Goal: Task Accomplishment & Management: Manage account settings

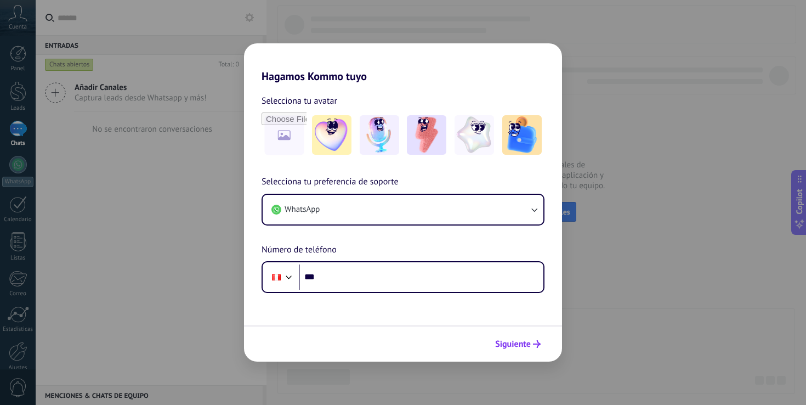
click at [521, 340] on span "Siguiente" at bounding box center [513, 344] width 36 height 8
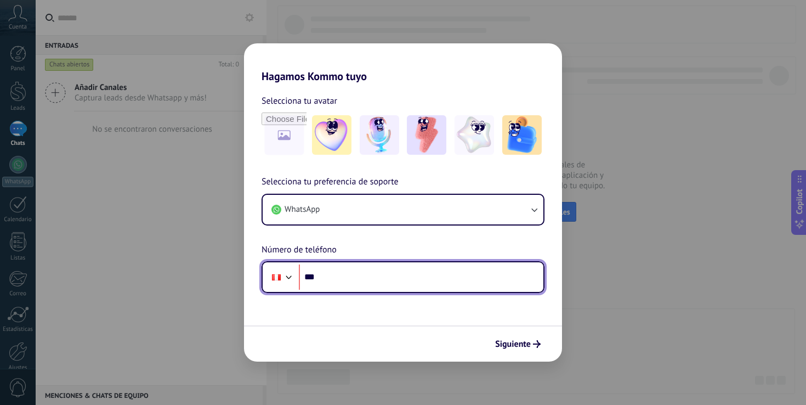
click at [392, 283] on input "***" at bounding box center [421, 276] width 244 height 25
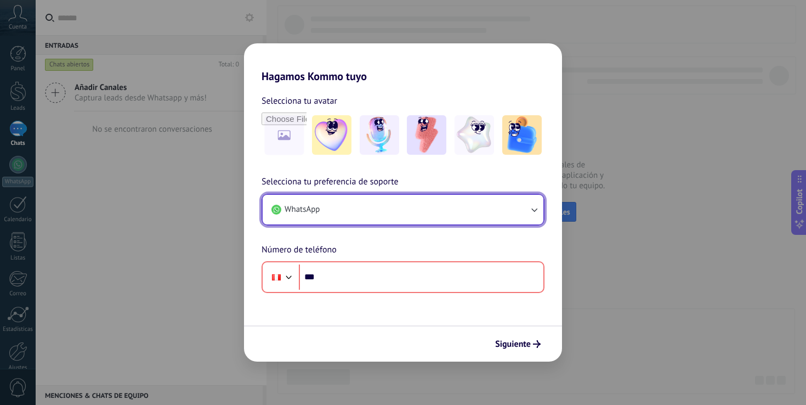
click at [394, 205] on button "WhatsApp" at bounding box center [403, 210] width 281 height 30
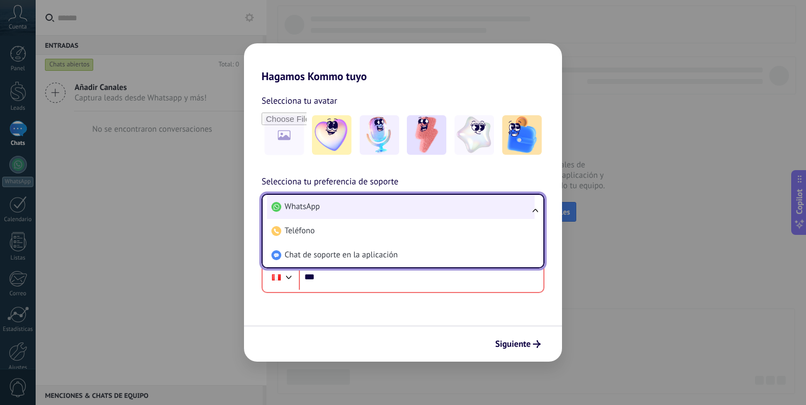
click at [394, 205] on li "WhatsApp" at bounding box center [400, 207] width 267 height 24
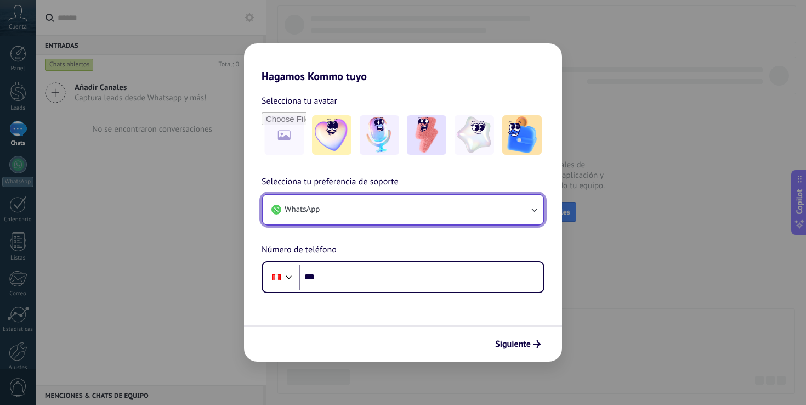
click at [385, 214] on button "WhatsApp" at bounding box center [403, 210] width 281 height 30
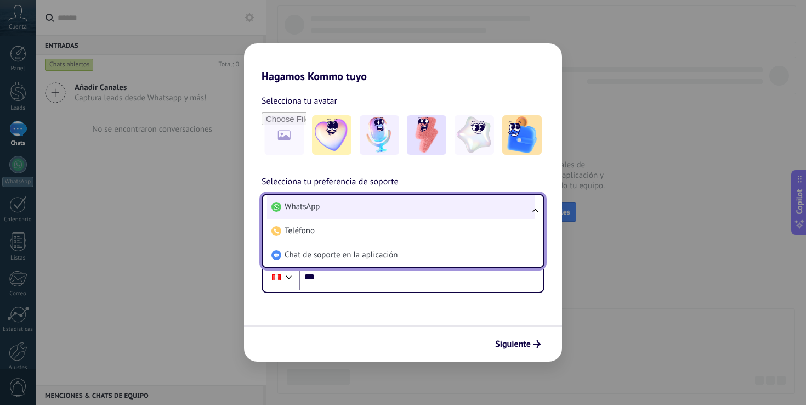
click at [385, 214] on li "WhatsApp" at bounding box center [400, 207] width 267 height 24
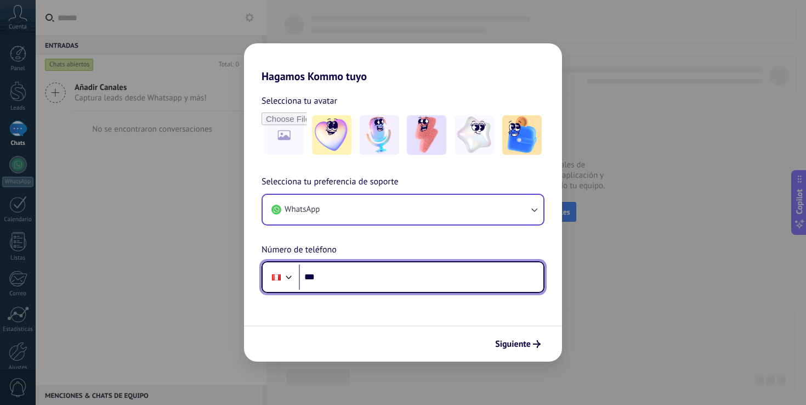
click at [363, 276] on input "***" at bounding box center [421, 276] width 244 height 25
type input "**********"
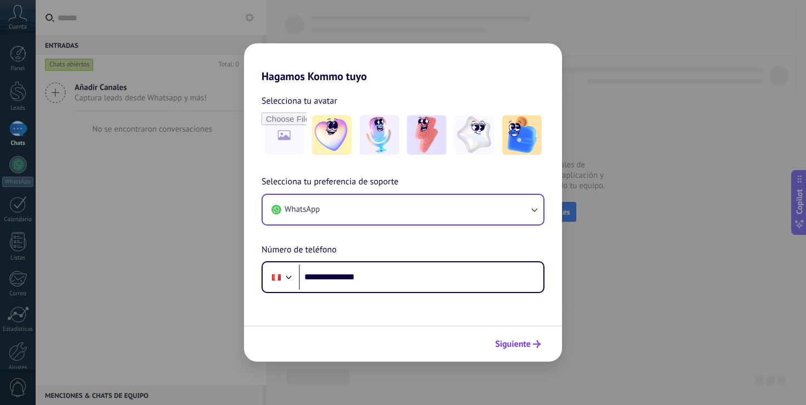
click at [504, 337] on button "Siguiente" at bounding box center [517, 343] width 55 height 19
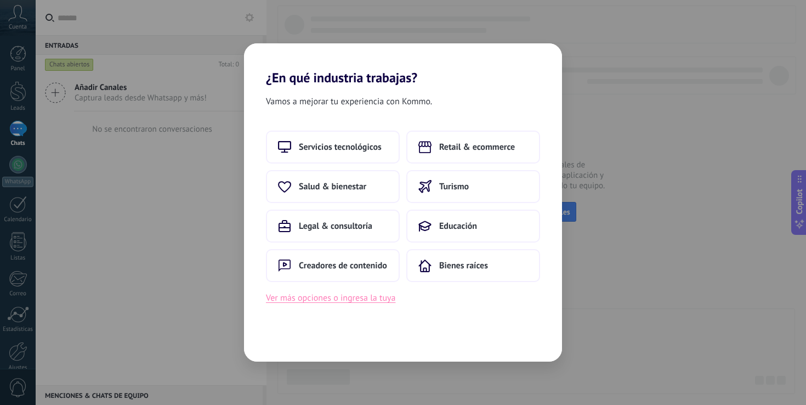
click at [345, 299] on button "Ver más opciones o ingresa la tuya" at bounding box center [330, 298] width 129 height 14
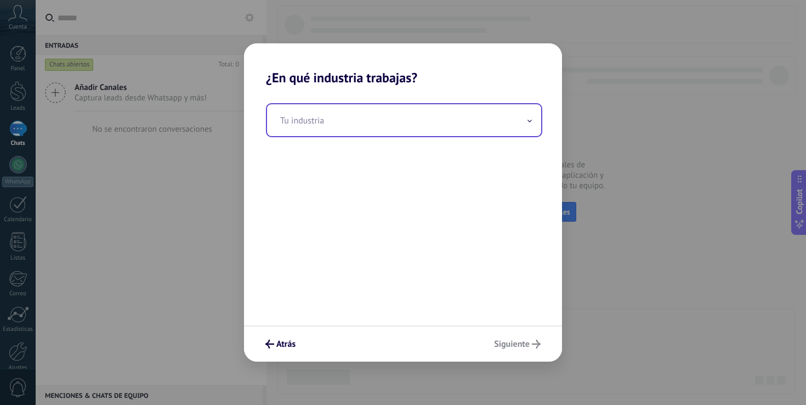
click at [383, 126] on input "text" at bounding box center [404, 120] width 274 height 32
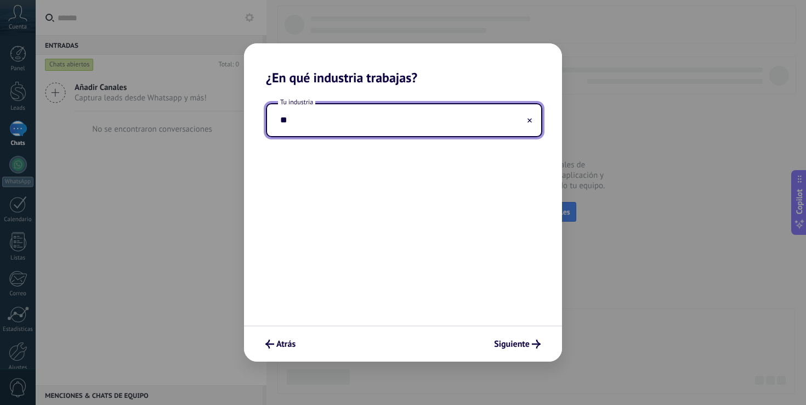
type input "*"
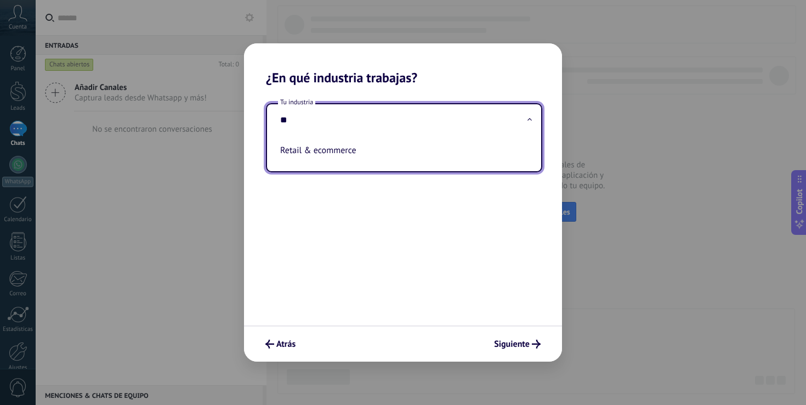
type input "*"
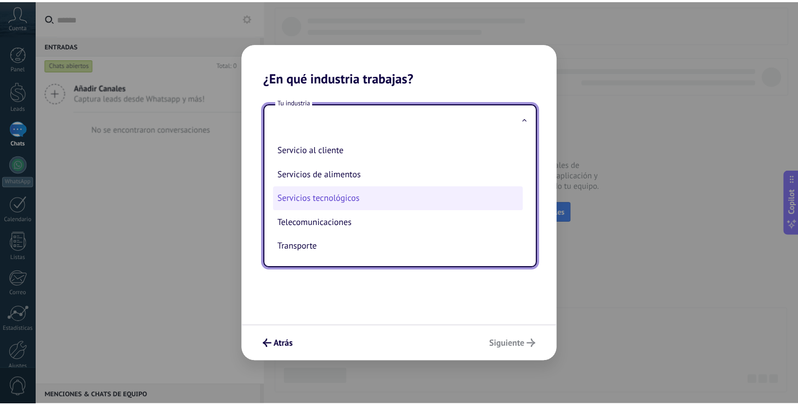
scroll to position [263, 0]
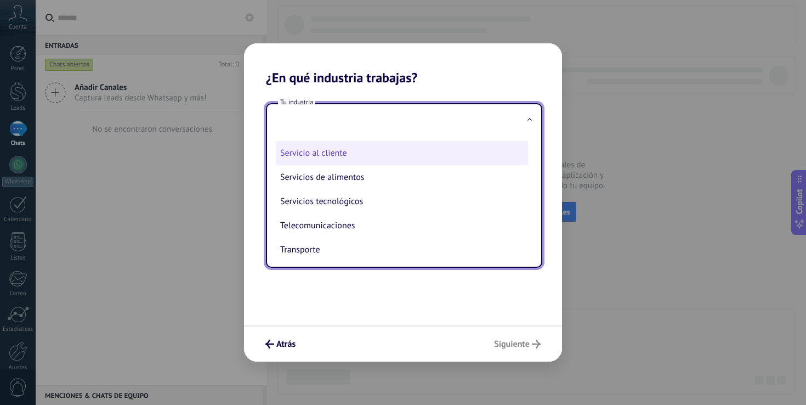
click at [348, 165] on li "Servicio al cliente" at bounding box center [402, 153] width 252 height 24
type input "**********"
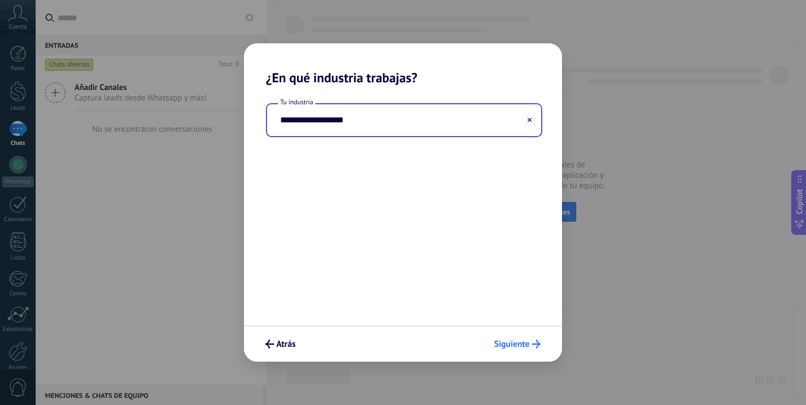
click at [521, 343] on span "Siguiente" at bounding box center [512, 344] width 36 height 8
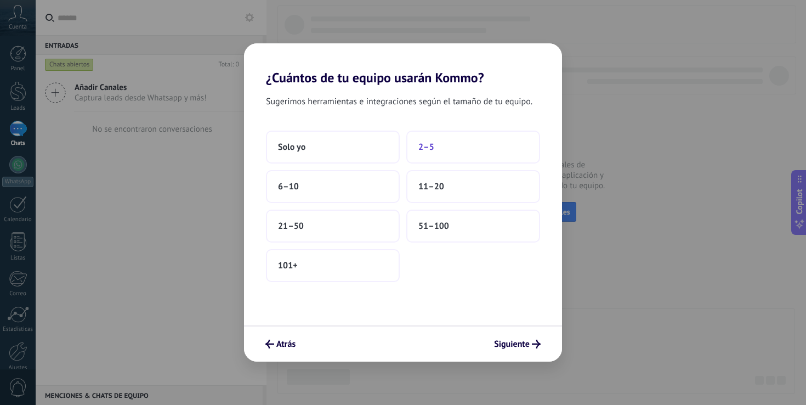
click at [445, 145] on button "2–5" at bounding box center [473, 146] width 134 height 33
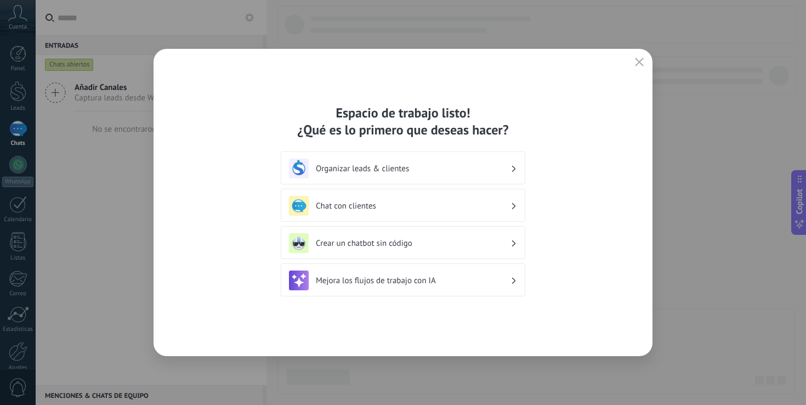
click at [409, 168] on h3 "Organizar leads & clientes" at bounding box center [413, 168] width 195 height 10
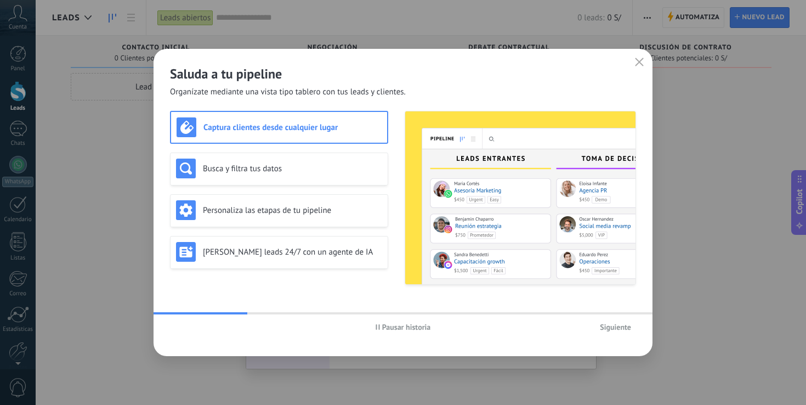
click at [622, 328] on span "Siguiente" at bounding box center [615, 327] width 31 height 8
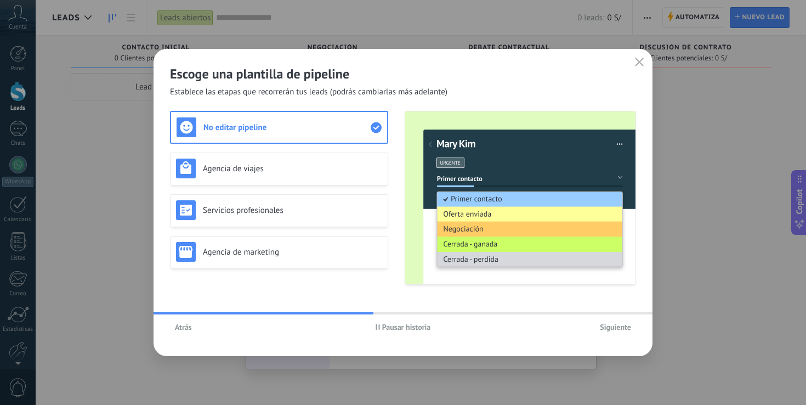
click at [468, 200] on img at bounding box center [520, 197] width 230 height 173
click at [326, 129] on h3 "No editar pipeline" at bounding box center [286, 127] width 167 height 10
click at [338, 178] on div "Agencia de viajes" at bounding box center [279, 168] width 218 height 33
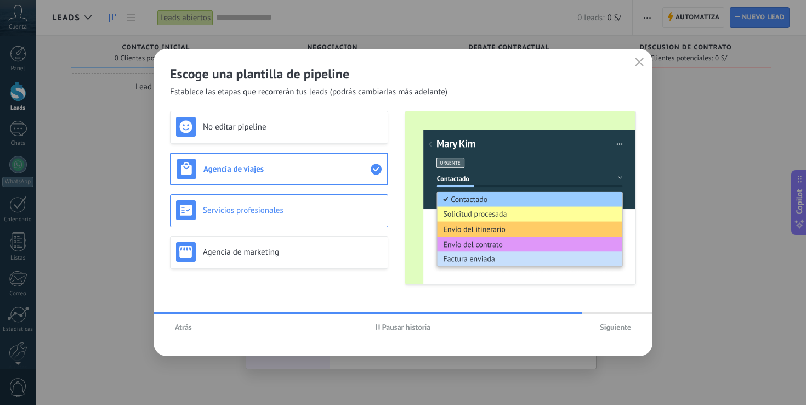
click at [327, 198] on div "Servicios profesionales" at bounding box center [279, 210] width 218 height 33
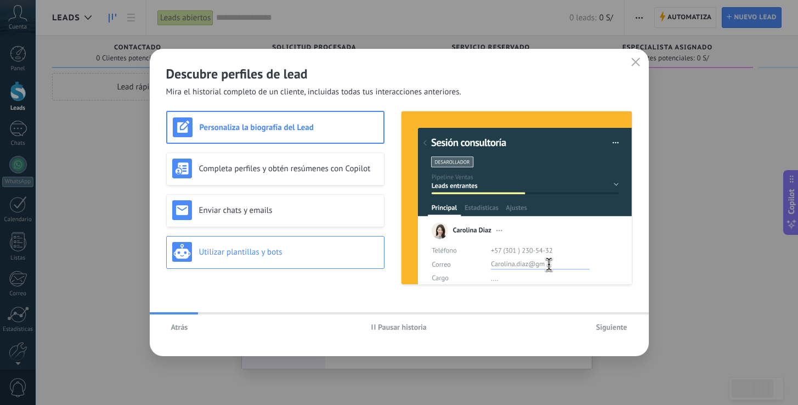
click at [307, 242] on div "Utilizar plantillas y bots" at bounding box center [275, 252] width 206 height 20
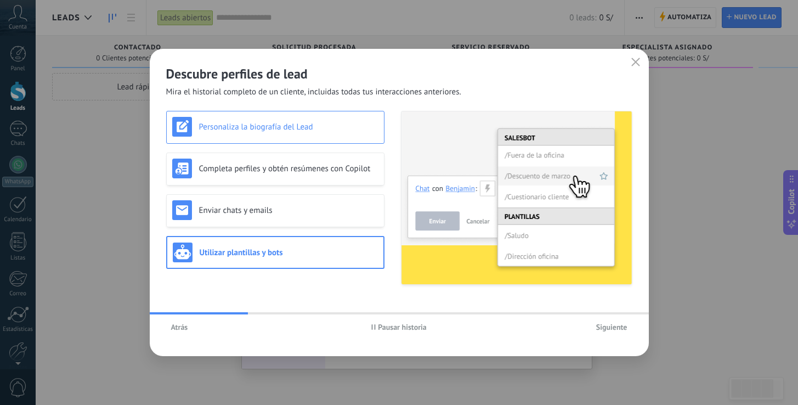
click at [345, 120] on div "Personaliza la biografía del Lead" at bounding box center [275, 127] width 206 height 20
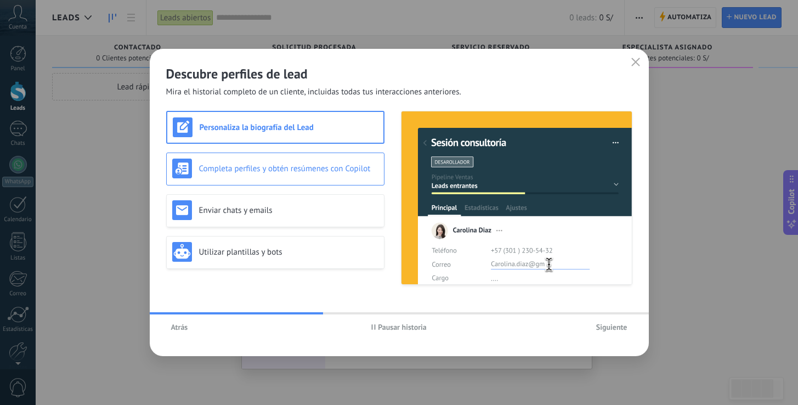
click at [355, 164] on h3 "Completa perfiles y obtén resúmenes con Copilot" at bounding box center [288, 168] width 179 height 10
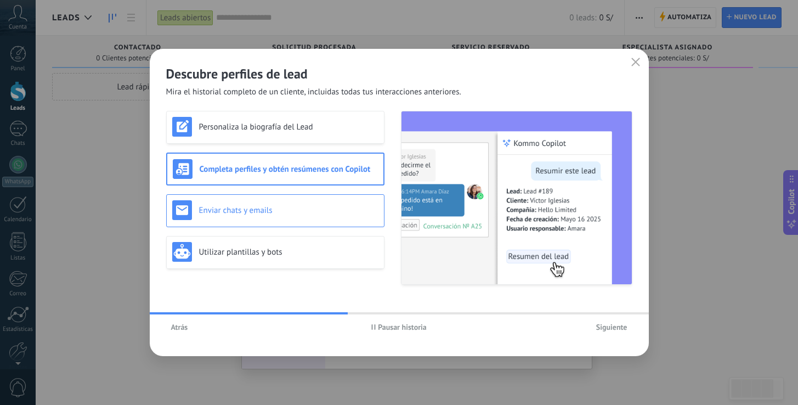
click at [339, 208] on h3 "Enviar chats y emails" at bounding box center [288, 210] width 179 height 10
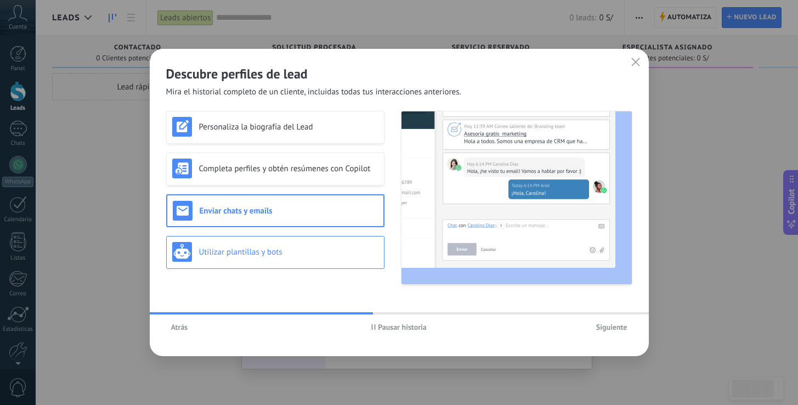
click at [338, 251] on h3 "Utilizar plantillas y bots" at bounding box center [288, 252] width 179 height 10
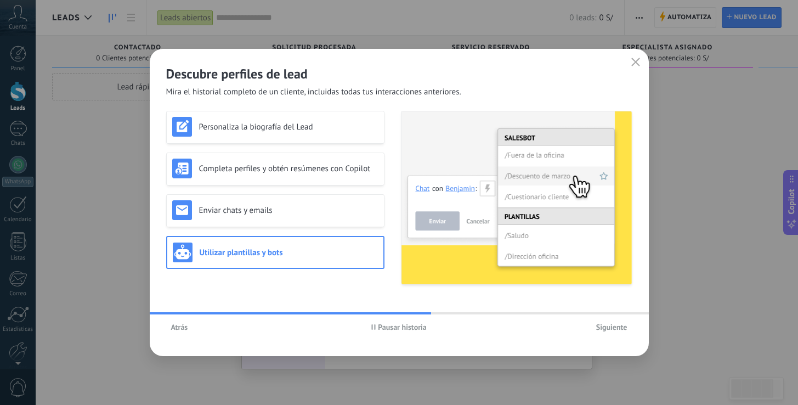
click at [622, 328] on span "Siguiente" at bounding box center [611, 327] width 31 height 8
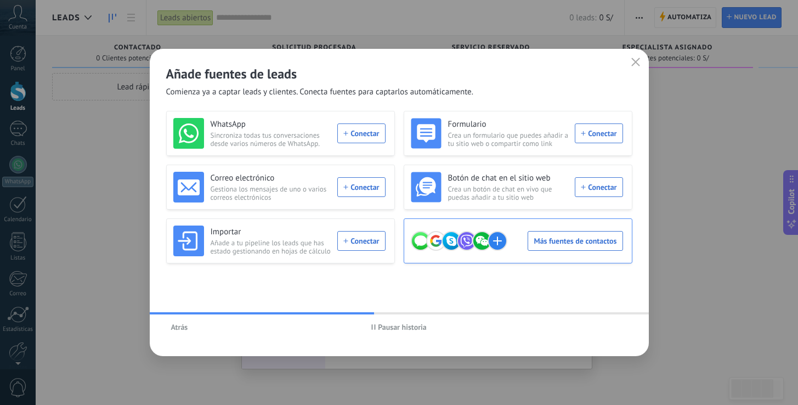
click at [574, 243] on div "Más fuentes de contactos" at bounding box center [517, 240] width 212 height 31
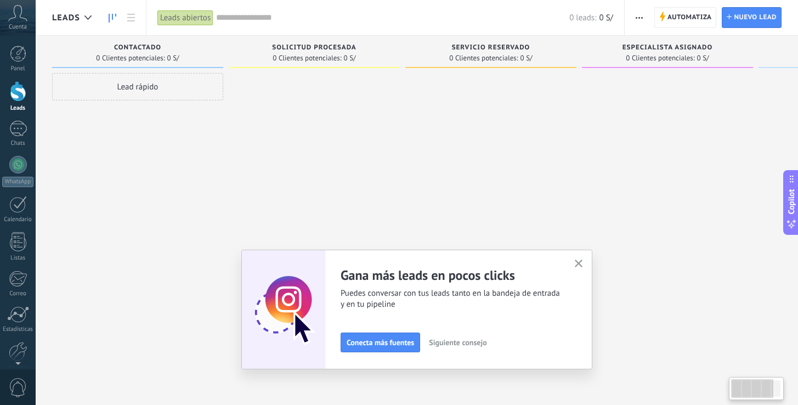
scroll to position [52, 0]
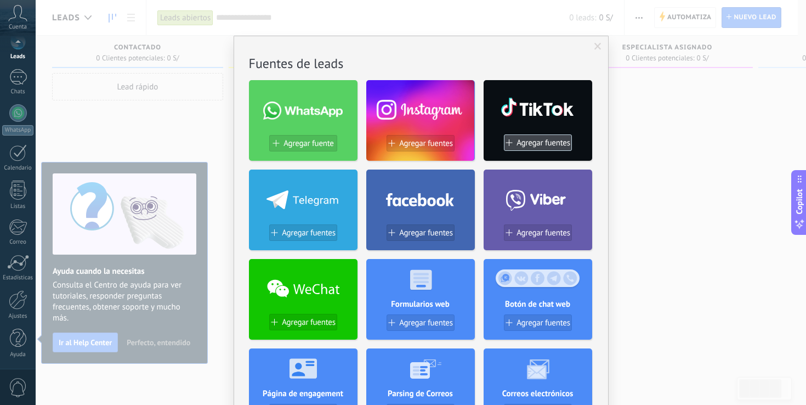
click at [531, 146] on span "Agregar fuentes" at bounding box center [543, 142] width 54 height 9
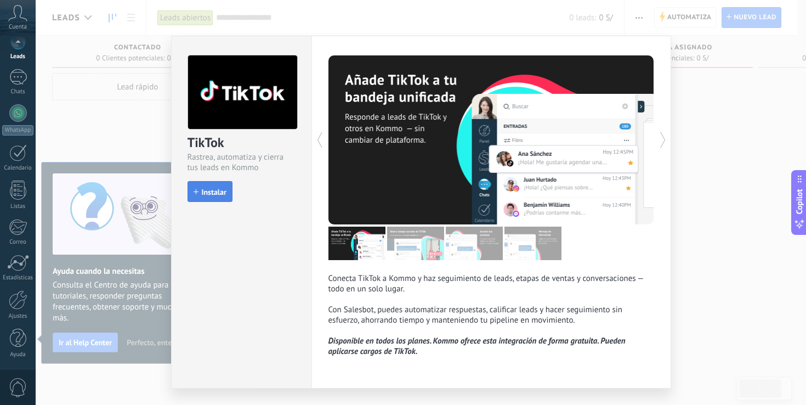
click at [210, 188] on span "Instalar" at bounding box center [214, 192] width 25 height 8
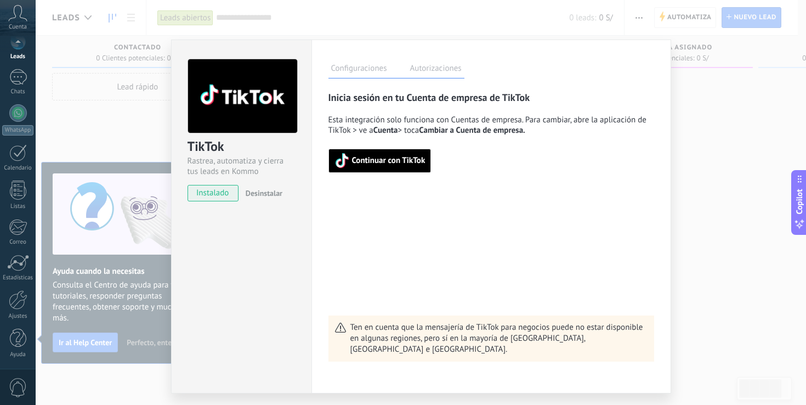
click at [390, 157] on span "Continuar con TikTok" at bounding box center [388, 161] width 73 height 8
click at [352, 152] on button "Continuar con TikTok" at bounding box center [379, 161] width 103 height 24
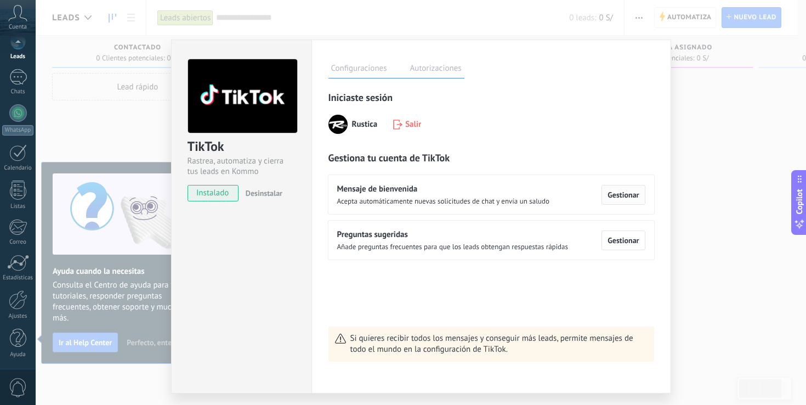
click at [628, 192] on span "Gestionar" at bounding box center [622, 195] width 31 height 8
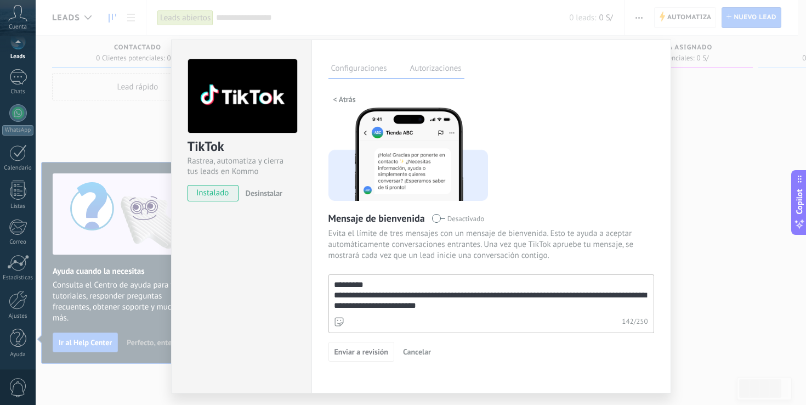
drag, startPoint x: 460, startPoint y: 306, endPoint x: 326, endPoint y: 263, distance: 141.3
click at [326, 262] on div "**********" at bounding box center [491, 216] width 360 height 354
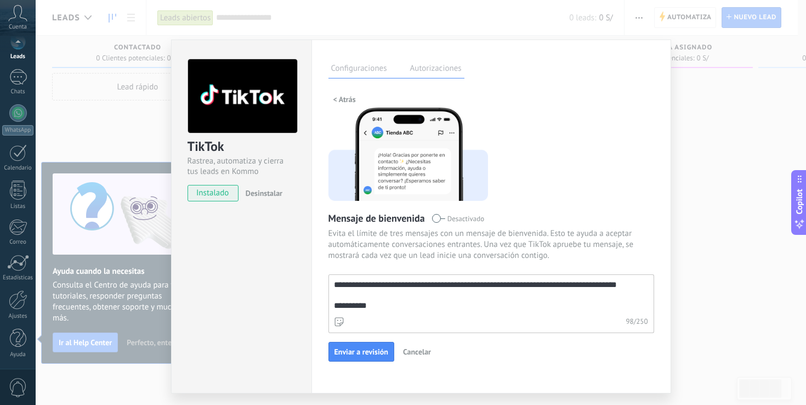
click at [341, 305] on textarea "**********" at bounding box center [490, 294] width 322 height 39
click at [358, 281] on textarea "**********" at bounding box center [490, 294] width 322 height 39
click at [399, 304] on textarea "**********" at bounding box center [490, 294] width 322 height 39
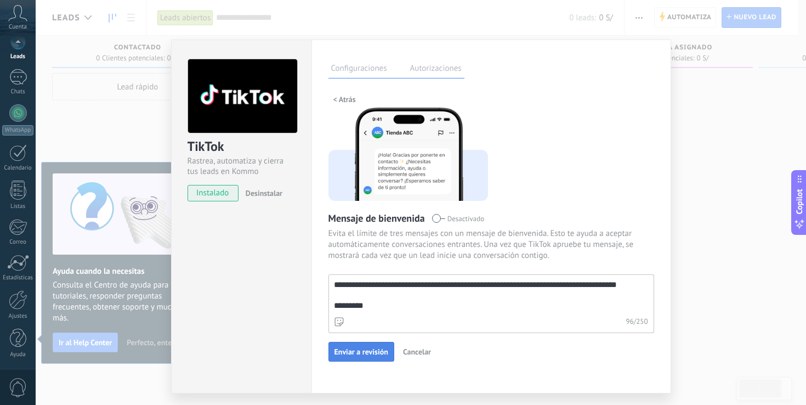
click at [376, 352] on span "Enviar a revisión" at bounding box center [361, 352] width 54 height 8
type textarea "**********"
click at [445, 72] on label "Autorizaciones" at bounding box center [435, 70] width 57 height 16
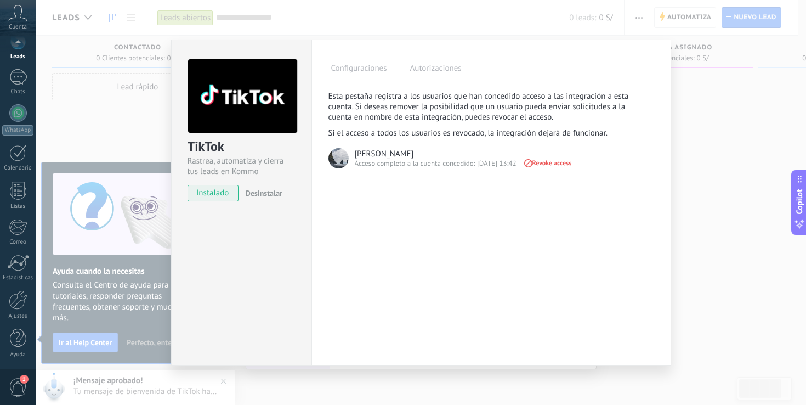
click at [372, 73] on label "Configuraciones" at bounding box center [358, 70] width 61 height 16
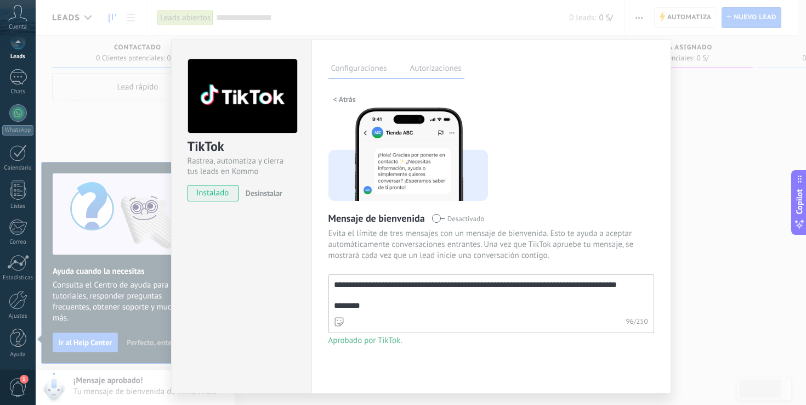
click at [436, 65] on label "Autorizaciones" at bounding box center [435, 70] width 57 height 16
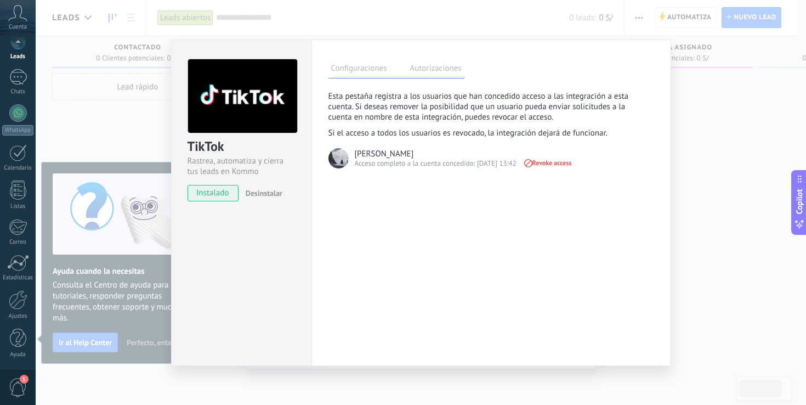
click at [360, 76] on label "Configuraciones" at bounding box center [358, 70] width 61 height 16
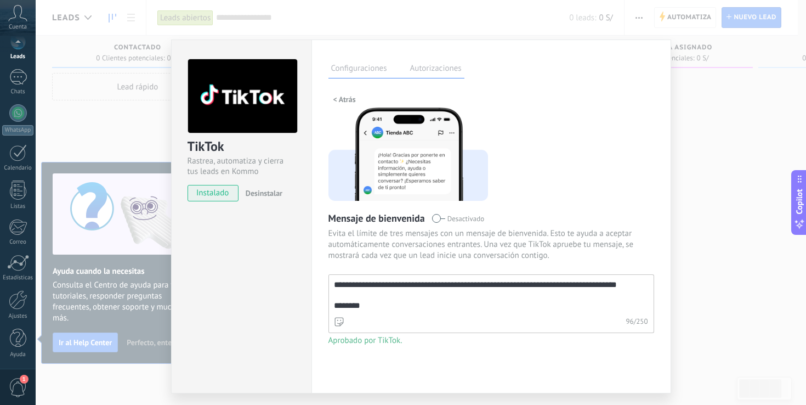
click at [431, 70] on label "Autorizaciones" at bounding box center [435, 70] width 57 height 16
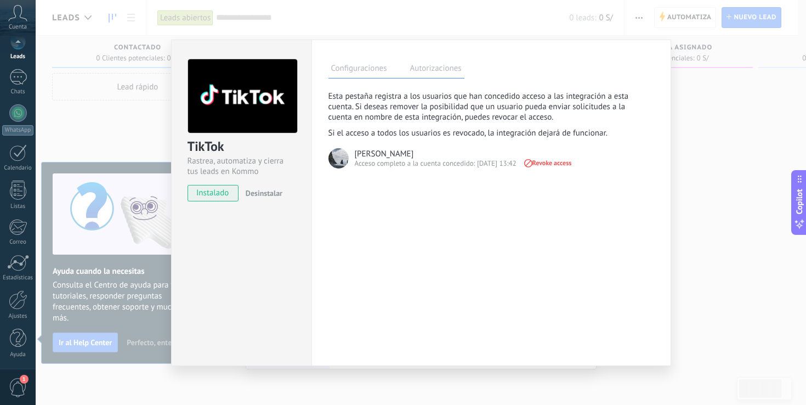
click at [431, 70] on label "Autorizaciones" at bounding box center [435, 70] width 57 height 16
click at [379, 64] on label "Configuraciones" at bounding box center [358, 70] width 61 height 16
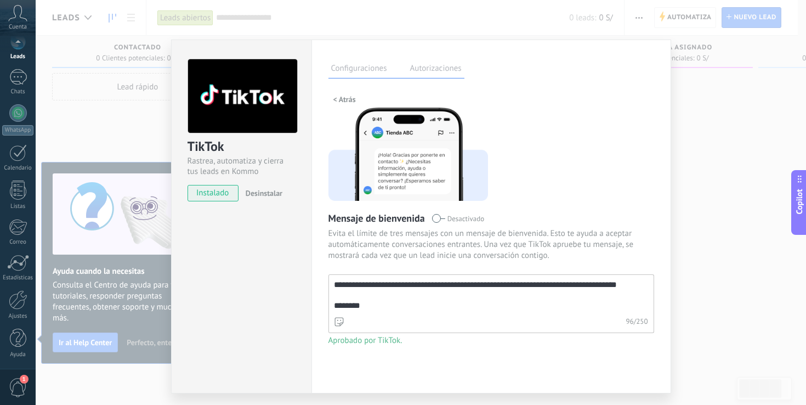
click at [470, 315] on div "96 / 250" at bounding box center [491, 323] width 326 height 20
click at [470, 314] on textarea "**********" at bounding box center [490, 294] width 322 height 39
click at [340, 95] on span "< Atrás" at bounding box center [344, 99] width 22 height 8
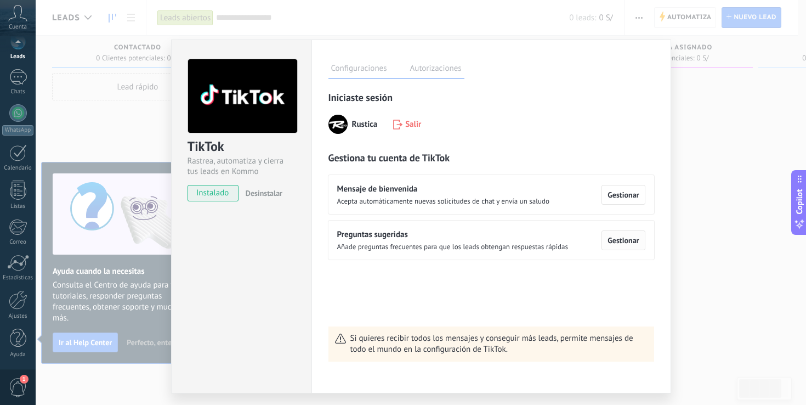
click at [624, 240] on span "Gestionar" at bounding box center [622, 240] width 31 height 8
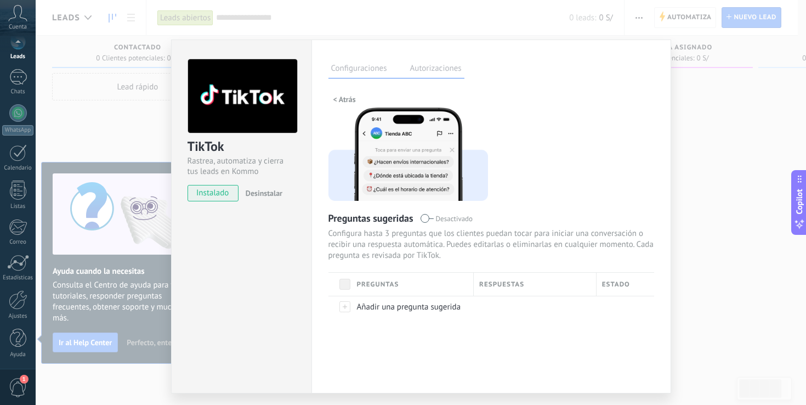
click at [340, 95] on span "< Atrás" at bounding box center [344, 99] width 22 height 8
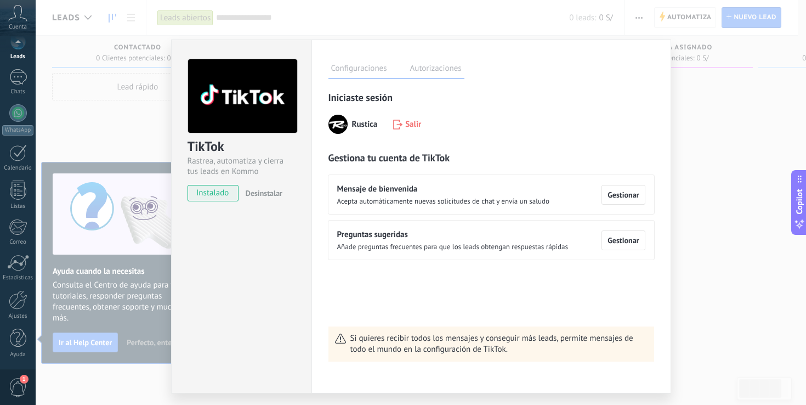
click at [702, 150] on div "TikTok Rastrea, automatiza y cierra tus leads en Kommo instalado Desinstalar Co…" at bounding box center [421, 202] width 770 height 405
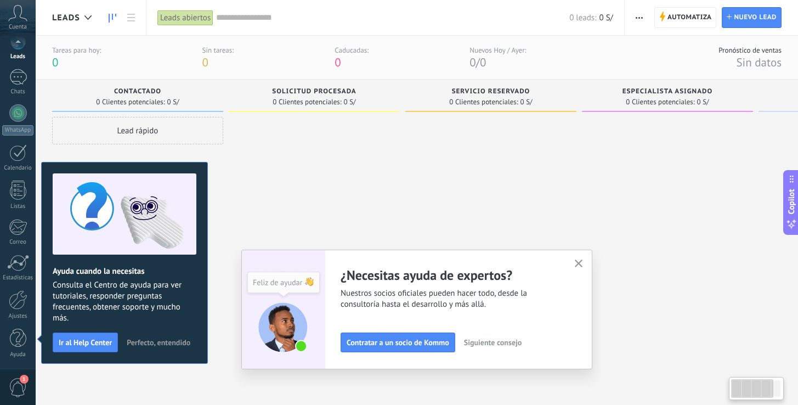
scroll to position [15, 0]
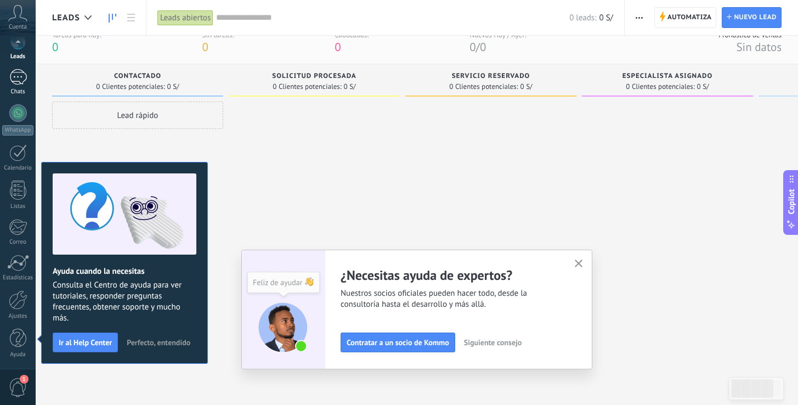
click at [24, 84] on div at bounding box center [18, 77] width 18 height 16
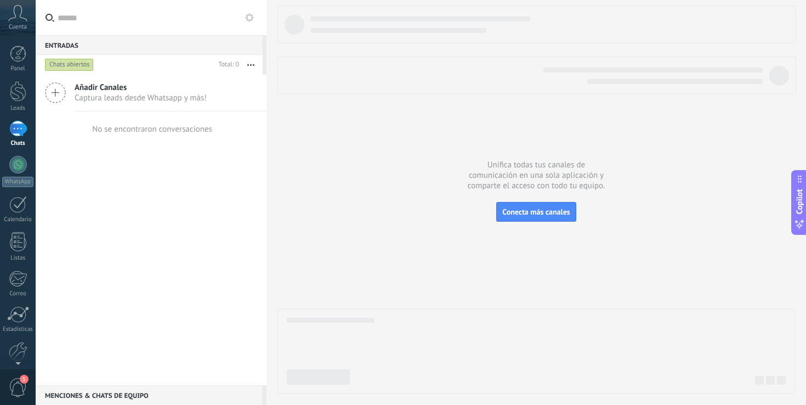
click at [16, 133] on div at bounding box center [18, 129] width 18 height 16
click at [19, 173] on link "WhatsApp" at bounding box center [18, 171] width 36 height 31
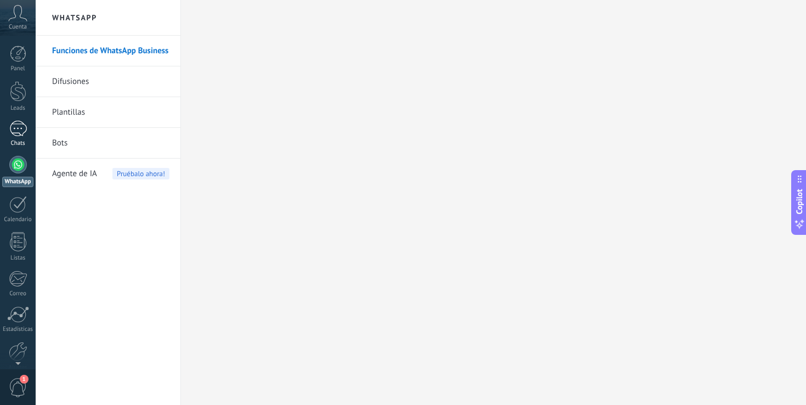
click at [21, 129] on div at bounding box center [18, 129] width 18 height 16
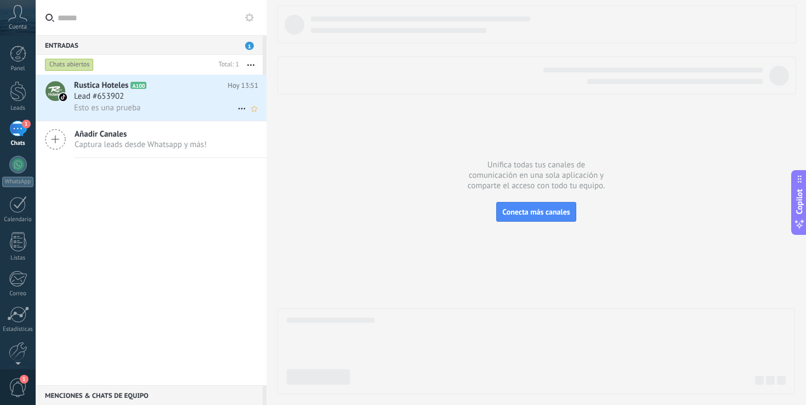
click at [161, 110] on div "Esto es una prueba" at bounding box center [166, 108] width 184 height 12
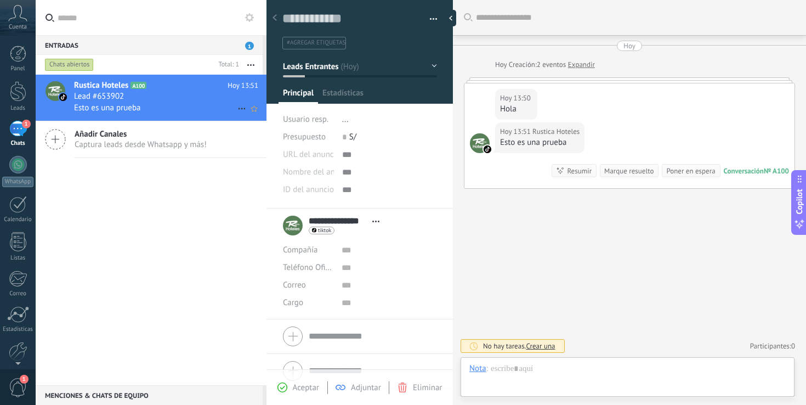
scroll to position [16, 0]
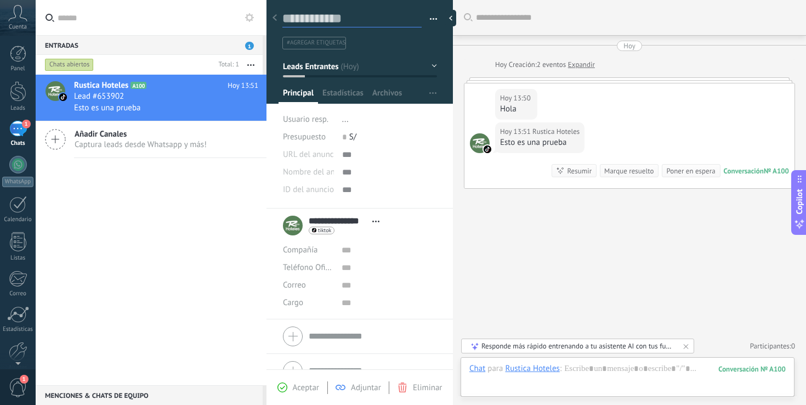
click at [323, 15] on textarea at bounding box center [351, 18] width 139 height 17
type textarea "*"
type textarea "**"
type textarea "***"
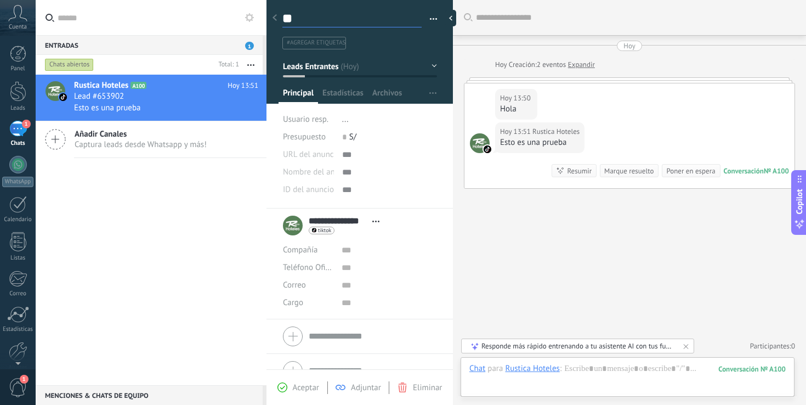
type textarea "***"
type textarea "****"
type textarea "*****"
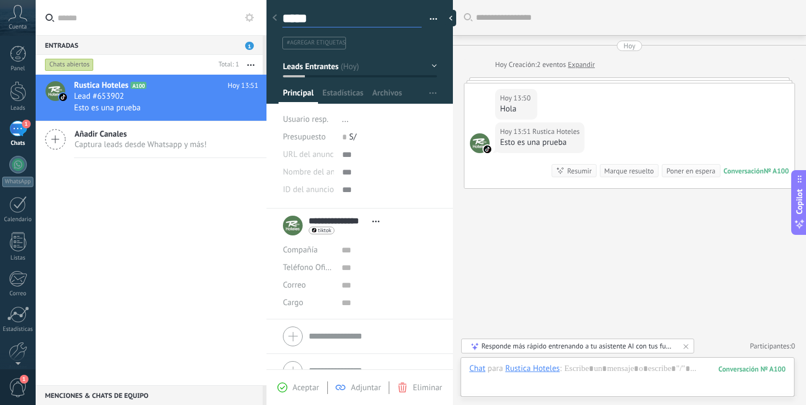
type textarea "******"
type textarea "*******"
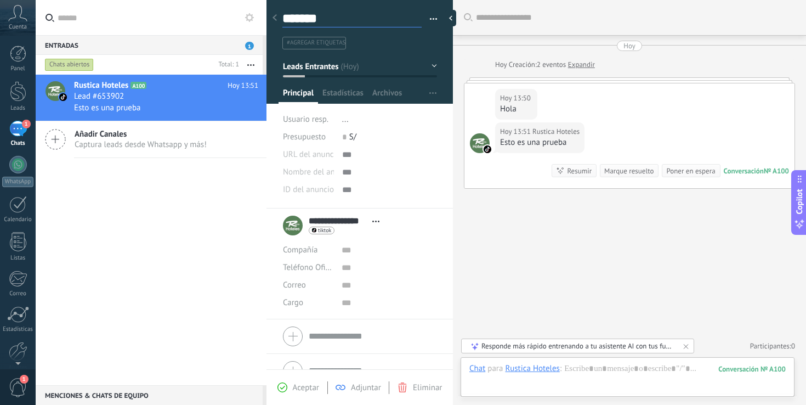
type textarea "*******"
type textarea "*********"
type textarea "**********"
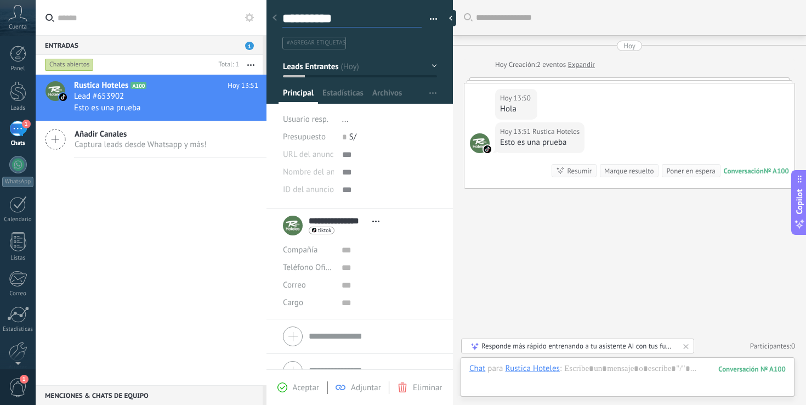
type textarea "**********"
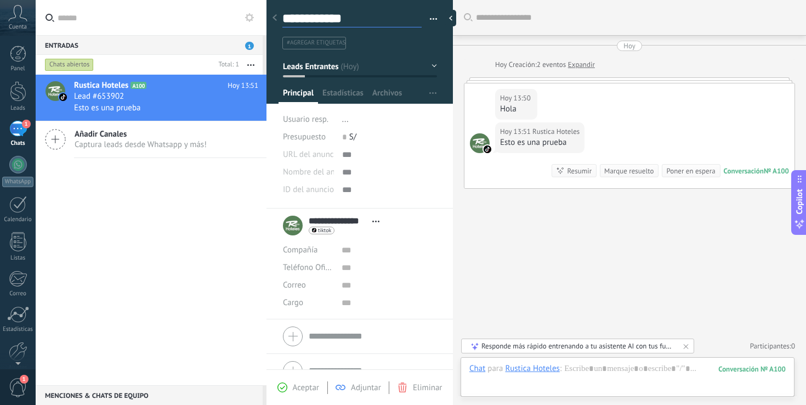
type textarea "**********"
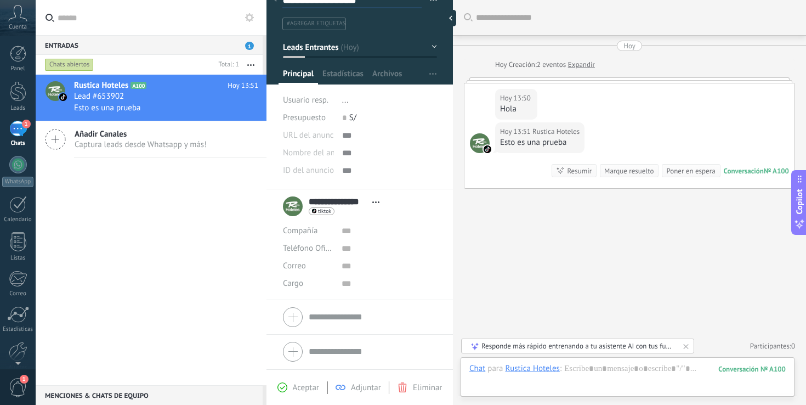
scroll to position [0, 0]
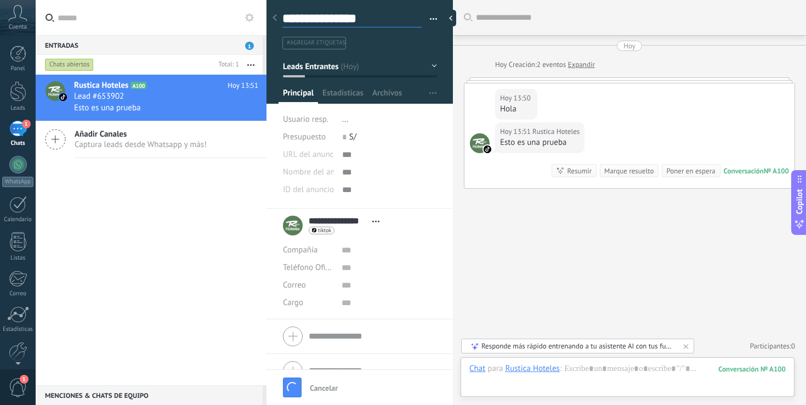
type textarea "**********"
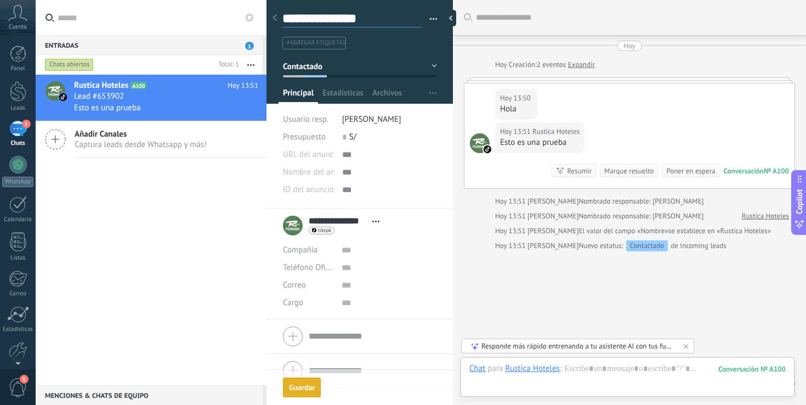
scroll to position [37, 0]
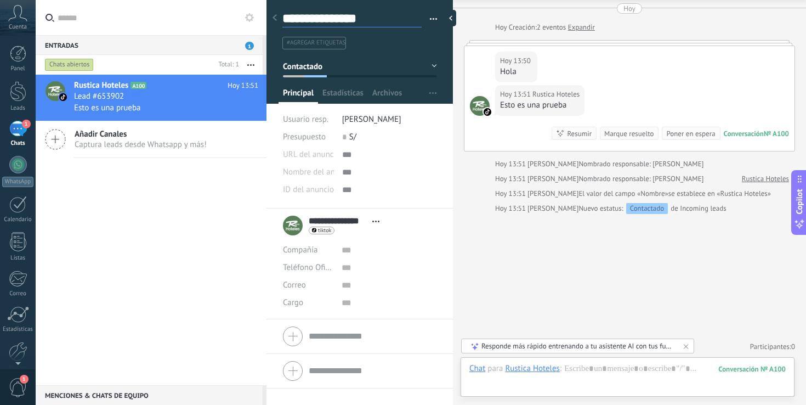
type textarea "**********"
click at [341, 253] on input "text" at bounding box center [388, 250] width 95 height 18
click at [362, 263] on input "text" at bounding box center [388, 268] width 95 height 18
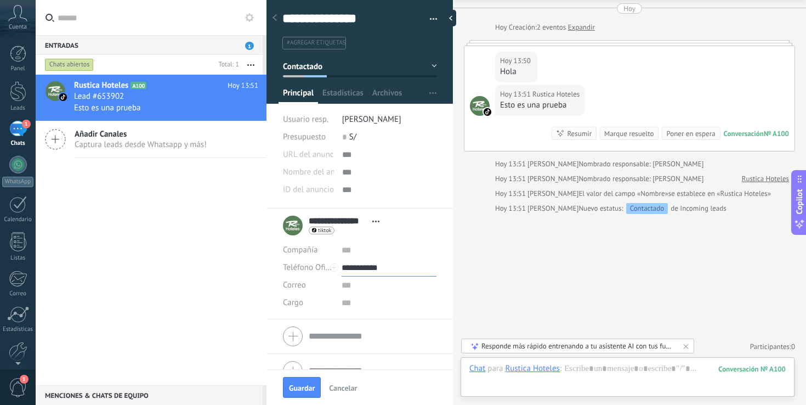
scroll to position [19, 0]
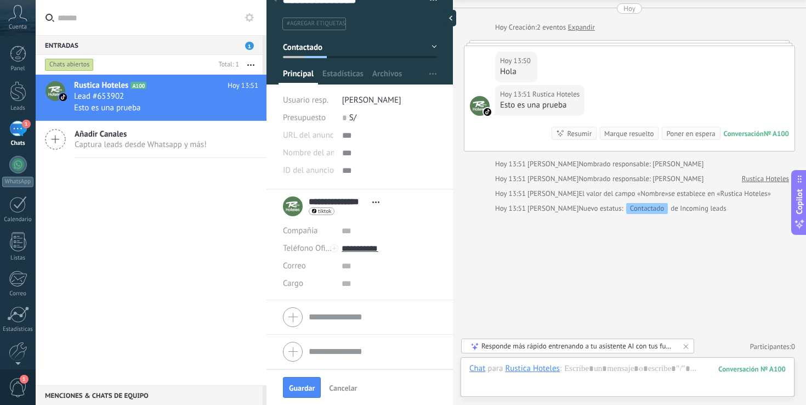
type input "**********"
click at [346, 312] on body ".abccls-1,.abccls-2{fill-rule:evenodd}.abccls-2{fill:#fff} .abfcls-1{fill:none}…" at bounding box center [403, 202] width 806 height 405
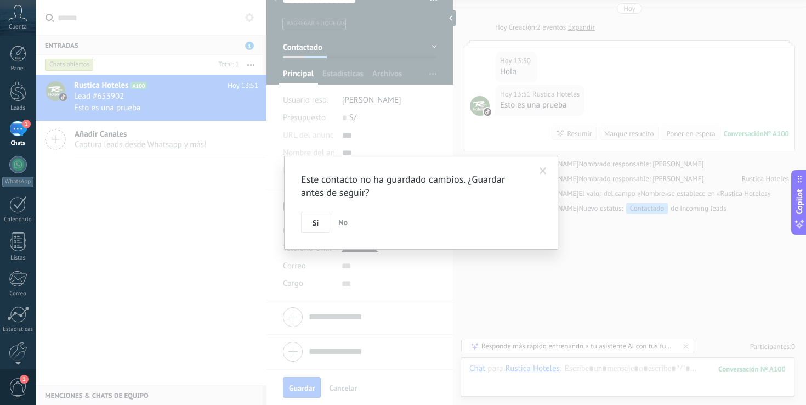
click at [341, 224] on span "No" at bounding box center [342, 222] width 9 height 10
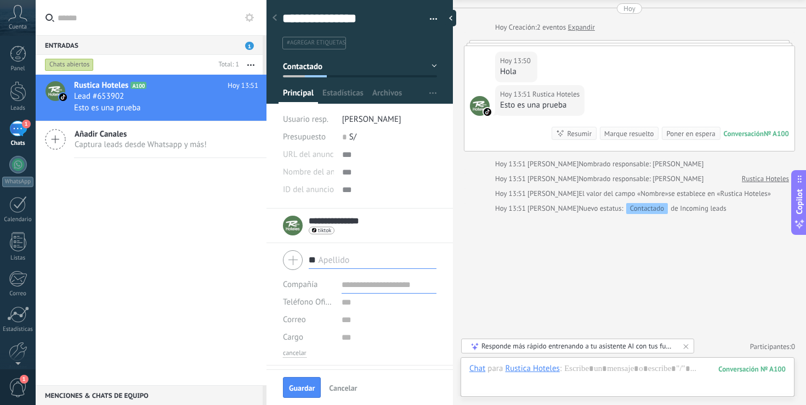
type input "*"
click at [395, 287] on input "text" at bounding box center [388, 285] width 95 height 18
click at [371, 301] on input "text" at bounding box center [388, 302] width 95 height 18
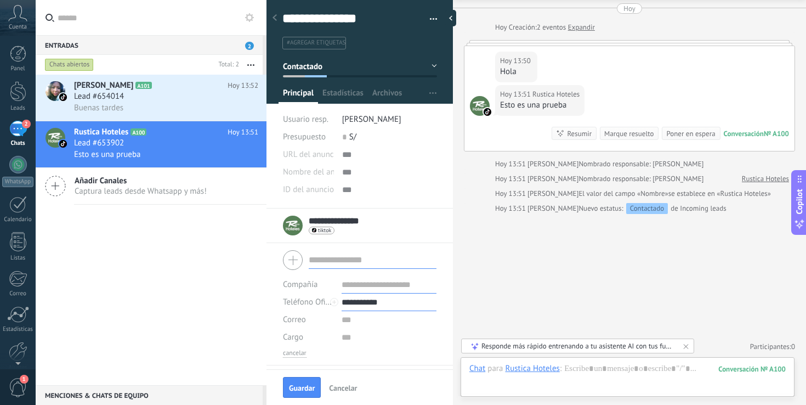
scroll to position [31, 0]
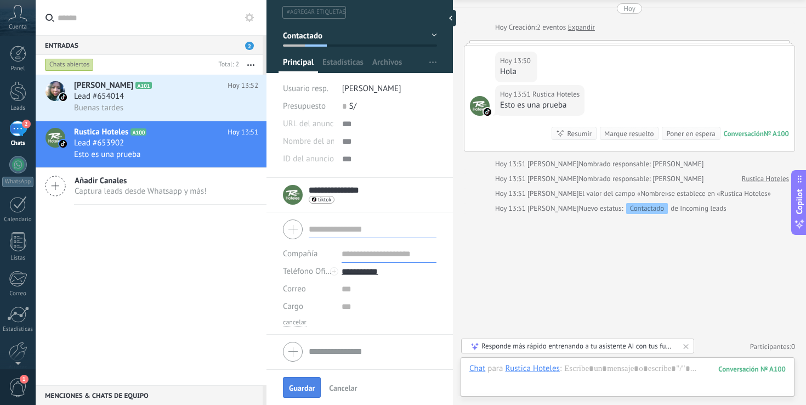
type input "**********"
click at [312, 380] on button "Guardar" at bounding box center [302, 387] width 38 height 21
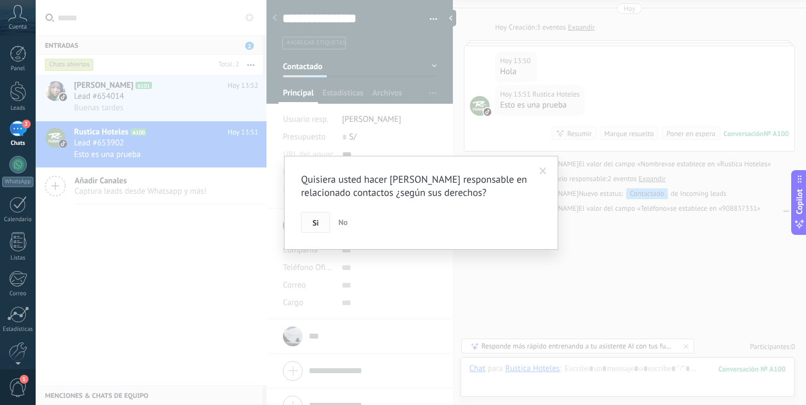
click at [321, 226] on button "Si" at bounding box center [315, 222] width 29 height 21
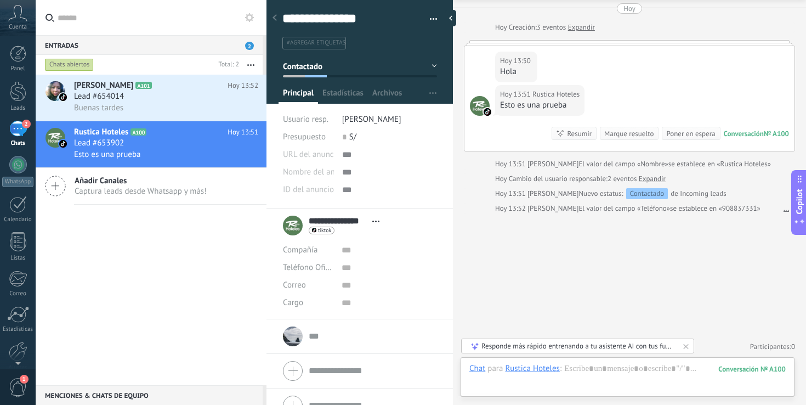
click at [390, 132] on div "0 S/" at bounding box center [389, 137] width 95 height 18
click at [384, 117] on span "[PERSON_NAME]" at bounding box center [371, 119] width 59 height 10
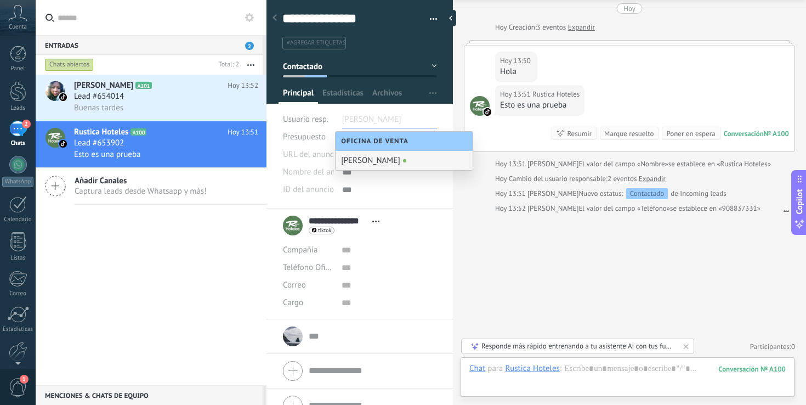
click at [385, 163] on div "[PERSON_NAME]" at bounding box center [403, 160] width 137 height 19
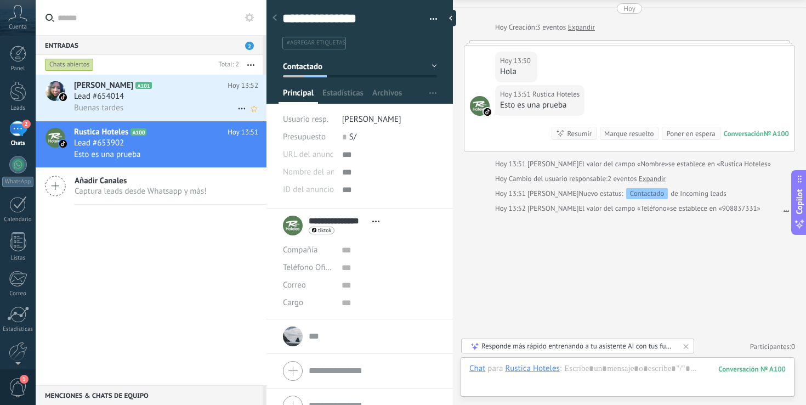
click at [180, 107] on div "Buenas tardes" at bounding box center [166, 108] width 184 height 12
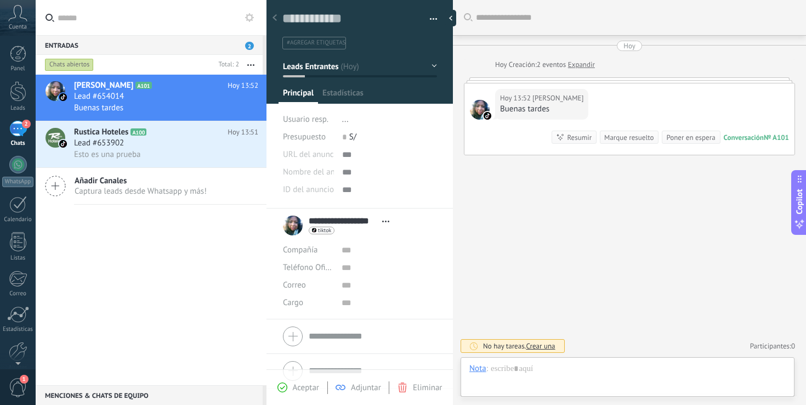
scroll to position [16, 0]
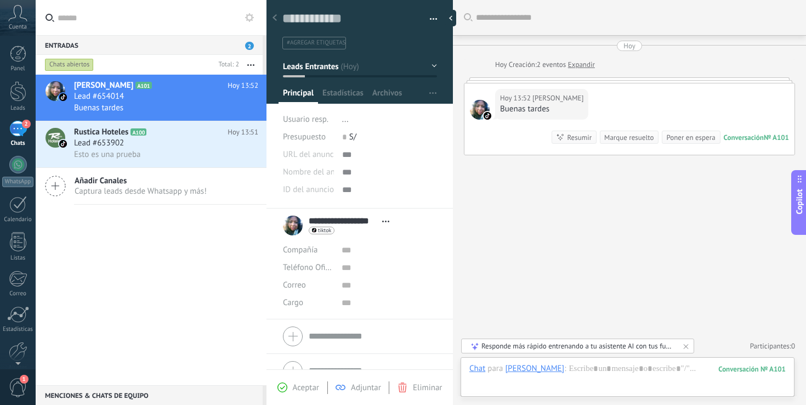
click at [526, 113] on div "Buenas tardes" at bounding box center [541, 109] width 83 height 11
click at [538, 83] on div "Hoy 13:52 Elizabeth Palacios Buenas tardes Conversación № A101 Conversación № A…" at bounding box center [629, 119] width 331 height 72
click at [622, 344] on div "Responde más rápido entrenando a tu asistente AI con tus fuentes de datos" at bounding box center [577, 345] width 193 height 9
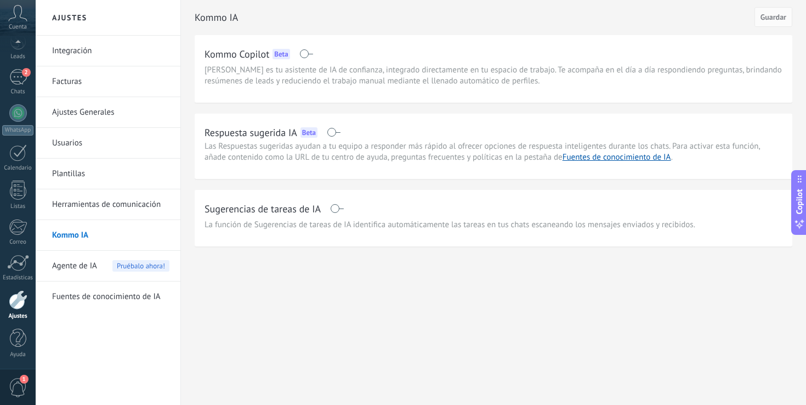
click at [340, 133] on div "Respuesta sugerida IA Beta" at bounding box center [493, 132] width 578 height 18
click at [338, 133] on span at bounding box center [334, 132] width 14 height 9
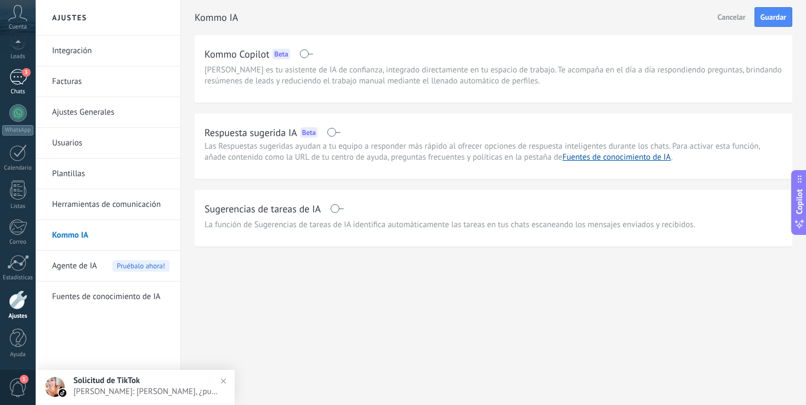
click at [16, 78] on div "3" at bounding box center [18, 77] width 18 height 16
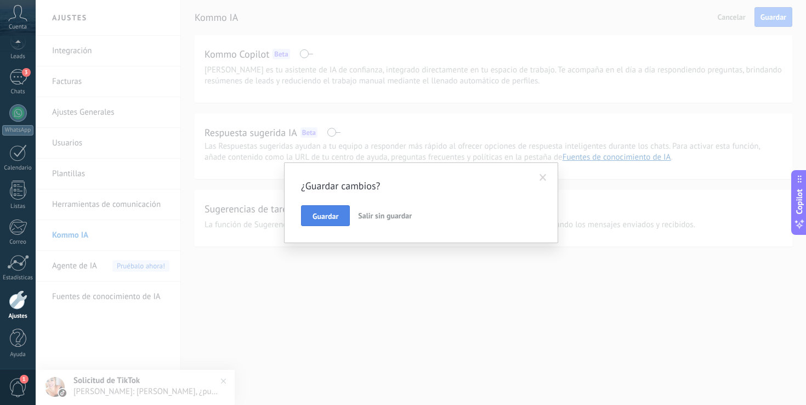
click at [328, 210] on button "Guardar" at bounding box center [325, 215] width 49 height 21
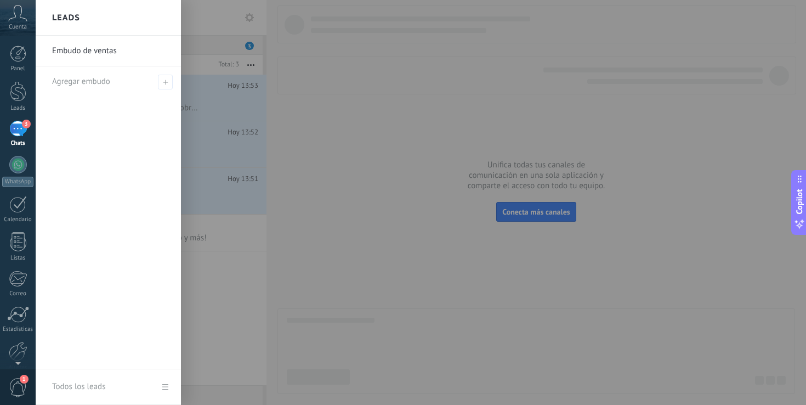
click at [170, 146] on div "Embudo de ventas Agregar embudo" at bounding box center [108, 202] width 145 height 333
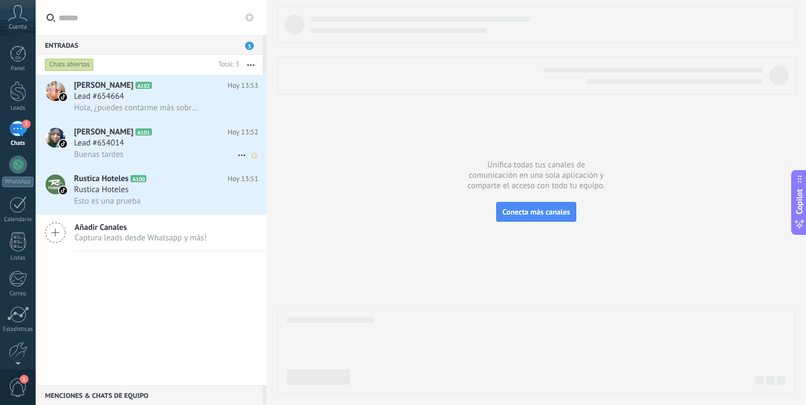
click at [201, 157] on div "Buenas tardes" at bounding box center [166, 155] width 184 height 12
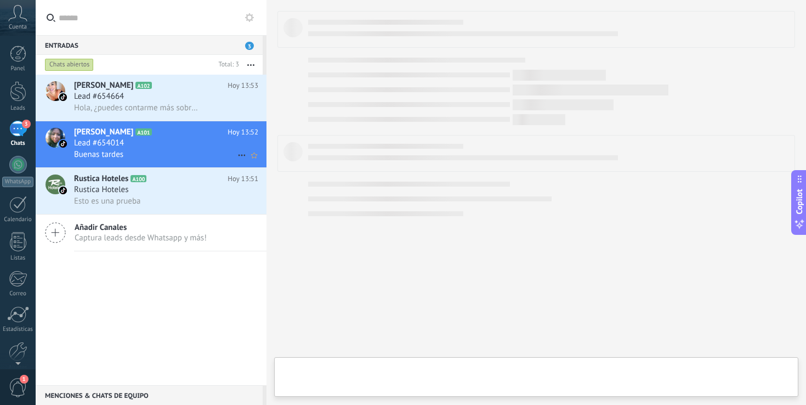
type textarea "**********"
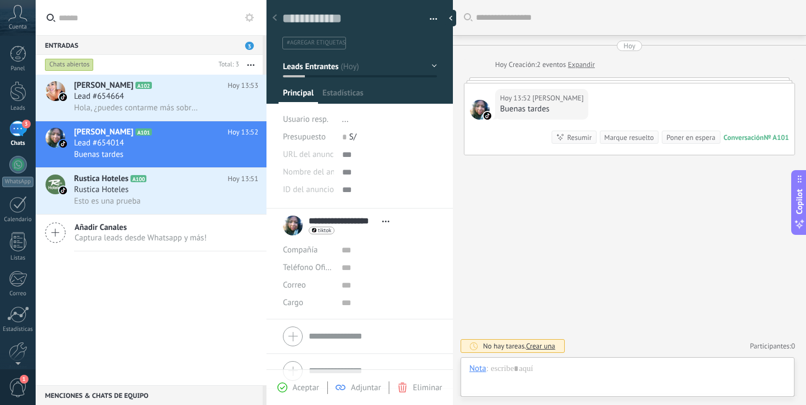
scroll to position [16, 0]
click at [578, 380] on div at bounding box center [627, 379] width 316 height 33
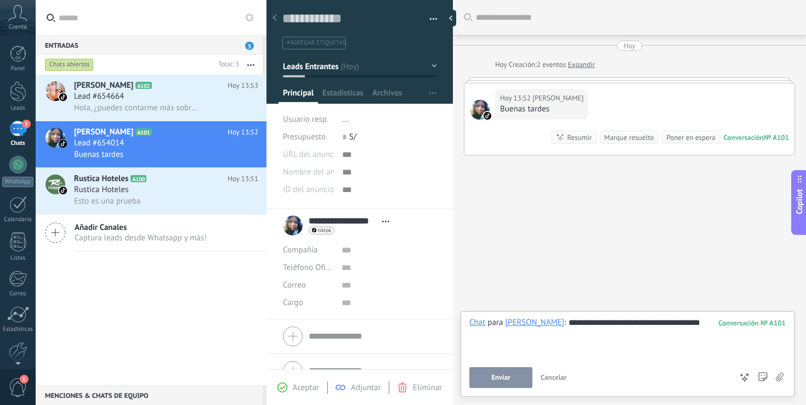
click at [513, 376] on button "Enviar" at bounding box center [500, 377] width 63 height 21
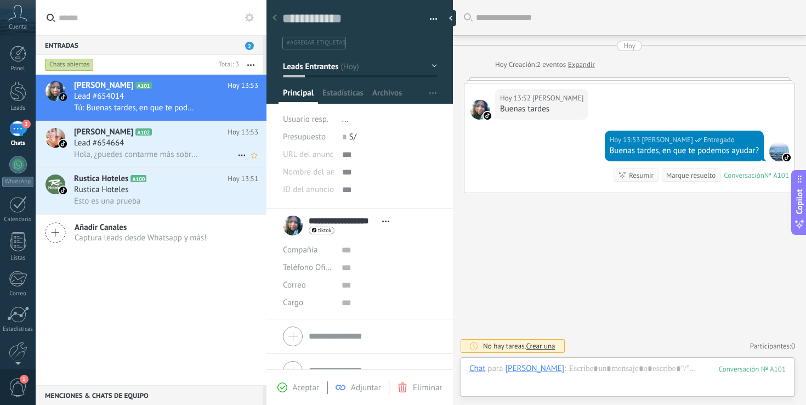
click at [180, 141] on div "Lead #654664" at bounding box center [166, 143] width 184 height 11
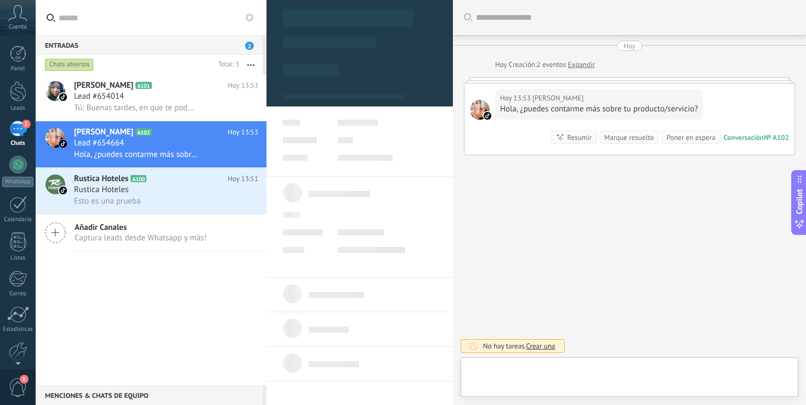
type textarea "**********"
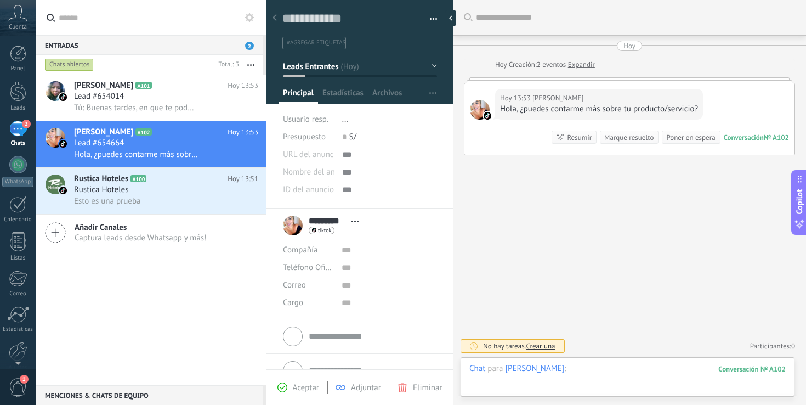
click at [542, 386] on div at bounding box center [627, 379] width 316 height 33
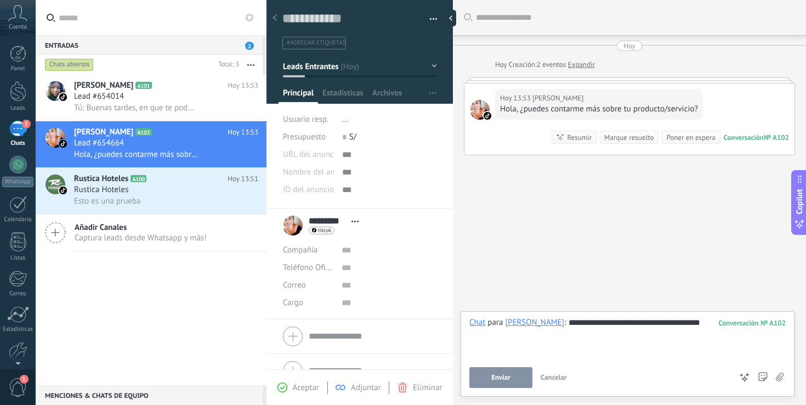
click at [505, 371] on button "Enviar" at bounding box center [500, 377] width 63 height 21
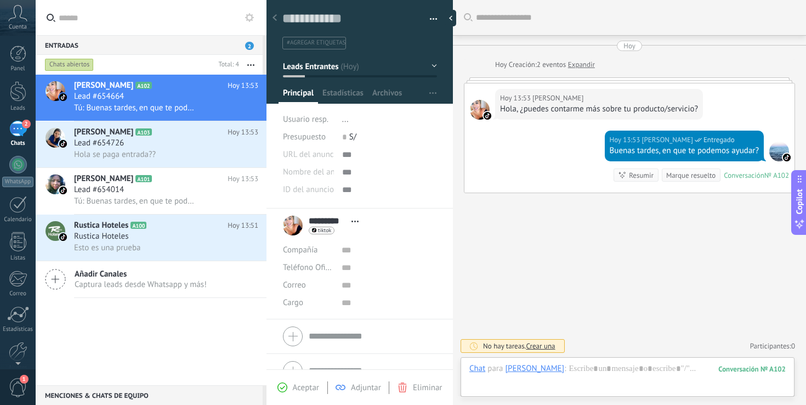
click at [800, 204] on span "Copilot" at bounding box center [799, 201] width 11 height 25
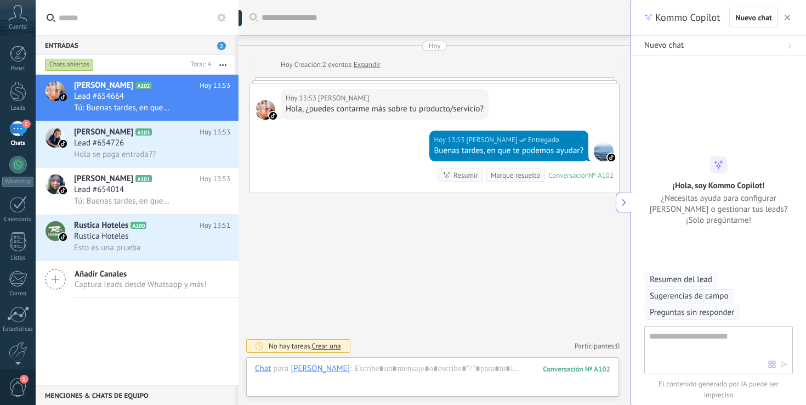
type textarea "**********"
click at [789, 22] on button "button" at bounding box center [787, 17] width 11 height 13
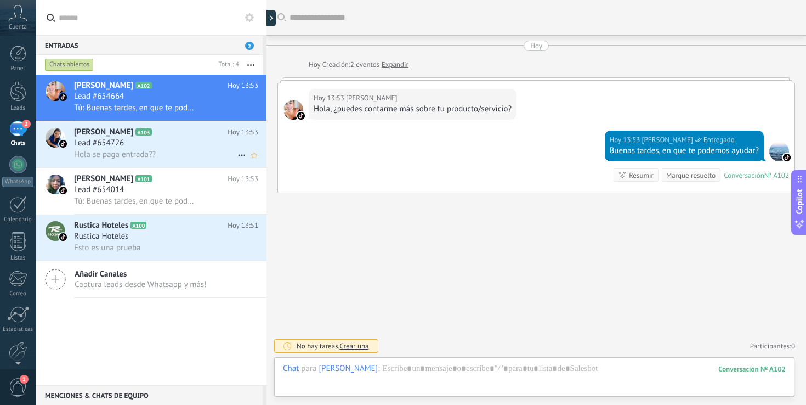
click at [181, 146] on div "Lead #654726" at bounding box center [166, 143] width 184 height 11
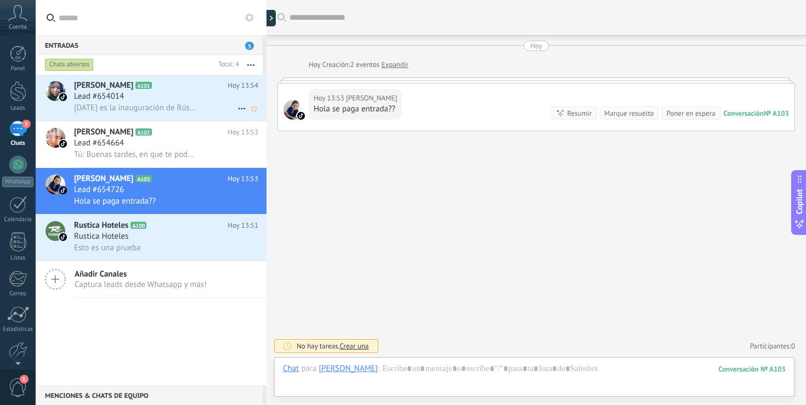
click at [184, 104] on span "[DATE] es la inauguración de Rústica en [GEOGRAPHIC_DATA]" at bounding box center [136, 108] width 124 height 10
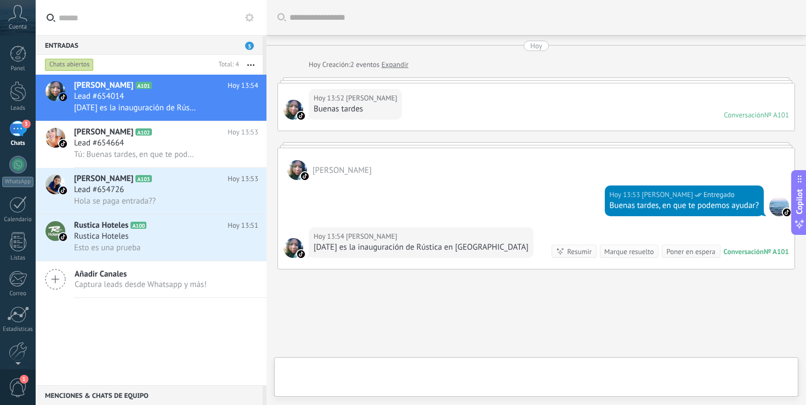
scroll to position [55, 0]
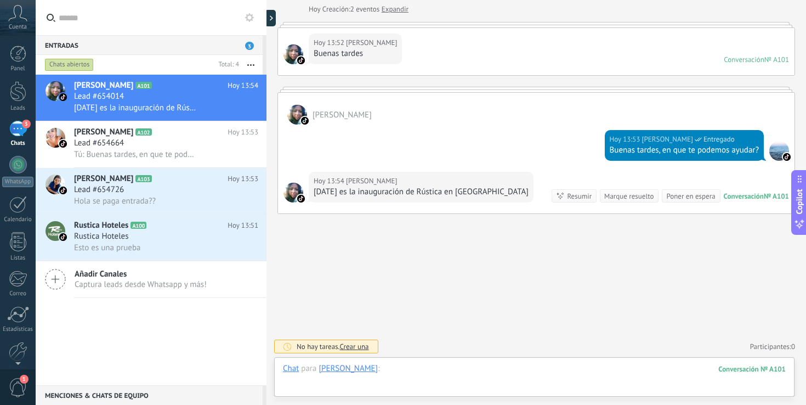
click at [430, 369] on div at bounding box center [534, 379] width 503 height 33
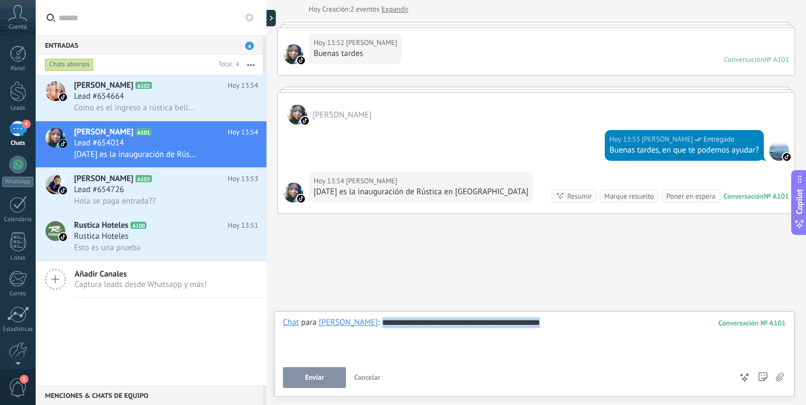
drag, startPoint x: 387, startPoint y: 322, endPoint x: 640, endPoint y: 333, distance: 253.5
click at [640, 333] on div "**********" at bounding box center [534, 338] width 503 height 42
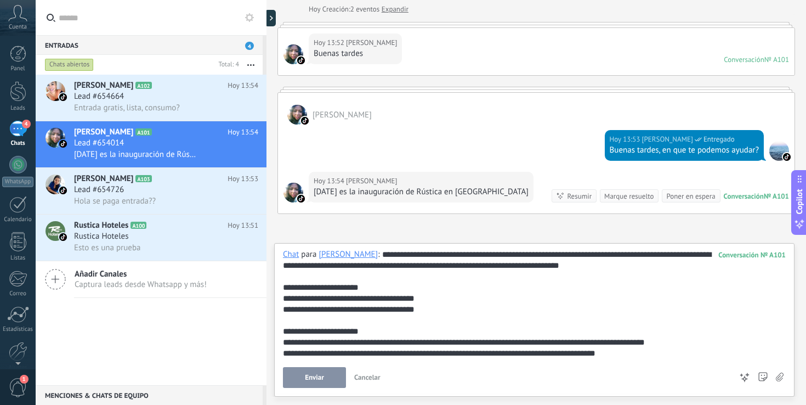
click at [329, 377] on button "Enviar" at bounding box center [314, 377] width 63 height 21
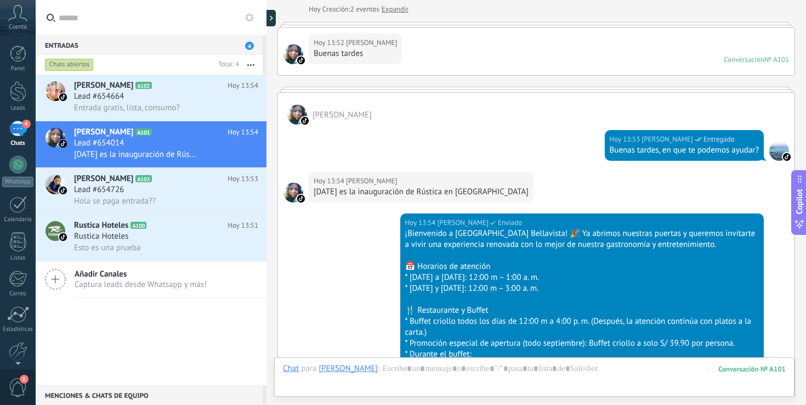
scroll to position [468, 0]
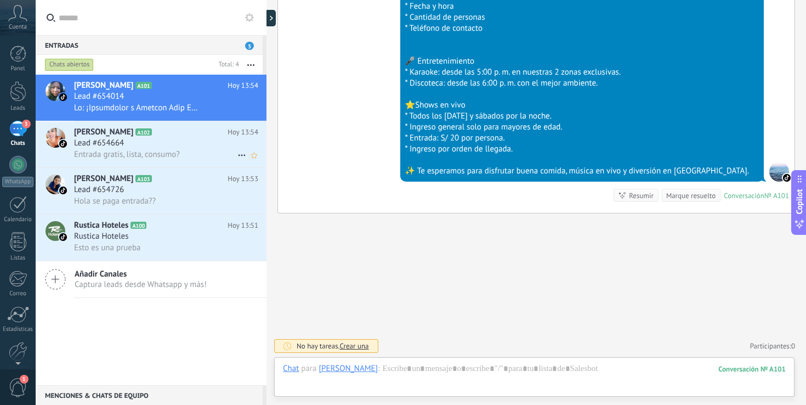
click at [179, 142] on div "Lead #654664" at bounding box center [166, 143] width 184 height 11
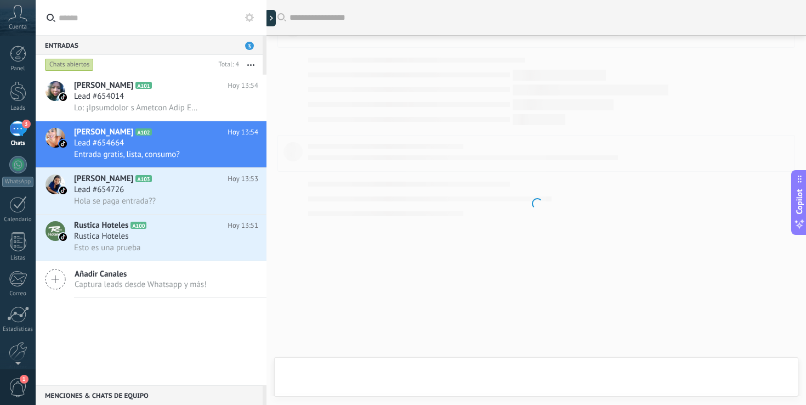
scroll to position [89, 0]
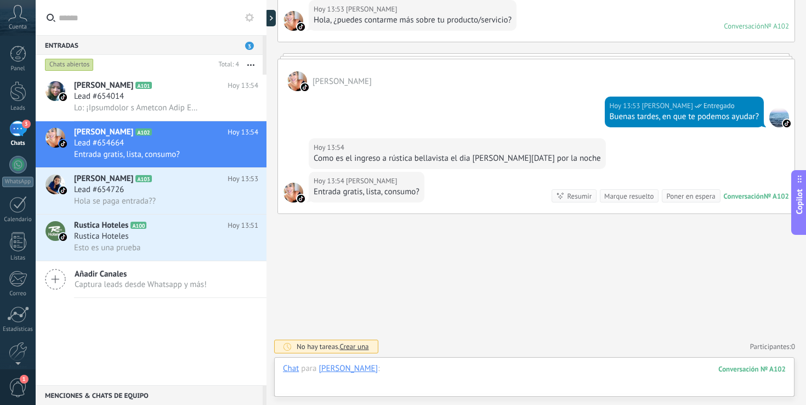
click at [382, 371] on div at bounding box center [534, 379] width 503 height 33
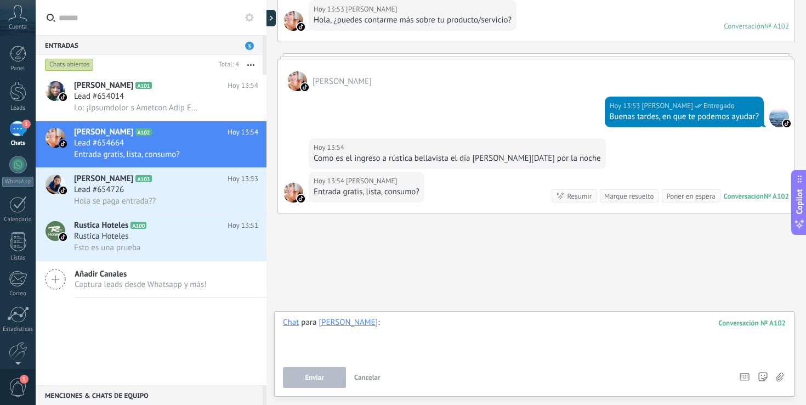
paste div
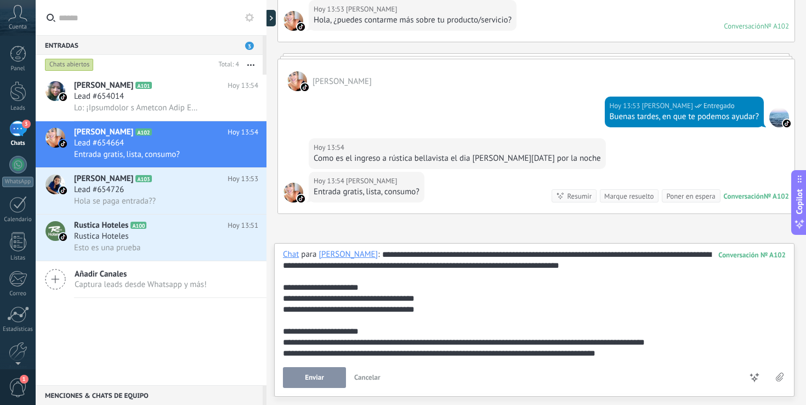
click at [306, 371] on button "Enviar" at bounding box center [314, 377] width 63 height 21
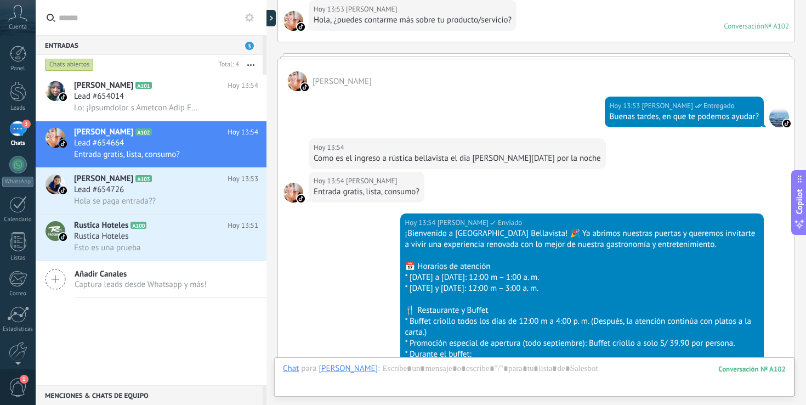
scroll to position [502, 0]
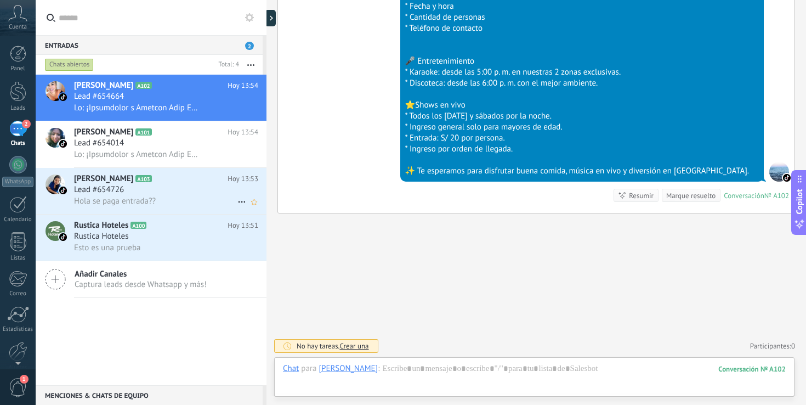
click at [161, 195] on div "Lead #654726" at bounding box center [166, 189] width 184 height 11
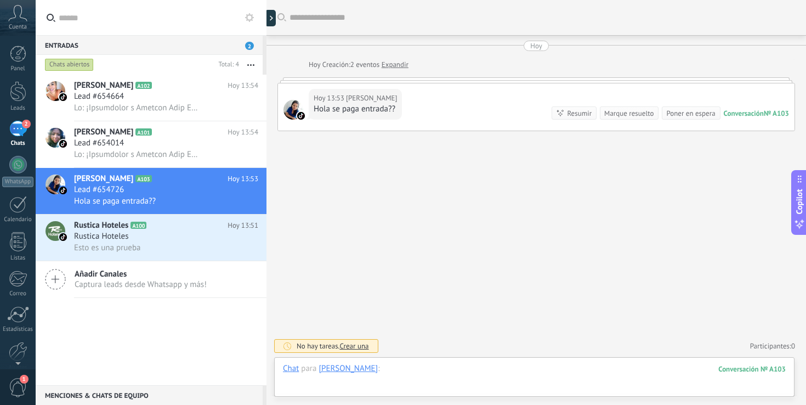
click at [383, 369] on div at bounding box center [534, 379] width 503 height 33
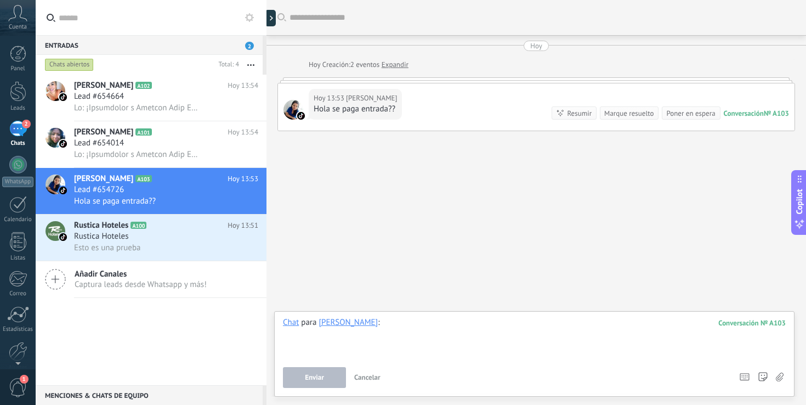
paste div
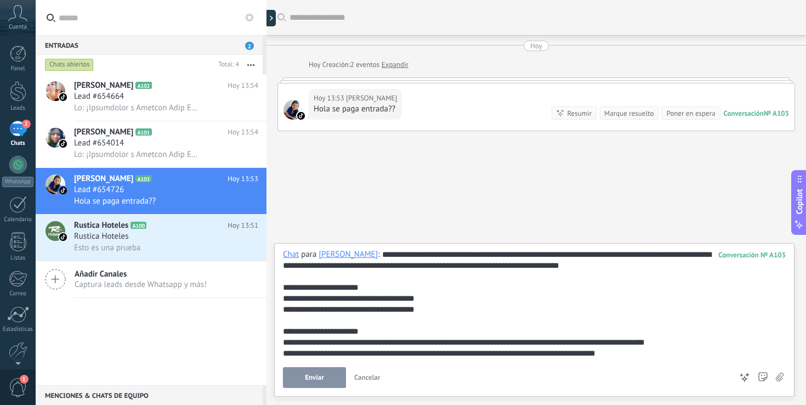
click at [332, 378] on button "Enviar" at bounding box center [314, 377] width 63 height 21
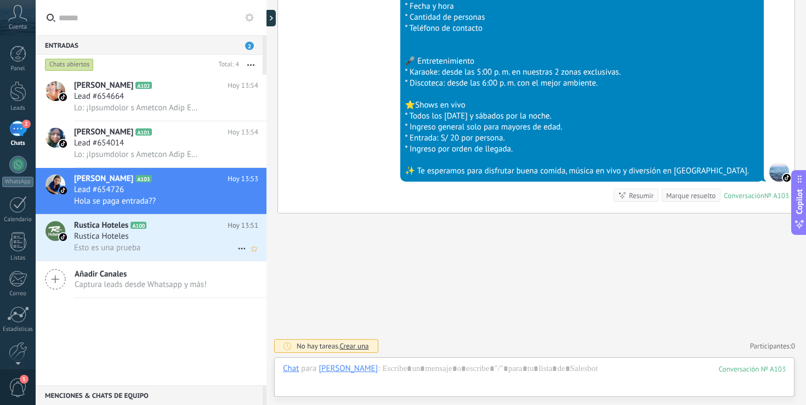
click at [203, 249] on div "Esto es una prueba" at bounding box center [166, 248] width 184 height 12
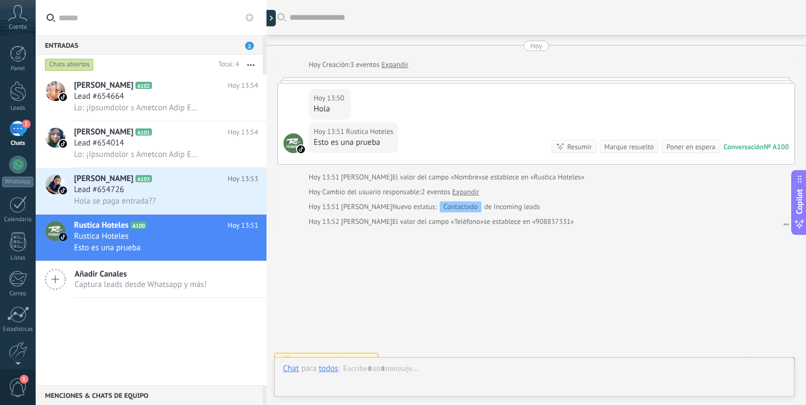
scroll to position [13, 0]
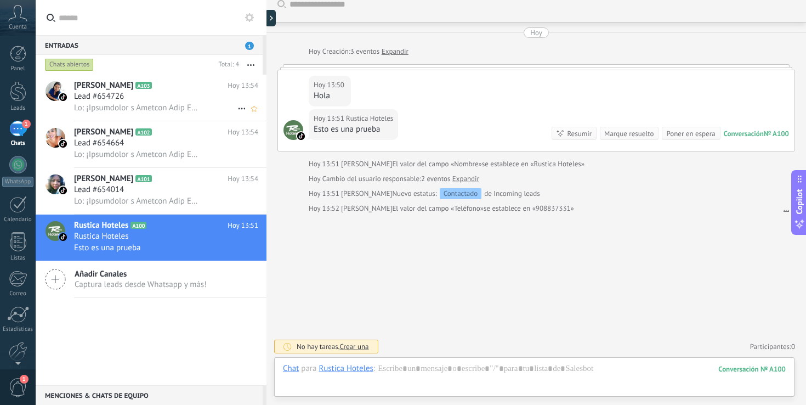
click at [206, 93] on div "Lead #654726" at bounding box center [166, 96] width 184 height 11
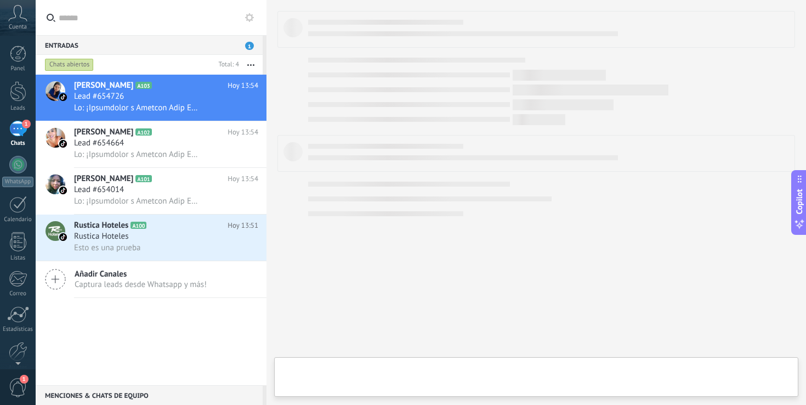
click at [244, 43] on div "Entradas 1" at bounding box center [149, 45] width 227 height 20
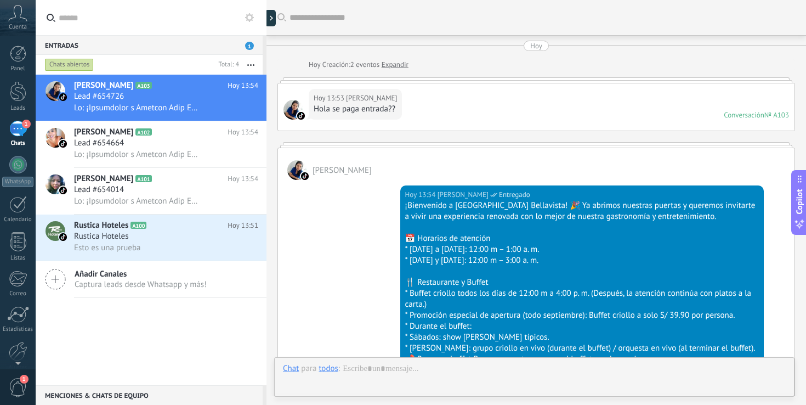
scroll to position [168, 0]
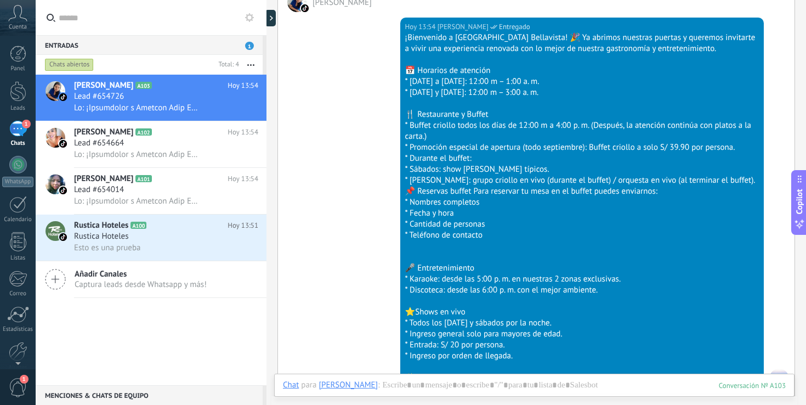
click at [249, 43] on span "1" at bounding box center [249, 46] width 9 height 8
click at [184, 138] on div "Lead #654664" at bounding box center [166, 143] width 184 height 11
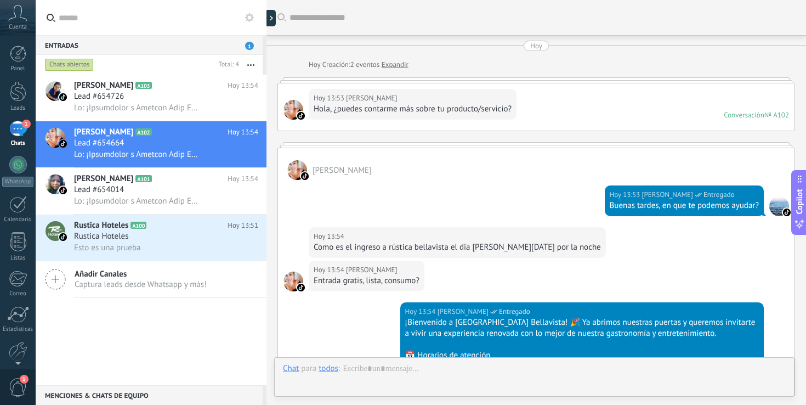
scroll to position [306, 0]
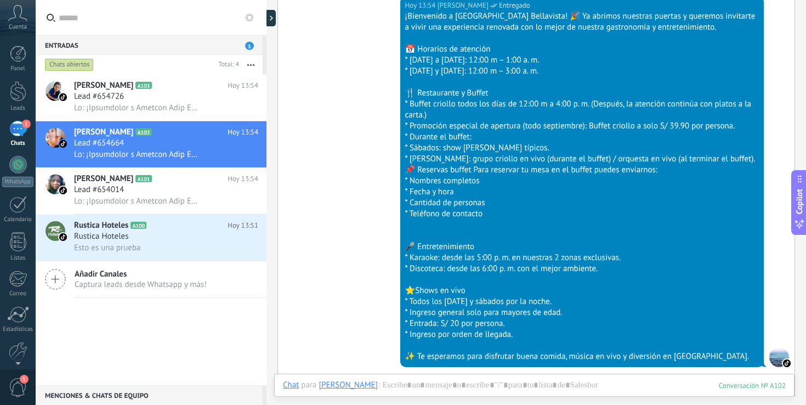
click at [247, 43] on span "1" at bounding box center [249, 46] width 9 height 8
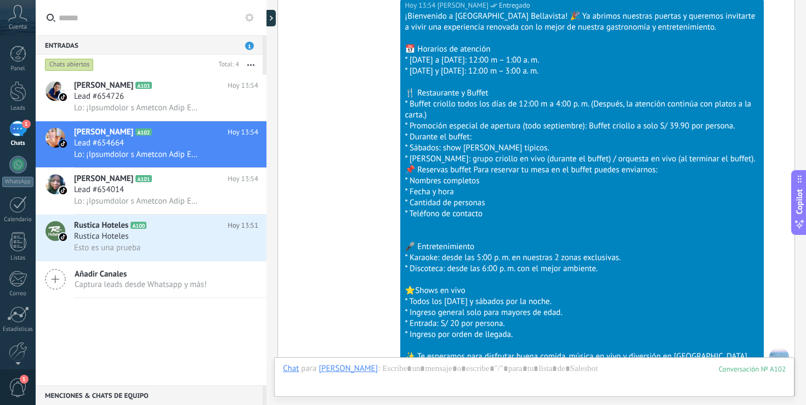
scroll to position [502, 0]
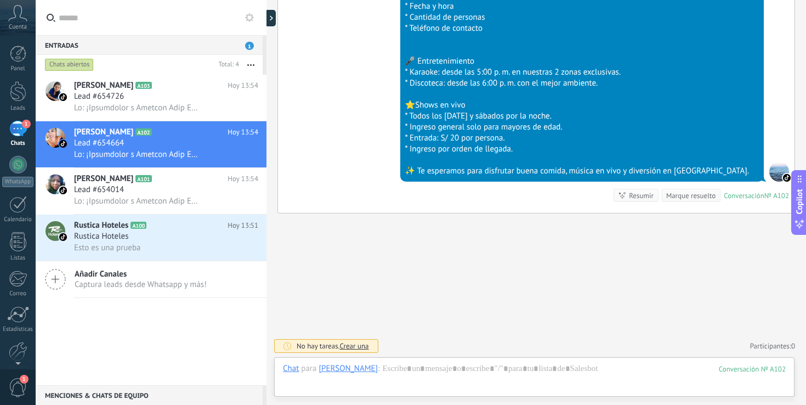
click at [99, 39] on div "Entradas 1" at bounding box center [149, 45] width 227 height 20
click at [76, 45] on div "Entradas 1" at bounding box center [149, 45] width 227 height 20
click at [143, 229] on span "A100" at bounding box center [138, 224] width 16 height 7
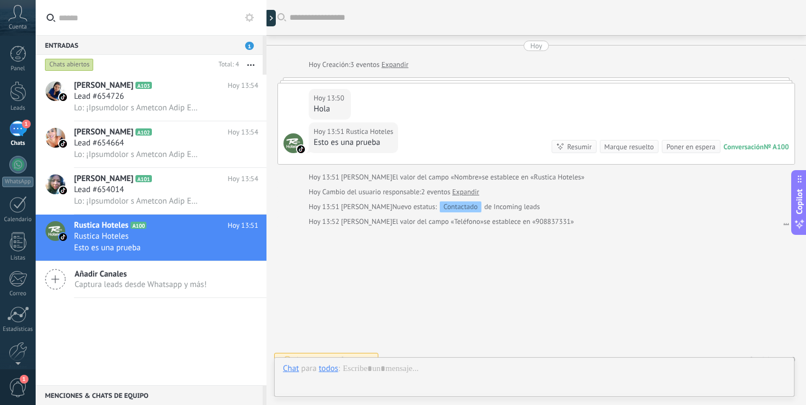
scroll to position [13, 0]
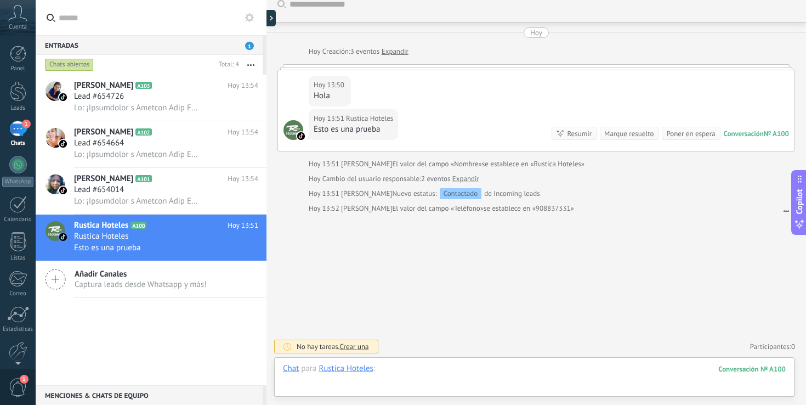
click at [455, 371] on div at bounding box center [534, 379] width 503 height 33
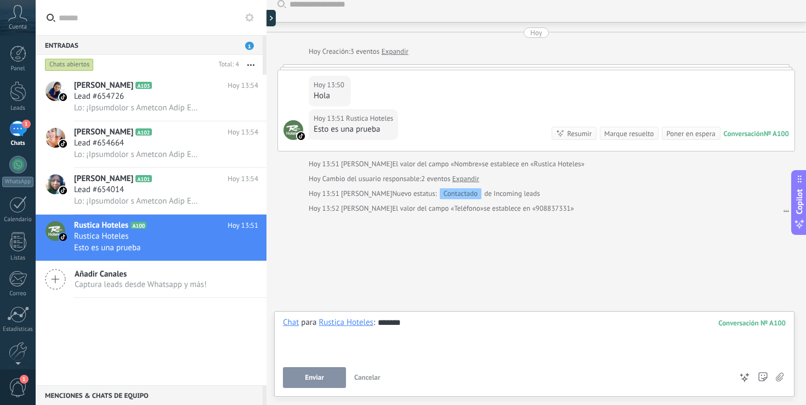
click at [319, 373] on span "Enviar" at bounding box center [314, 377] width 19 height 8
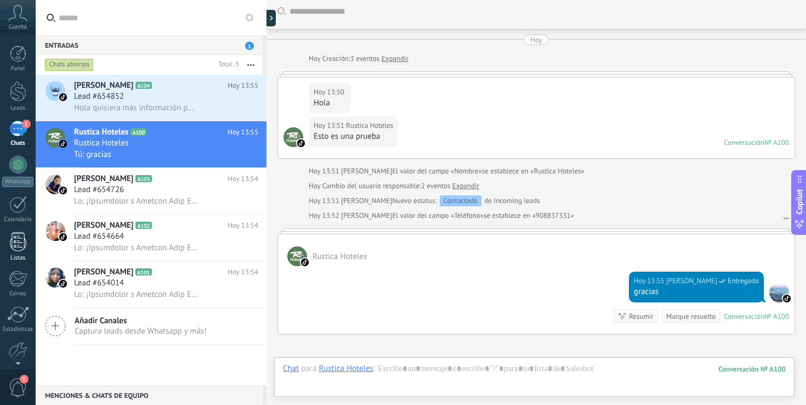
click at [22, 243] on div at bounding box center [18, 241] width 16 height 19
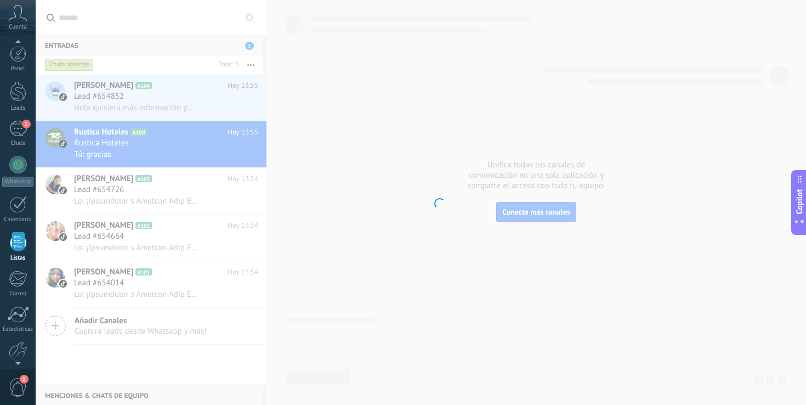
scroll to position [29, 0]
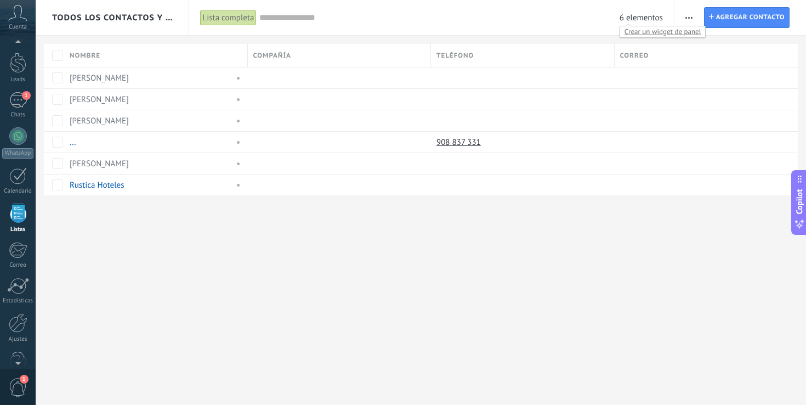
click at [627, 26] on div "Crear un widget de panel" at bounding box center [662, 32] width 87 height 12
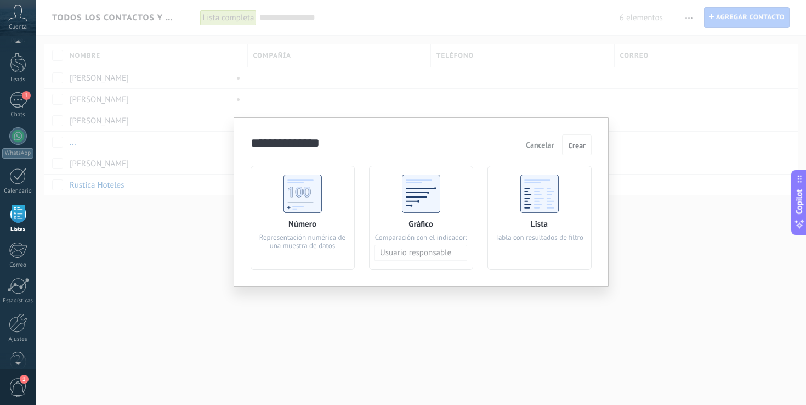
click at [303, 196] on use at bounding box center [302, 193] width 38 height 38
click at [581, 141] on span "Crear" at bounding box center [577, 145] width 18 height 8
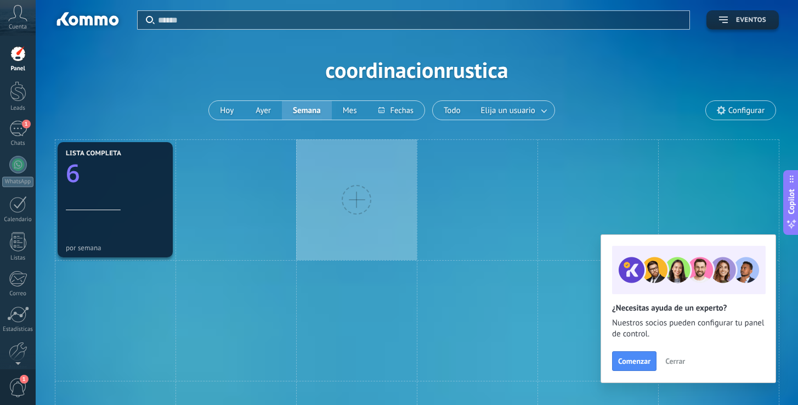
click at [740, 16] on span "Eventos" at bounding box center [751, 20] width 30 height 8
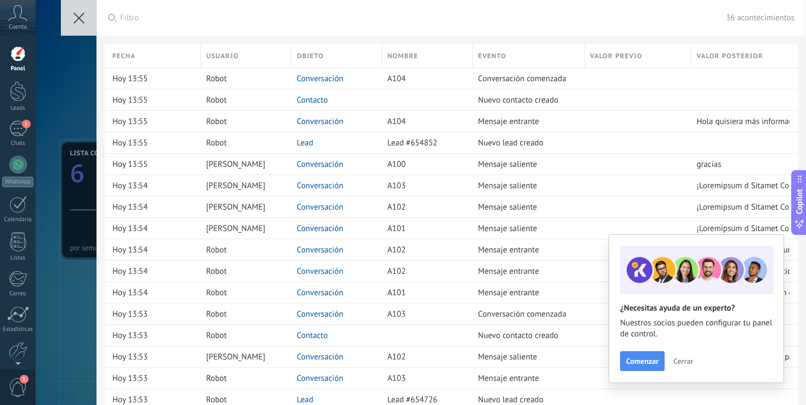
click at [74, 22] on use at bounding box center [78, 18] width 11 height 11
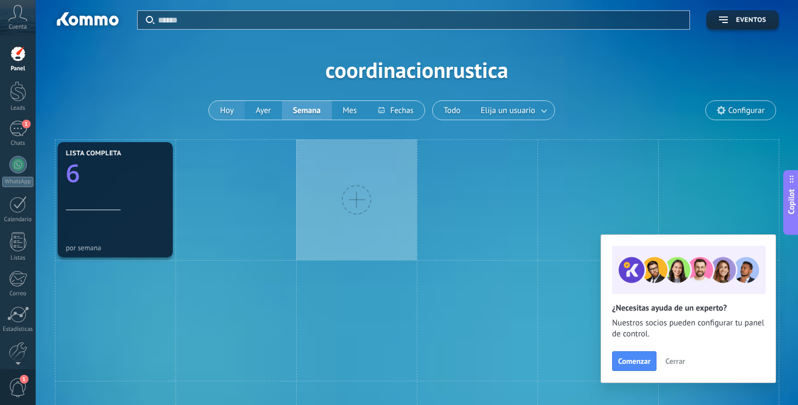
click at [224, 113] on button "Hoy" at bounding box center [227, 110] width 36 height 19
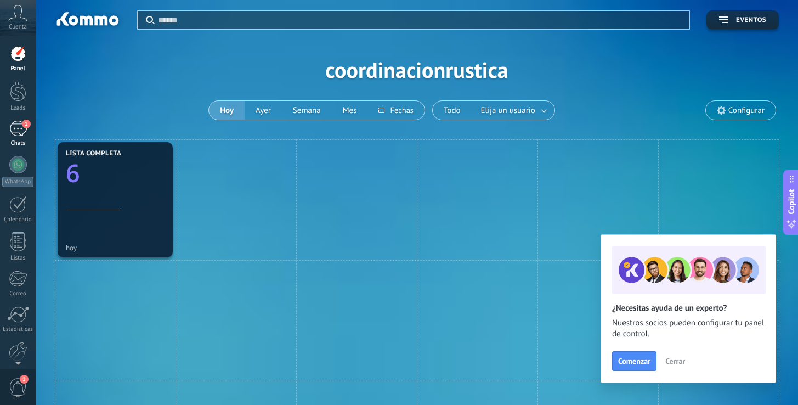
click at [19, 135] on div "1" at bounding box center [18, 129] width 18 height 16
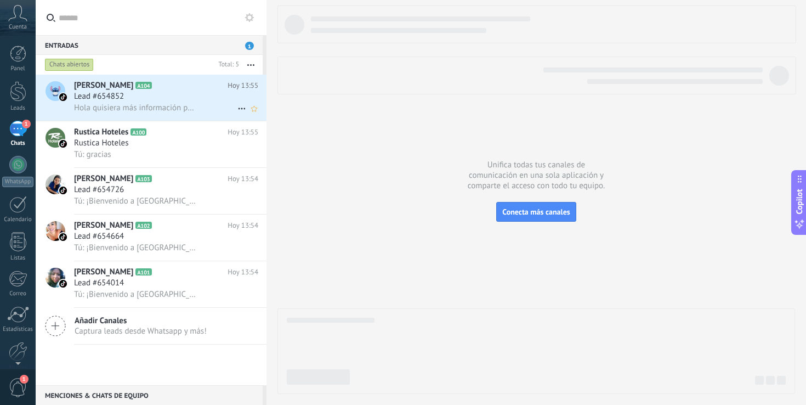
click at [169, 107] on span "Hola quisiera más información para el día de mañana" at bounding box center [136, 108] width 124 height 10
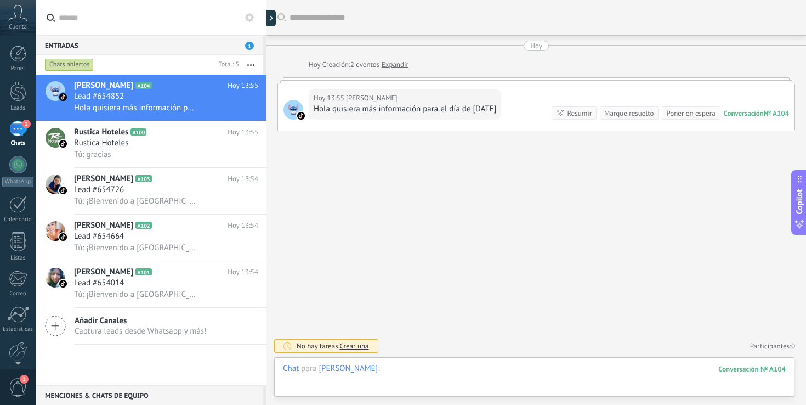
click at [379, 368] on div at bounding box center [534, 379] width 503 height 33
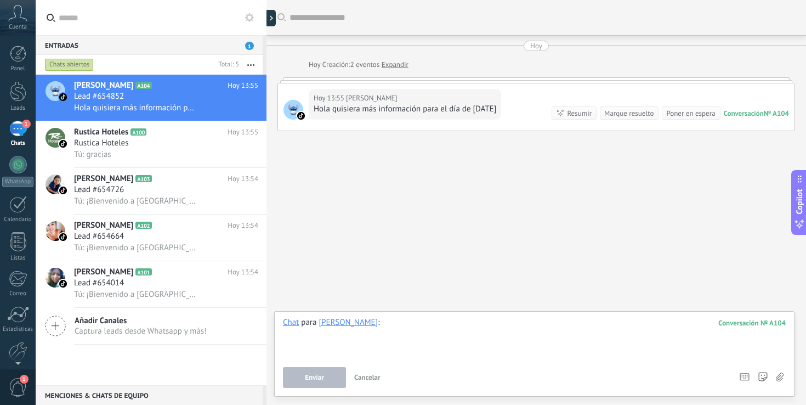
paste div
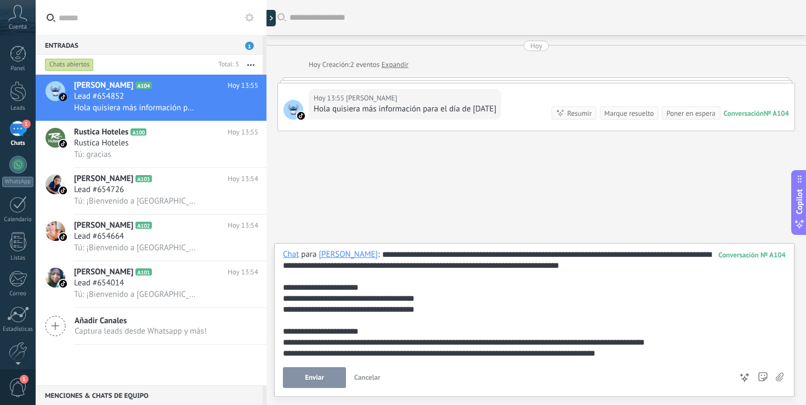
click at [322, 373] on button "Enviar" at bounding box center [314, 377] width 63 height 21
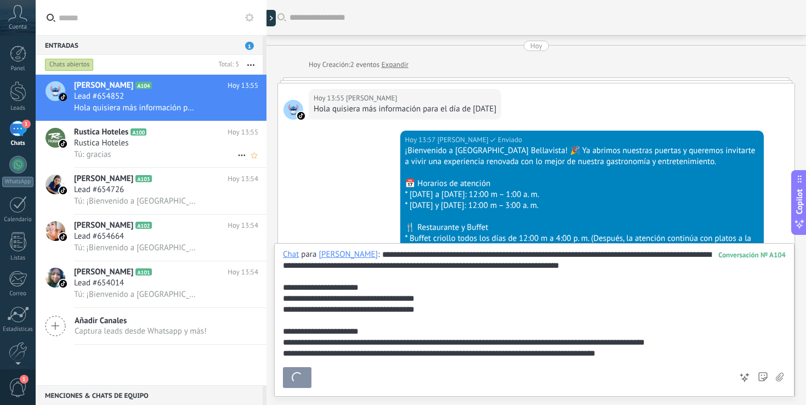
scroll to position [330, 0]
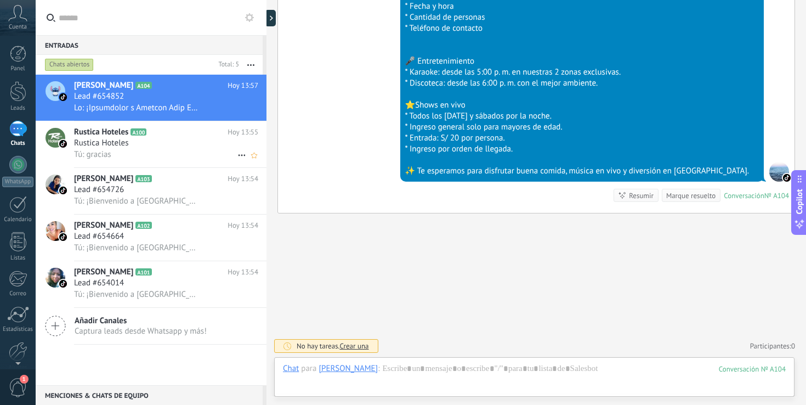
click at [167, 149] on div "Rustica Hoteles" at bounding box center [166, 143] width 184 height 11
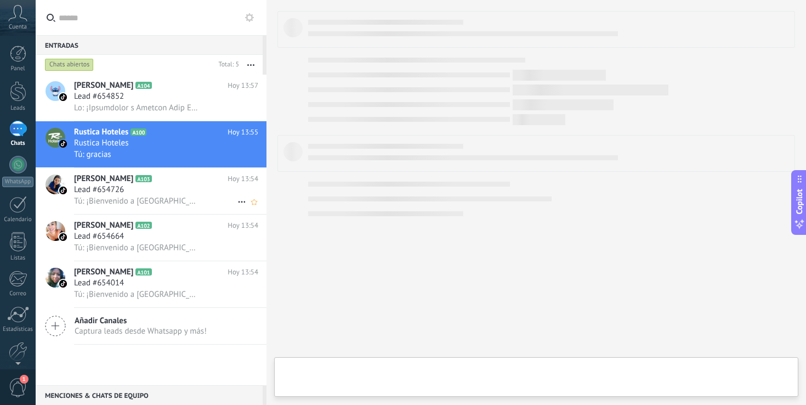
click at [161, 189] on div "Lead #654726" at bounding box center [166, 189] width 184 height 11
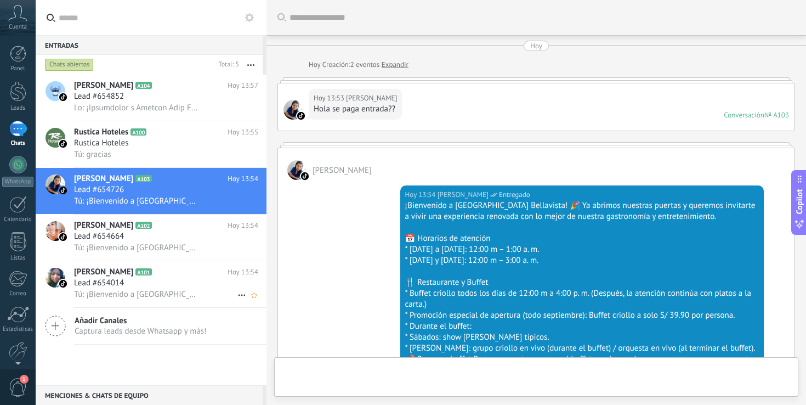
scroll to position [168, 0]
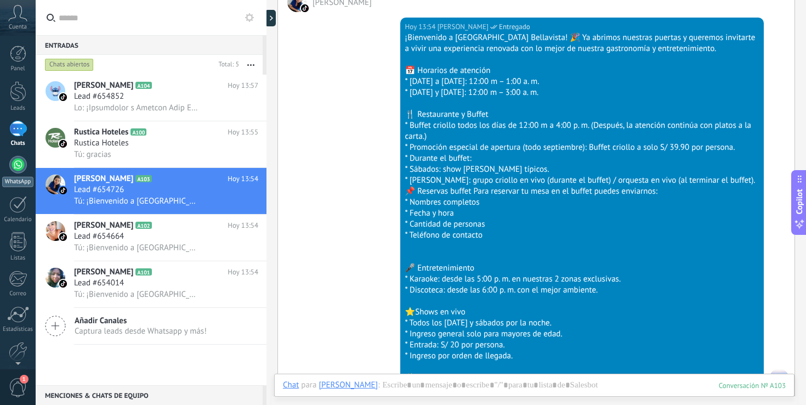
click at [13, 169] on div at bounding box center [18, 165] width 18 height 18
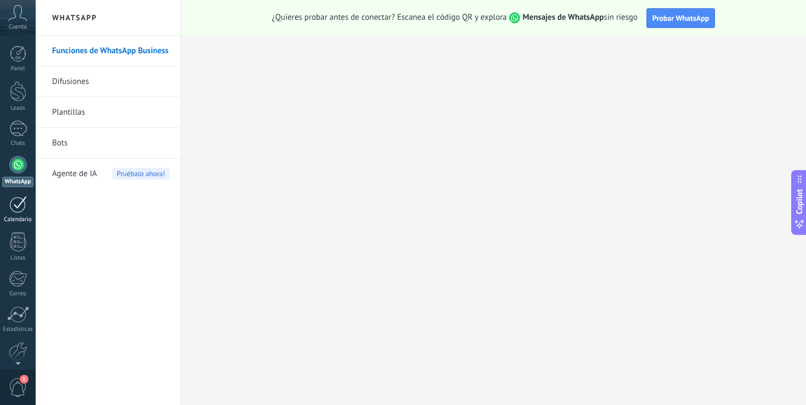
click at [18, 210] on div at bounding box center [18, 204] width 18 height 17
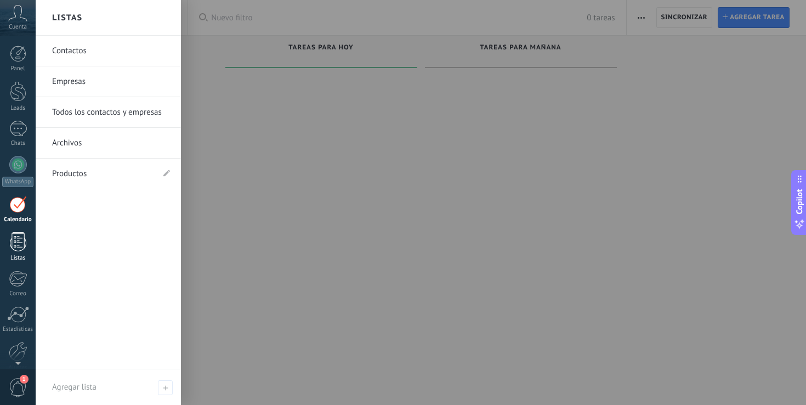
click at [17, 246] on div at bounding box center [18, 241] width 16 height 19
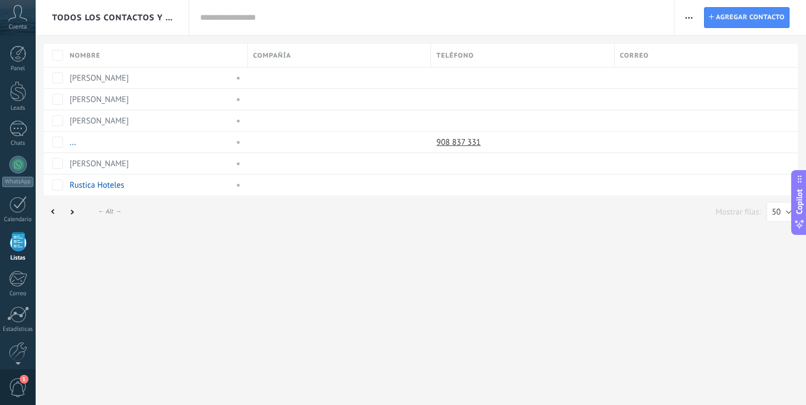
scroll to position [29, 0]
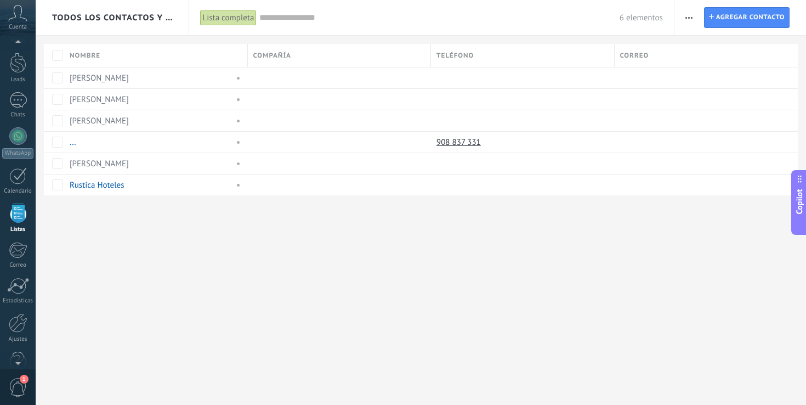
click at [681, 16] on div "Imprimir Agregar una compañía Exportar Importar Ajustes de la lista Procesos em…" at bounding box center [689, 17] width 16 height 21
click at [687, 15] on span "button" at bounding box center [688, 17] width 7 height 21
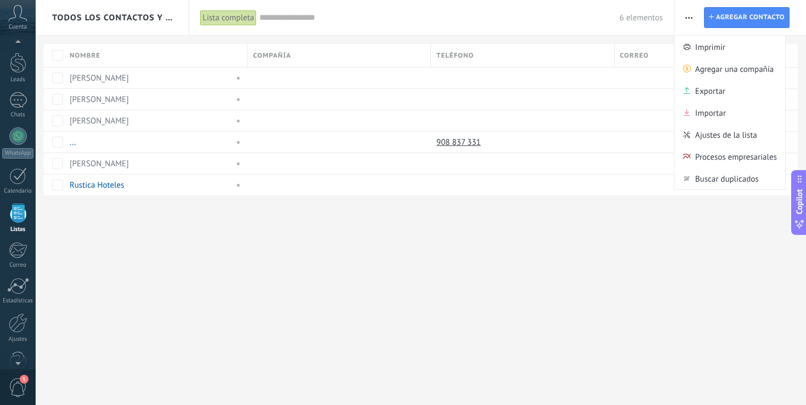
click at [498, 249] on div "Todos los contactos y empresas Lista completa Aplicar 6 elementos Lista complet…" at bounding box center [421, 202] width 770 height 405
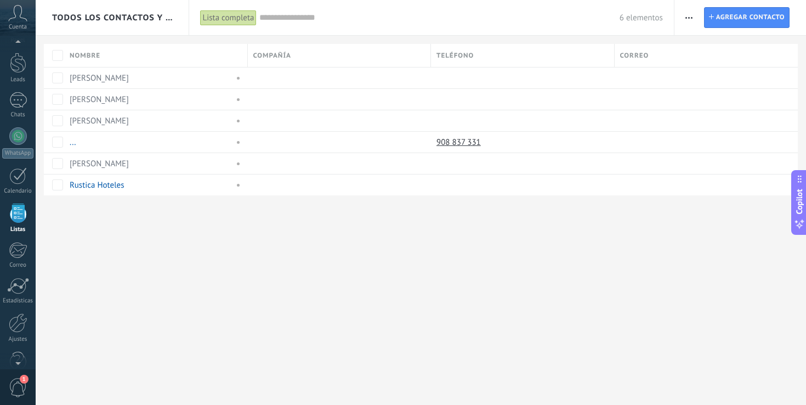
click at [688, 18] on use "button" at bounding box center [688, 18] width 7 height 2
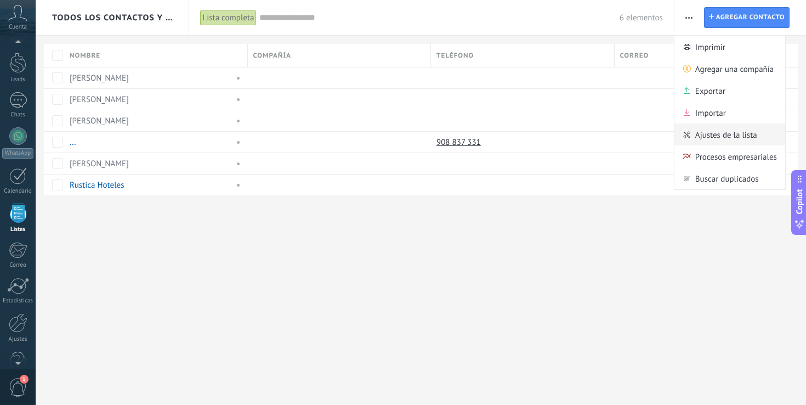
click at [719, 135] on span "Ajustes de la lista" at bounding box center [726, 134] width 62 height 22
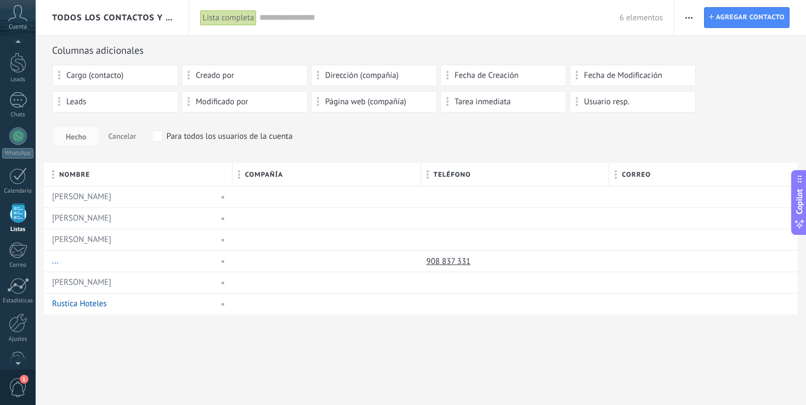
click at [206, 100] on span "Modificado por" at bounding box center [222, 102] width 53 height 8
drag, startPoint x: 204, startPoint y: 100, endPoint x: 225, endPoint y: 95, distance: 21.4
click at [587, 98] on span "Usuario resp." at bounding box center [606, 102] width 45 height 8
click at [577, 103] on span at bounding box center [577, 101] width 3 height 9
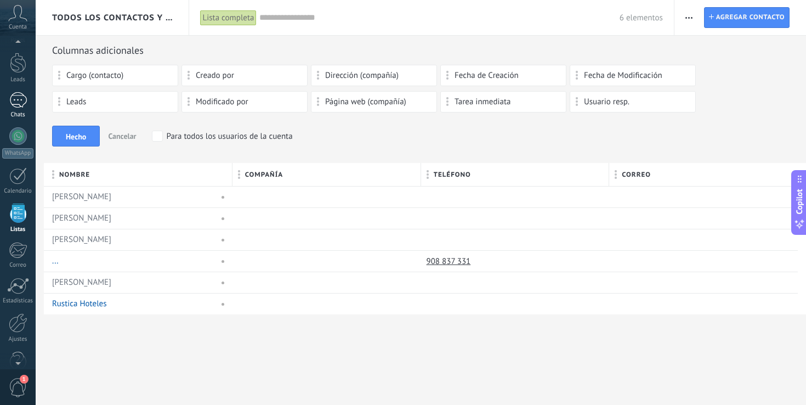
click at [16, 101] on div "1" at bounding box center [18, 100] width 18 height 16
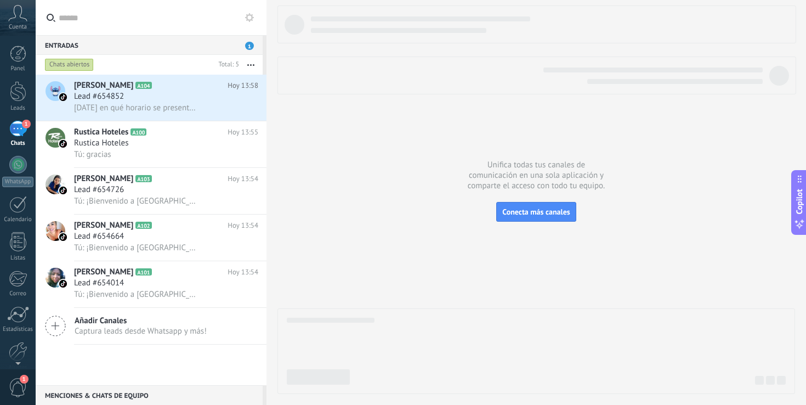
click at [22, 128] on div "1" at bounding box center [18, 129] width 18 height 16
click at [161, 139] on div "Rustica Hoteles" at bounding box center [166, 143] width 184 height 11
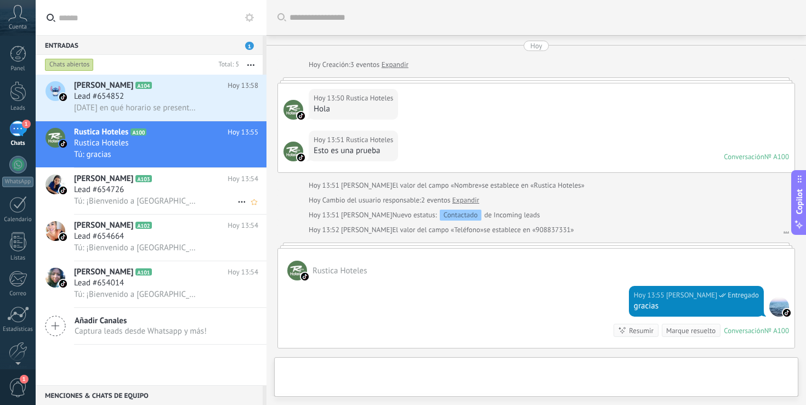
scroll to position [134, 0]
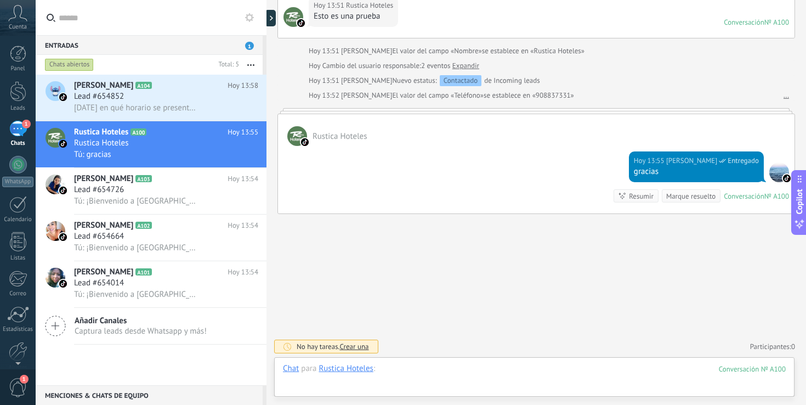
click at [412, 371] on div at bounding box center [534, 379] width 503 height 33
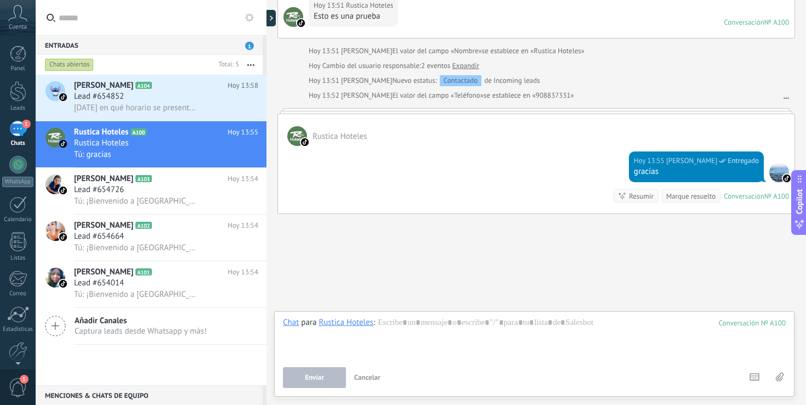
click at [781, 375] on icon at bounding box center [780, 376] width 8 height 9
click at [0, 0] on input "file" at bounding box center [0, 0] width 0 height 0
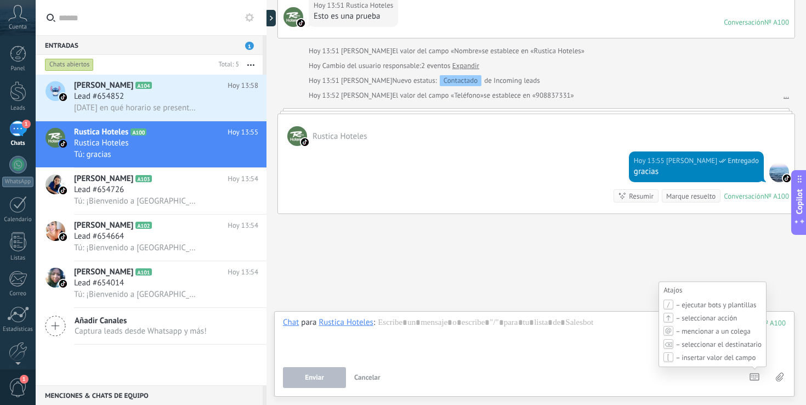
click at [754, 377] on use at bounding box center [754, 376] width 9 height 7
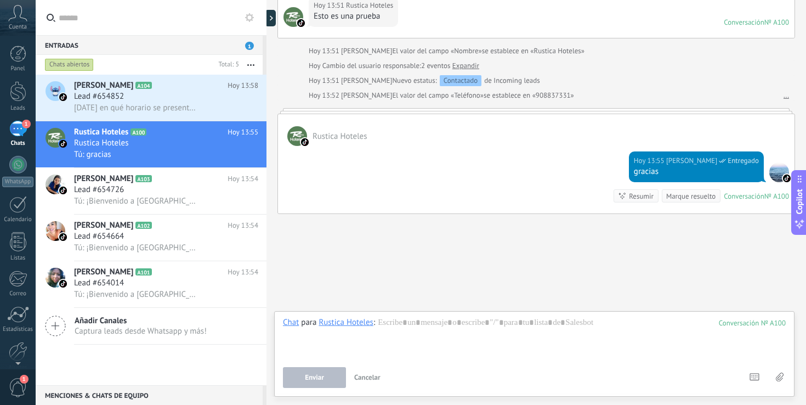
click at [779, 375] on use at bounding box center [780, 376] width 8 height 9
click at [0, 0] on input "file" at bounding box center [0, 0] width 0 height 0
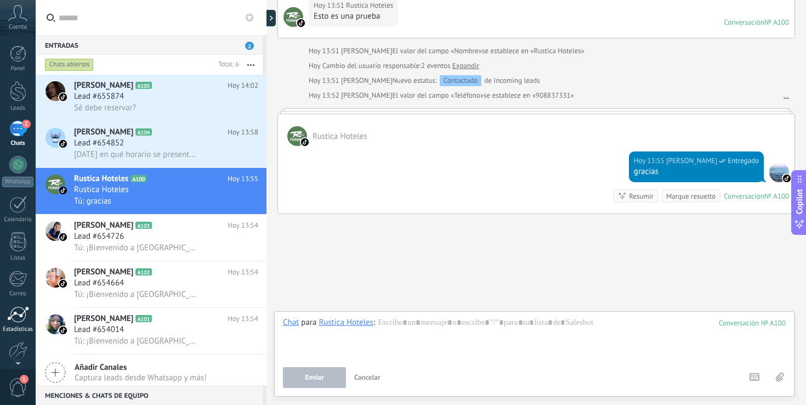
click at [22, 310] on div at bounding box center [18, 314] width 22 height 16
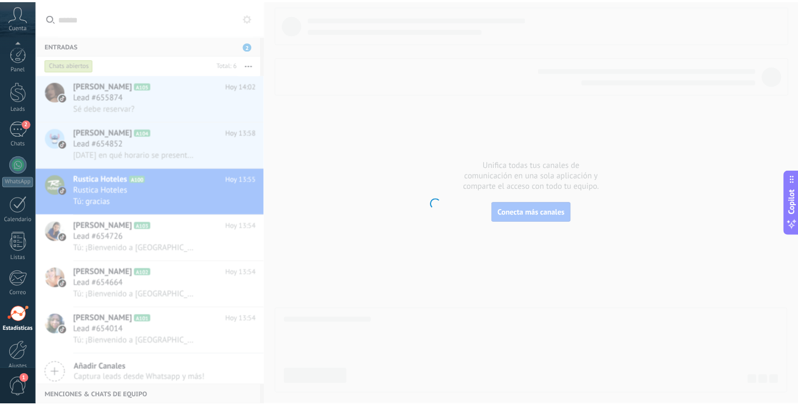
scroll to position [52, 0]
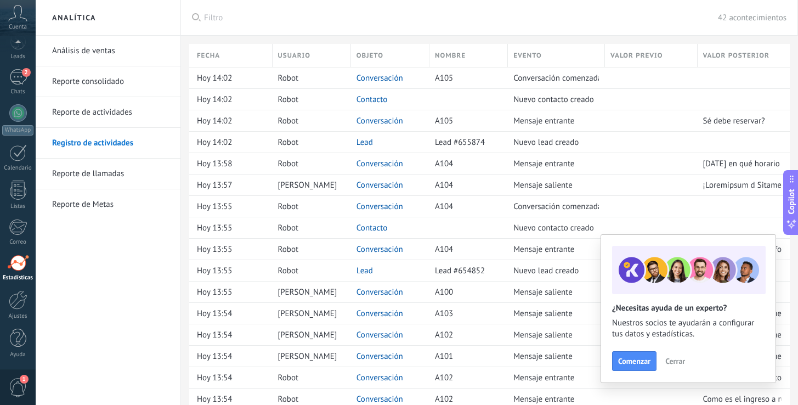
click at [100, 169] on link "Reporte de llamadas" at bounding box center [110, 173] width 117 height 31
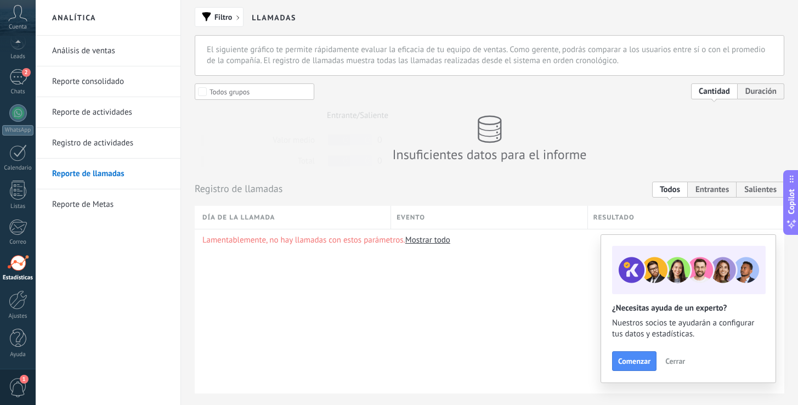
click at [88, 203] on link "Reporte de Metas" at bounding box center [110, 204] width 117 height 31
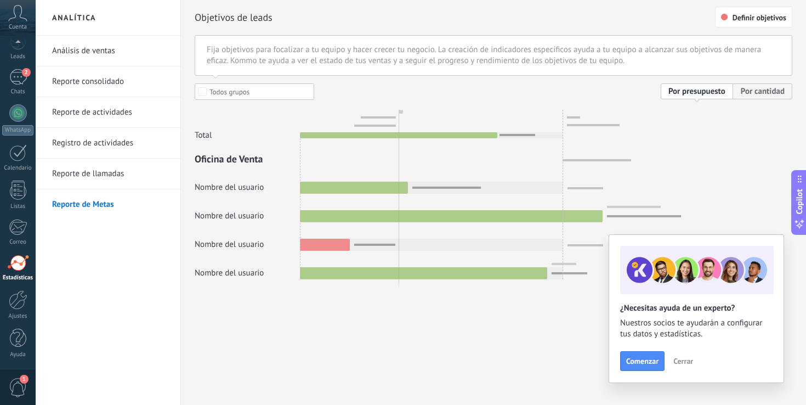
click at [104, 53] on link "Análisis de ventas" at bounding box center [110, 51] width 117 height 31
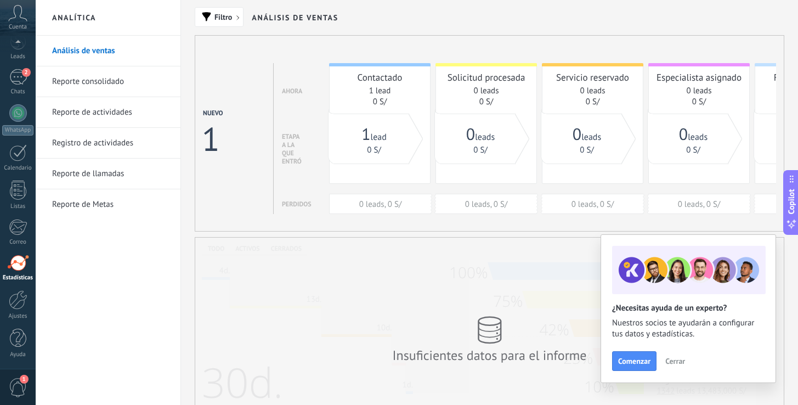
click at [300, 17] on h2 "Análisis de ventas" at bounding box center [295, 18] width 86 height 36
click at [14, 155] on div at bounding box center [18, 152] width 18 height 17
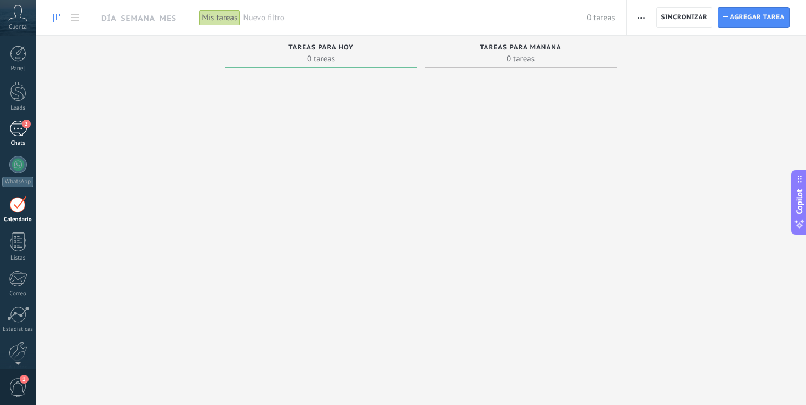
click at [14, 129] on div "2" at bounding box center [18, 129] width 18 height 16
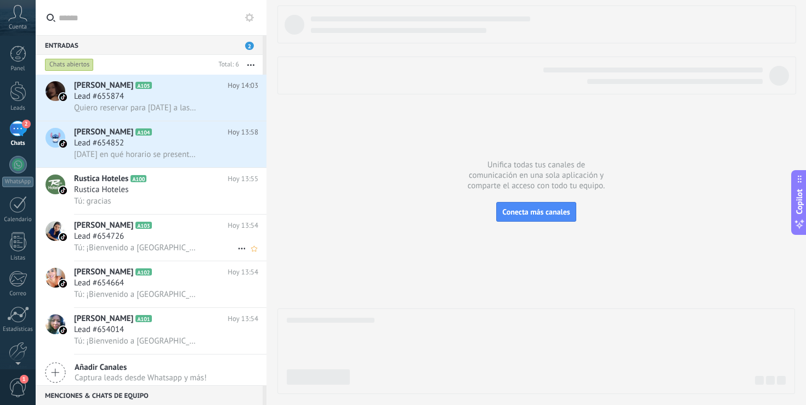
click at [161, 234] on div "Lead #654726" at bounding box center [166, 236] width 184 height 11
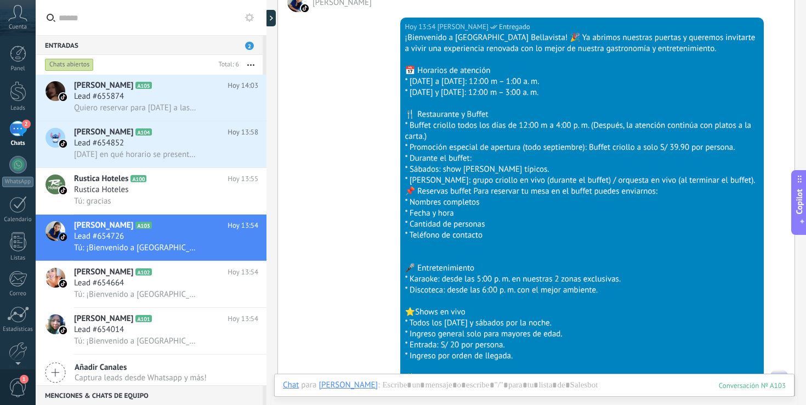
scroll to position [168, 0]
click at [272, 15] on div at bounding box center [273, 18] width 16 height 16
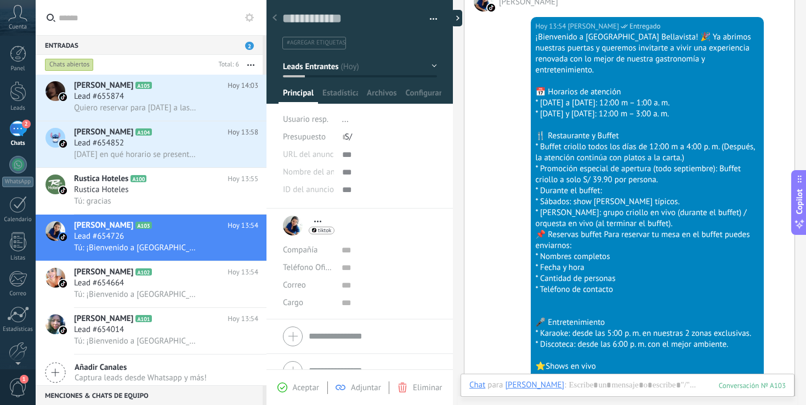
scroll to position [16, 0]
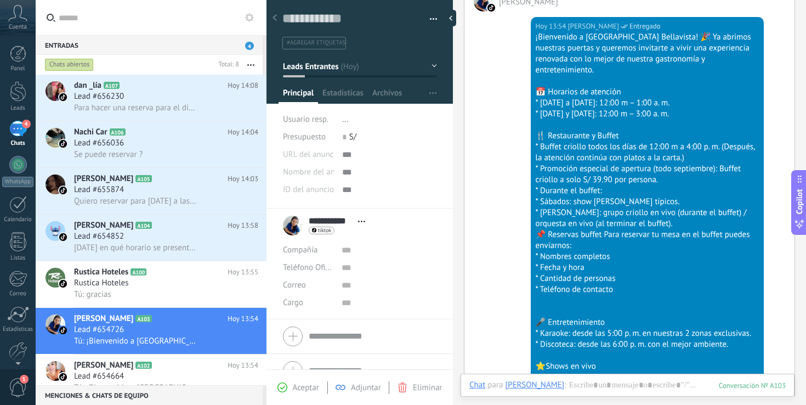
click at [70, 62] on div "Chats abiertos" at bounding box center [69, 64] width 49 height 13
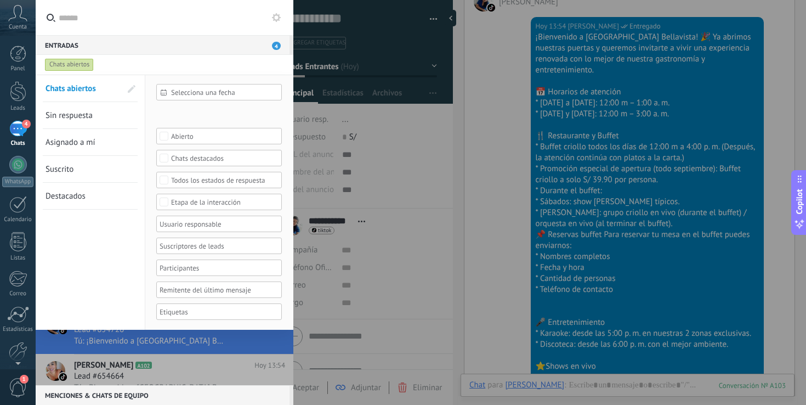
click at [89, 113] on span "Sin respuesta" at bounding box center [68, 115] width 47 height 10
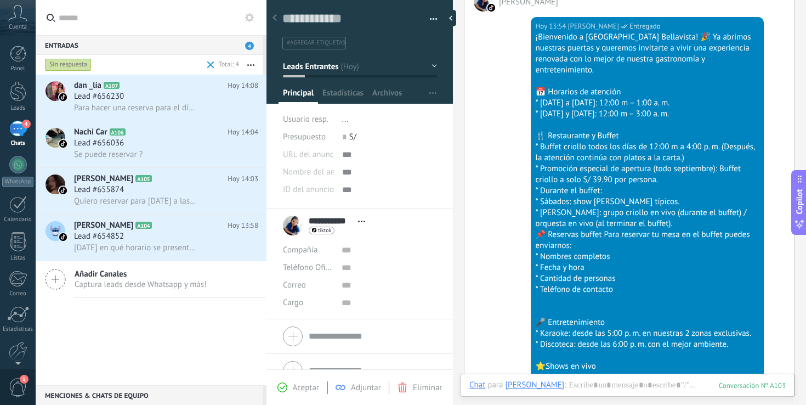
click at [67, 63] on div "Sin respuesta" at bounding box center [68, 64] width 47 height 13
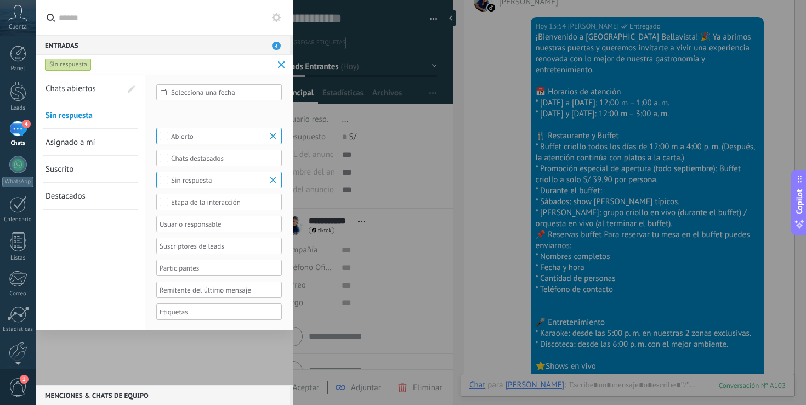
click at [0, 0] on div "Leads Entrantes Contactado Solicitud procesada Servicio reservado Especialista …" at bounding box center [0, 0] width 0 height 0
click at [226, 112] on span at bounding box center [200, 113] width 56 height 9
click at [238, 25] on div at bounding box center [421, 202] width 770 height 405
click at [401, 272] on div at bounding box center [403, 202] width 806 height 405
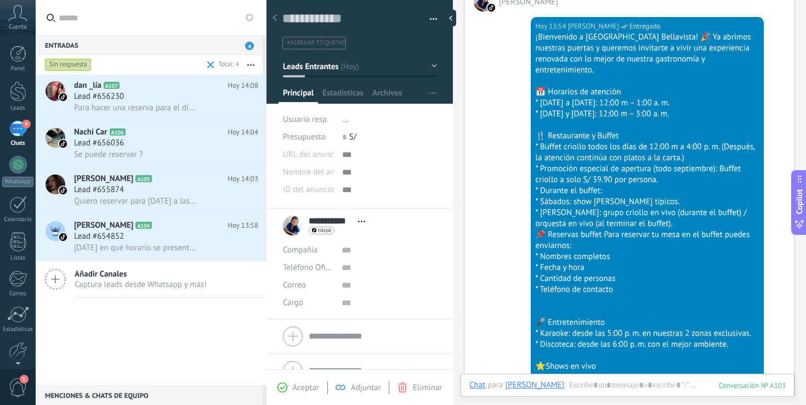
click at [326, 66] on span "Leads Entrantes" at bounding box center [310, 66] width 55 height 10
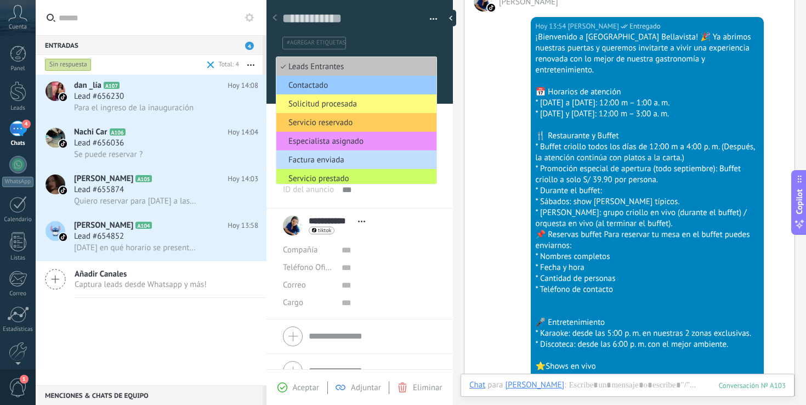
click at [325, 82] on span "Contactado" at bounding box center [354, 85] width 157 height 10
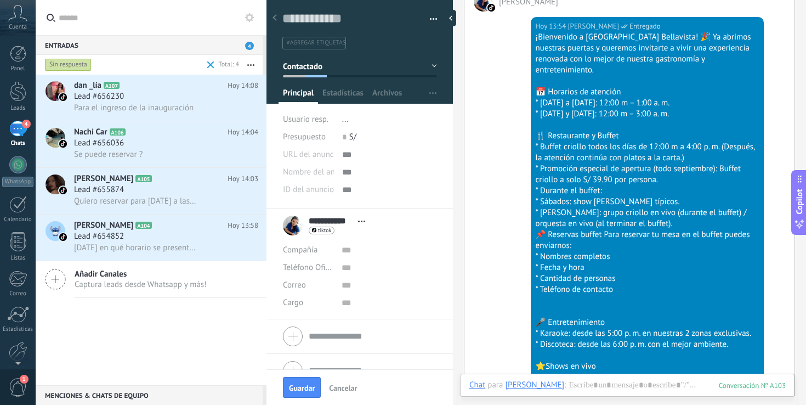
scroll to position [9, 0]
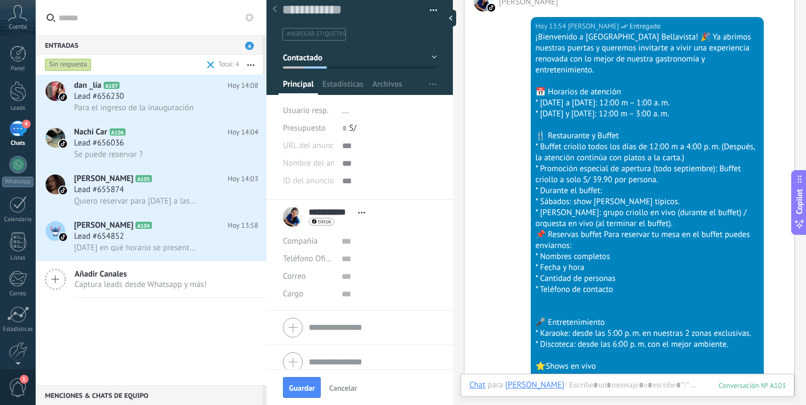
click at [318, 64] on button "Contactado" at bounding box center [360, 58] width 154 height 20
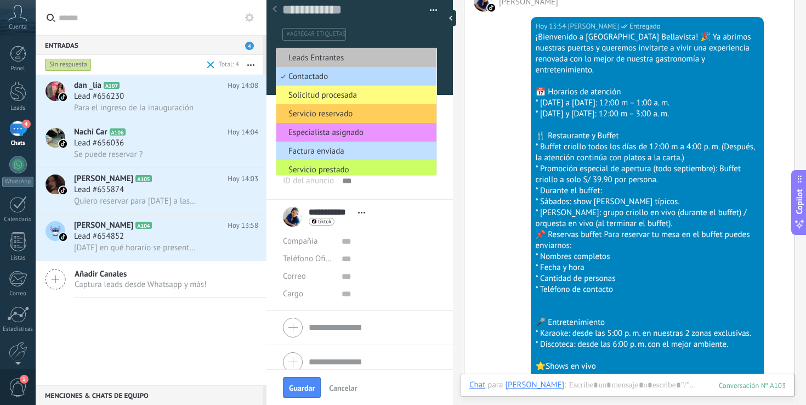
scroll to position [25, 0]
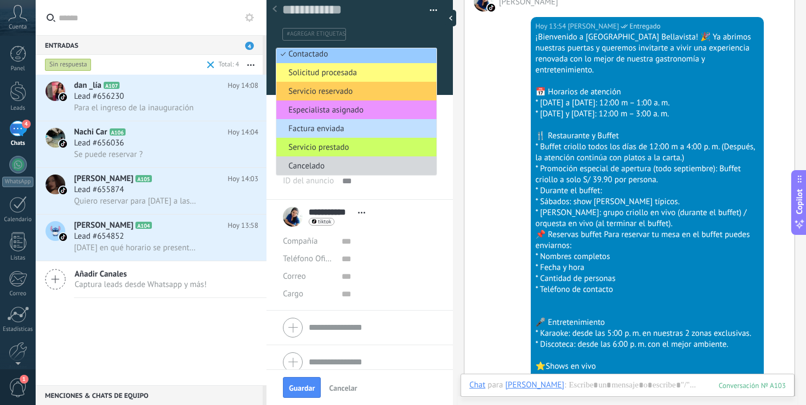
click at [384, 21] on div "#agregar etiquetas" at bounding box center [359, 30] width 155 height 20
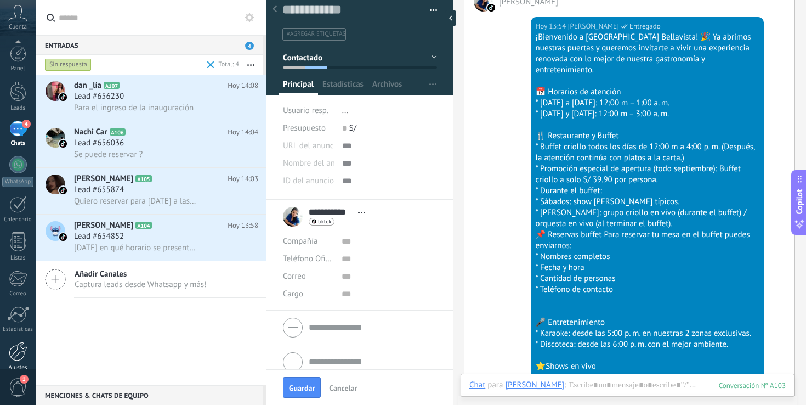
scroll to position [52, 0]
click at [14, 309] on div at bounding box center [18, 299] width 19 height 19
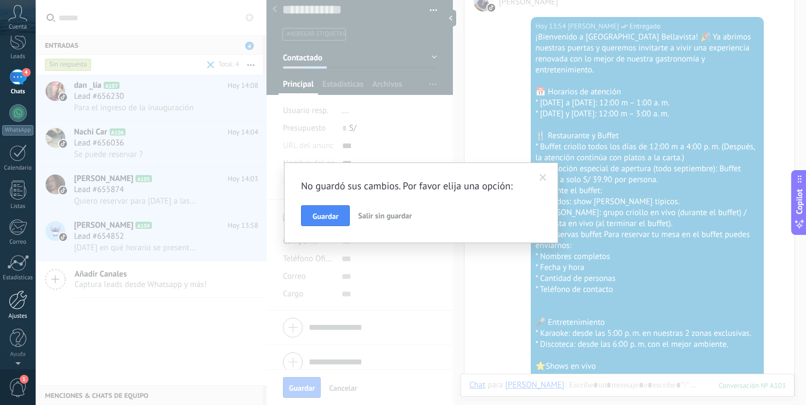
scroll to position [0, 0]
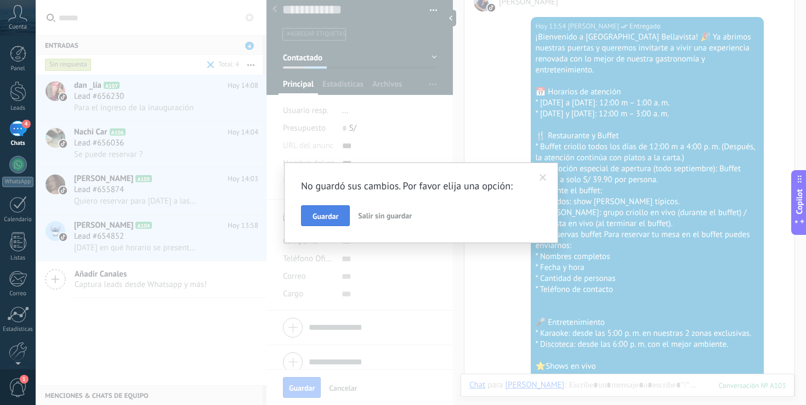
click at [329, 217] on span "Guardar" at bounding box center [325, 216] width 26 height 8
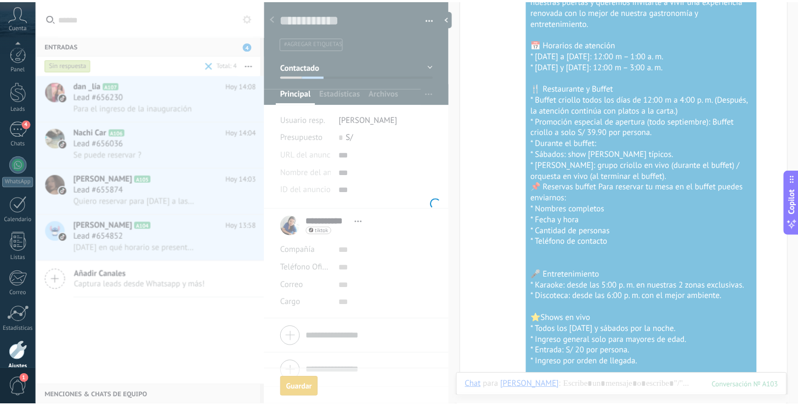
scroll to position [52, 0]
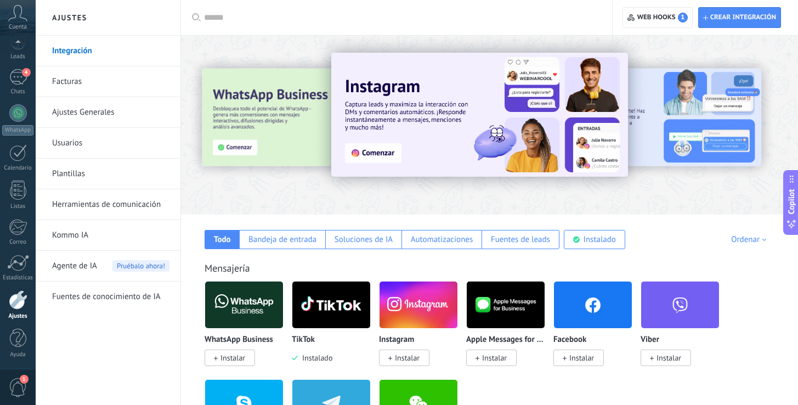
click at [76, 173] on link "Plantillas" at bounding box center [110, 173] width 117 height 31
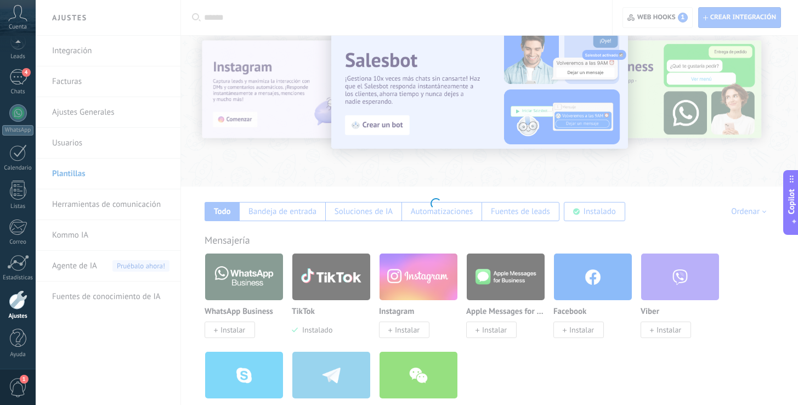
scroll to position [27, 0]
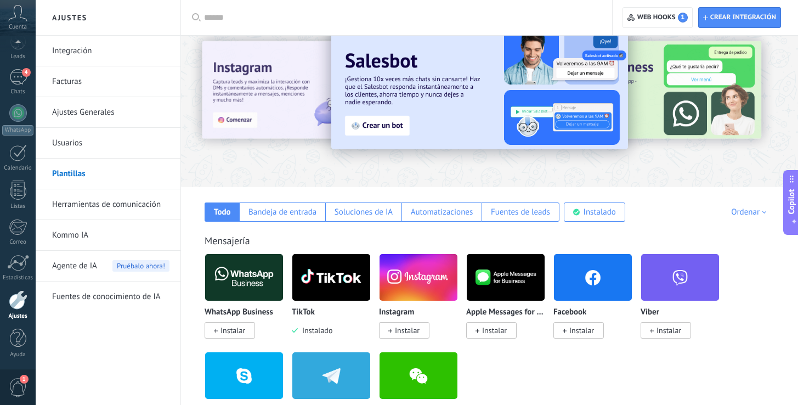
scroll to position [61, 0]
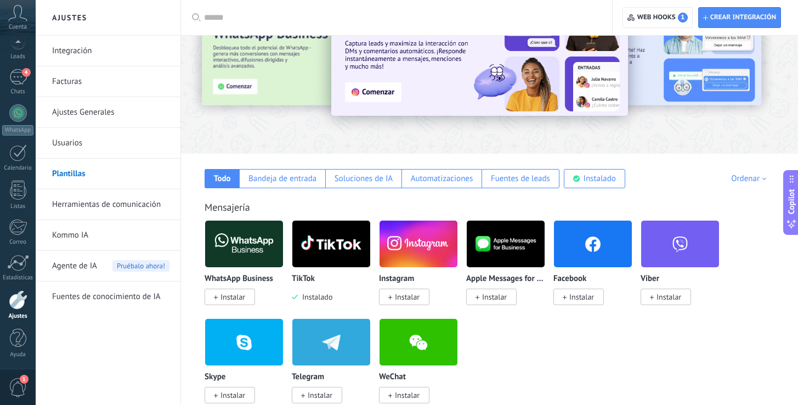
click at [85, 54] on link "Integración" at bounding box center [110, 51] width 117 height 31
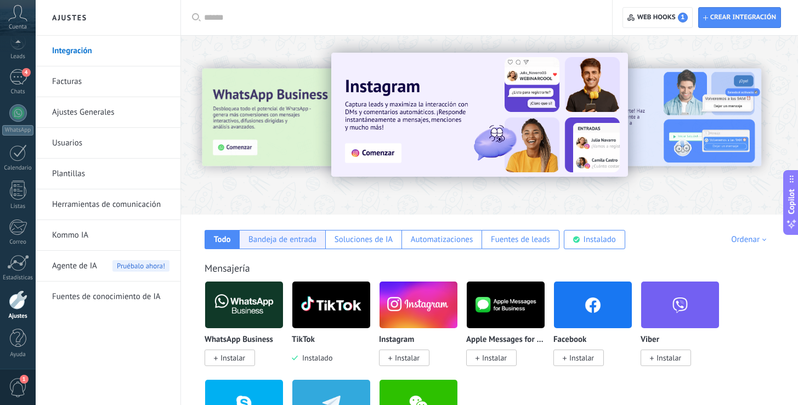
click at [266, 230] on div "Bandeja de entrada" at bounding box center [282, 239] width 86 height 19
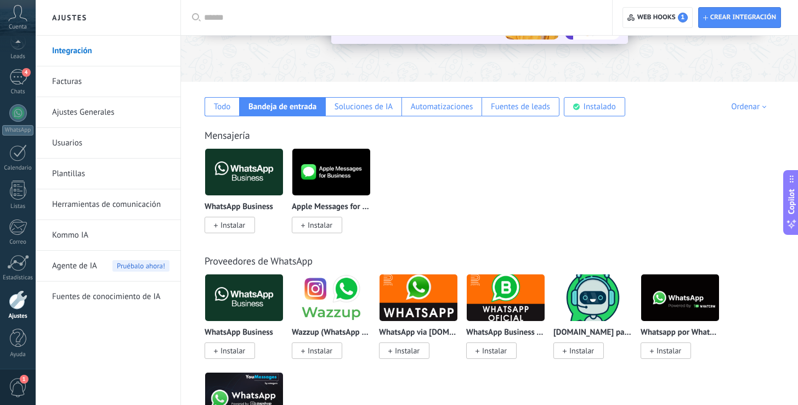
scroll to position [194, 0]
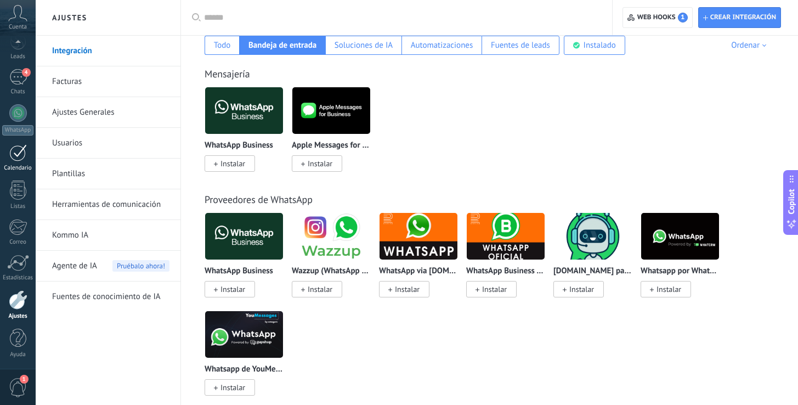
click at [18, 151] on div at bounding box center [18, 152] width 18 height 17
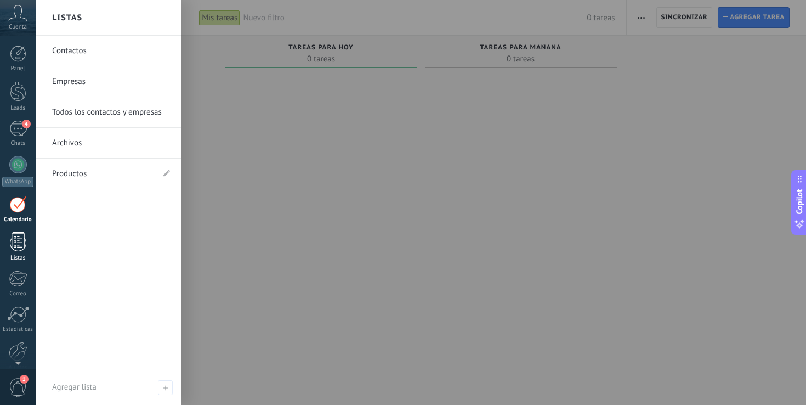
click at [18, 240] on div at bounding box center [18, 241] width 16 height 19
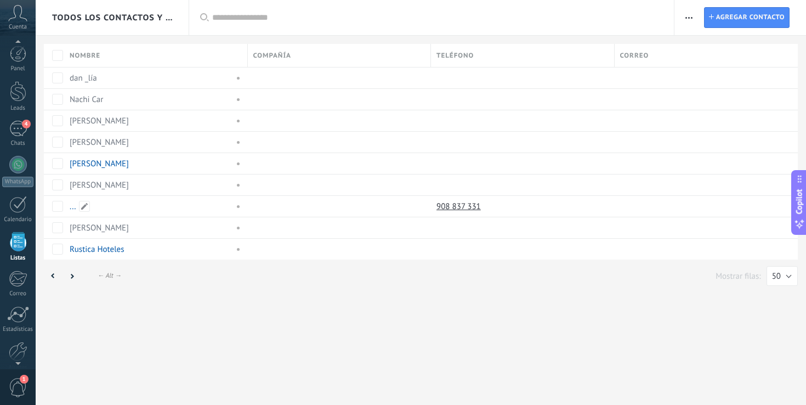
scroll to position [29, 0]
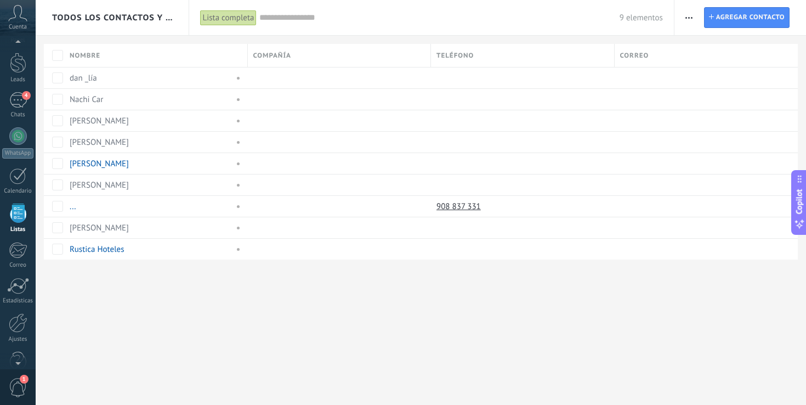
click at [680, 14] on div "Imprimir Agregar una compañía Exportar Importar Ajustes de la lista Procesos em…" at bounding box center [689, 17] width 19 height 21
click at [685, 15] on span "button" at bounding box center [688, 17] width 7 height 21
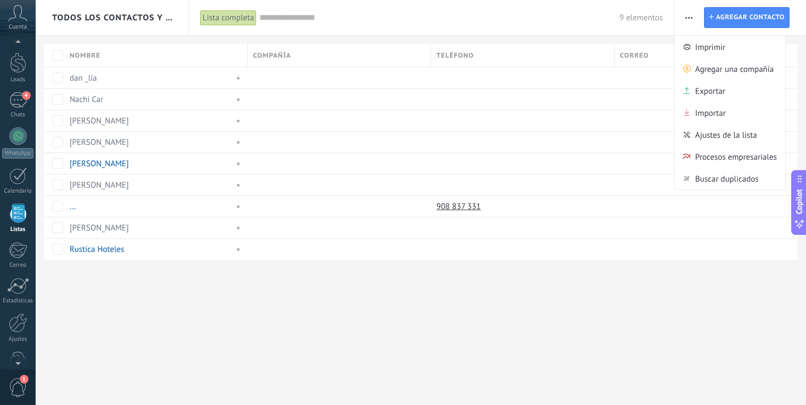
click at [279, 12] on input "text" at bounding box center [439, 18] width 360 height 12
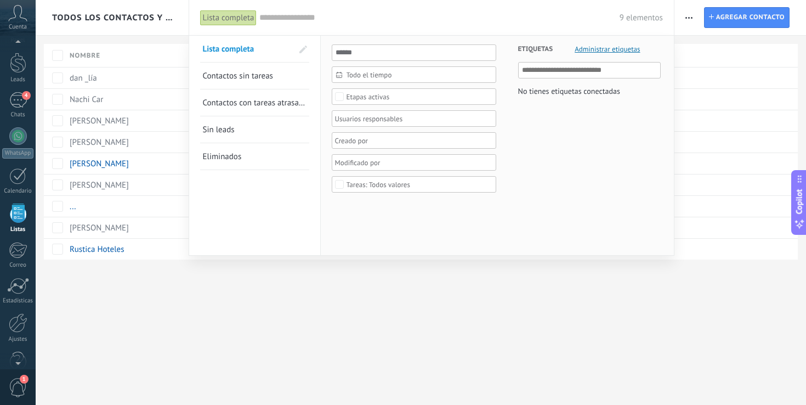
click at [395, 134] on div at bounding box center [409, 140] width 153 height 13
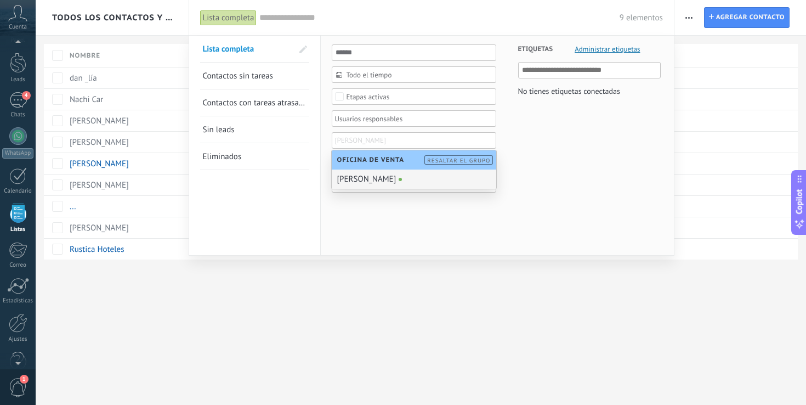
click at [395, 136] on li "[PERSON_NAME]" at bounding box center [414, 140] width 158 height 13
click at [405, 93] on span "Etapas activas" at bounding box center [413, 97] width 135 height 8
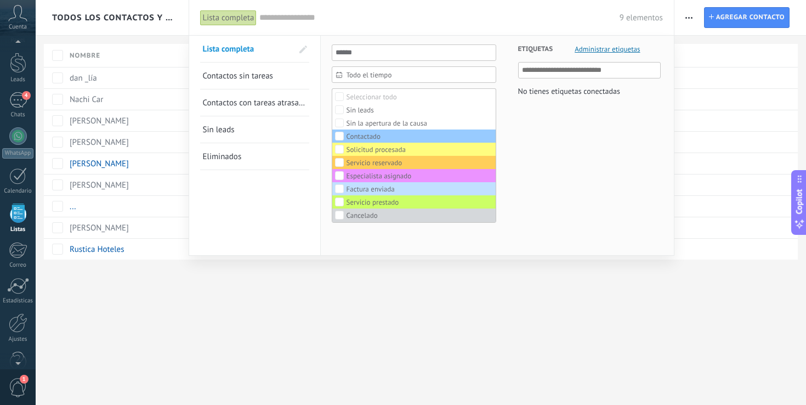
click at [407, 78] on span "Todo el tiempo" at bounding box center [418, 75] width 144 height 8
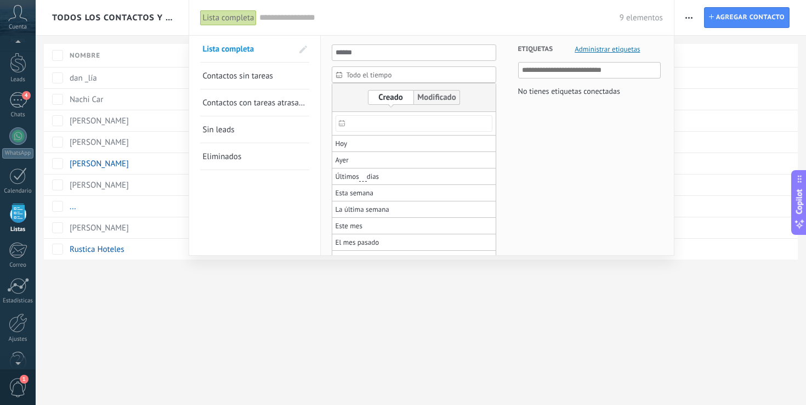
click at [522, 149] on div "Etiquetas Administrar etiquetas No tienes etiquetas conectadas" at bounding box center [578, 121] width 164 height 170
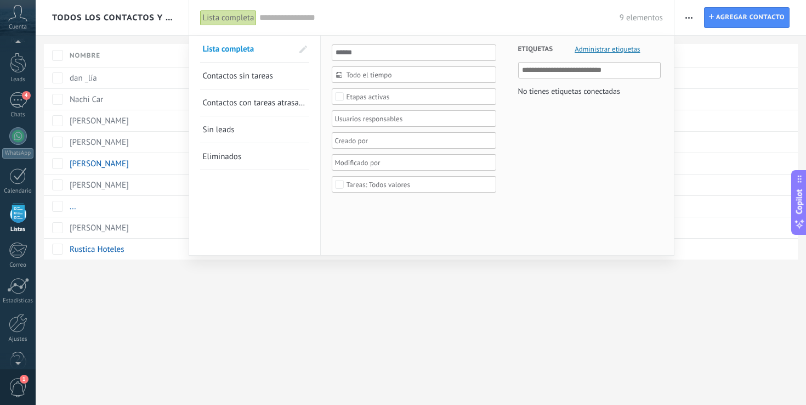
click at [389, 179] on div "Todos valores" at bounding box center [414, 184] width 164 height 16
click at [329, 272] on div at bounding box center [403, 202] width 806 height 405
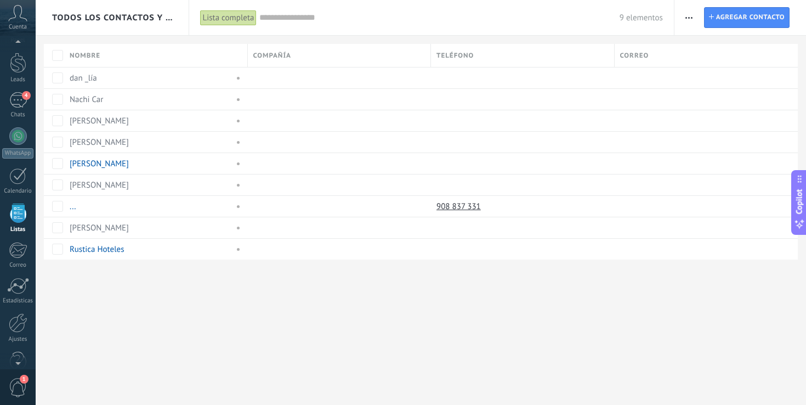
click at [19, 89] on div "Panel Leads 4 Chats WhatsApp Clientes" at bounding box center [18, 204] width 36 height 375
click at [18, 96] on div "4" at bounding box center [18, 100] width 18 height 16
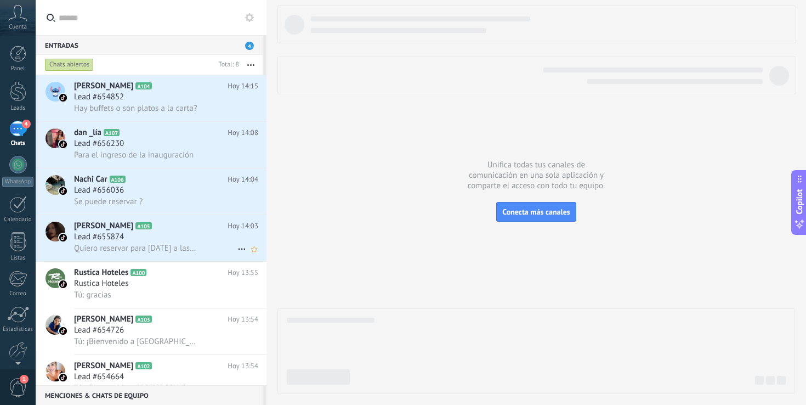
scroll to position [103, 0]
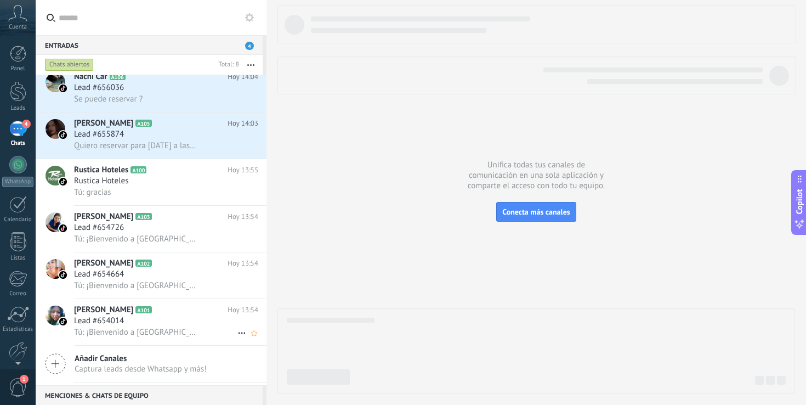
click at [167, 324] on div "Lead #654014" at bounding box center [166, 320] width 184 height 11
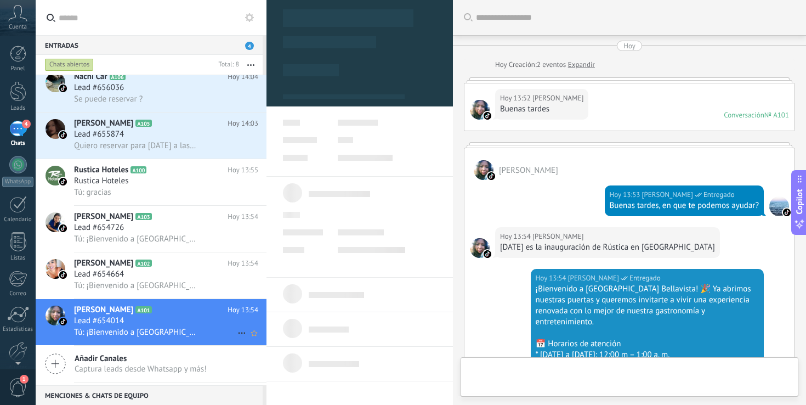
type textarea "**********"
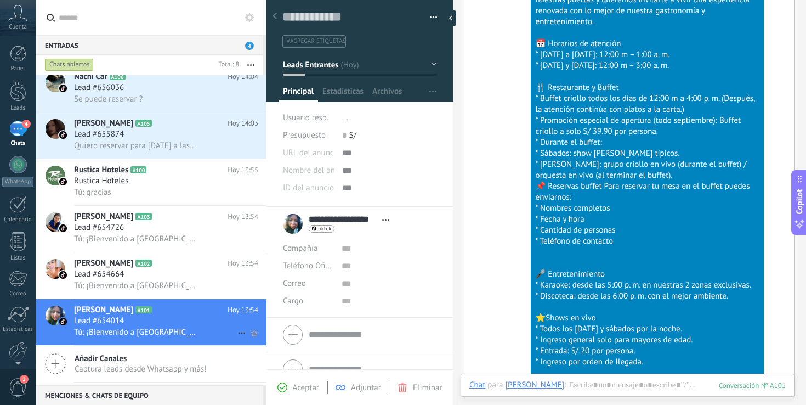
scroll to position [19, 0]
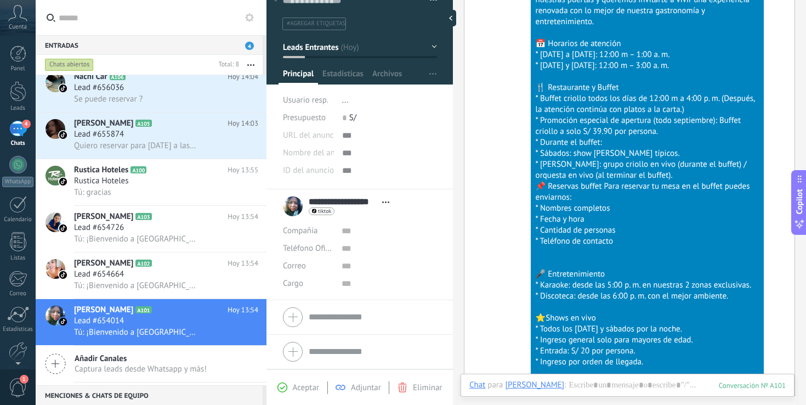
click at [363, 384] on span "Adjuntar" at bounding box center [366, 387] width 30 height 10
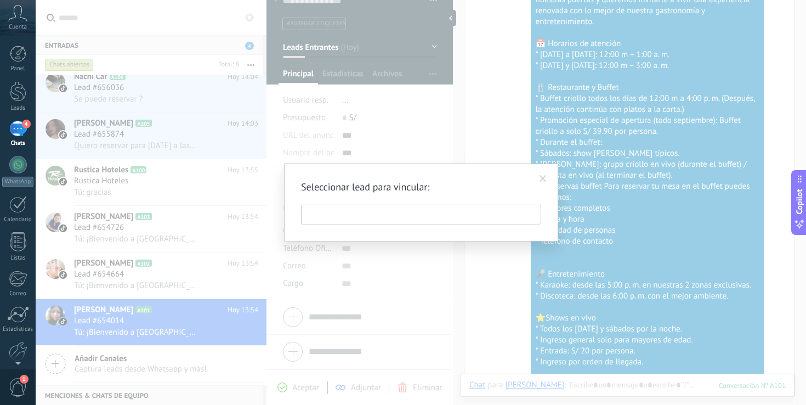
click at [540, 176] on span at bounding box center [542, 179] width 7 height 8
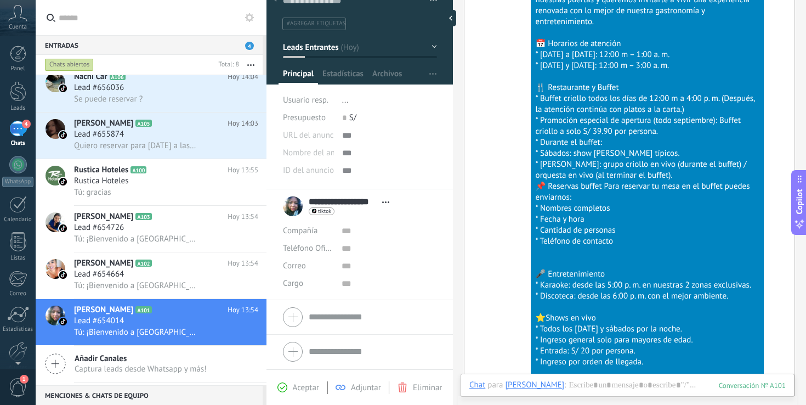
scroll to position [0, 0]
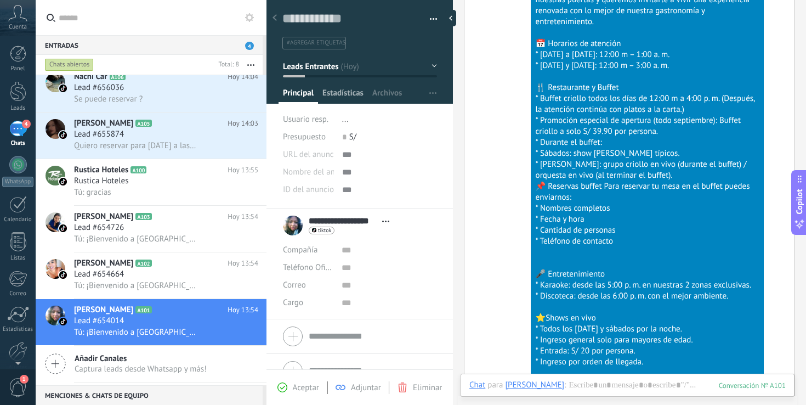
click at [354, 94] on span "Estadísticas" at bounding box center [342, 96] width 41 height 16
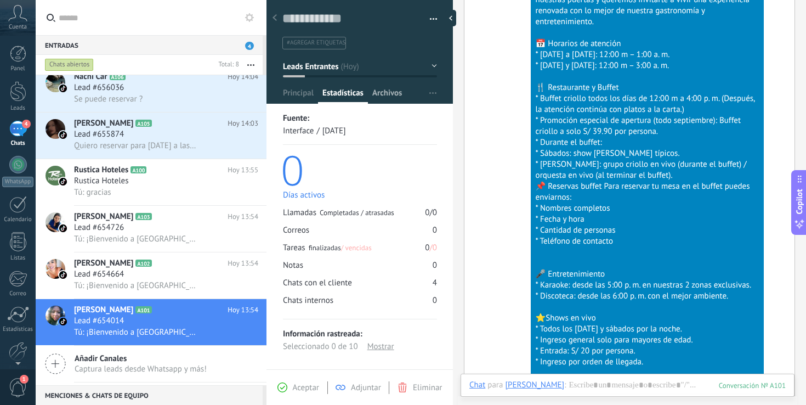
click at [377, 94] on span "Archivos" at bounding box center [387, 96] width 30 height 16
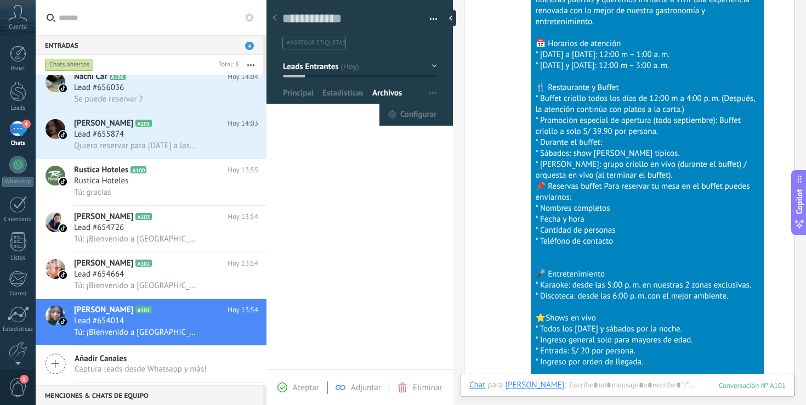
click at [432, 94] on button "button" at bounding box center [433, 93] width 16 height 21
click at [329, 63] on span "Leads Entrantes" at bounding box center [310, 66] width 55 height 10
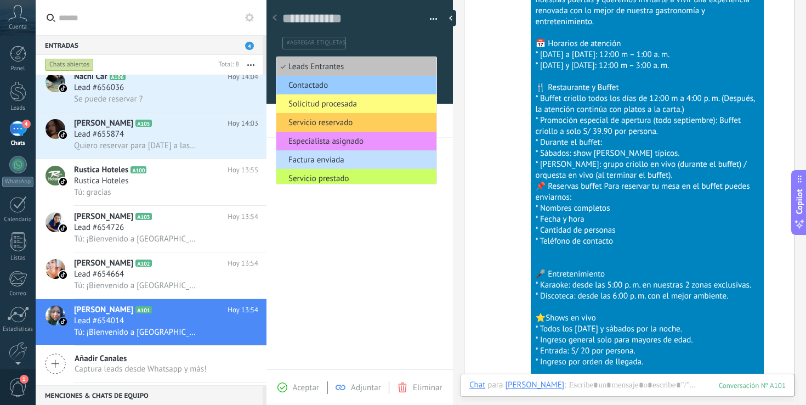
click at [428, 19] on button "button" at bounding box center [430, 19] width 16 height 16
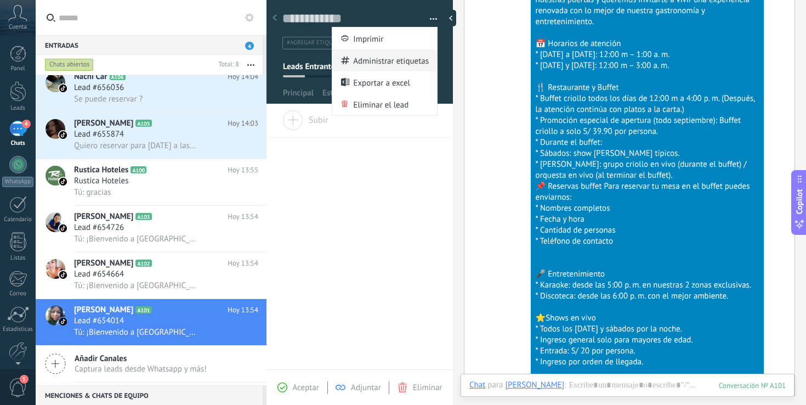
click at [396, 60] on span "Administrar etiquetas" at bounding box center [391, 60] width 76 height 22
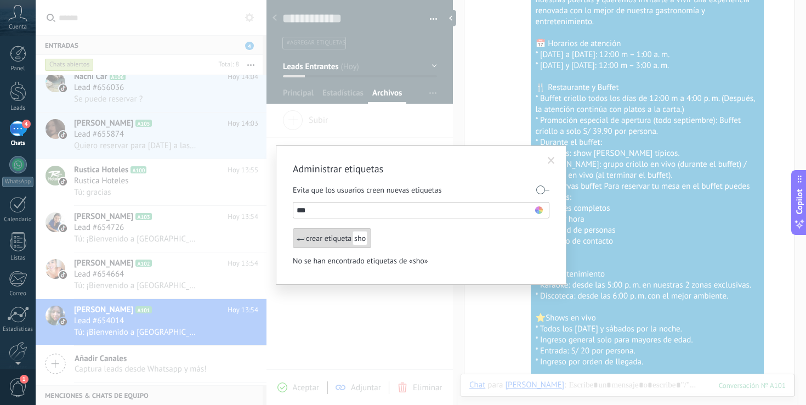
type input "****"
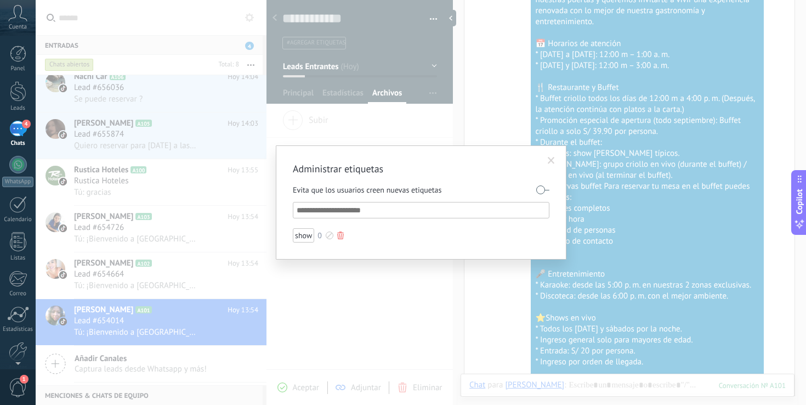
click at [305, 237] on div "show" at bounding box center [303, 235] width 21 height 14
click at [339, 235] on div at bounding box center [340, 235] width 7 height 8
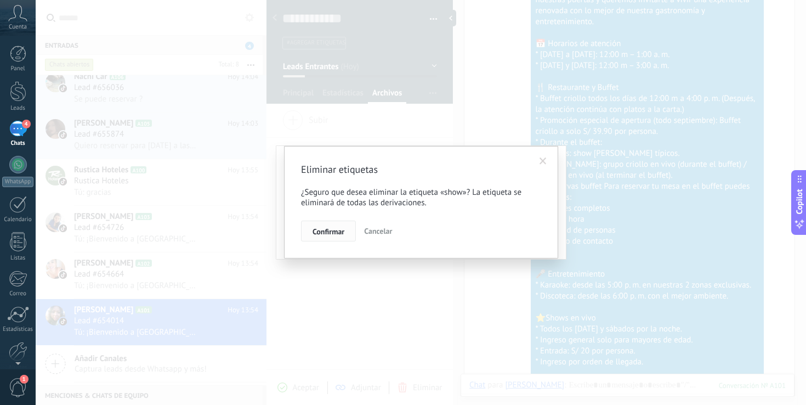
click at [329, 233] on span "Confirmar" at bounding box center [328, 231] width 32 height 8
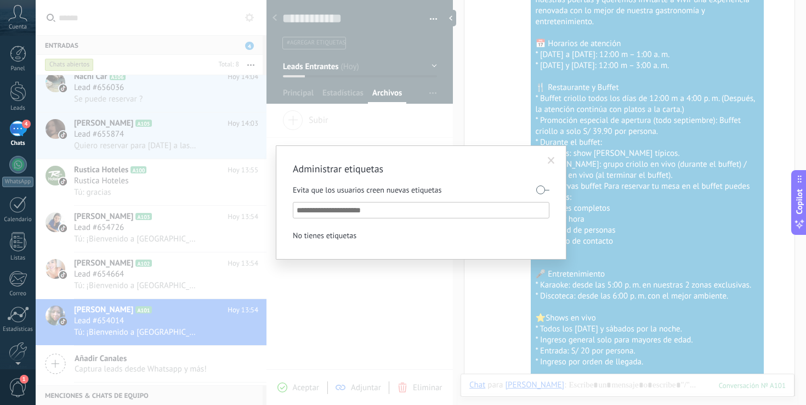
click at [362, 208] on input "text" at bounding box center [422, 209] width 250 height 13
type input "*****"
click at [548, 161] on span at bounding box center [551, 161] width 7 height 8
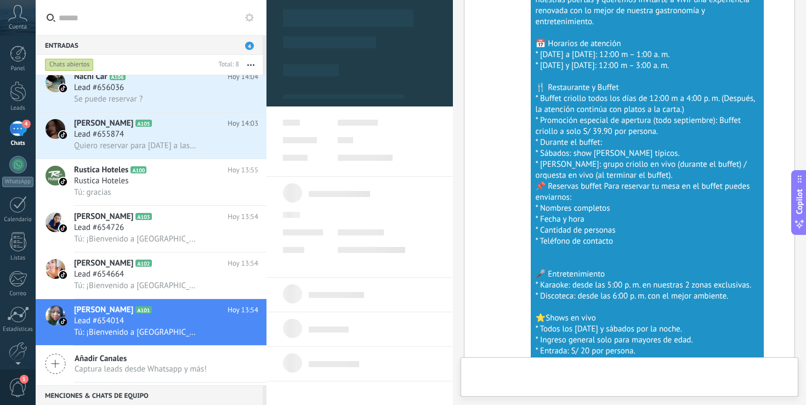
scroll to position [16, 0]
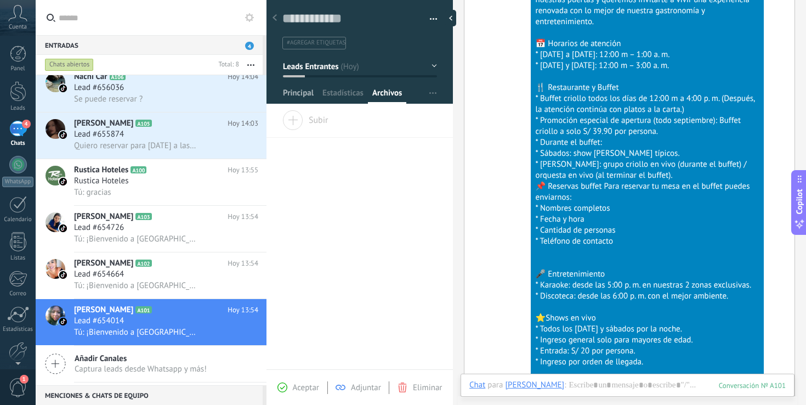
click at [309, 99] on span "Principal" at bounding box center [298, 96] width 31 height 16
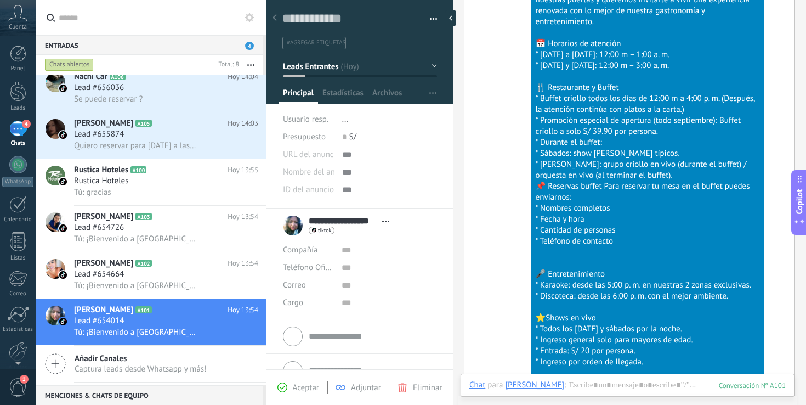
scroll to position [19, 0]
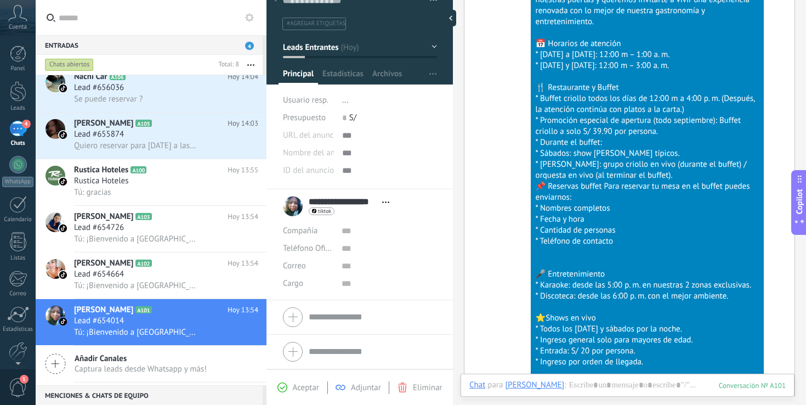
click at [434, 15] on div "Guardar y crear Imprimir Administrar etiquetas Exportar a excel" at bounding box center [359, 2] width 187 height 56
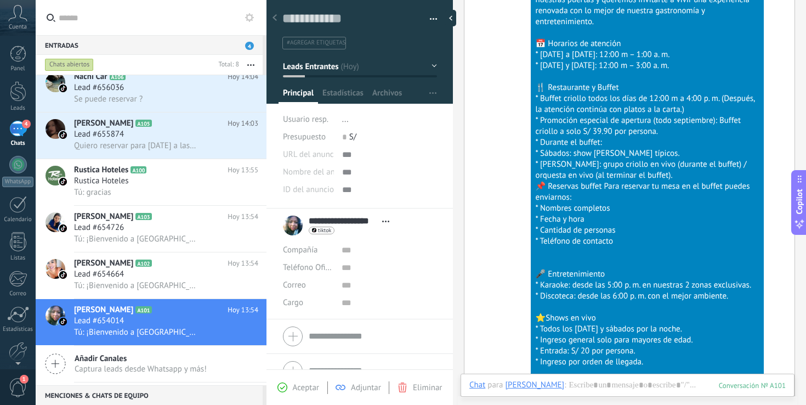
click at [321, 44] on span "#agregar etiquetas" at bounding box center [316, 43] width 59 height 8
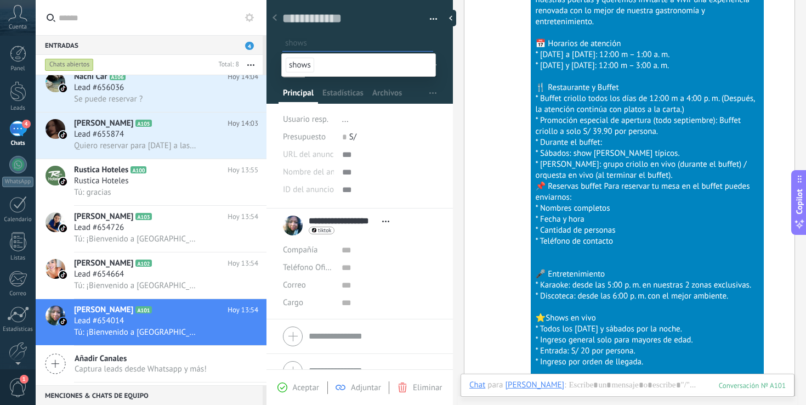
click at [301, 68] on span "shows" at bounding box center [300, 65] width 29 height 15
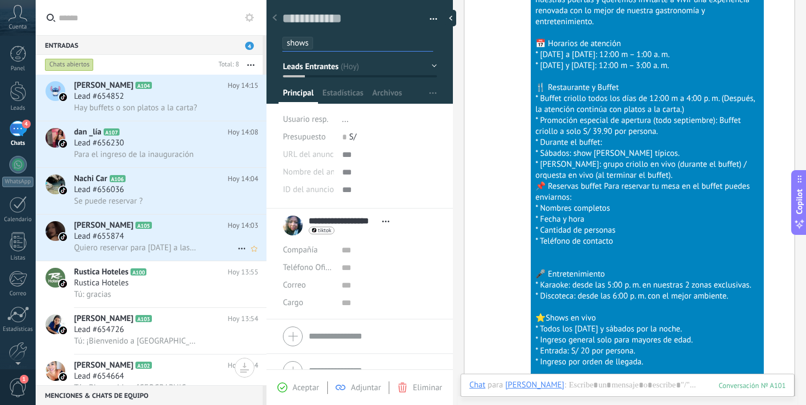
scroll to position [103, 0]
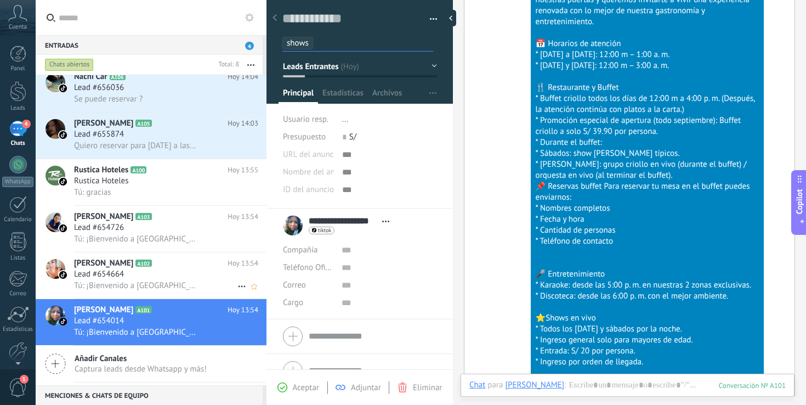
click at [163, 283] on div "Tú: ¡Bienvenido a Rustica Mall Plaza Bellavista! 🎉 Ya abrimos nuestras puertas …" at bounding box center [166, 286] width 184 height 12
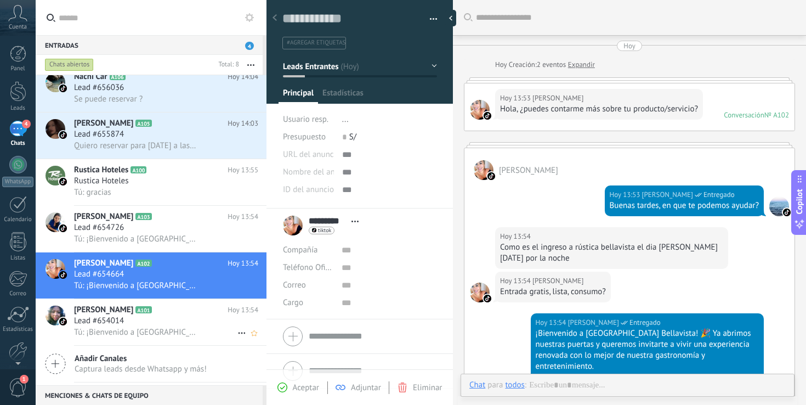
scroll to position [344, 0]
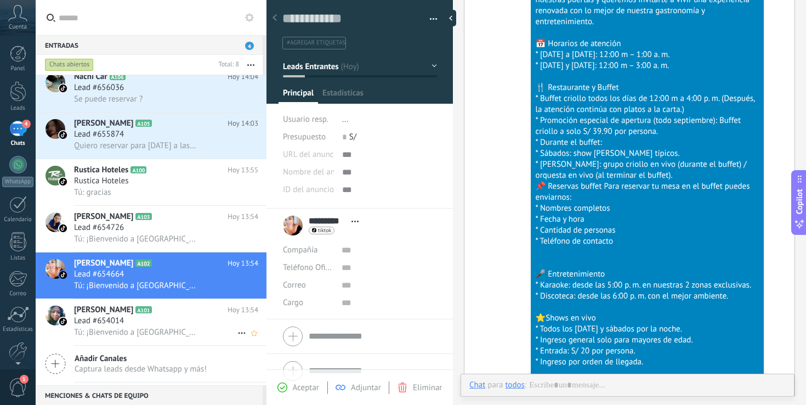
click at [160, 315] on icon at bounding box center [160, 309] width 11 height 11
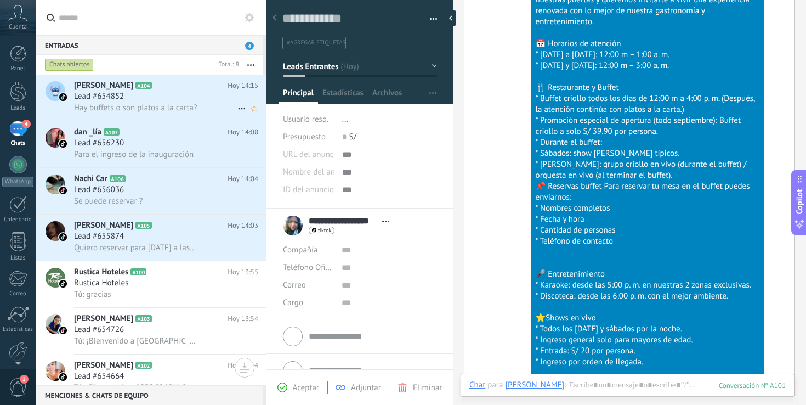
click at [168, 92] on div "Lead #654852" at bounding box center [166, 96] width 184 height 11
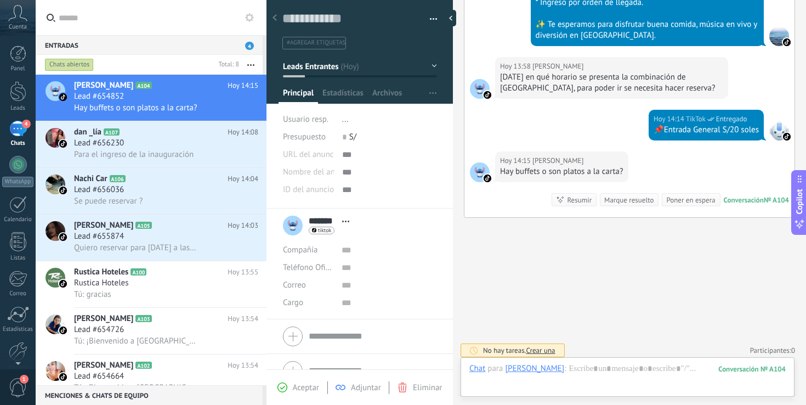
scroll to position [579, 0]
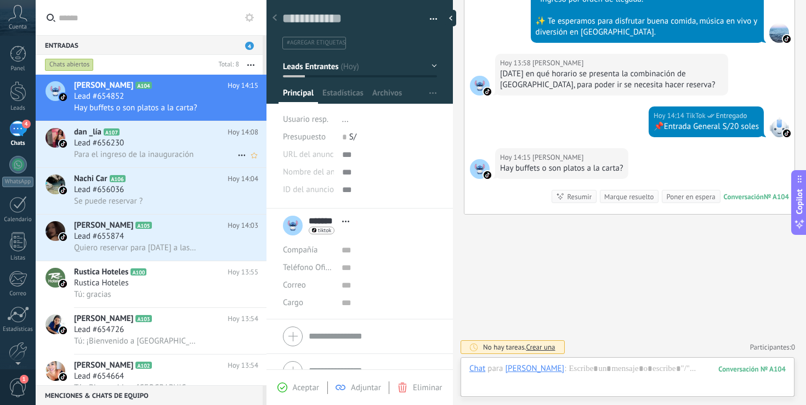
click at [167, 144] on div "Lead #656230" at bounding box center [166, 143] width 184 height 11
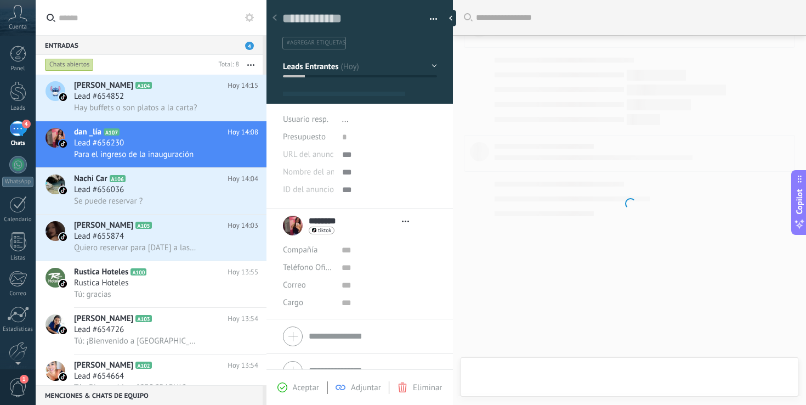
type textarea "**********"
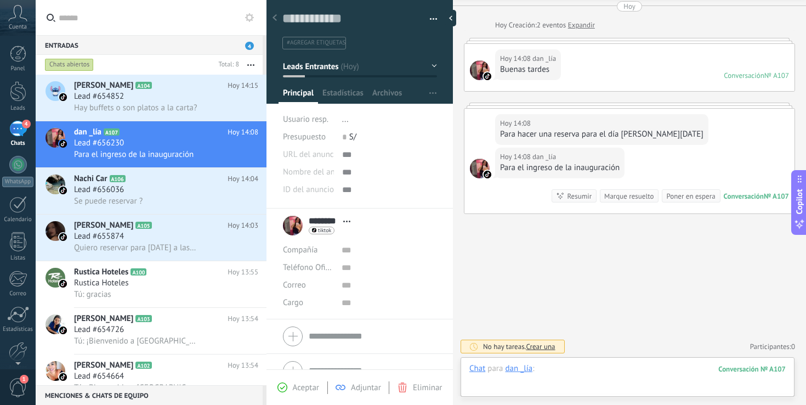
click at [571, 373] on div at bounding box center [627, 379] width 316 height 33
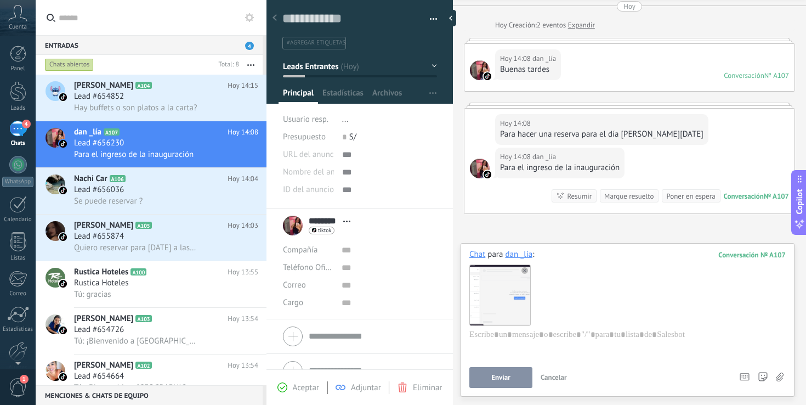
click at [526, 271] on use at bounding box center [524, 270] width 7 height 7
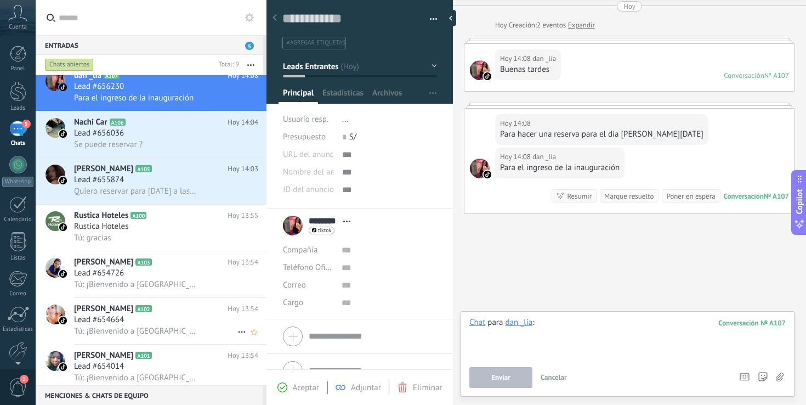
scroll to position [150, 0]
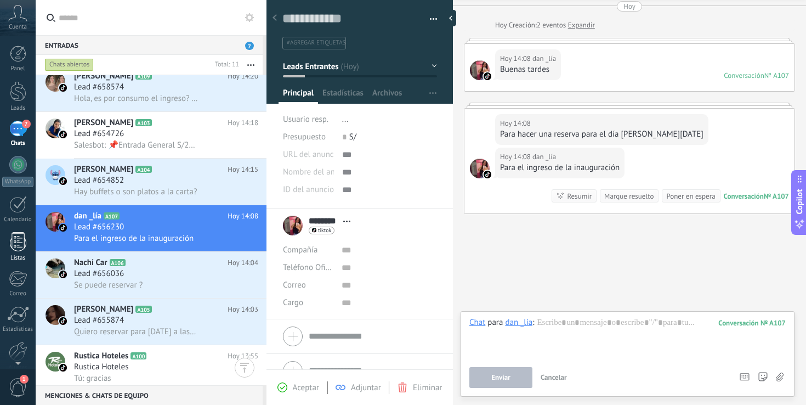
click at [20, 248] on div at bounding box center [18, 241] width 16 height 19
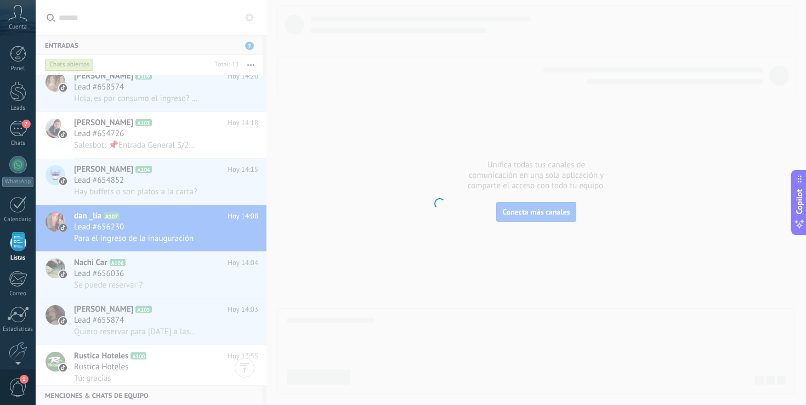
scroll to position [29, 0]
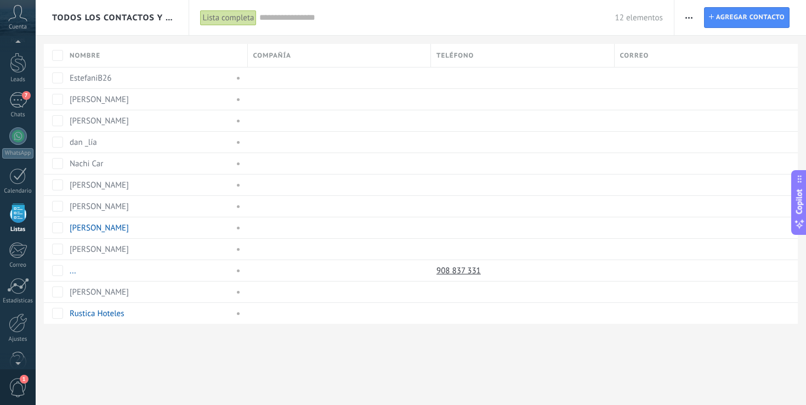
click at [300, 18] on input "text" at bounding box center [436, 18] width 355 height 12
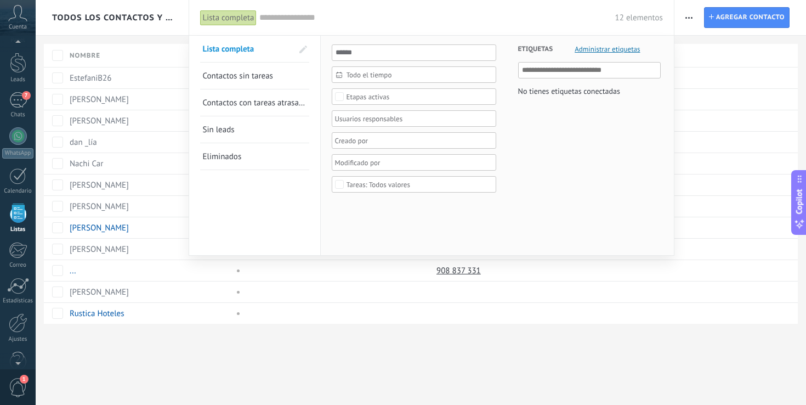
click at [553, 70] on input "text" at bounding box center [590, 70] width 136 height 13
type input "*****"
click at [612, 49] on span "Administrar etiquetas" at bounding box center [606, 48] width 65 height 7
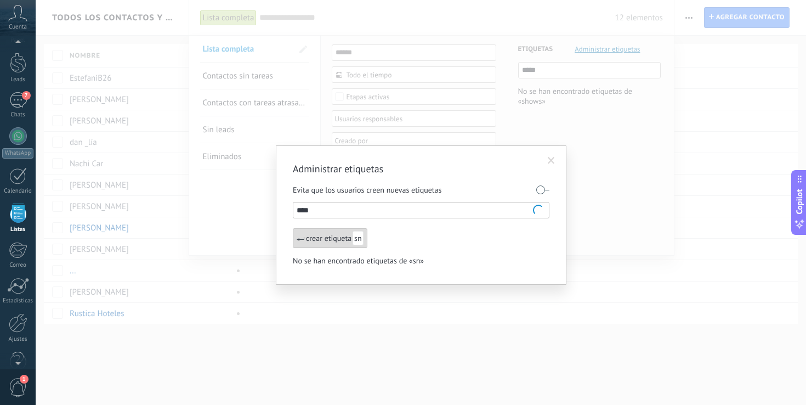
type input "*****"
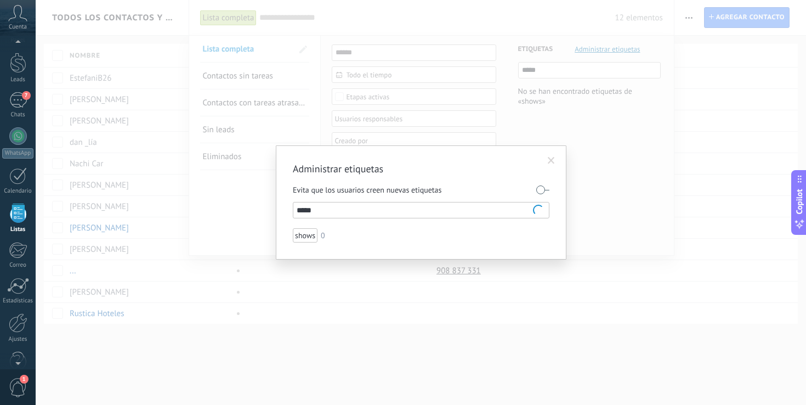
type input "******"
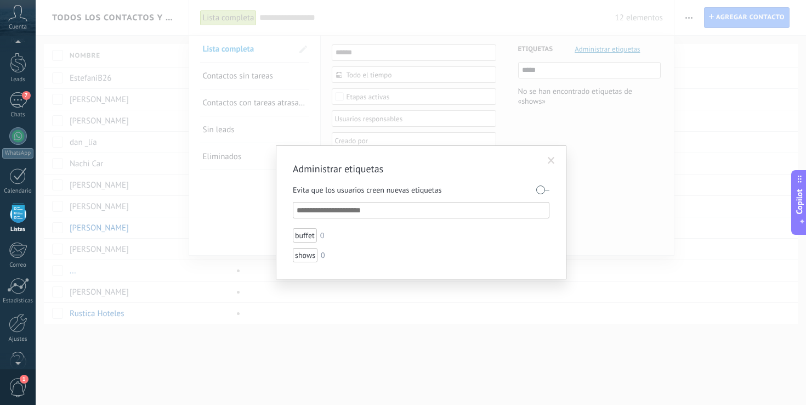
click at [555, 160] on span at bounding box center [551, 160] width 18 height 19
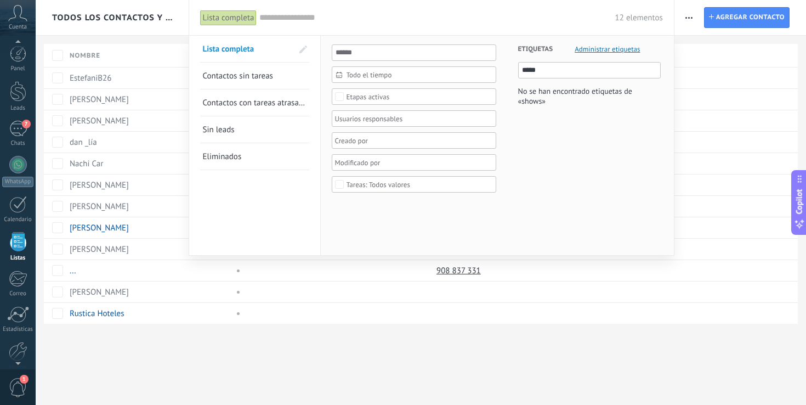
scroll to position [29, 0]
click at [535, 68] on input "*****" at bounding box center [590, 70] width 136 height 13
click at [602, 45] on span "Administrar etiquetas" at bounding box center [606, 48] width 65 height 7
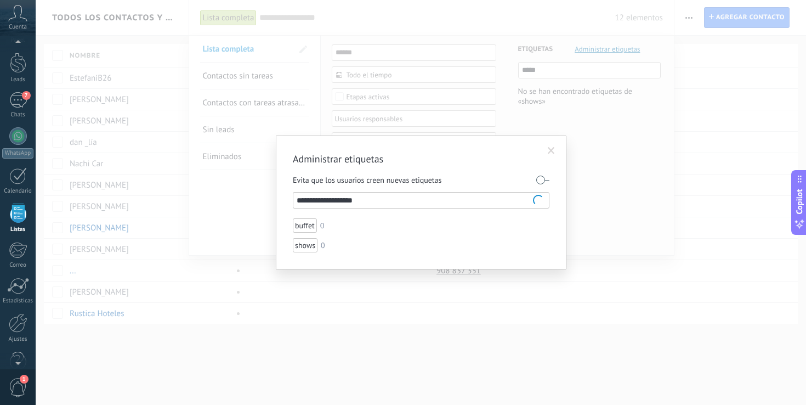
type input "**********"
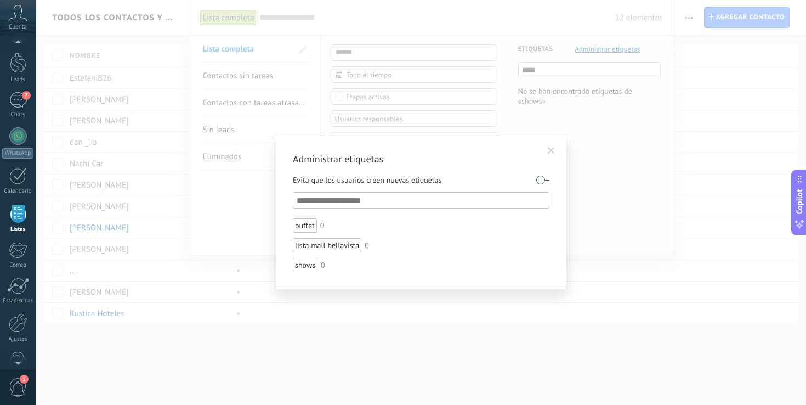
click at [555, 146] on span at bounding box center [551, 150] width 18 height 19
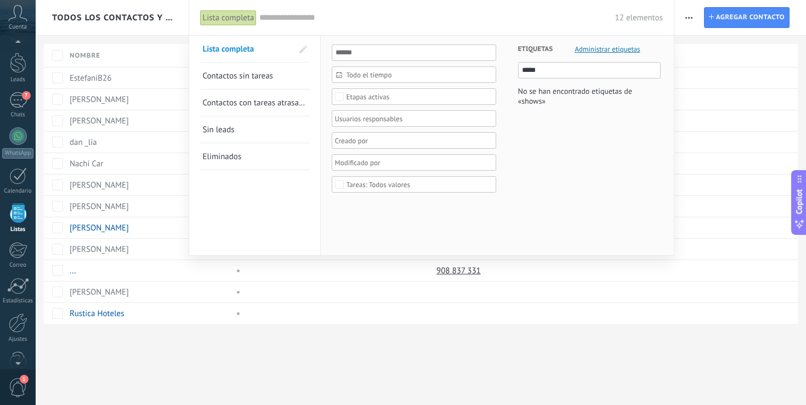
scroll to position [14, 0]
click at [19, 112] on div "7" at bounding box center [18, 115] width 18 height 16
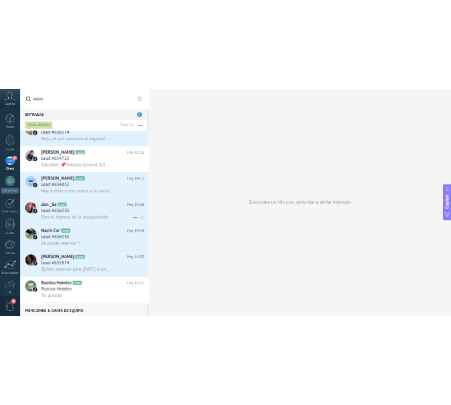
scroll to position [209, 0]
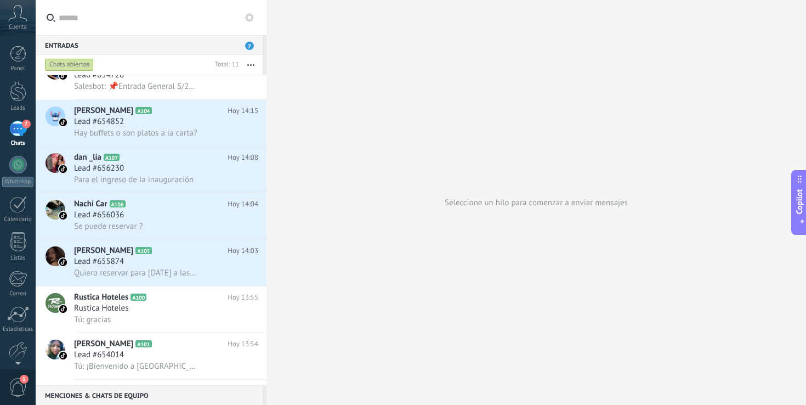
click at [132, 392] on div "Menciones & Chats de equipo 0" at bounding box center [149, 395] width 227 height 20
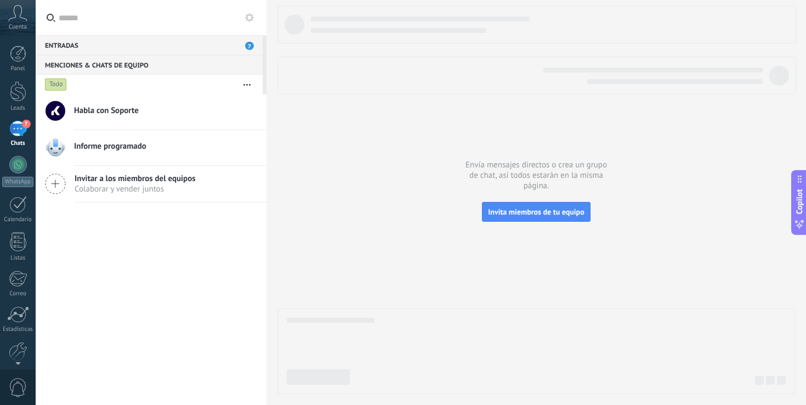
click at [15, 130] on div "7" at bounding box center [18, 129] width 18 height 16
click at [16, 132] on div "7" at bounding box center [18, 129] width 18 height 16
click at [19, 125] on div "8" at bounding box center [18, 129] width 18 height 16
click at [26, 131] on div "8" at bounding box center [18, 129] width 18 height 16
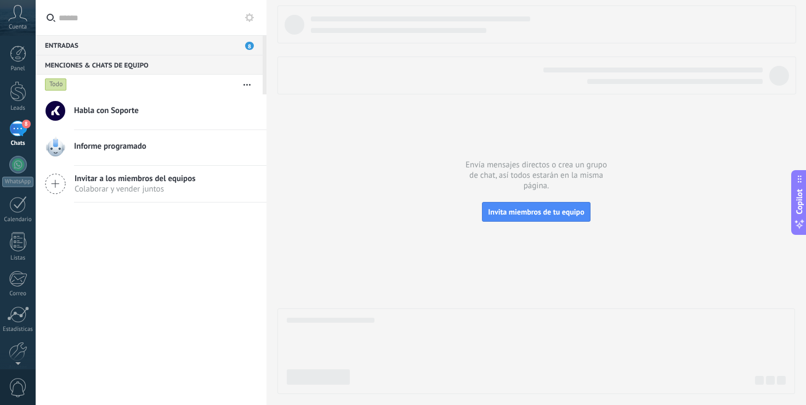
click at [22, 127] on div "8" at bounding box center [18, 129] width 18 height 16
click at [18, 139] on link "8 Chats" at bounding box center [18, 134] width 36 height 26
click at [22, 121] on div "8" at bounding box center [18, 129] width 18 height 16
click at [168, 50] on div "Entradas 8" at bounding box center [149, 45] width 227 height 20
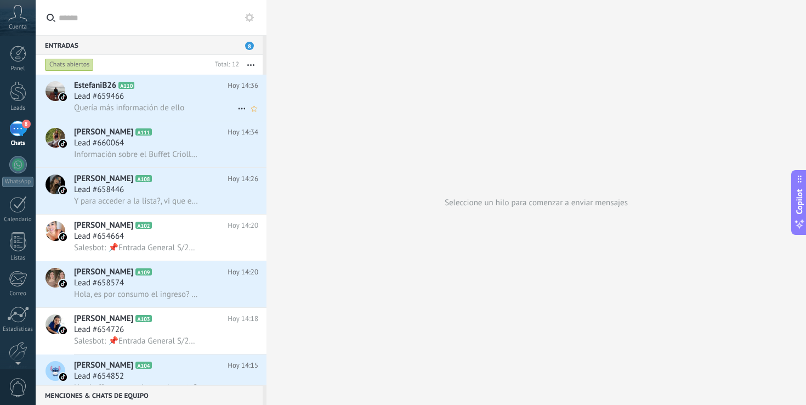
click at [197, 96] on div "Lead #659466" at bounding box center [166, 96] width 184 height 11
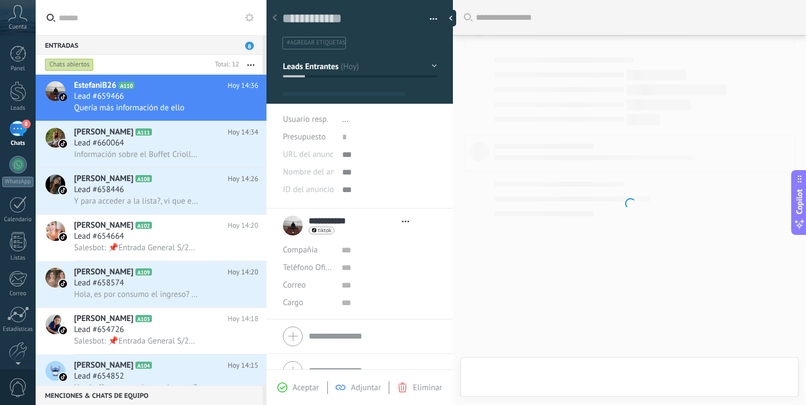
type textarea "**********"
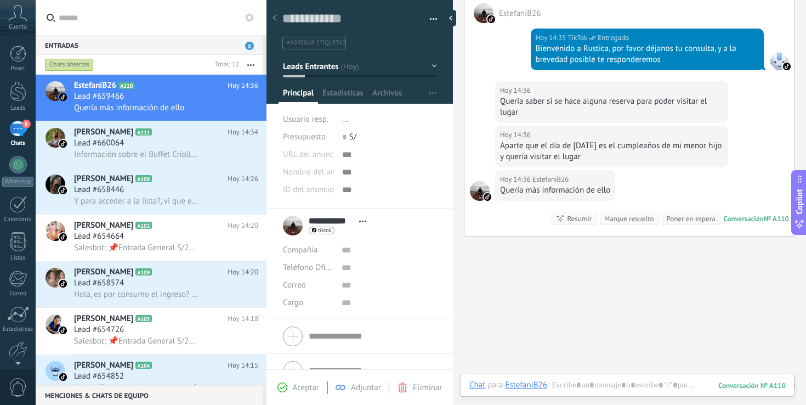
click at [331, 46] on span "#agregar etiquetas" at bounding box center [316, 43] width 59 height 8
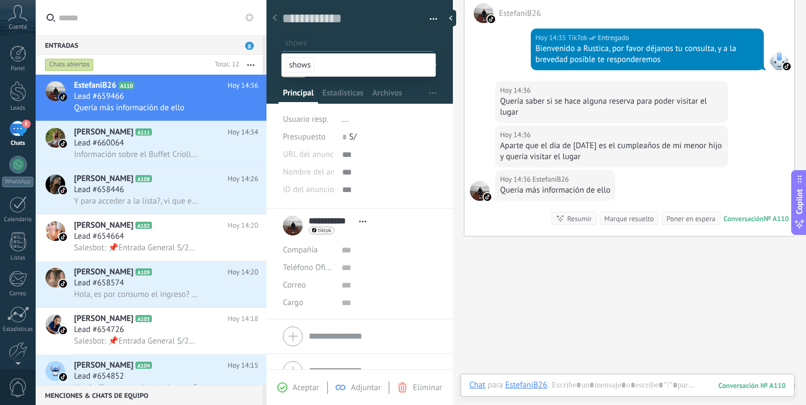
click at [303, 61] on span "shows" at bounding box center [300, 65] width 29 height 15
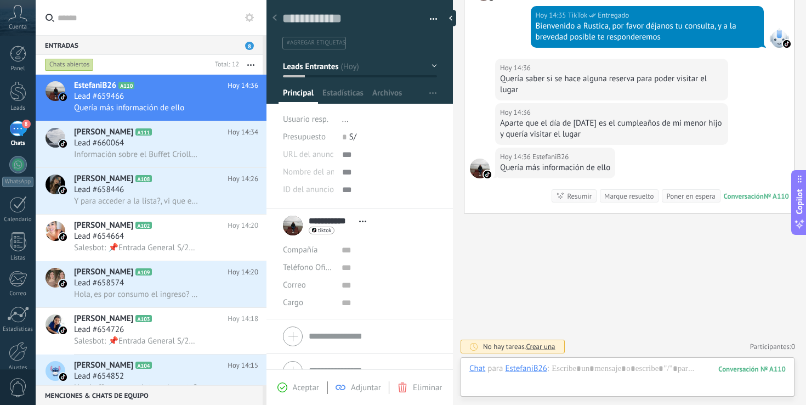
click at [330, 42] on span "#agregar etiquetas" at bounding box center [316, 43] width 59 height 8
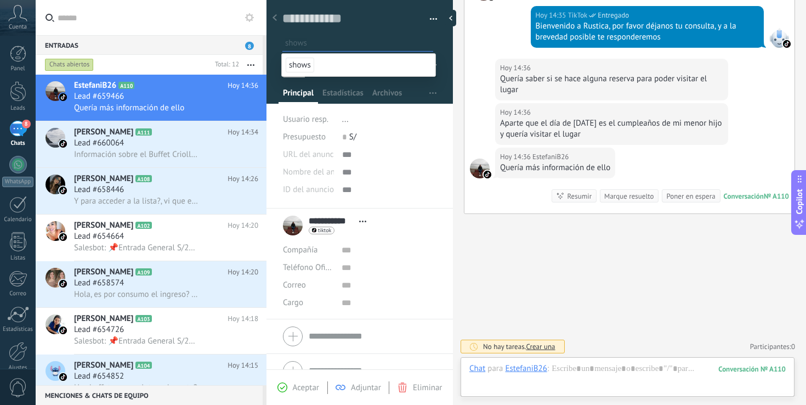
click at [303, 65] on span "shows" at bounding box center [300, 65] width 29 height 15
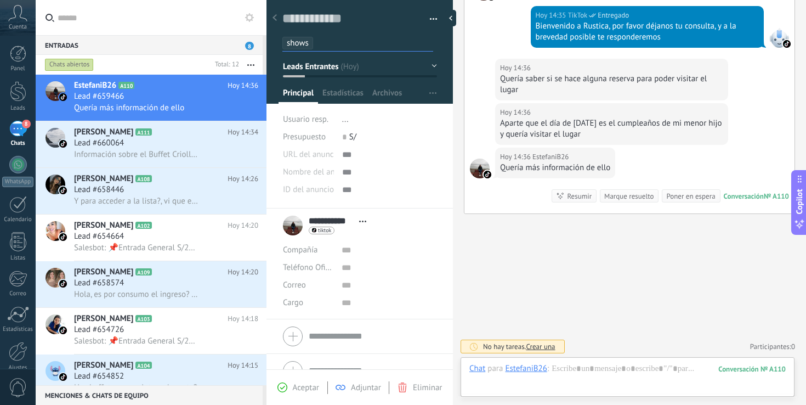
click at [324, 43] on input "text" at bounding box center [375, 43] width 115 height 12
type input "*"
click at [298, 53] on div at bounding box center [359, 48] width 187 height 111
click at [298, 390] on span "Aceptar" at bounding box center [306, 387] width 26 height 10
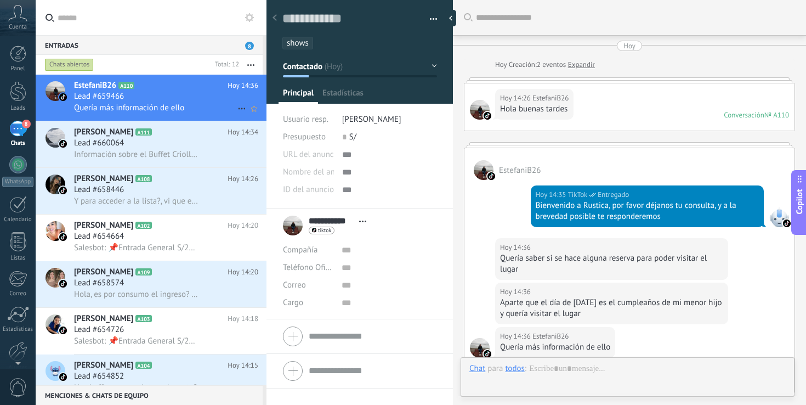
scroll to position [227, 0]
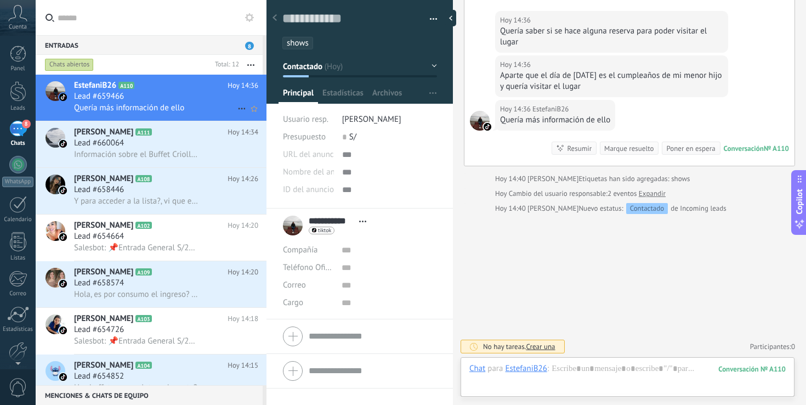
click at [193, 92] on div "Lead #659466" at bounding box center [166, 96] width 184 height 11
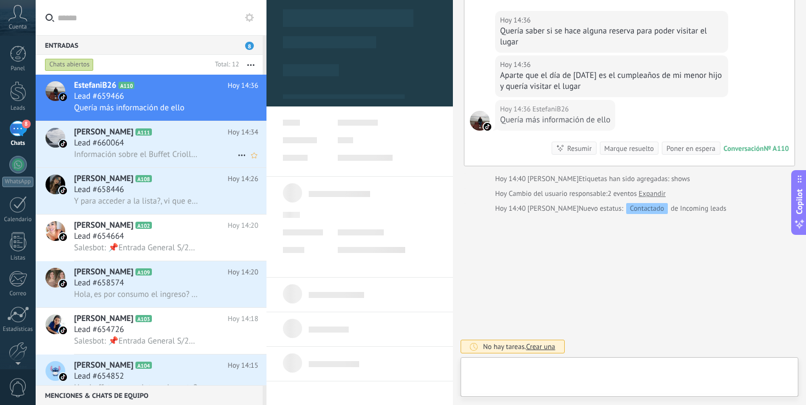
scroll to position [16, 0]
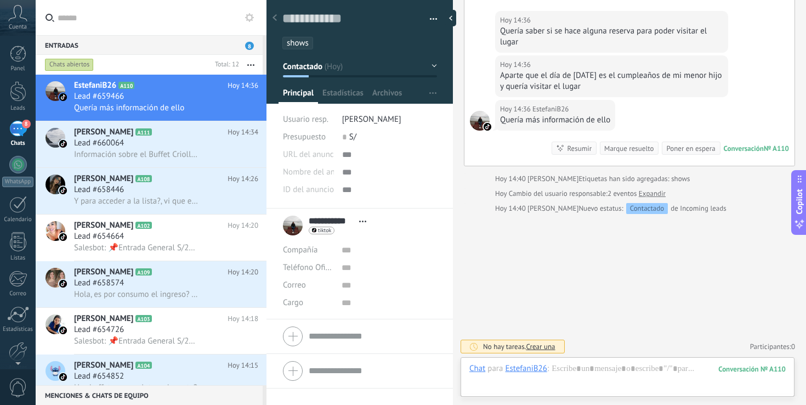
click at [298, 41] on span "shows" at bounding box center [298, 43] width 22 height 10
click at [305, 45] on span "shows" at bounding box center [298, 43] width 22 height 10
click at [318, 45] on input "text" at bounding box center [375, 43] width 115 height 12
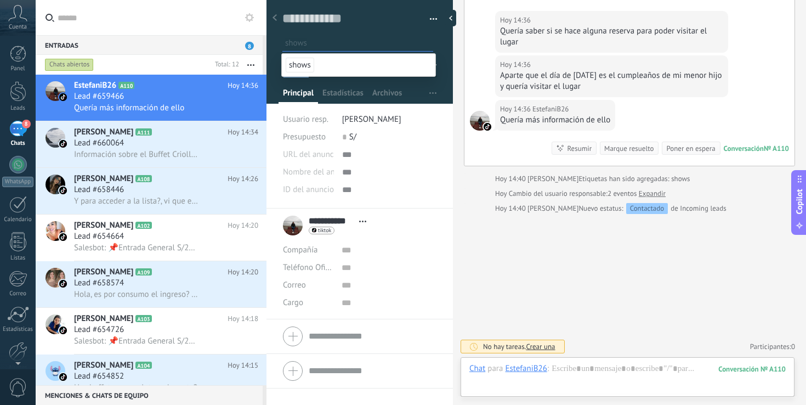
click at [309, 40] on input "text" at bounding box center [358, 43] width 147 height 12
click at [334, 49] on li "shows" at bounding box center [358, 43] width 149 height 13
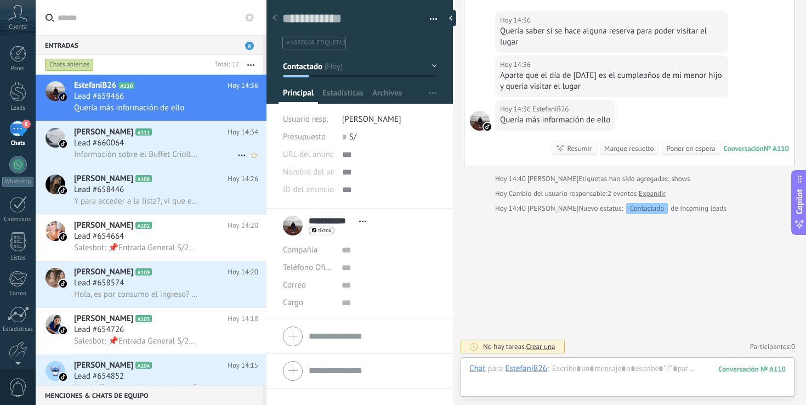
click at [168, 142] on div "Lead #660064" at bounding box center [166, 143] width 184 height 11
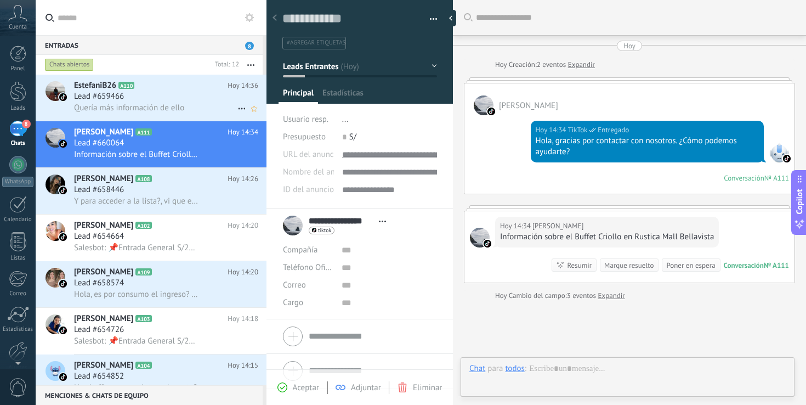
click at [173, 106] on span "Quería más información de ello" at bounding box center [129, 108] width 110 height 10
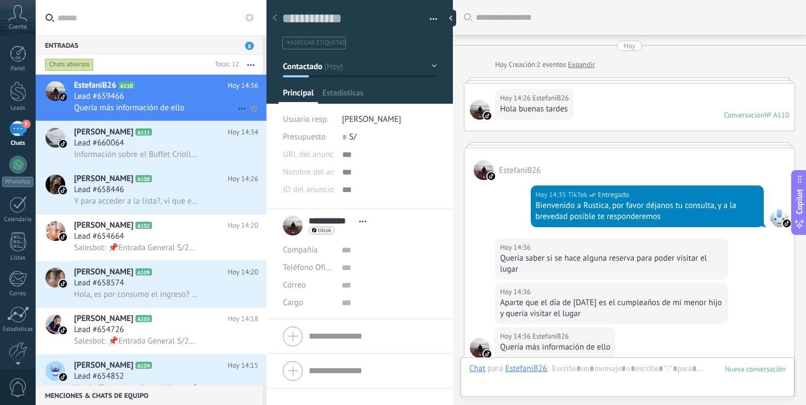
scroll to position [242, 0]
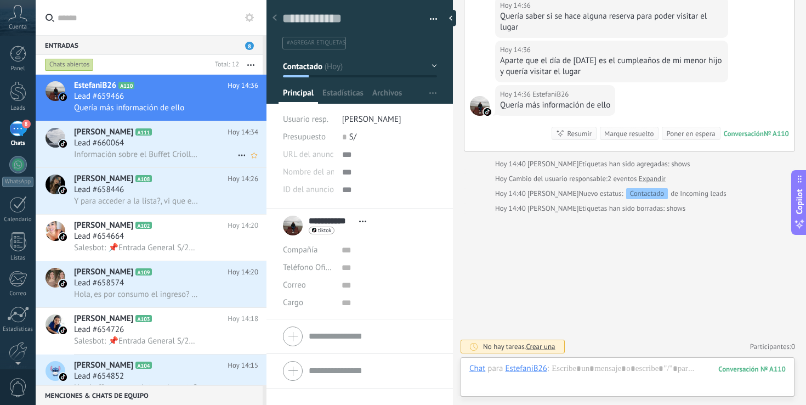
click at [167, 136] on h2 "Miluska Espinoza A111" at bounding box center [150, 132] width 153 height 11
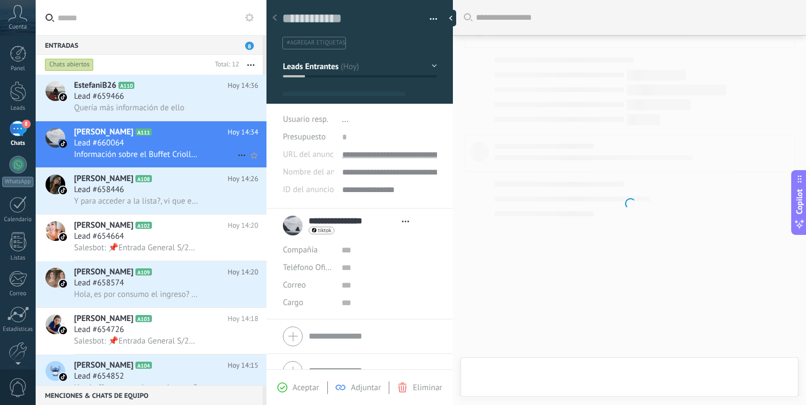
type textarea "**********"
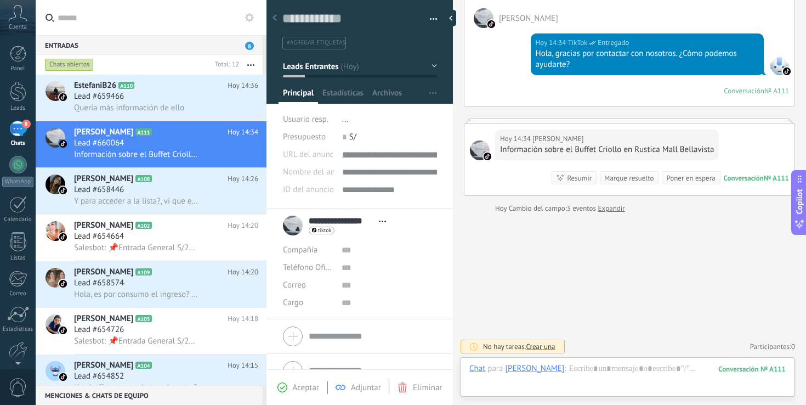
click at [295, 38] on li "#agregar etiquetas" at bounding box center [314, 43] width 64 height 13
type input "******"
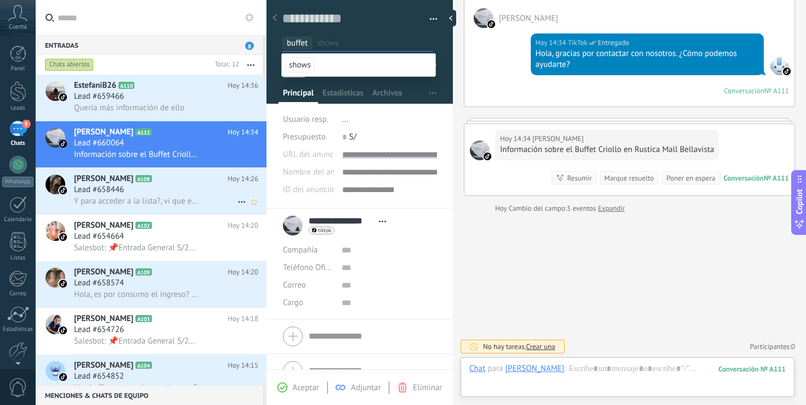
click at [168, 184] on h2 "Sharon A108" at bounding box center [150, 178] width 153 height 11
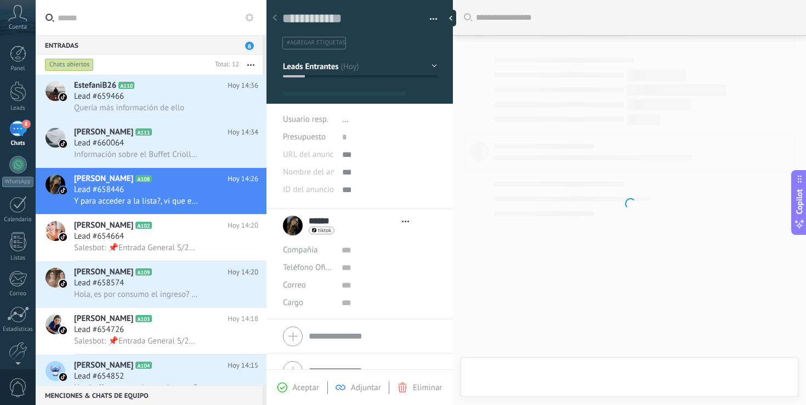
type textarea "**********"
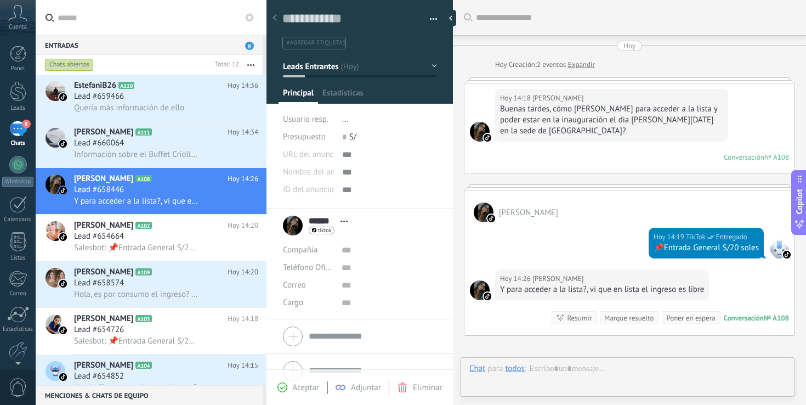
scroll to position [16, 0]
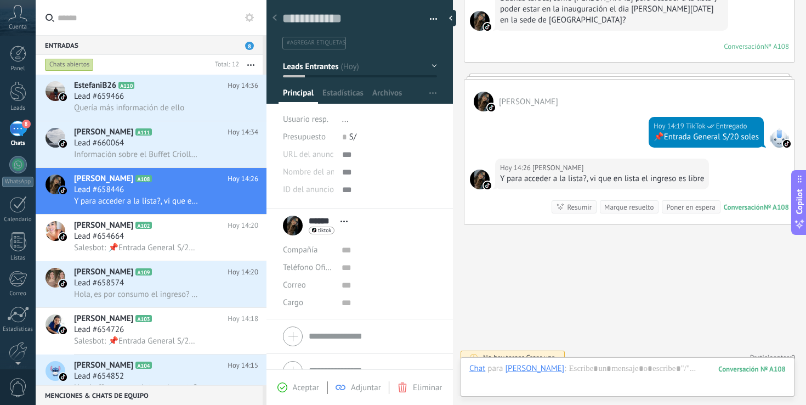
click at [324, 40] on span "#agregar etiquetas" at bounding box center [316, 43] width 59 height 8
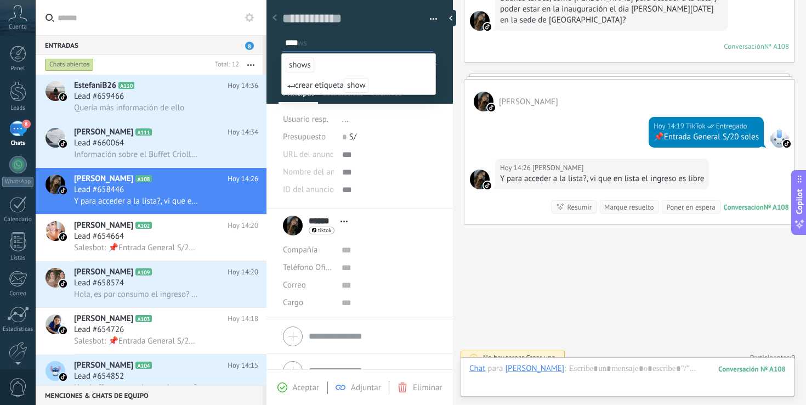
type input "****"
click at [299, 59] on span "shows" at bounding box center [300, 65] width 29 height 15
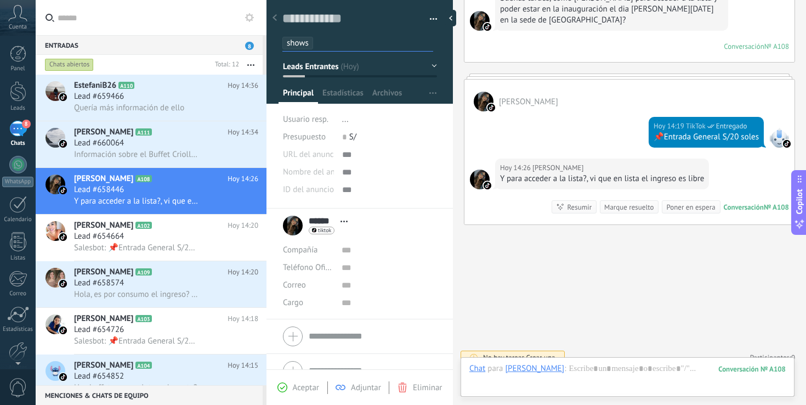
click at [307, 391] on span "Aceptar" at bounding box center [306, 387] width 26 height 10
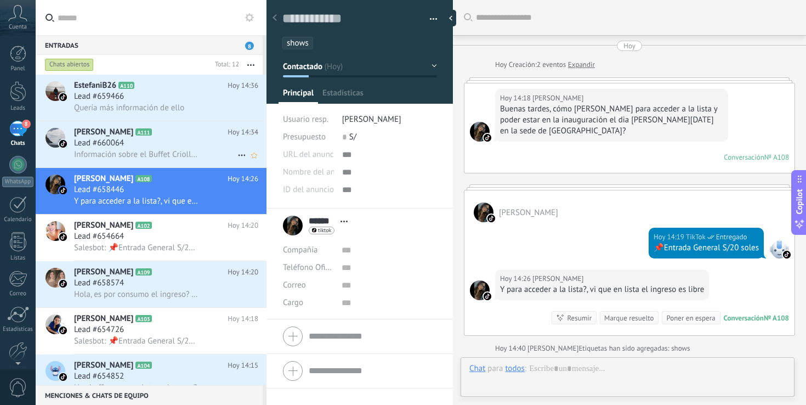
scroll to position [158, 0]
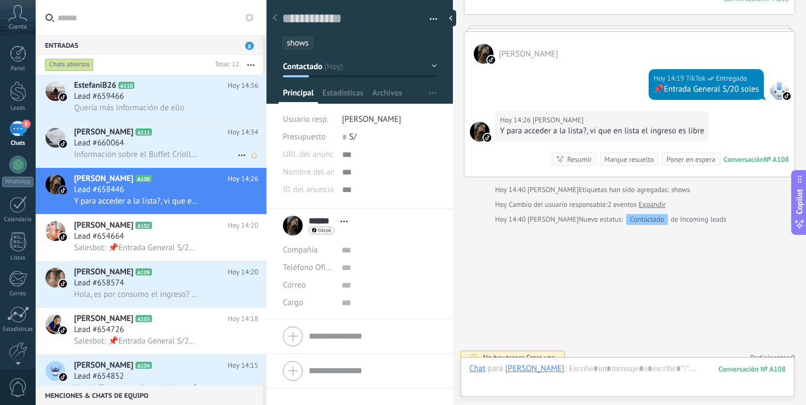
click at [196, 146] on div "Lead #660064" at bounding box center [166, 143] width 184 height 11
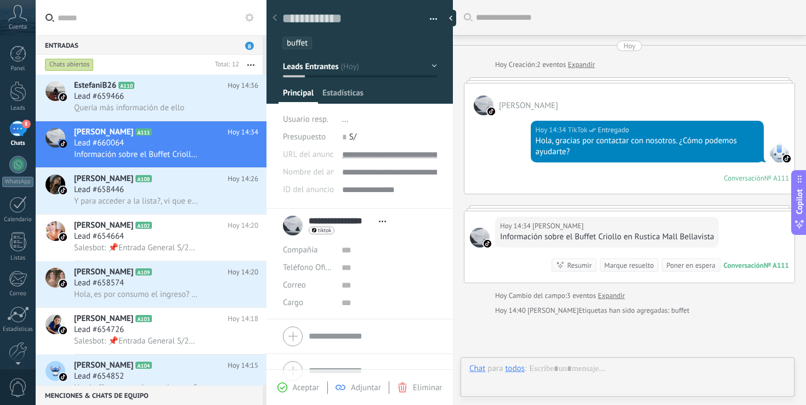
scroll to position [102, 0]
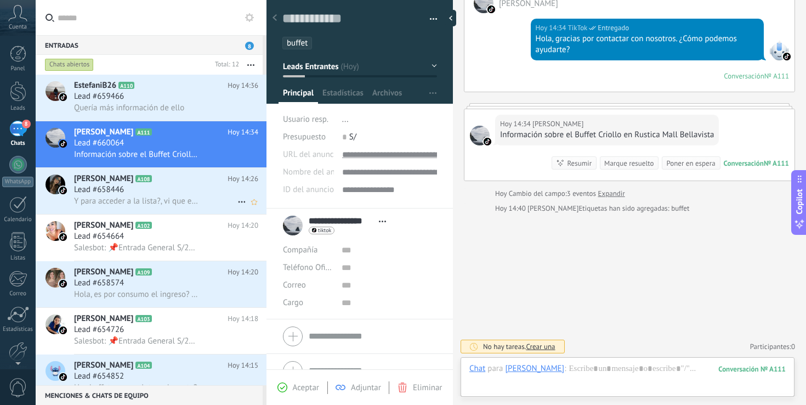
click at [175, 190] on div "Lead #658446" at bounding box center [166, 189] width 184 height 11
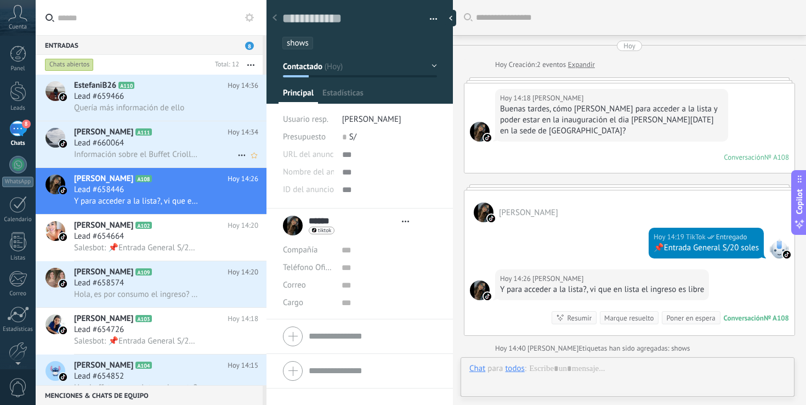
scroll to position [88, 0]
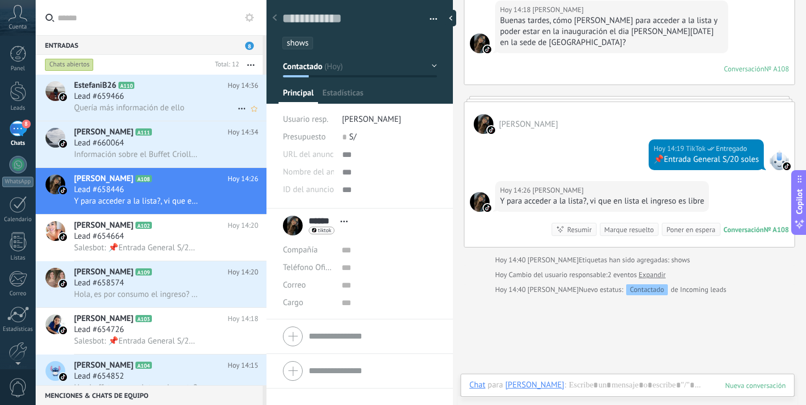
click at [195, 120] on div "EstefaniB26 A110 [DATE] 14:36 Lead #659466 Quería más información de ello" at bounding box center [170, 98] width 192 height 46
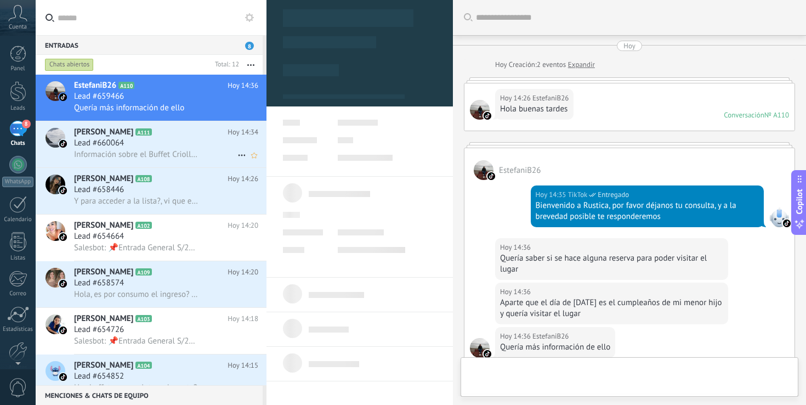
scroll to position [242, 0]
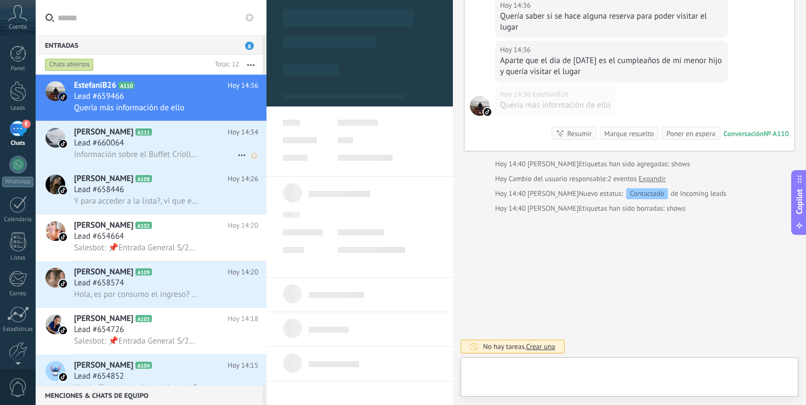
type textarea "**********"
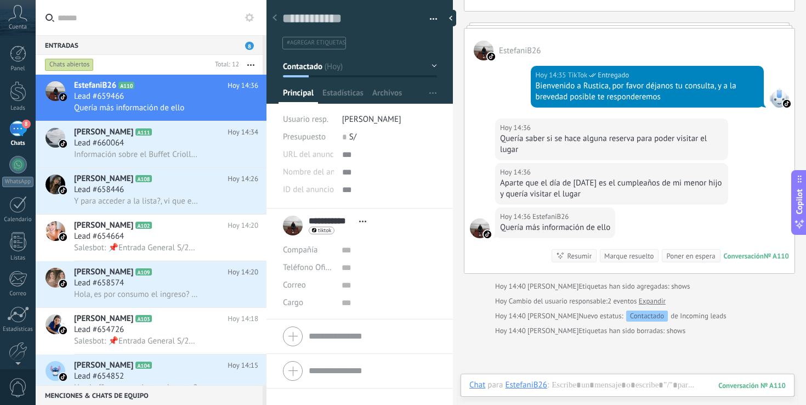
scroll to position [121, 0]
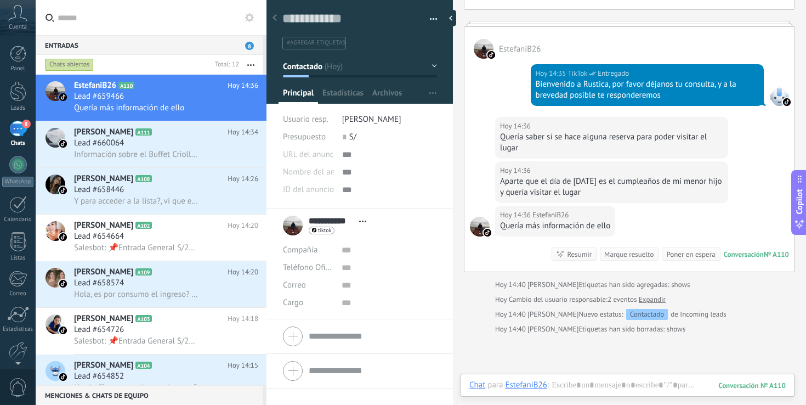
click at [327, 41] on span "#agregar etiquetas" at bounding box center [316, 43] width 59 height 8
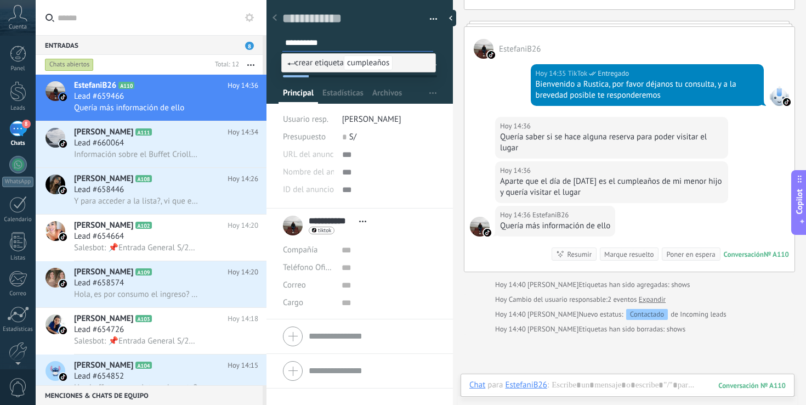
type input "**********"
click at [363, 61] on span "cumpleaños" at bounding box center [368, 62] width 49 height 15
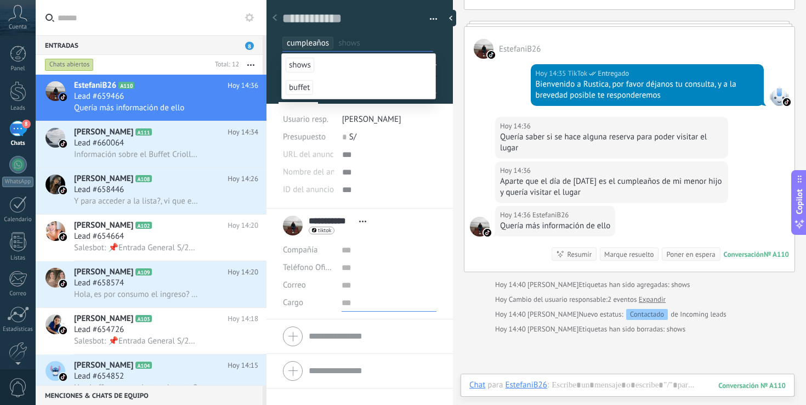
click at [395, 303] on input "text" at bounding box center [388, 303] width 95 height 18
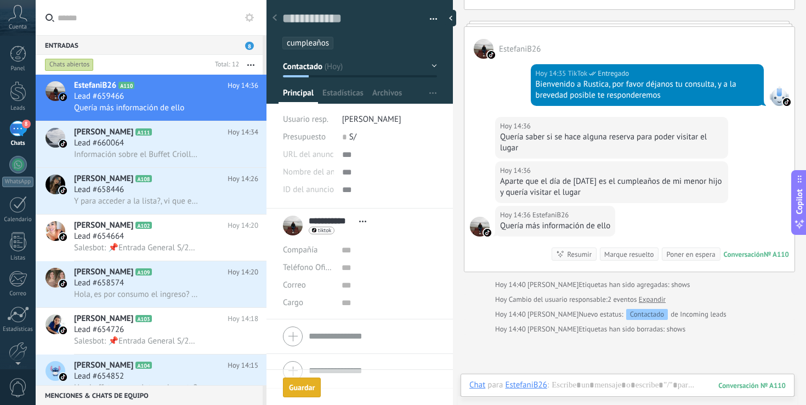
click at [305, 381] on button "Guardar Guardar" at bounding box center [302, 387] width 38 height 20
click at [157, 247] on span "Salesbot: 📌Entrada General S/20 soles" at bounding box center [136, 247] width 124 height 10
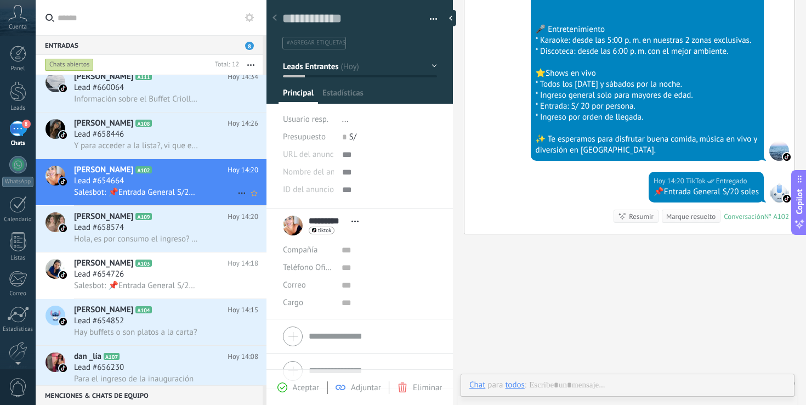
scroll to position [56, 0]
click at [295, 40] on span "#agregar etiquetas" at bounding box center [316, 43] width 59 height 8
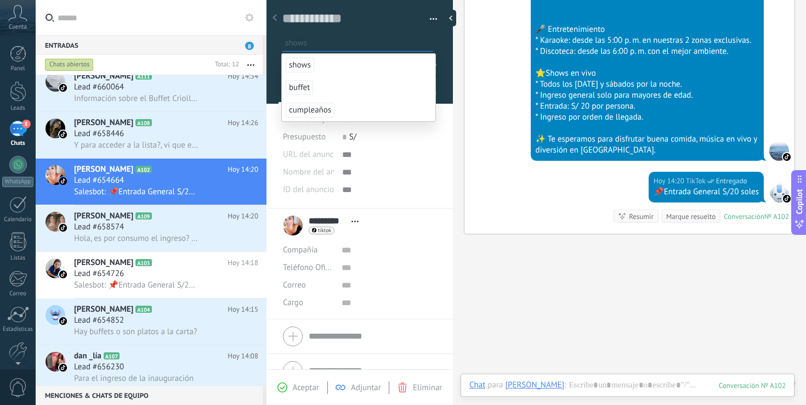
click at [301, 60] on span "shows" at bounding box center [300, 65] width 29 height 15
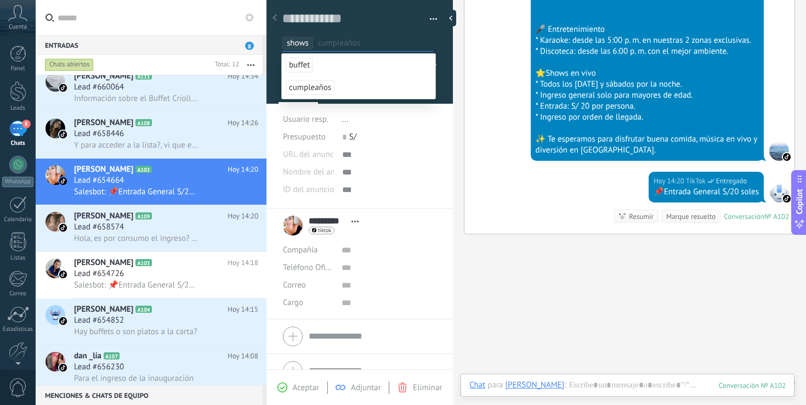
click at [282, 391] on use at bounding box center [282, 387] width 10 height 10
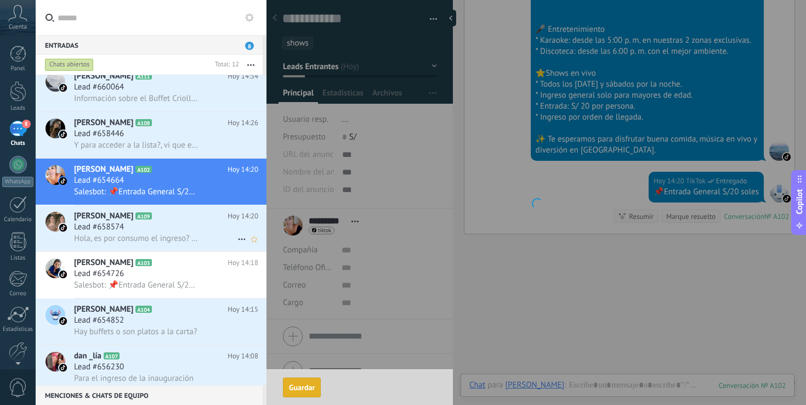
click at [184, 232] on div "Lead #658574" at bounding box center [166, 226] width 184 height 11
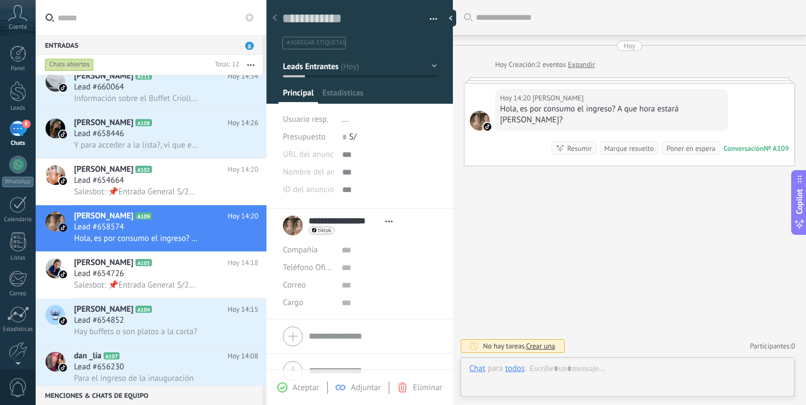
scroll to position [16, 0]
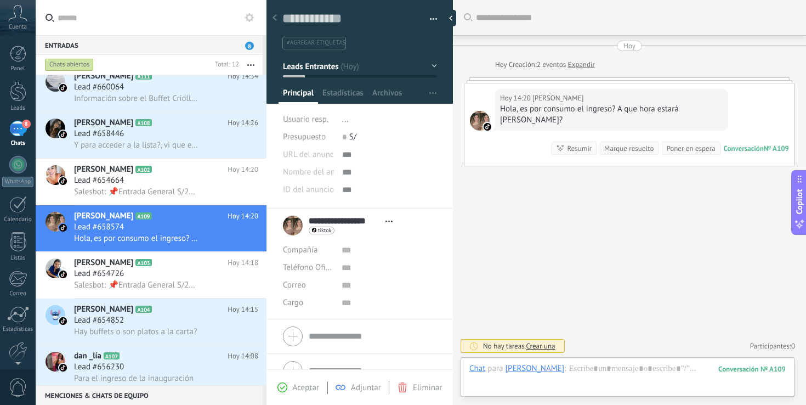
click at [323, 36] on ul "#agregar etiquetas" at bounding box center [357, 43] width 153 height 15
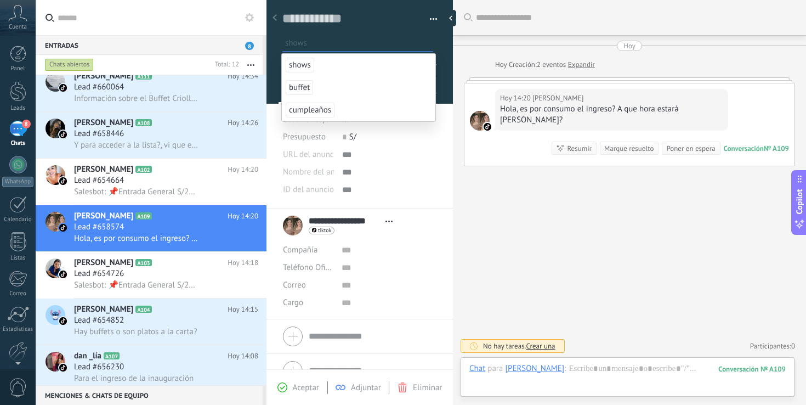
click at [303, 64] on span "shows" at bounding box center [300, 65] width 29 height 15
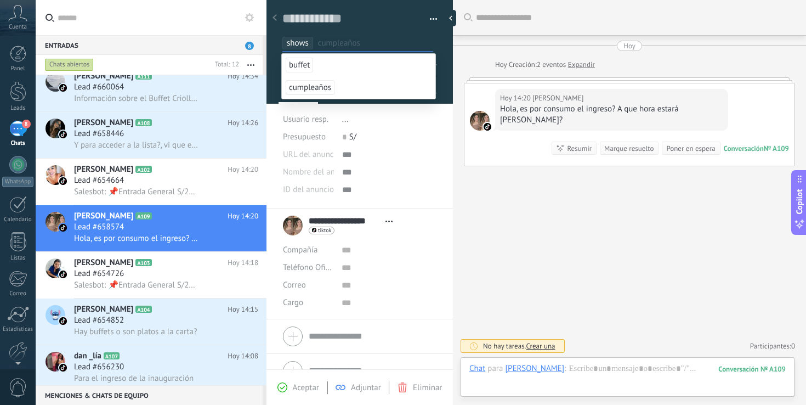
click at [307, 378] on div "Aceptar Adjuntar Eliminar" at bounding box center [359, 387] width 186 height 36
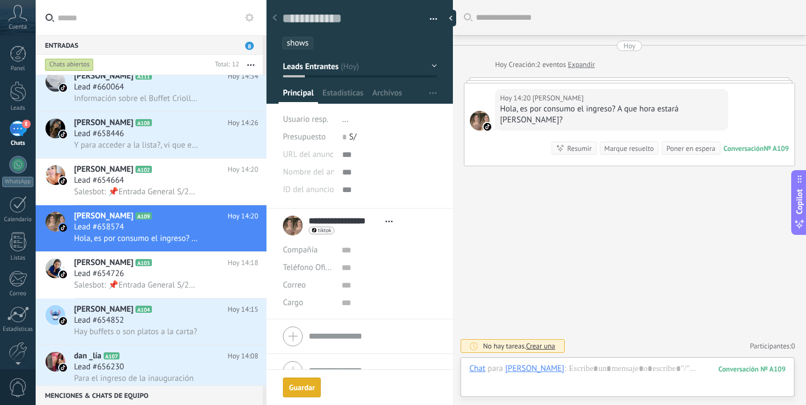
click at [310, 392] on button "Guardar Guardar" at bounding box center [302, 387] width 38 height 20
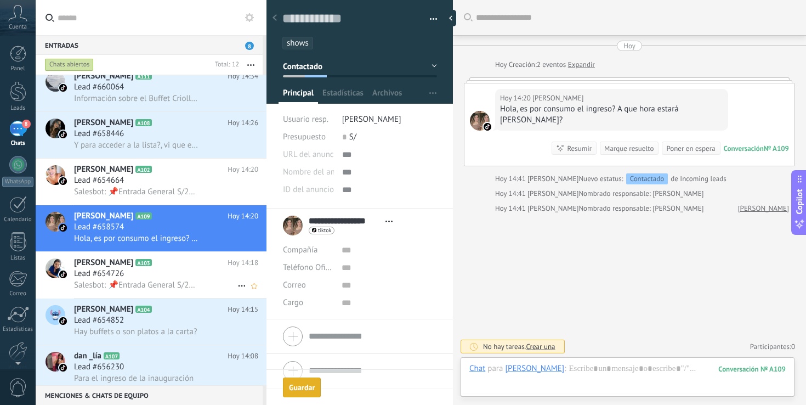
click at [160, 279] on div "Lead #654726" at bounding box center [166, 273] width 184 height 11
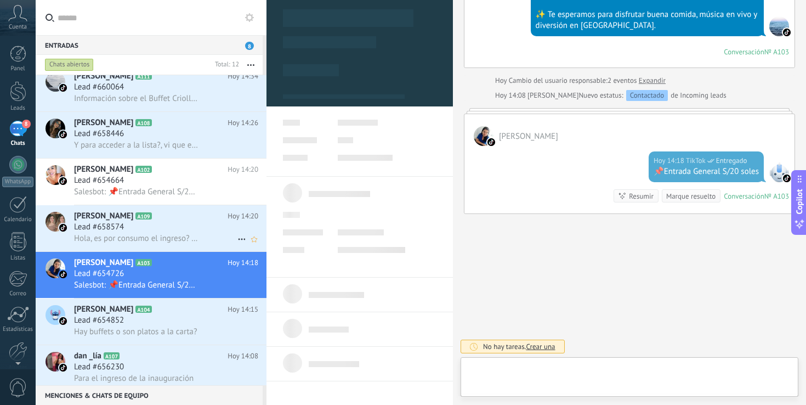
scroll to position [16, 0]
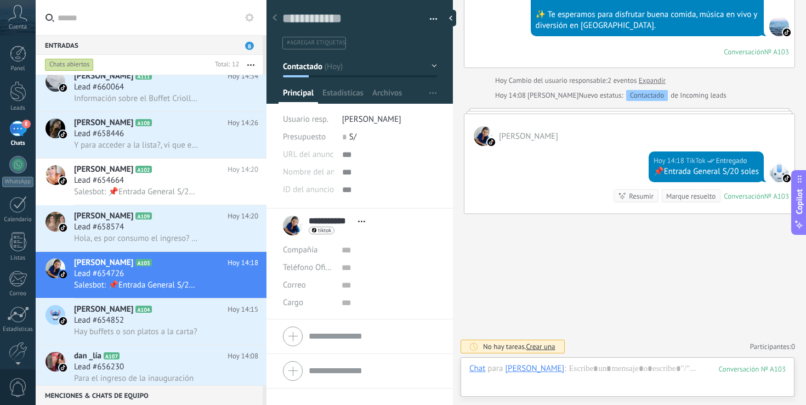
click at [309, 47] on li "#agregar etiquetas" at bounding box center [314, 43] width 64 height 13
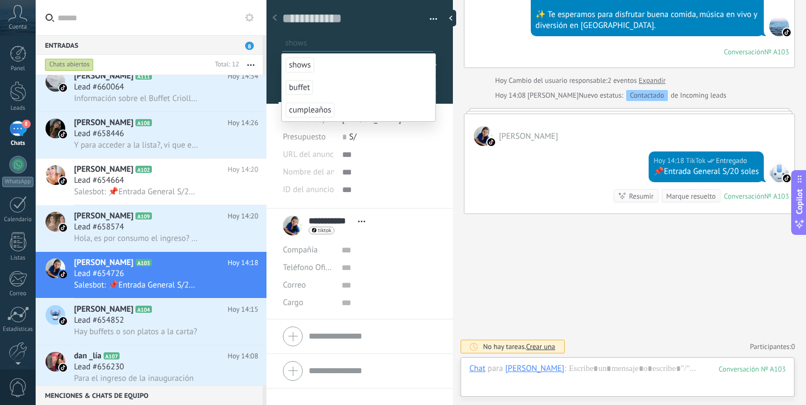
click at [304, 67] on span "shows" at bounding box center [300, 65] width 29 height 15
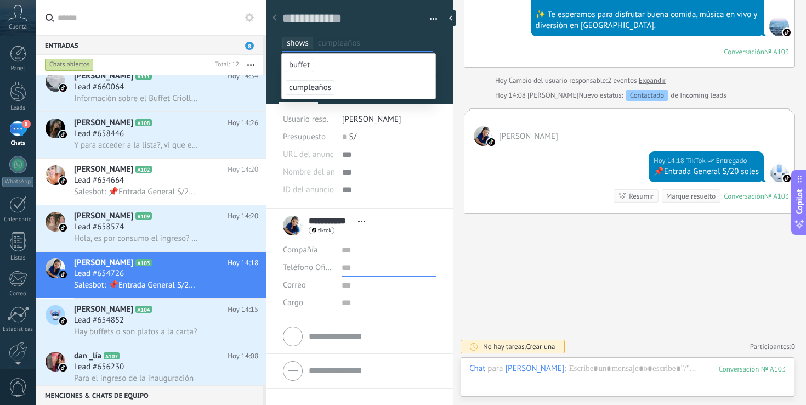
click at [401, 261] on input "text" at bounding box center [388, 268] width 95 height 18
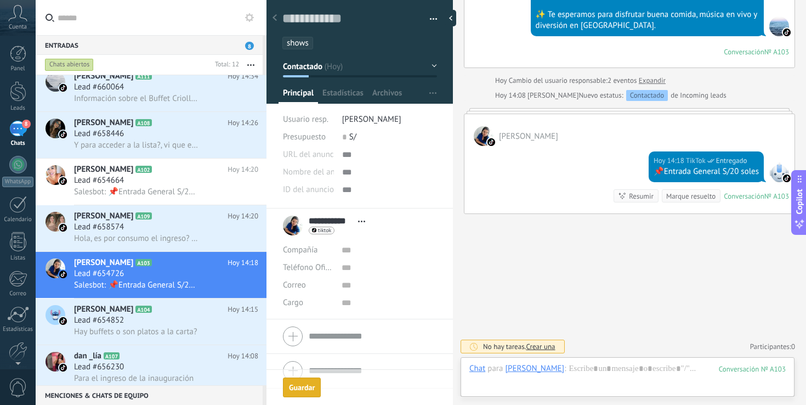
click at [297, 390] on div "Guardar" at bounding box center [302, 387] width 26 height 8
click at [148, 310] on h2 "Luciacq A104" at bounding box center [150, 309] width 153 height 11
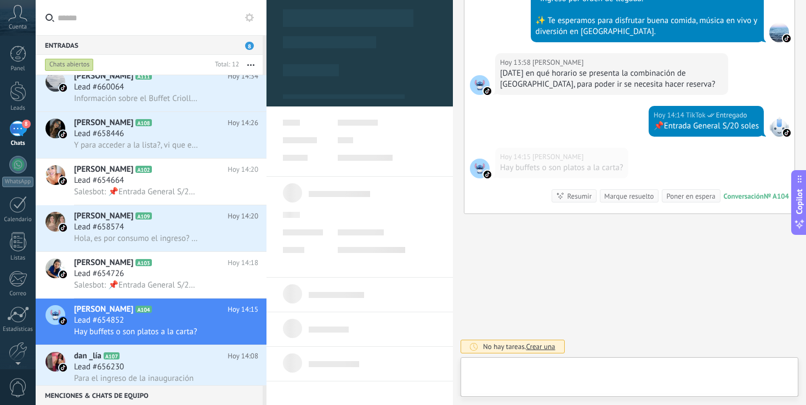
scroll to position [16, 0]
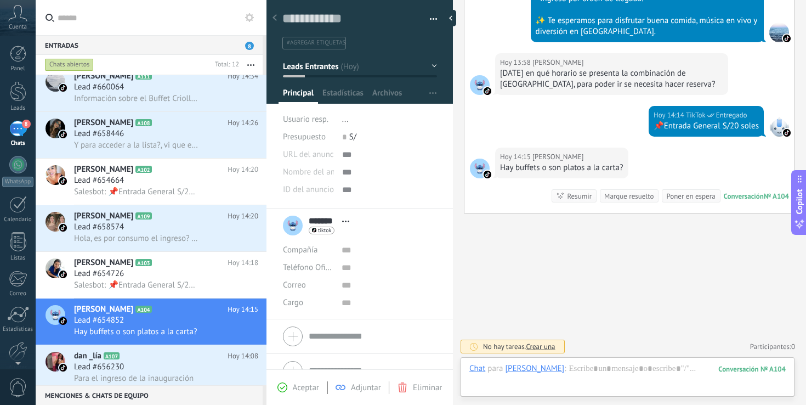
click at [301, 30] on div "#agregar etiquetas" at bounding box center [359, 39] width 155 height 20
click at [299, 38] on li "#agregar etiquetas" at bounding box center [314, 43] width 64 height 13
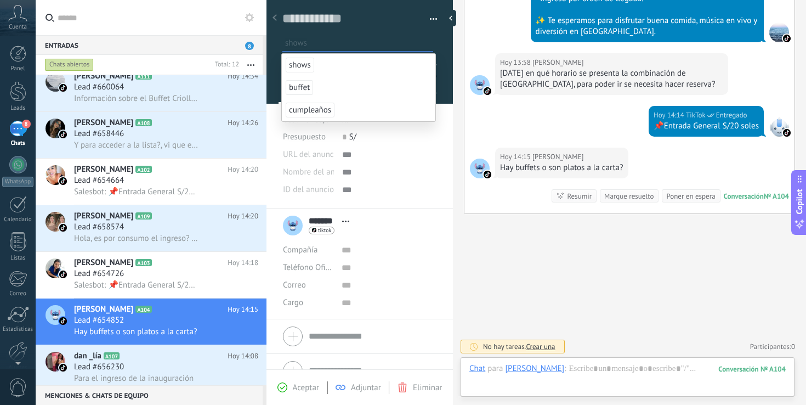
click at [294, 64] on span "shows" at bounding box center [300, 65] width 29 height 15
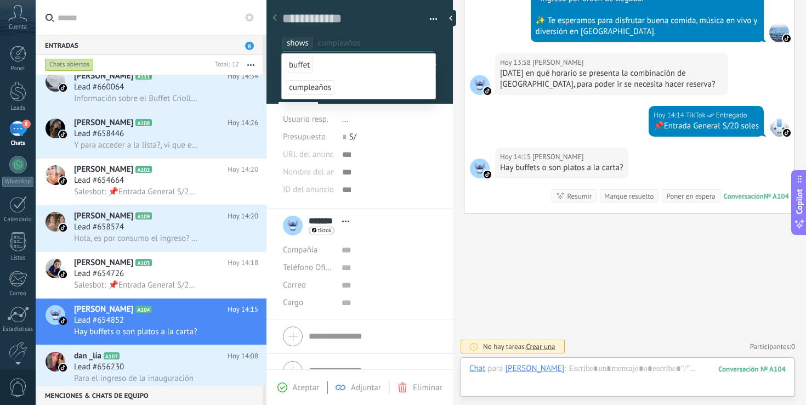
click at [305, 383] on span "Aceptar" at bounding box center [306, 387] width 26 height 10
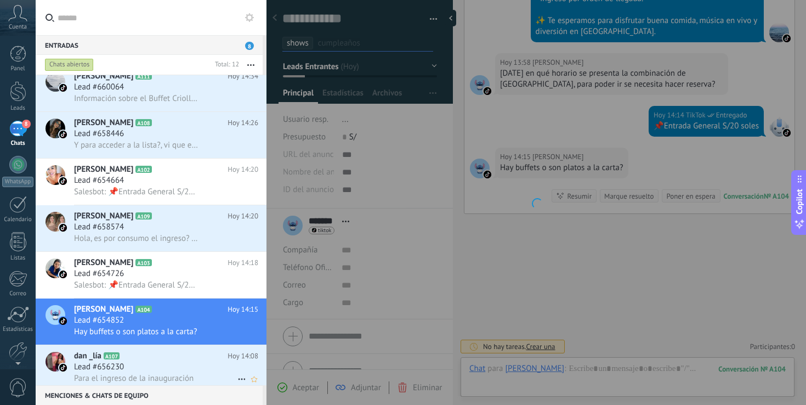
click at [171, 357] on h2 "dan _lía A107" at bounding box center [150, 355] width 153 height 11
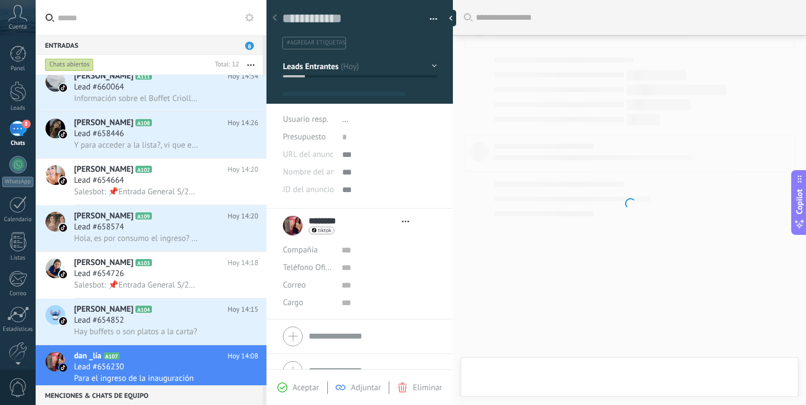
scroll to position [16, 0]
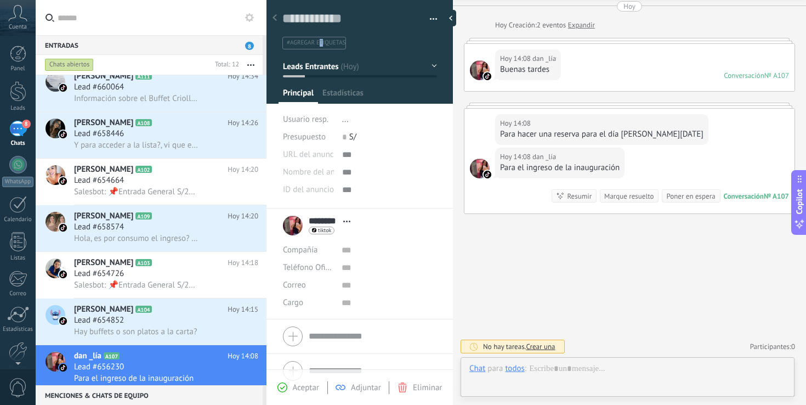
click at [321, 43] on span "#agregar etiquetas" at bounding box center [316, 43] width 59 height 8
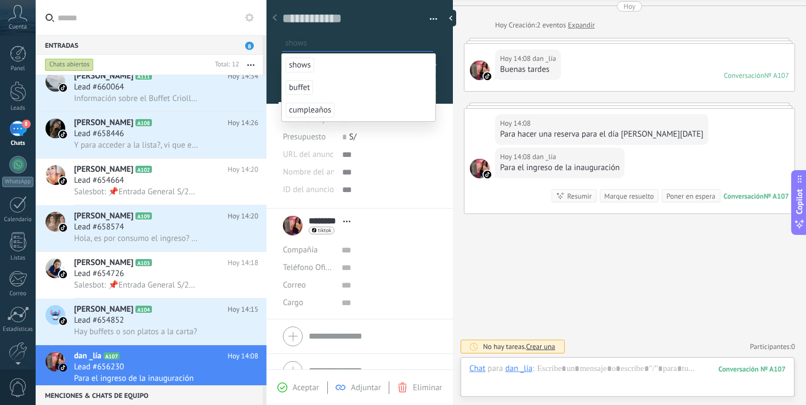
click at [306, 61] on span "shows" at bounding box center [300, 65] width 29 height 15
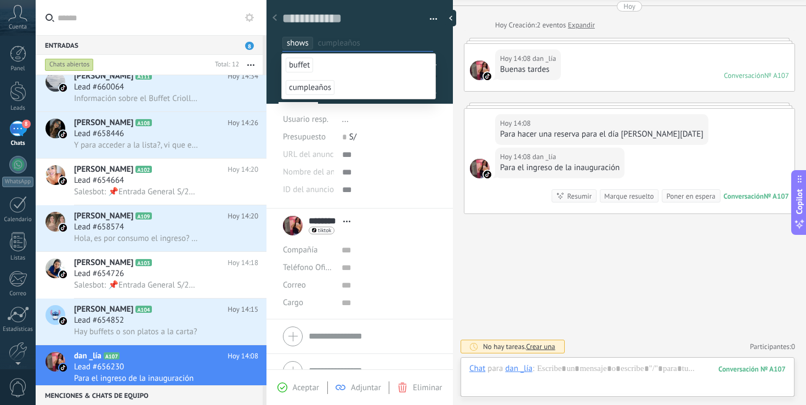
click at [300, 387] on span "Aceptar" at bounding box center [306, 387] width 26 height 10
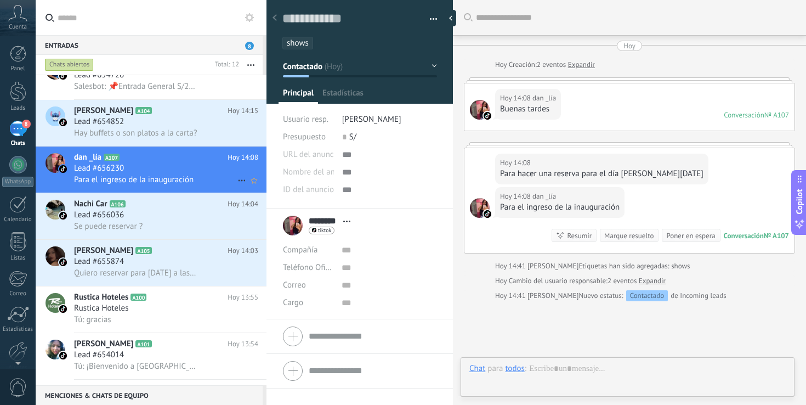
scroll to position [87, 0]
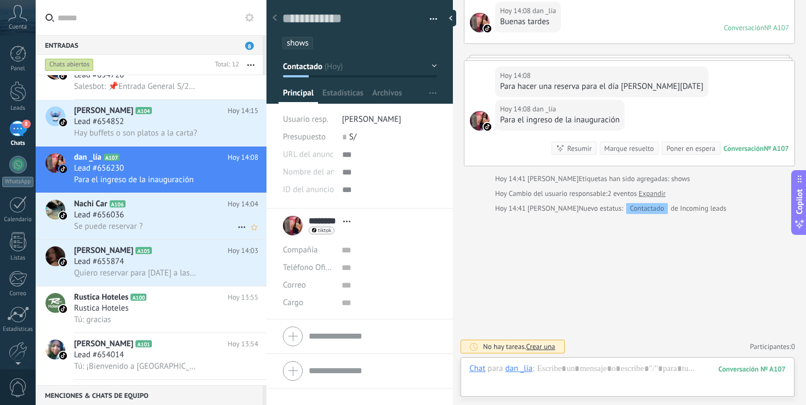
click at [178, 230] on div "Se puede reservar ?" at bounding box center [166, 226] width 184 height 12
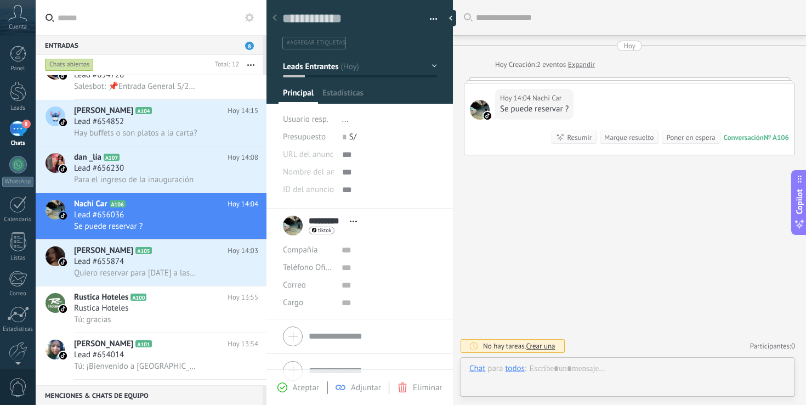
scroll to position [16, 0]
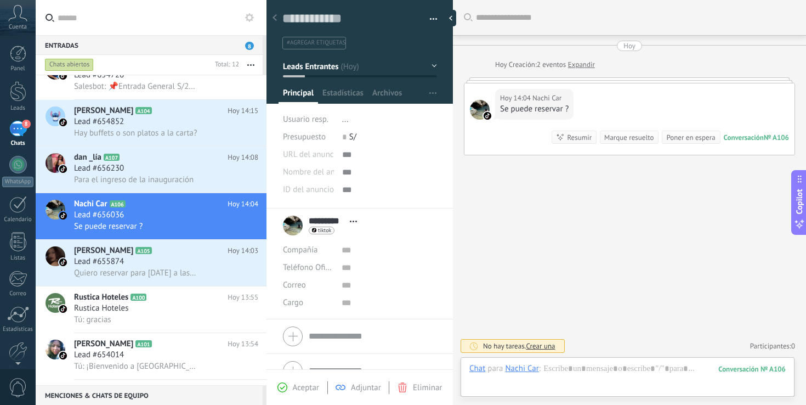
click at [313, 41] on span "#agregar etiquetas" at bounding box center [316, 43] width 59 height 8
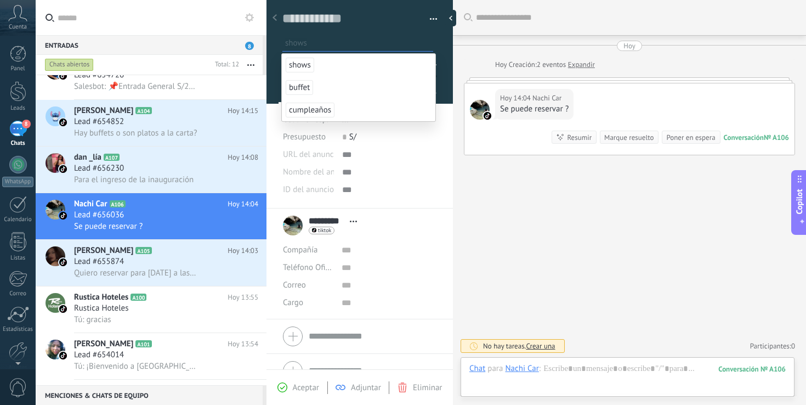
click at [304, 63] on span "shows" at bounding box center [300, 65] width 29 height 15
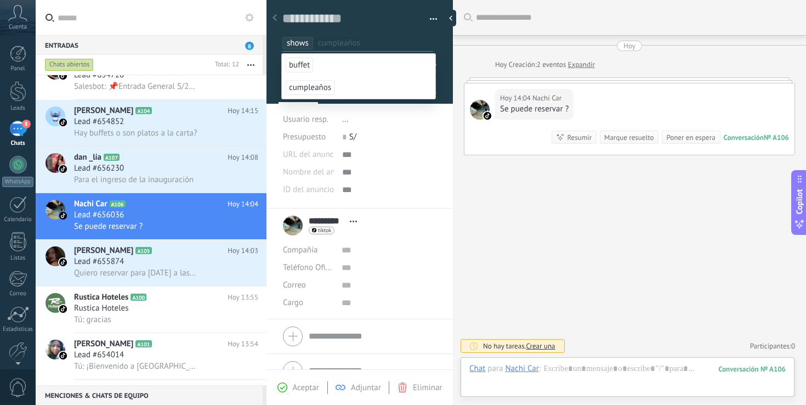
click at [303, 384] on span "Aceptar" at bounding box center [306, 387] width 26 height 10
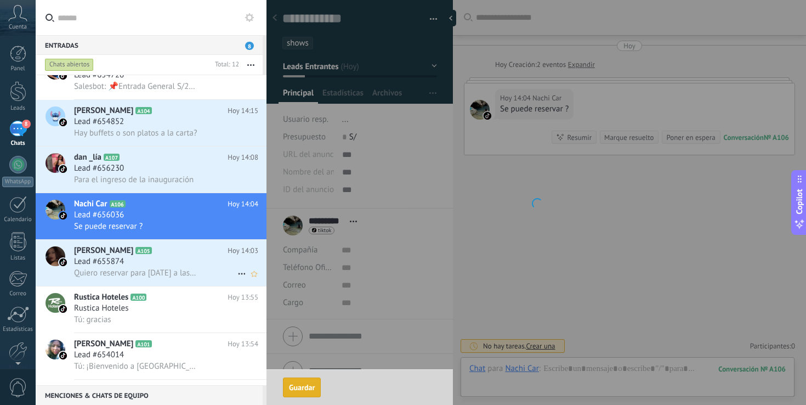
click at [175, 264] on div "Lead #655874" at bounding box center [166, 261] width 184 height 11
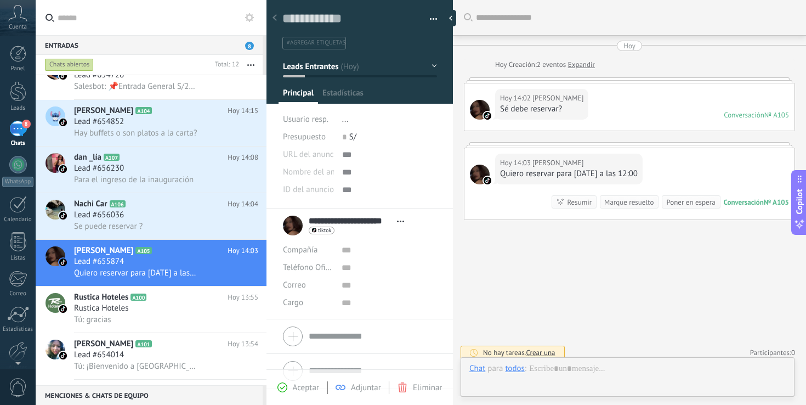
scroll to position [6, 0]
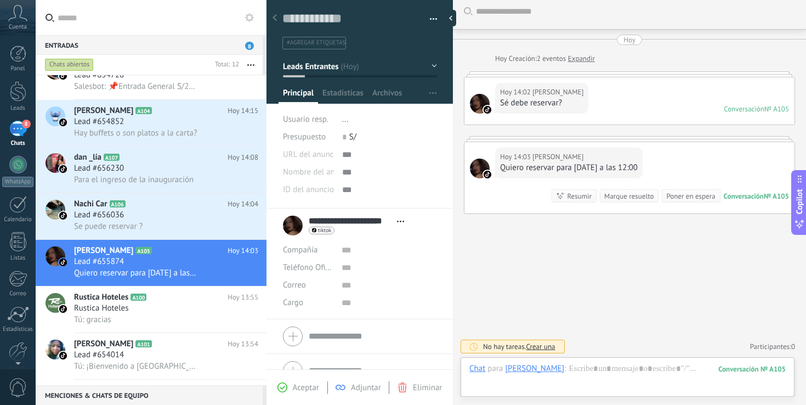
click at [309, 42] on span "#agregar etiquetas" at bounding box center [316, 43] width 59 height 8
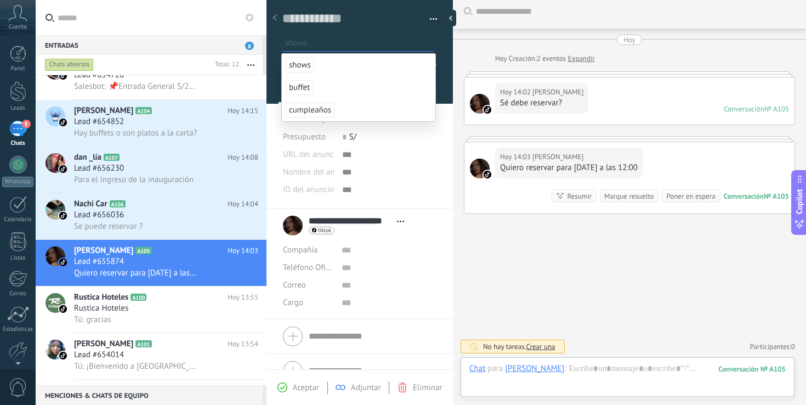
click at [305, 62] on span "shows" at bounding box center [300, 65] width 29 height 15
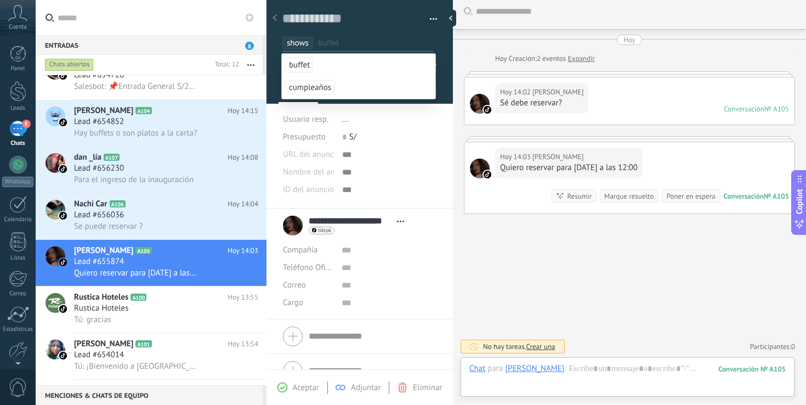
click at [297, 383] on span "Aceptar" at bounding box center [306, 387] width 26 height 10
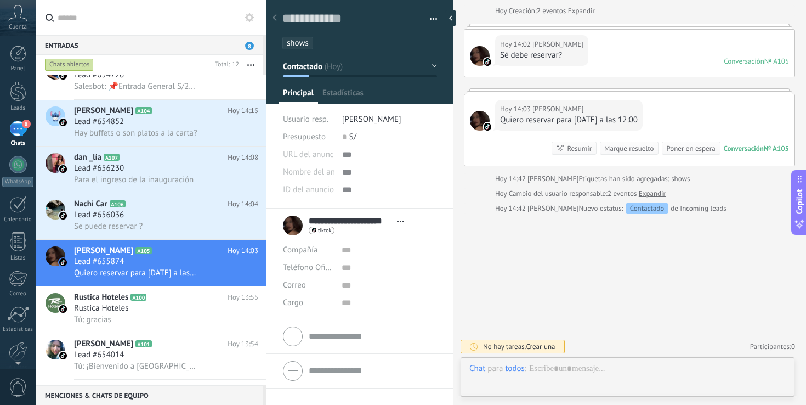
scroll to position [16, 0]
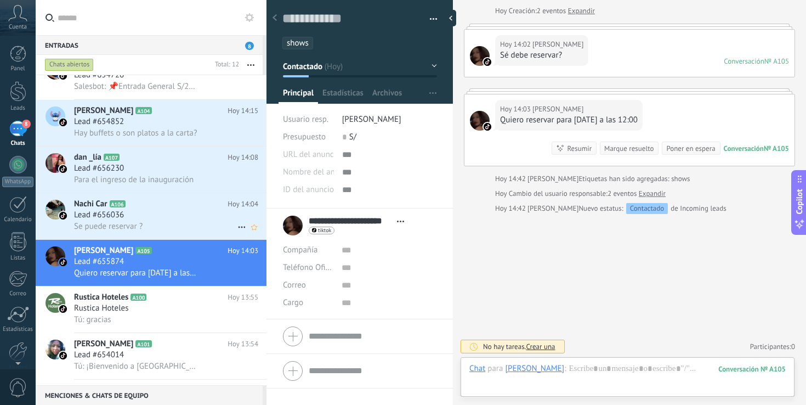
click at [192, 225] on div "Se puede reservar ?" at bounding box center [166, 226] width 184 height 12
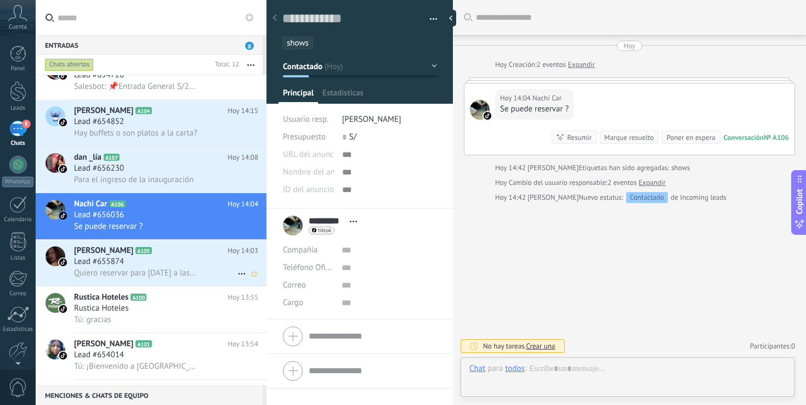
scroll to position [16, 0]
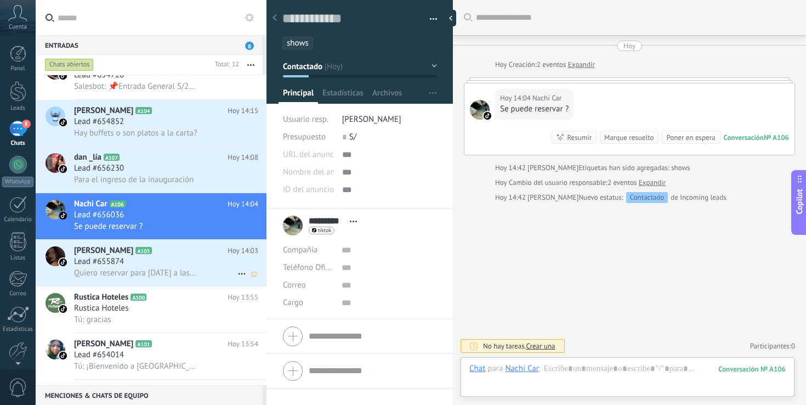
click at [187, 262] on div "Lead #655874" at bounding box center [166, 261] width 184 height 11
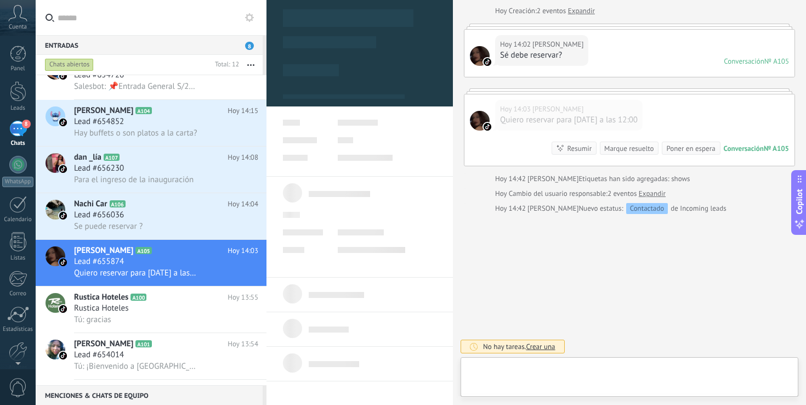
scroll to position [16, 0]
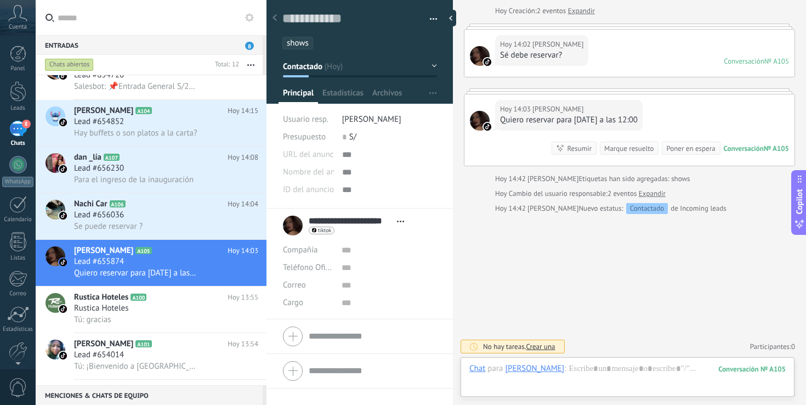
click at [301, 51] on div at bounding box center [359, 48] width 187 height 111
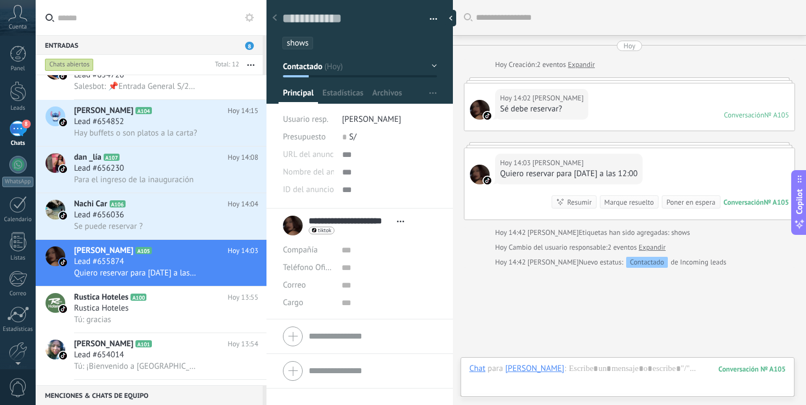
click at [294, 42] on span "shows" at bounding box center [298, 43] width 22 height 10
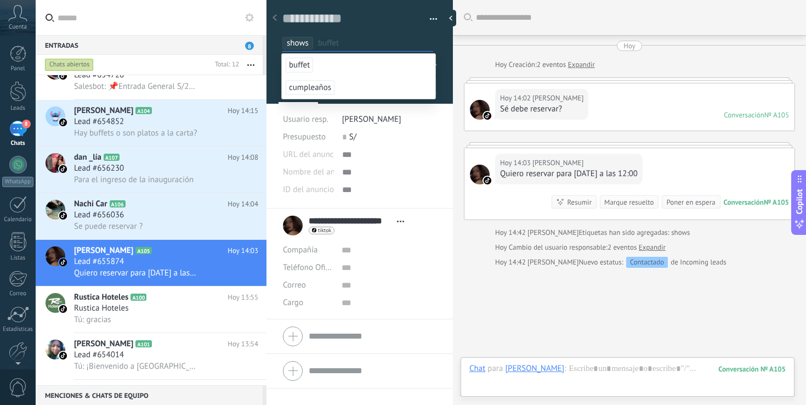
click at [300, 64] on span "buffet" at bounding box center [299, 65] width 27 height 15
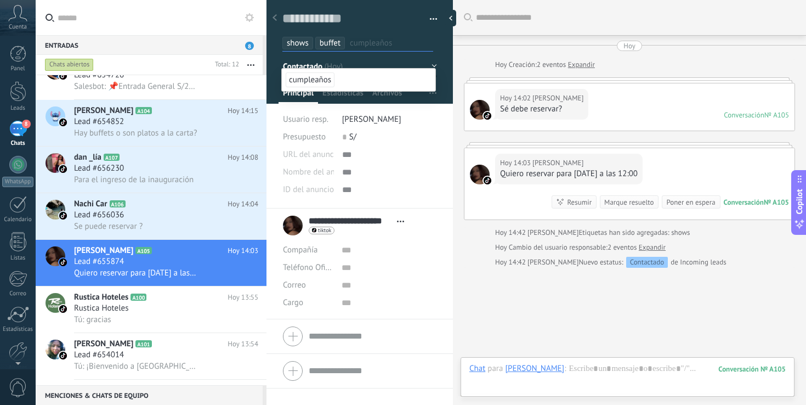
click at [305, 45] on span "shows" at bounding box center [298, 43] width 22 height 10
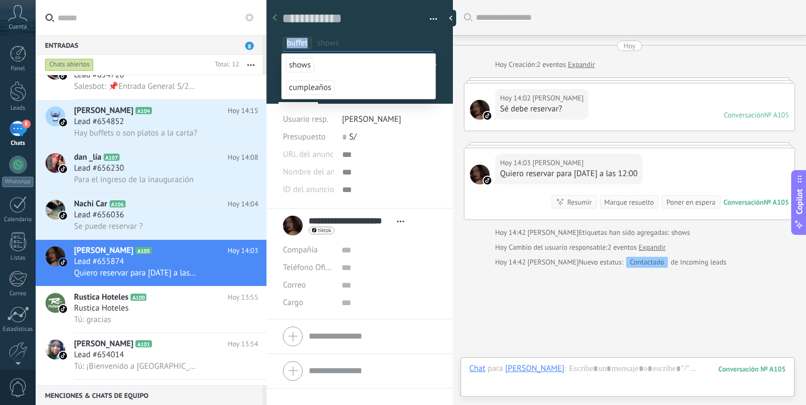
click at [305, 45] on span "buffet" at bounding box center [297, 43] width 21 height 10
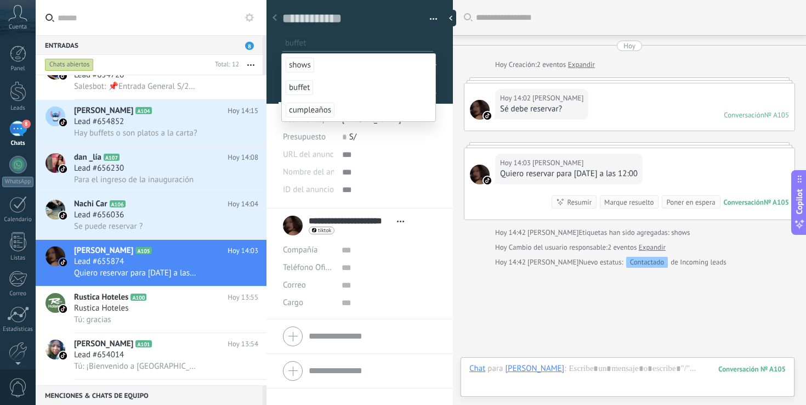
click at [299, 92] on span "buffet" at bounding box center [299, 87] width 27 height 15
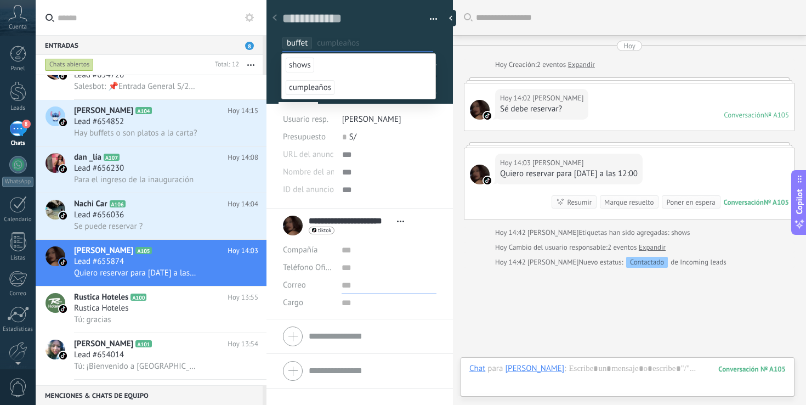
click at [412, 290] on input "text" at bounding box center [388, 285] width 95 height 18
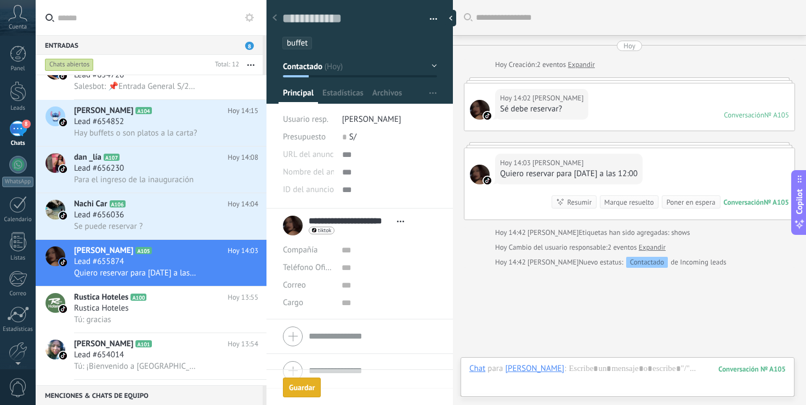
click at [297, 387] on div "Guardar" at bounding box center [302, 387] width 26 height 8
click at [173, 354] on div "Elizabeth Palacios A101 Hoy 13:54 Lead #654014 Tú: ¡Bienvenido a Rustica Mall P…" at bounding box center [170, 356] width 192 height 46
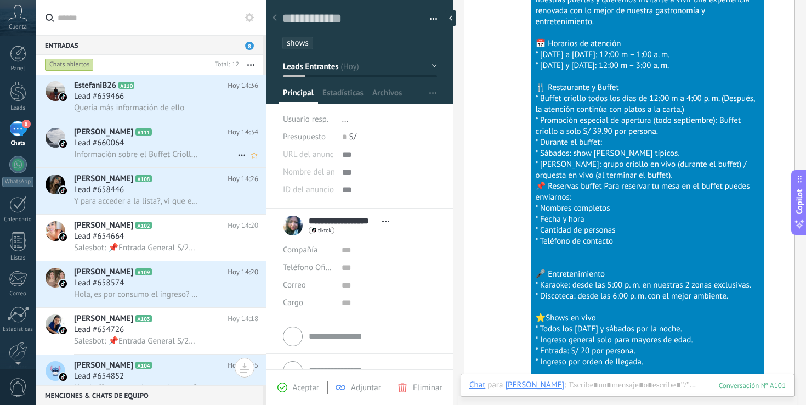
click at [176, 147] on div "Lead #660064" at bounding box center [166, 143] width 184 height 11
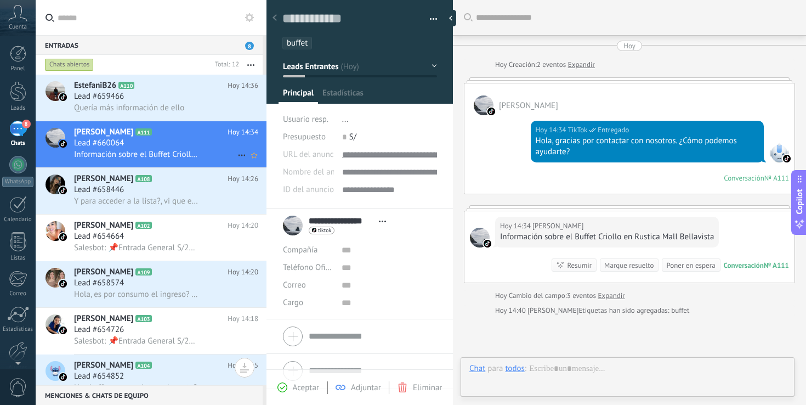
scroll to position [102, 0]
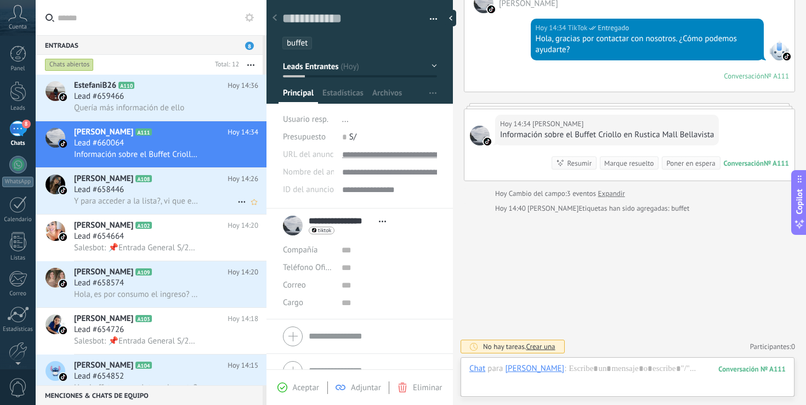
click at [171, 180] on h2 "Sharon A108" at bounding box center [150, 178] width 153 height 11
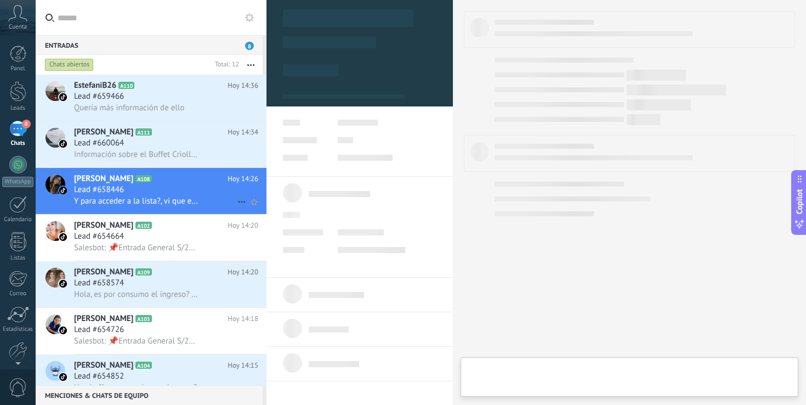
type textarea "**********"
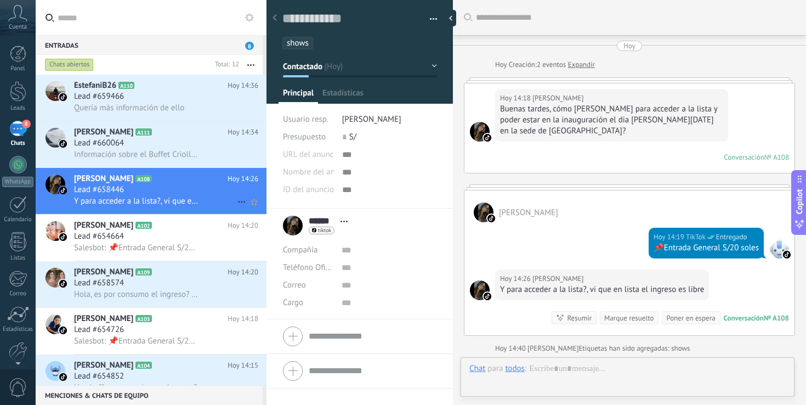
scroll to position [88, 0]
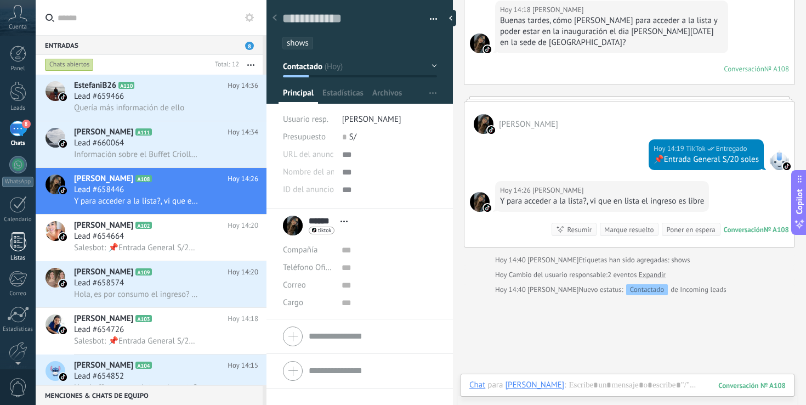
click at [26, 241] on link "Listas" at bounding box center [18, 247] width 36 height 30
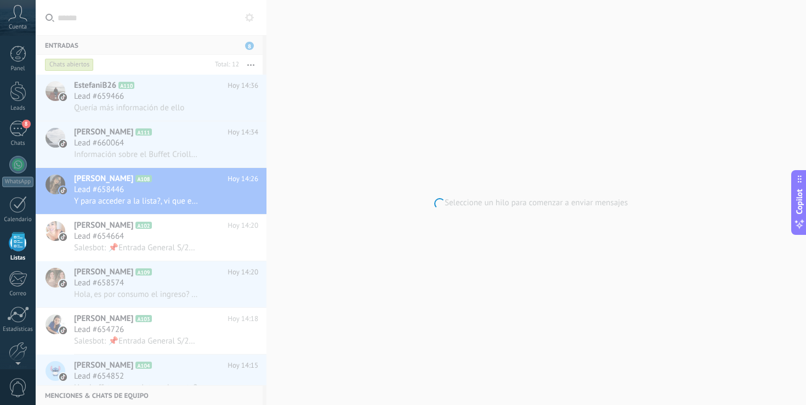
scroll to position [29, 0]
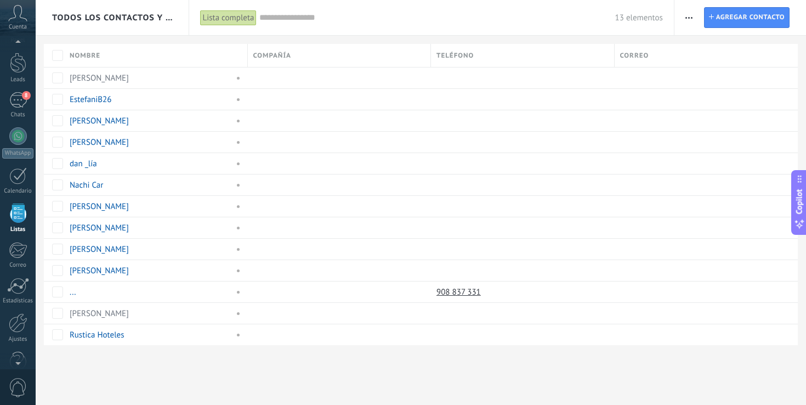
click at [275, 18] on input "text" at bounding box center [436, 18] width 355 height 12
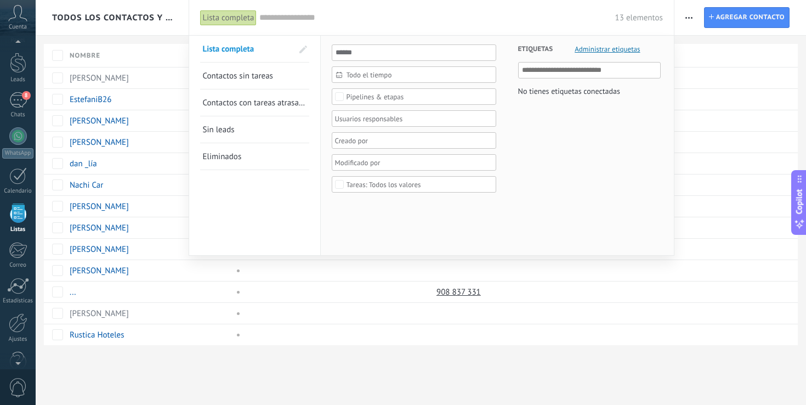
click at [565, 69] on input "text" at bounding box center [590, 70] width 136 height 13
type input "*****"
click at [270, 18] on input "text" at bounding box center [436, 18] width 355 height 12
type input "*****"
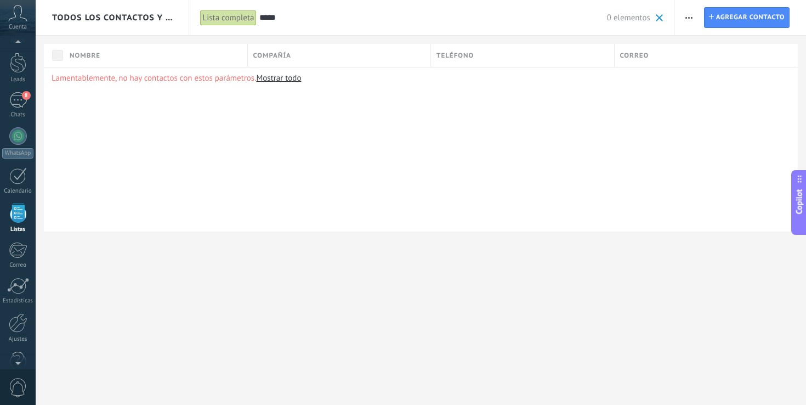
click at [277, 81] on link "Mostrar todo" at bounding box center [278, 78] width 45 height 10
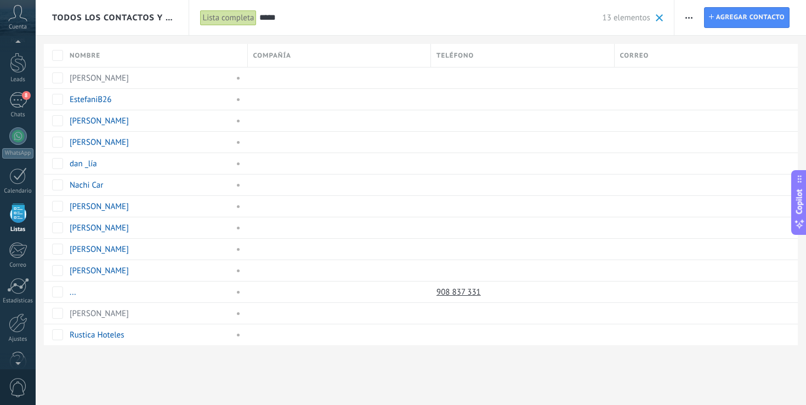
click at [269, 18] on input "*****" at bounding box center [430, 18] width 343 height 12
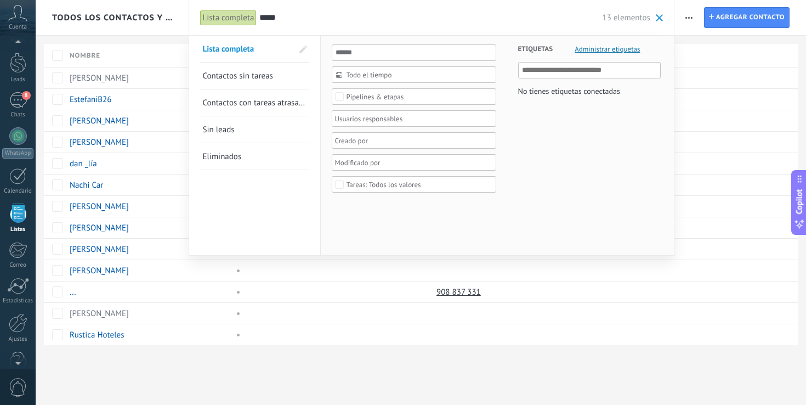
click at [270, 18] on input "*****" at bounding box center [430, 18] width 343 height 12
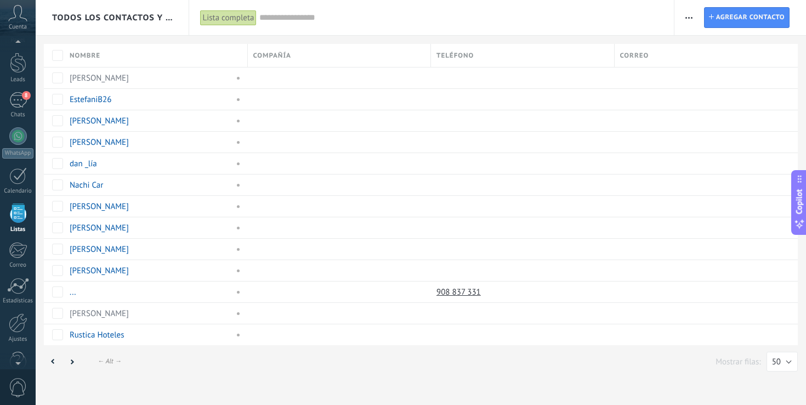
click at [284, 19] on input "text" at bounding box center [460, 18] width 403 height 12
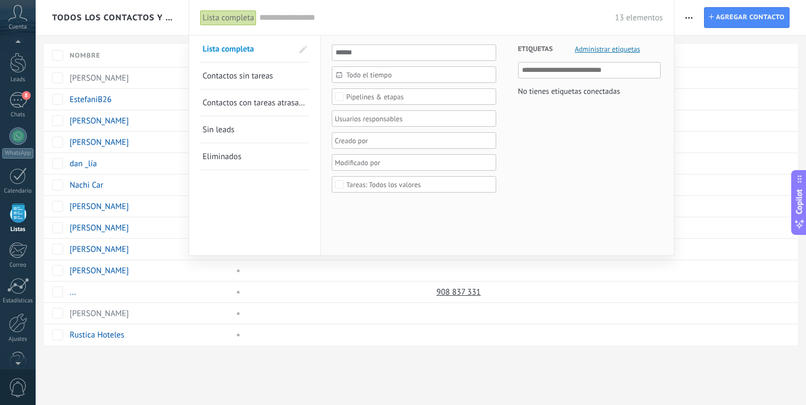
click at [622, 47] on span "Administrar etiquetas" at bounding box center [606, 48] width 65 height 7
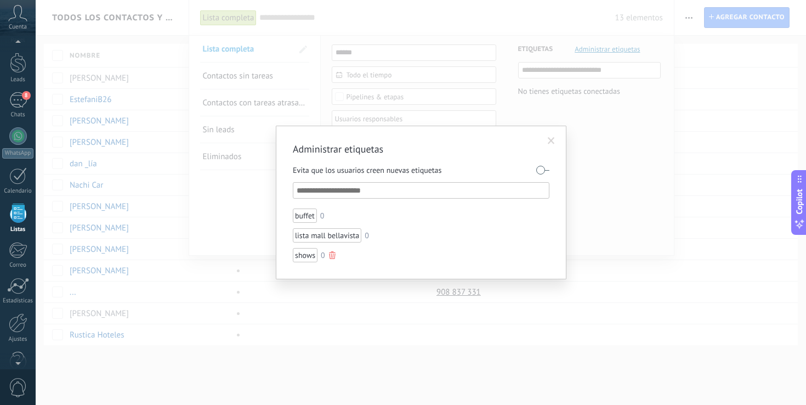
click at [310, 257] on div "shows" at bounding box center [305, 255] width 25 height 14
click at [309, 256] on div "shows" at bounding box center [305, 255] width 25 height 14
click at [550, 134] on span at bounding box center [551, 141] width 18 height 19
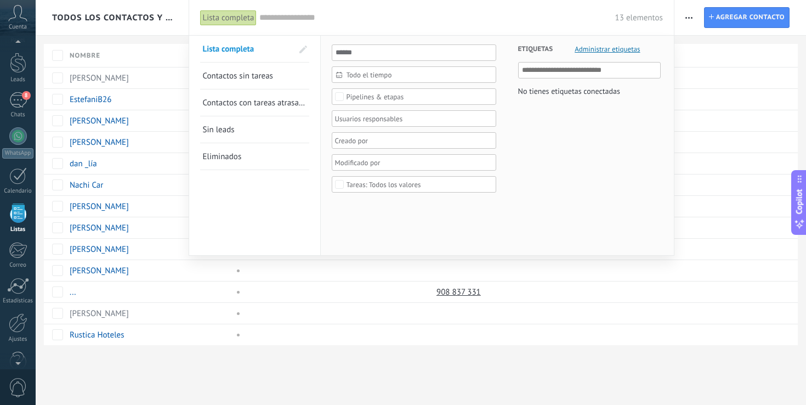
click at [568, 69] on input "text" at bounding box center [590, 70] width 136 height 13
type input "*"
click at [677, 27] on span "Crear un widget de panel" at bounding box center [659, 32] width 86 height 12
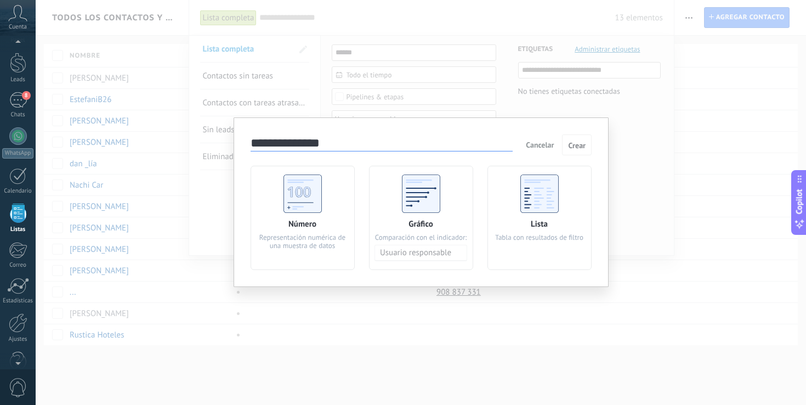
click at [536, 138] on button "Cancelar" at bounding box center [539, 144] width 37 height 16
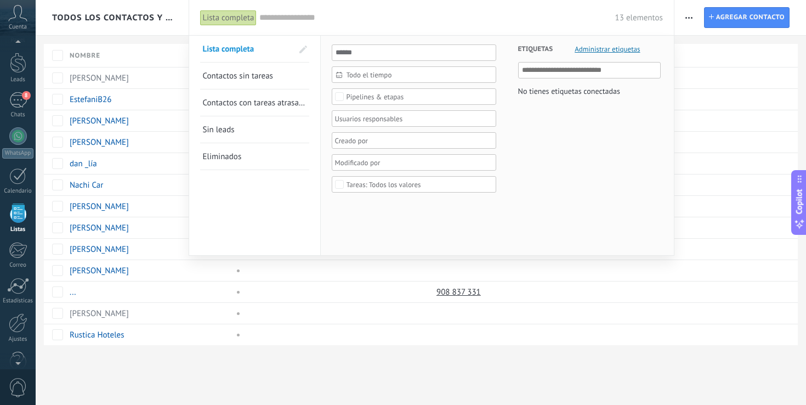
click at [696, 38] on div at bounding box center [403, 202] width 806 height 405
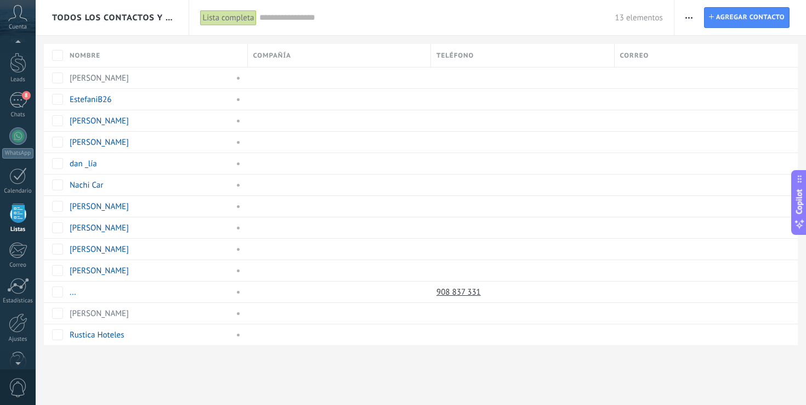
click at [686, 20] on span "button" at bounding box center [688, 17] width 7 height 21
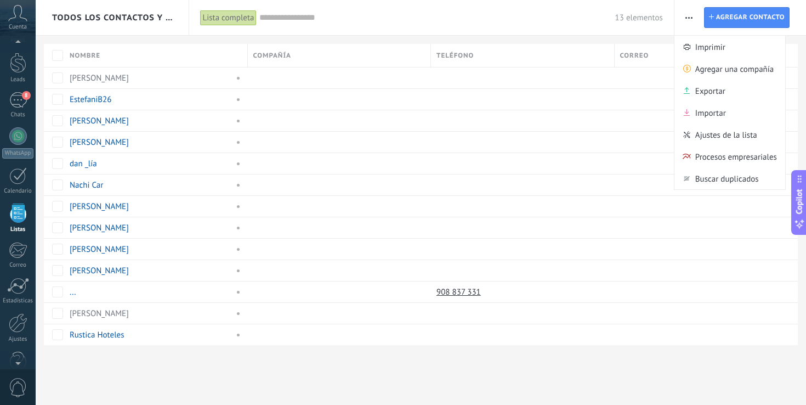
click at [687, 18] on span "button" at bounding box center [688, 17] width 7 height 21
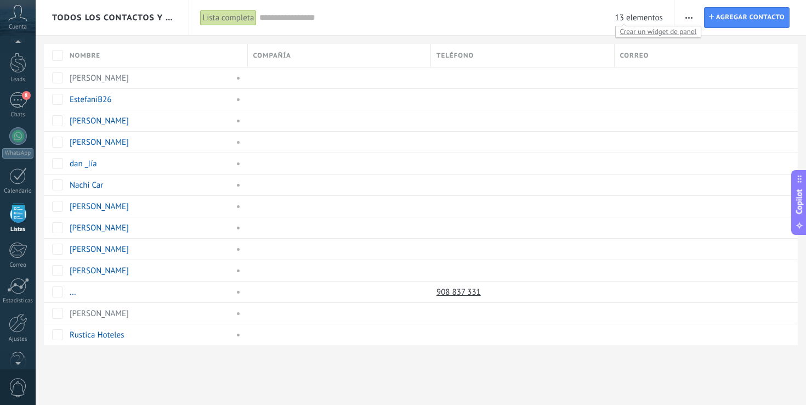
click at [635, 19] on span "13 elementos" at bounding box center [639, 18] width 48 height 10
click at [687, 18] on icon "button" at bounding box center [688, 18] width 7 height 2
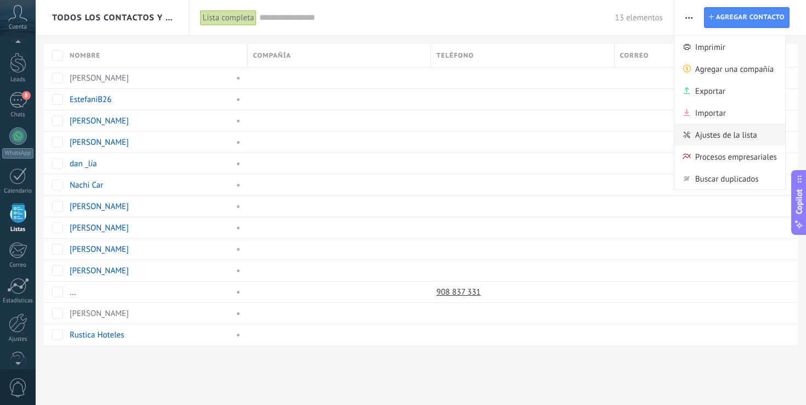
click at [705, 142] on span "Ajustes de la lista" at bounding box center [726, 134] width 62 height 22
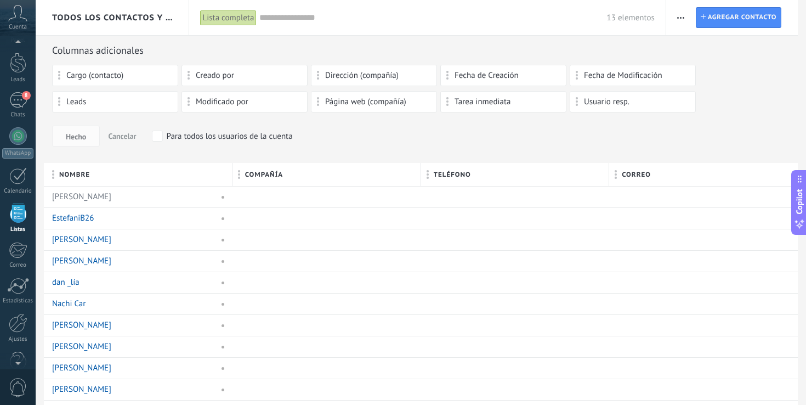
click at [501, 107] on div "Tarea inmediata" at bounding box center [503, 101] width 126 height 21
drag, startPoint x: 338, startPoint y: 170, endPoint x: 474, endPoint y: 173, distance: 136.5
drag, startPoint x: 474, startPoint y: 173, endPoint x: 337, endPoint y: 174, distance: 137.0
drag, startPoint x: 321, startPoint y: 176, endPoint x: 630, endPoint y: 174, distance: 309.7
click at [254, 76] on div "Creado por" at bounding box center [244, 75] width 114 height 9
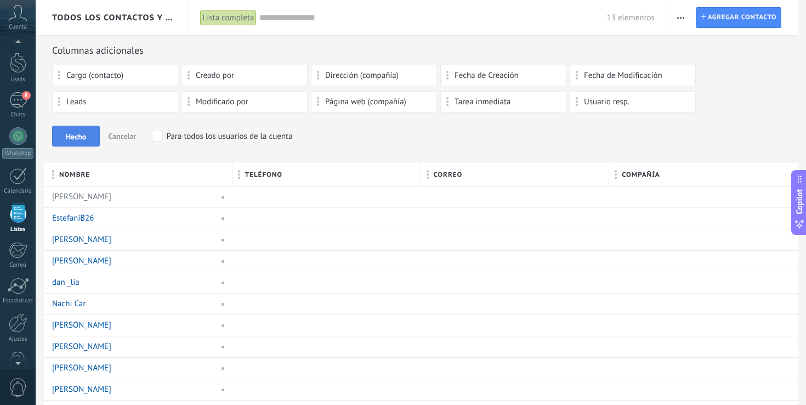
click at [79, 140] on span "Hecho" at bounding box center [76, 137] width 20 height 8
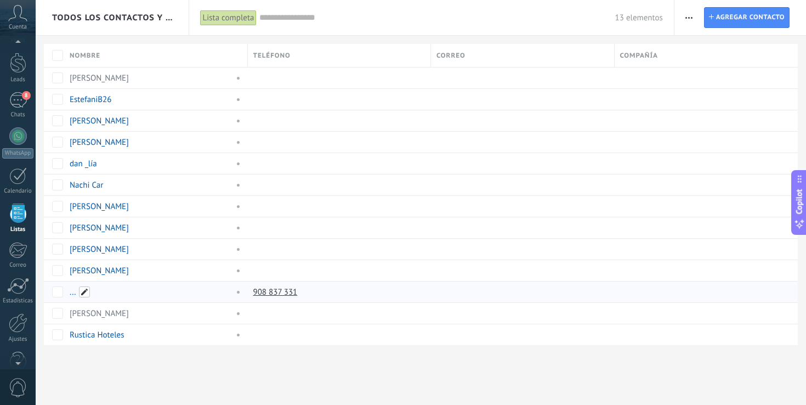
click at [83, 291] on span at bounding box center [84, 291] width 11 height 11
click at [186, 375] on div "Todos los contactos y empresas Lista completa Aplicar 13 elementos Lista comple…" at bounding box center [421, 190] width 770 height 380
click at [644, 19] on span "13 elementos" at bounding box center [639, 18] width 48 height 10
click at [650, 31] on span "Crear un widget de panel" at bounding box center [659, 32] width 86 height 12
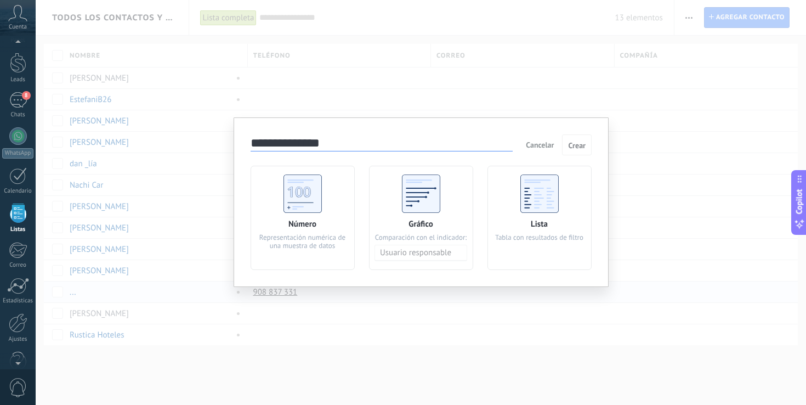
click at [533, 196] on use at bounding box center [539, 193] width 38 height 38
click at [584, 141] on span "Crear" at bounding box center [577, 145] width 18 height 8
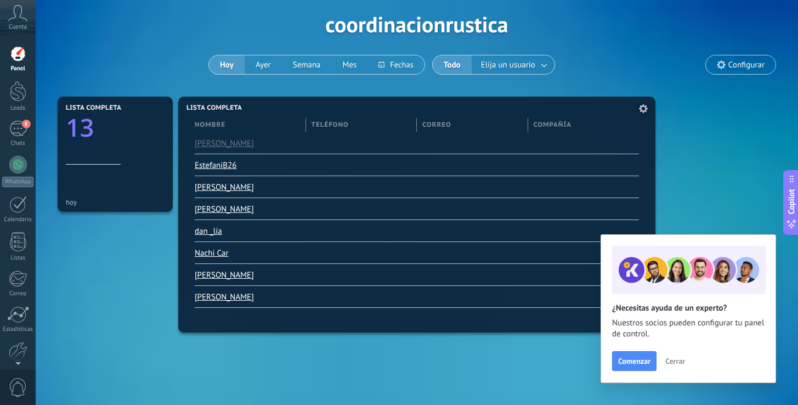
scroll to position [45, 0]
click at [398, 70] on button at bounding box center [395, 65] width 56 height 19
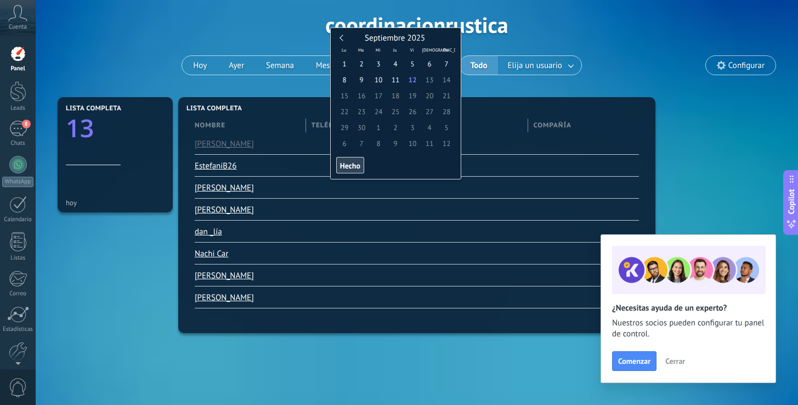
click at [620, 40] on div "Aplicar Eventos coordinacionrustica Hoy Ayer Semana Mes Todo Elija un usuario C…" at bounding box center [416, 24] width 729 height 139
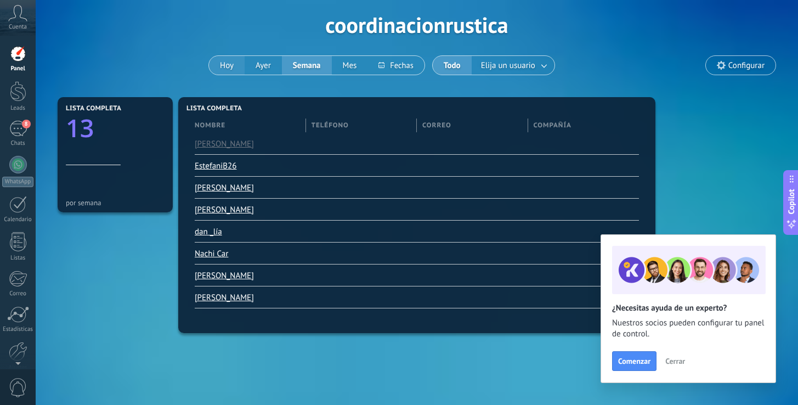
click at [233, 61] on button "Hoy" at bounding box center [227, 65] width 36 height 19
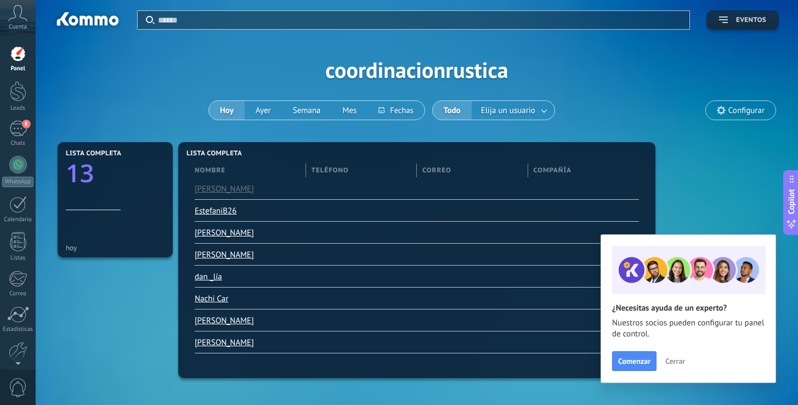
click at [736, 24] on button "Eventos" at bounding box center [742, 19] width 72 height 19
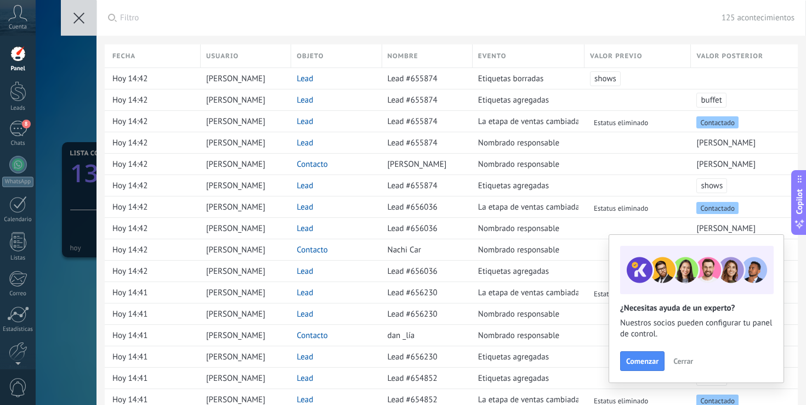
click at [677, 357] on span "Cerrar" at bounding box center [683, 361] width 20 height 8
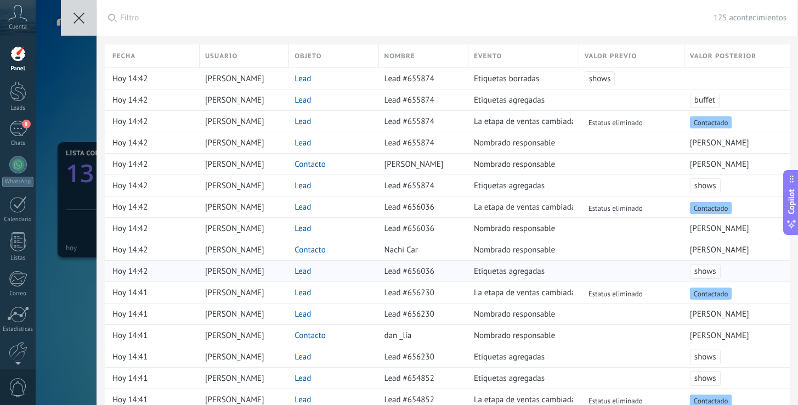
click at [694, 269] on span "shows" at bounding box center [705, 271] width 31 height 15
click at [87, 16] on button at bounding box center [79, 18] width 36 height 36
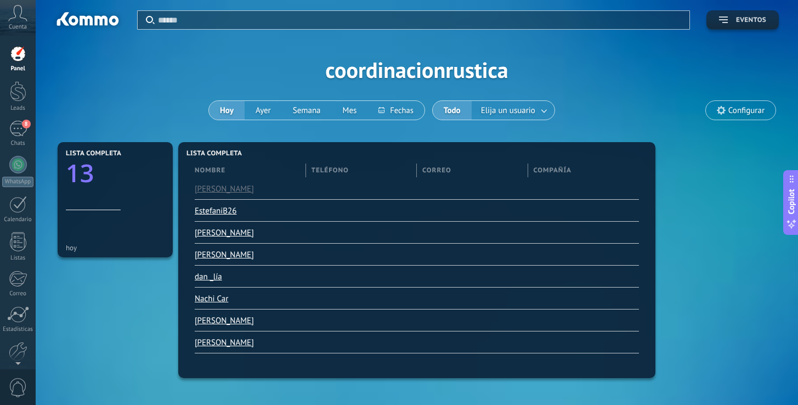
click at [765, 19] on span "Eventos" at bounding box center [751, 20] width 30 height 8
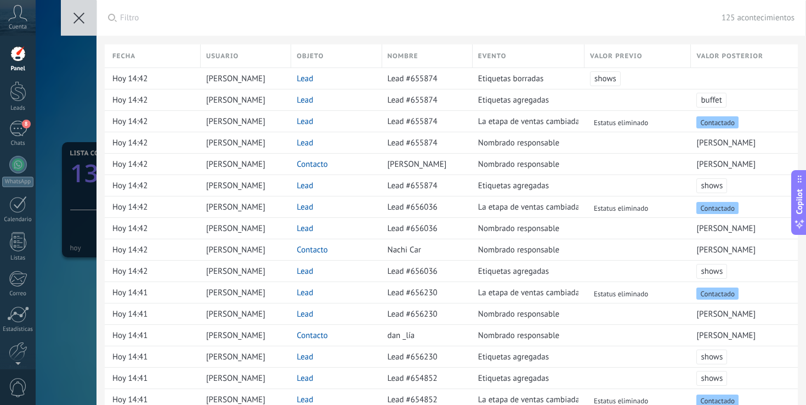
click at [81, 10] on button at bounding box center [79, 18] width 36 height 36
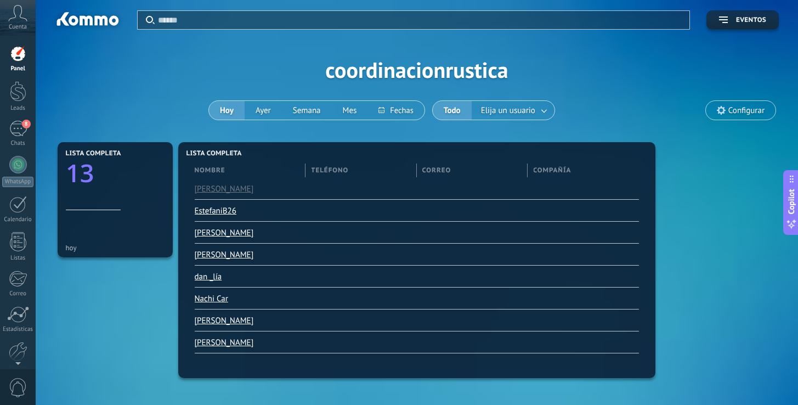
click at [313, 18] on input "text" at bounding box center [420, 20] width 525 height 12
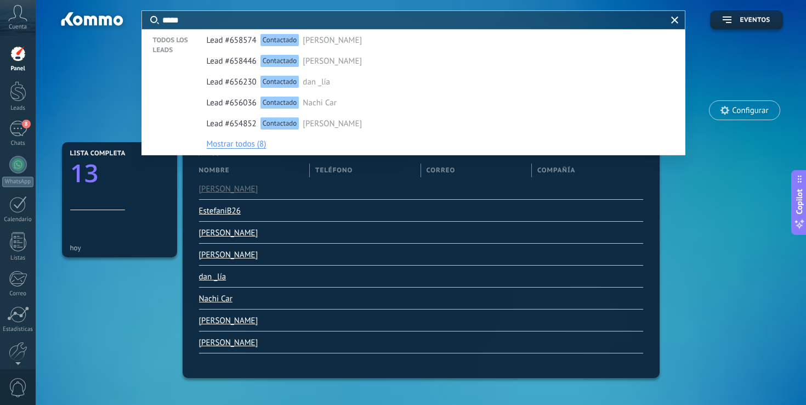
type input "*****"
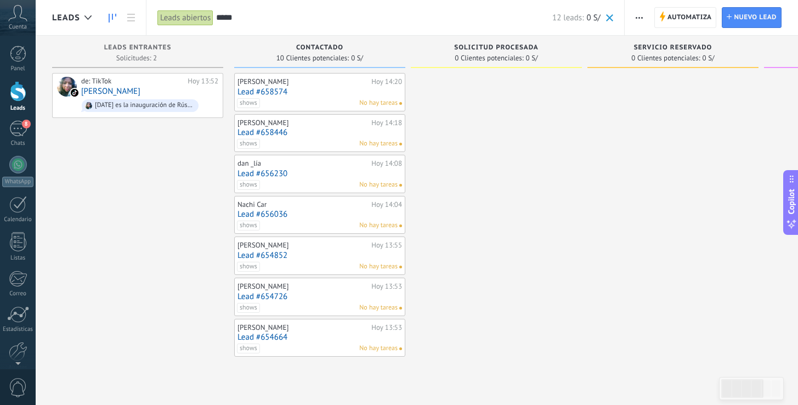
click at [323, 79] on div "[PERSON_NAME]" at bounding box center [302, 81] width 131 height 9
click at [322, 90] on link "Lead #658574" at bounding box center [319, 91] width 164 height 9
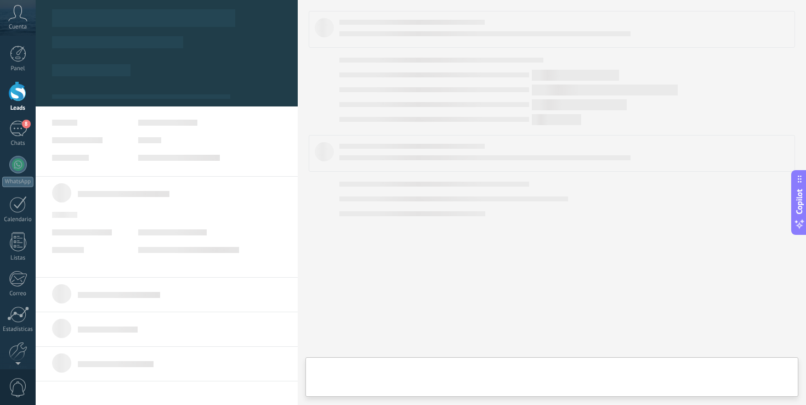
type textarea "**********"
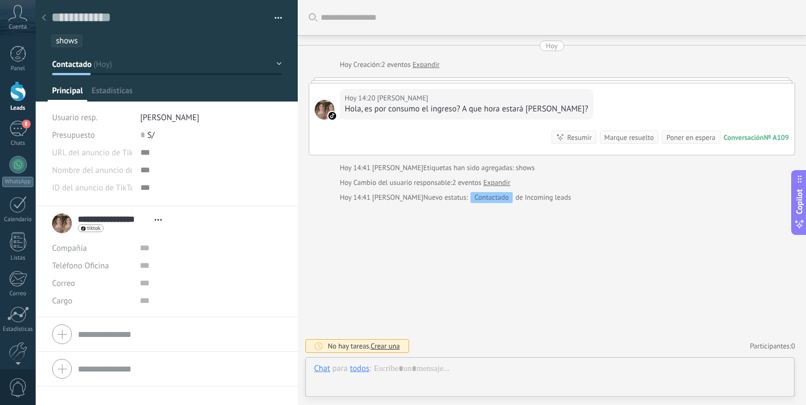
scroll to position [16, 0]
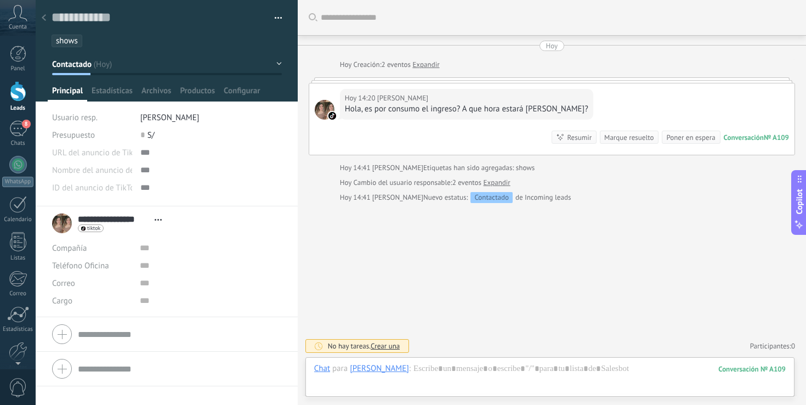
click at [45, 11] on div at bounding box center [43, 18] width 15 height 21
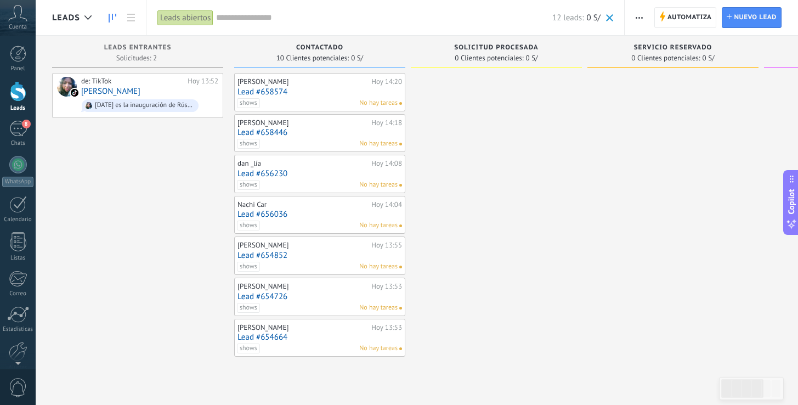
click at [308, 126] on div "[PERSON_NAME]" at bounding box center [302, 122] width 131 height 9
click at [313, 133] on link "Lead #658446" at bounding box center [319, 132] width 164 height 9
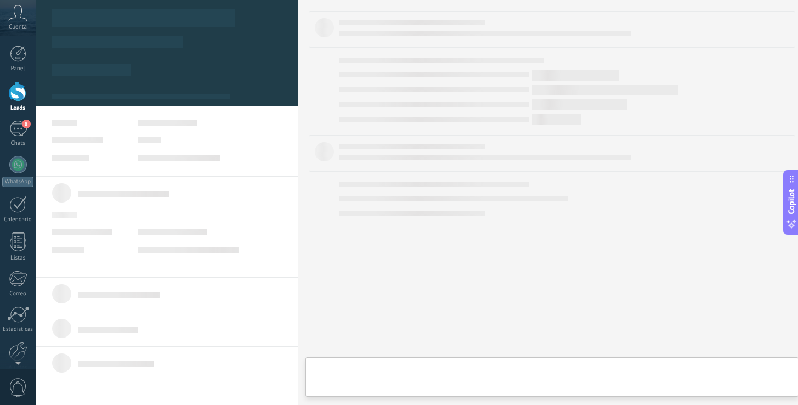
click at [281, 133] on div at bounding box center [166, 139] width 229 height 41
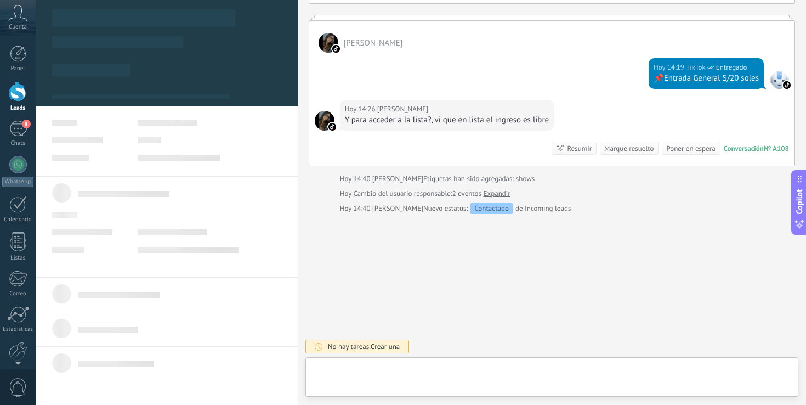
scroll to position [16, 0]
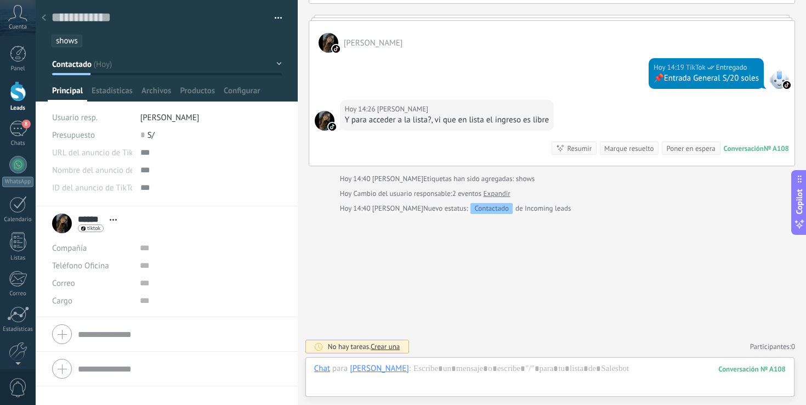
click at [41, 19] on div at bounding box center [43, 18] width 15 height 21
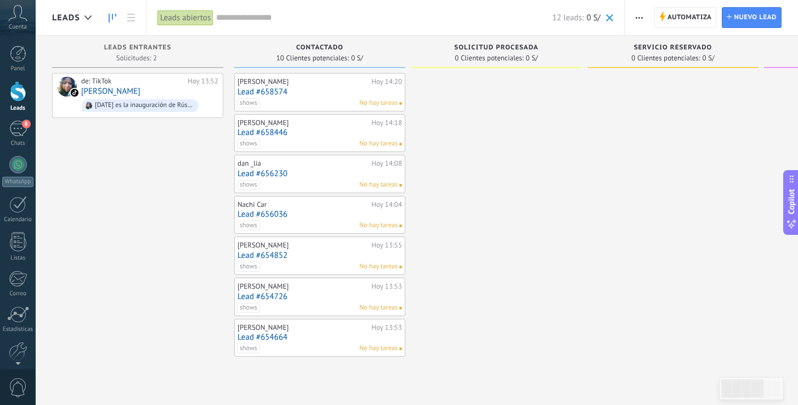
click at [321, 104] on div "shows No hay tareas" at bounding box center [317, 103] width 161 height 10
click at [329, 106] on div "shows No hay tareas" at bounding box center [317, 103] width 161 height 10
click at [17, 127] on div "8" at bounding box center [18, 129] width 18 height 16
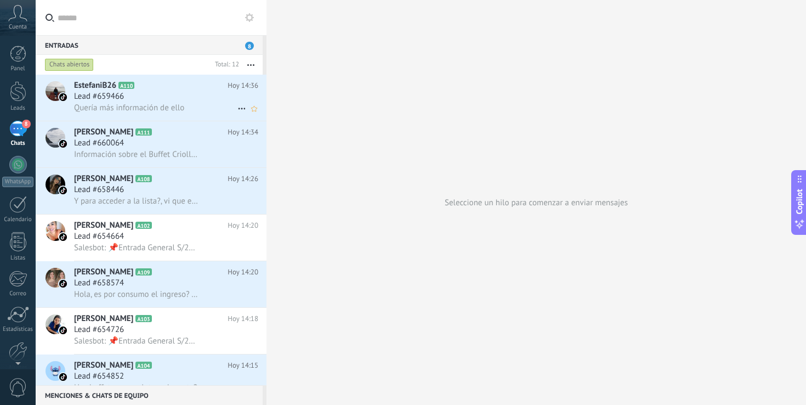
click at [177, 101] on div "Lead #659466" at bounding box center [166, 96] width 184 height 11
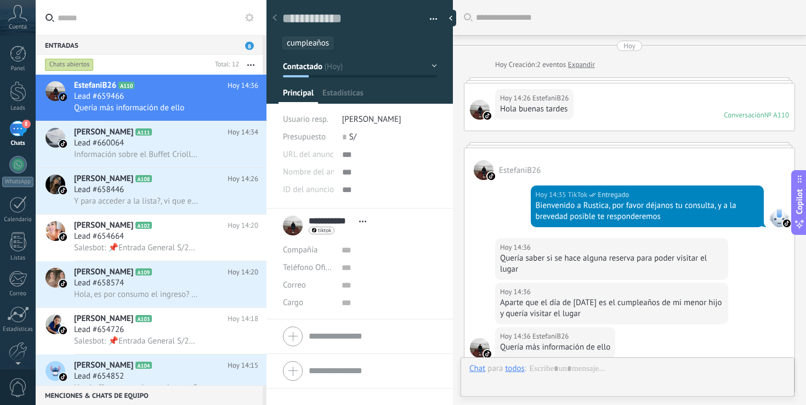
scroll to position [257, 0]
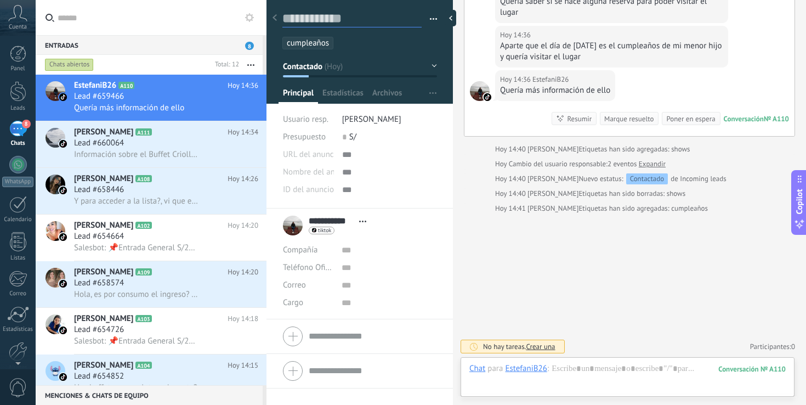
click at [330, 16] on textarea at bounding box center [351, 18] width 139 height 17
type textarea "*"
type textarea "**"
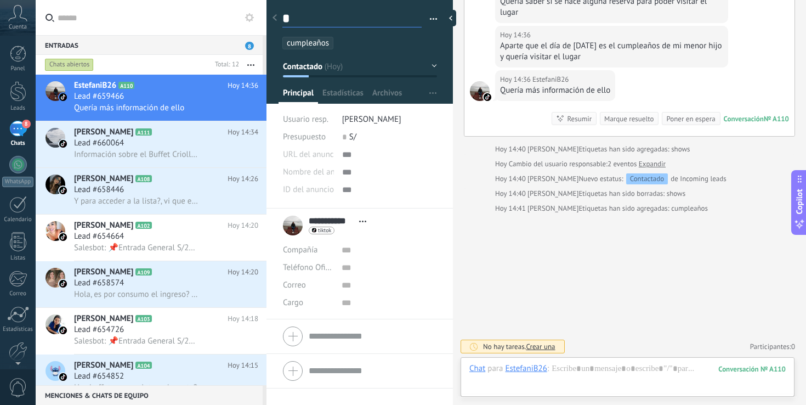
type textarea "**"
type textarea "***"
type textarea "****"
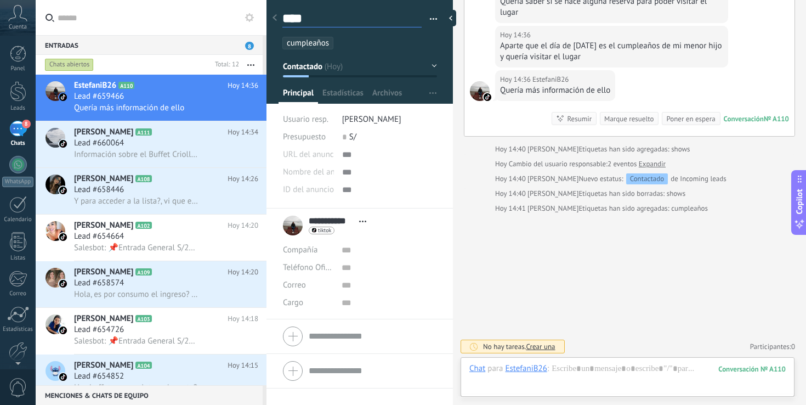
type textarea "*****"
type textarea "******"
type textarea "*******"
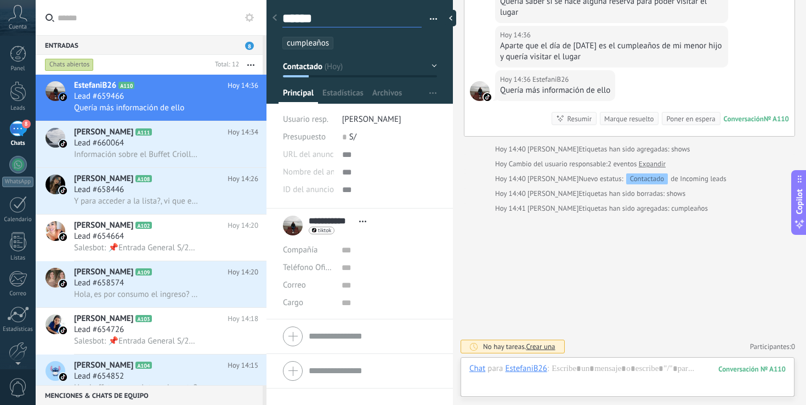
type textarea "*******"
type textarea "********"
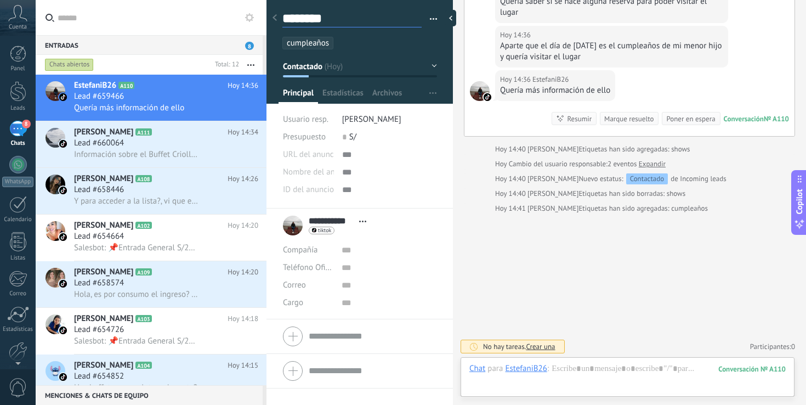
type textarea "********"
type textarea "**********"
click at [182, 145] on div "Lead #660064" at bounding box center [166, 143] width 184 height 11
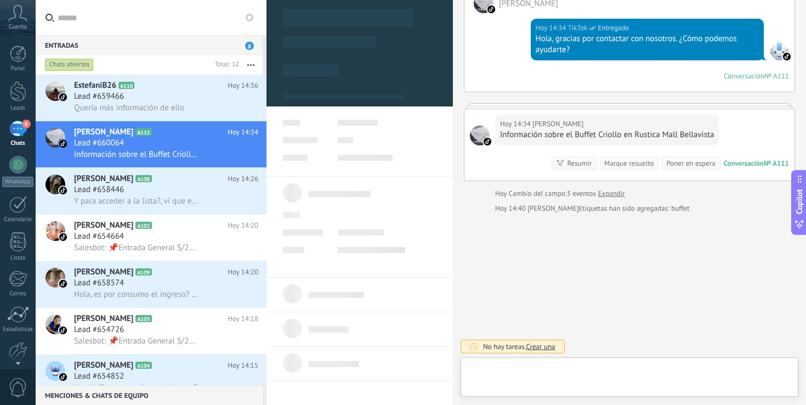
scroll to position [16, 0]
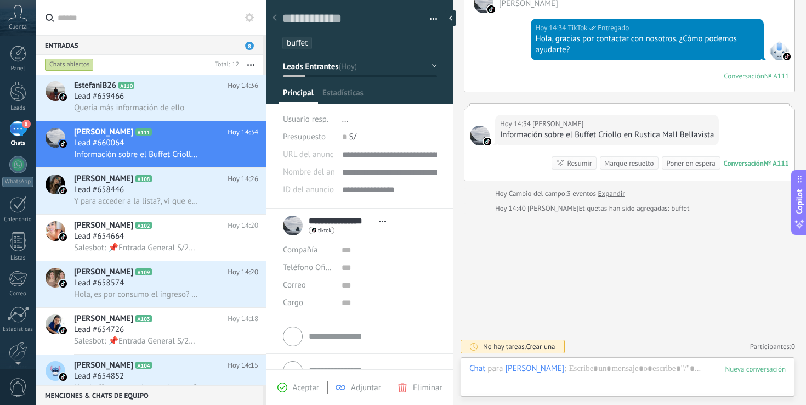
click at [341, 18] on textarea at bounding box center [351, 18] width 139 height 17
type textarea "*"
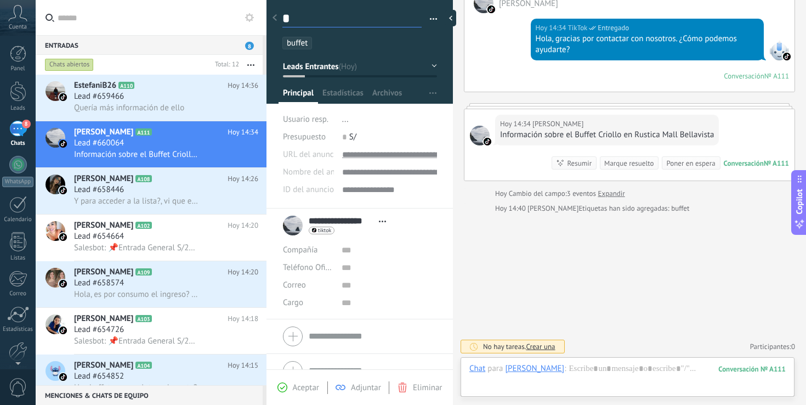
type textarea "**"
type textarea "***"
type textarea "****"
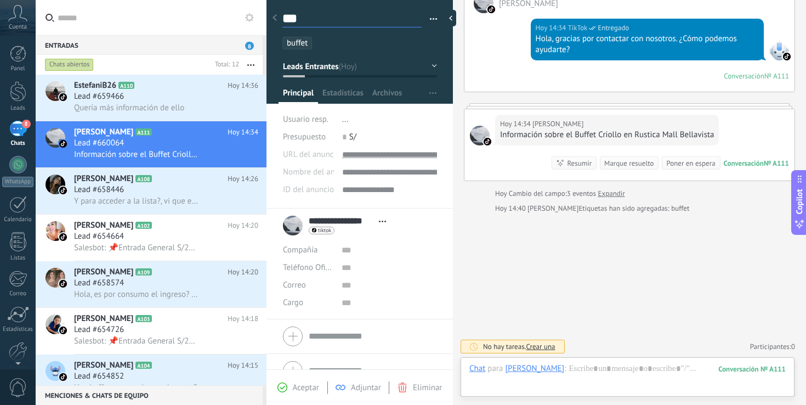
type textarea "****"
type textarea "***"
type textarea "****"
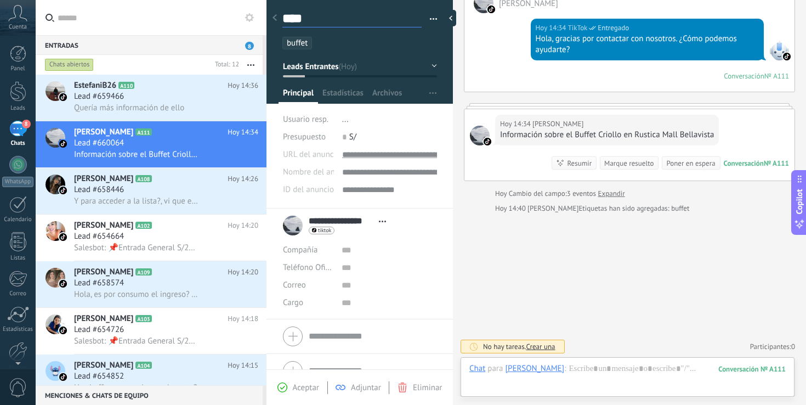
type textarea "*****"
type textarea "******"
type textarea "*******"
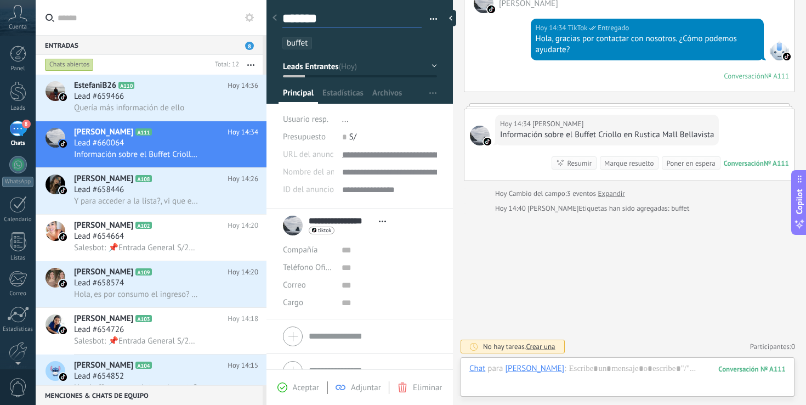
type textarea "******"
type textarea "*****"
type textarea "****"
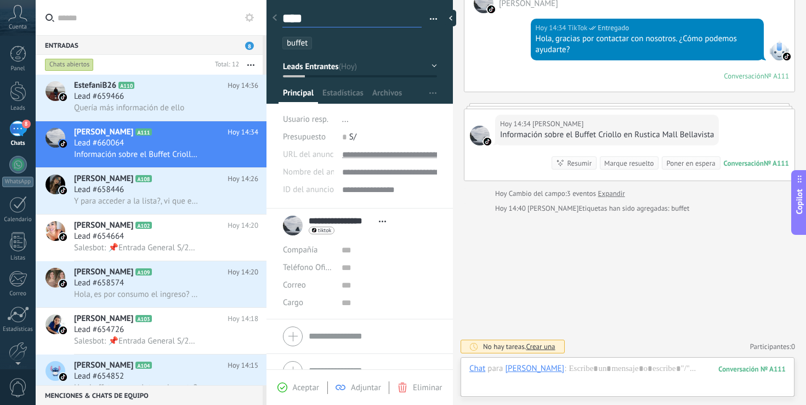
type textarea "*****"
type textarea "******"
type textarea "*******"
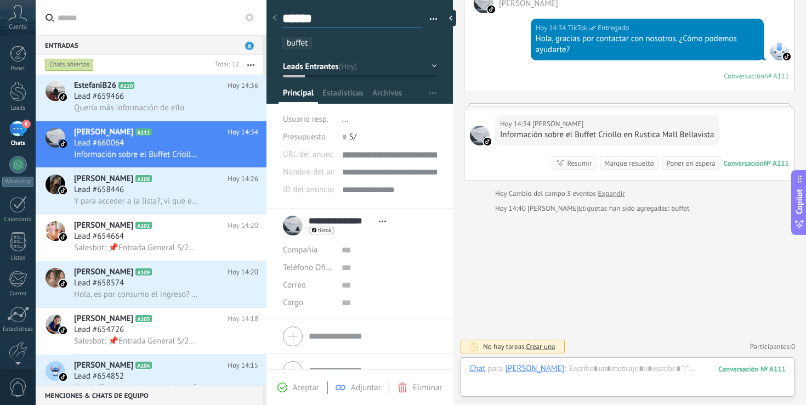
type textarea "*******"
type textarea "*********"
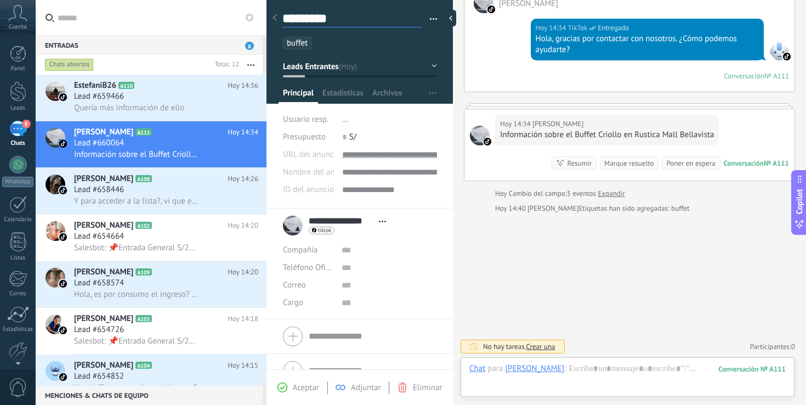
type textarea "**********"
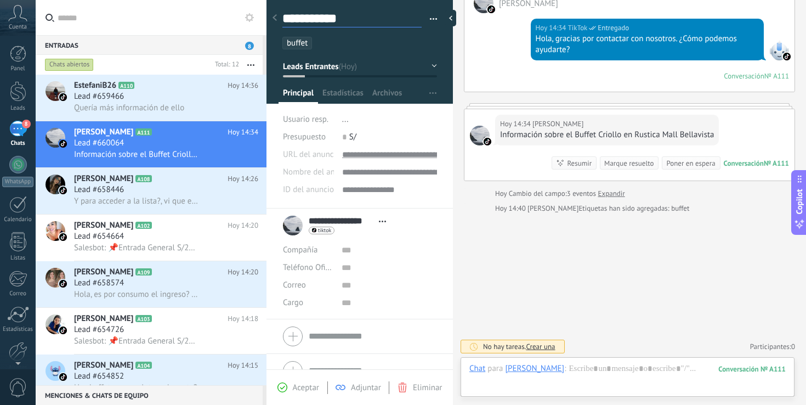
type textarea "**********"
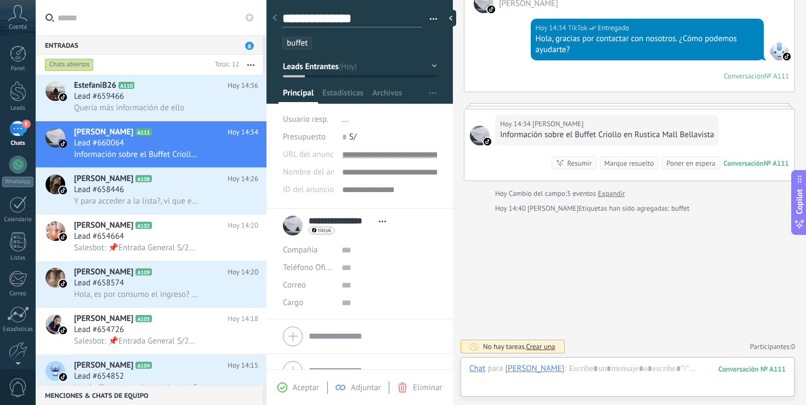
type textarea "**********"
click at [300, 384] on span "Aceptar" at bounding box center [306, 387] width 26 height 10
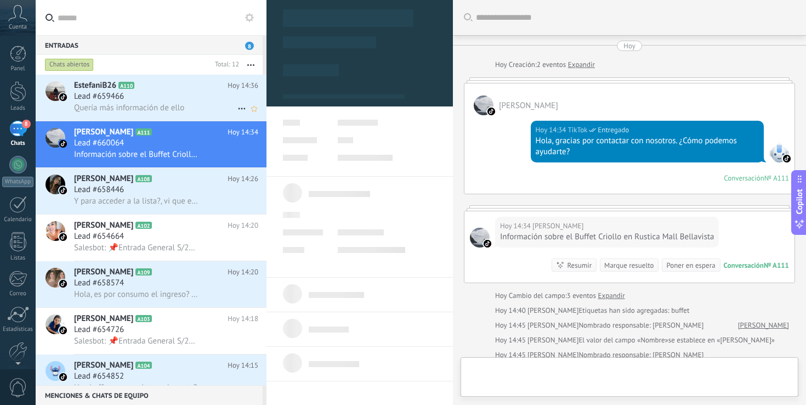
scroll to position [191, 0]
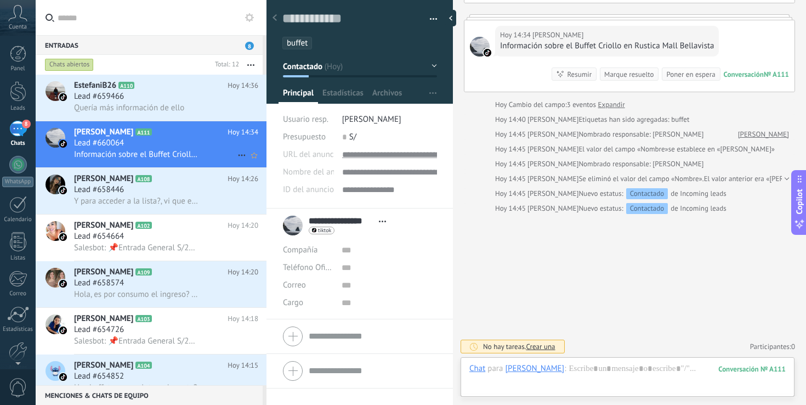
click at [180, 151] on span "Información sobre el Buffet Criollo en Rustica Mall Bellavista" at bounding box center [136, 154] width 124 height 10
click at [173, 152] on span "Información sobre el Buffet Criollo en Rustica Mall Bellavista" at bounding box center [136, 154] width 124 height 10
click at [166, 193] on div "Lead #658446" at bounding box center [166, 189] width 184 height 11
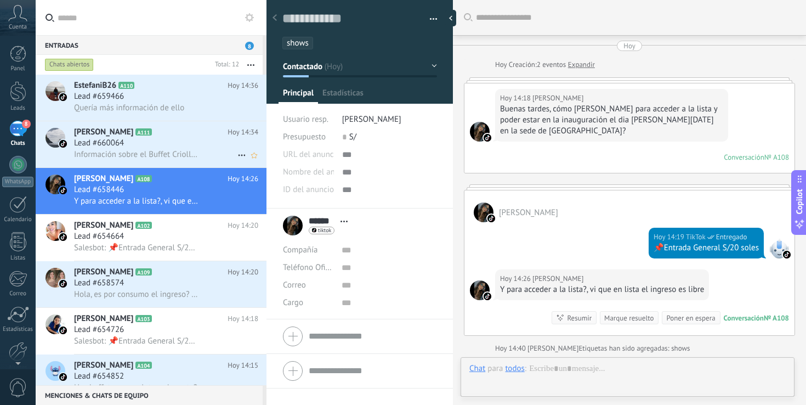
scroll to position [158, 0]
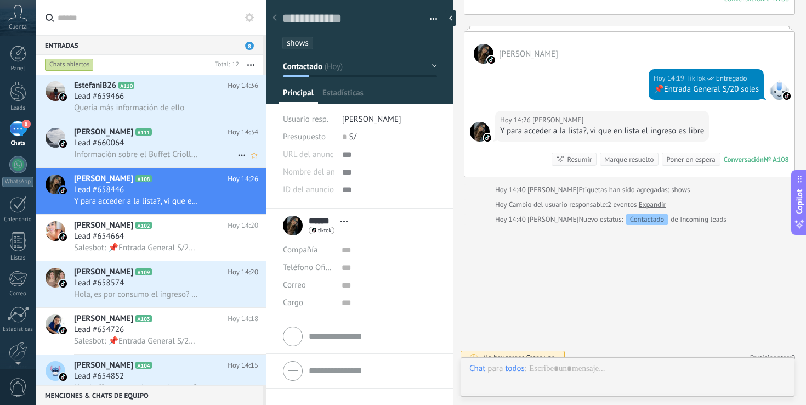
click at [190, 137] on h2 "Miluska Espinoza A111" at bounding box center [150, 132] width 153 height 11
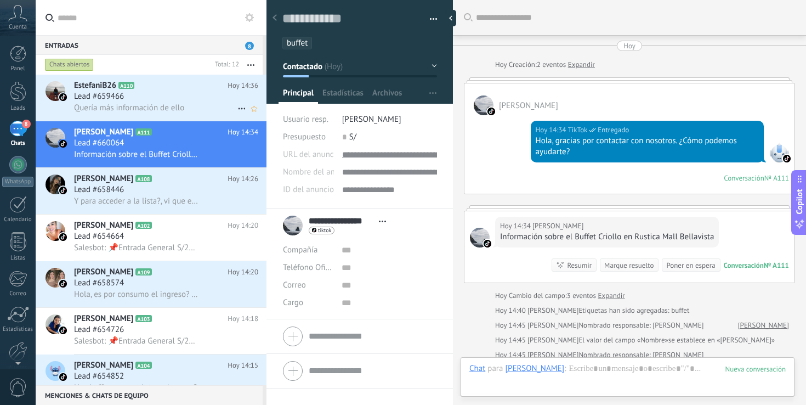
scroll to position [191, 0]
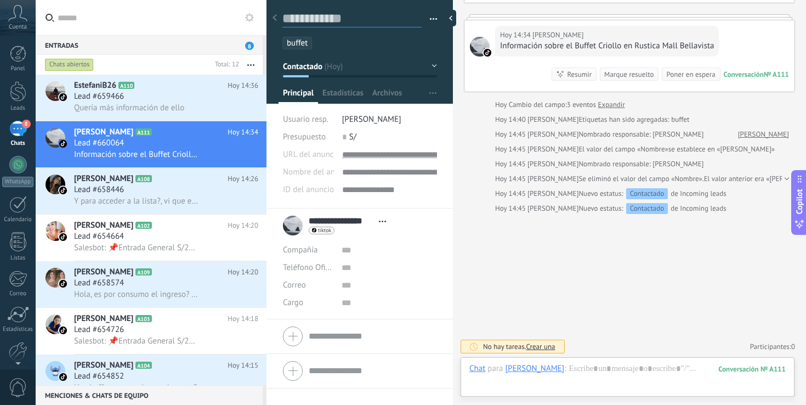
click at [332, 11] on textarea at bounding box center [351, 18] width 139 height 17
type textarea "*"
type textarea "**"
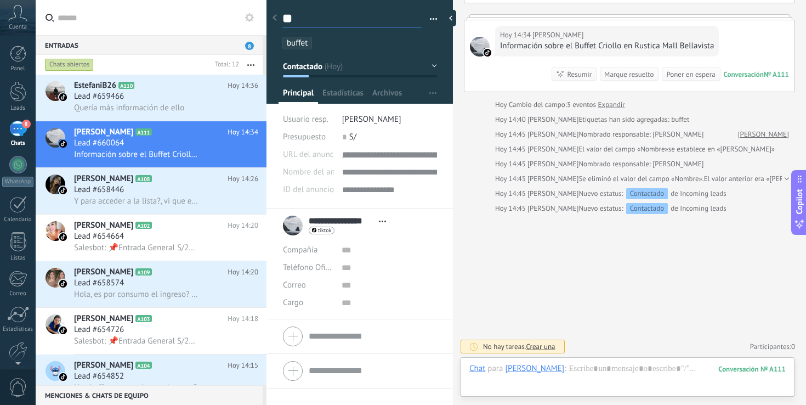
type textarea "***"
type textarea "****"
type textarea "***"
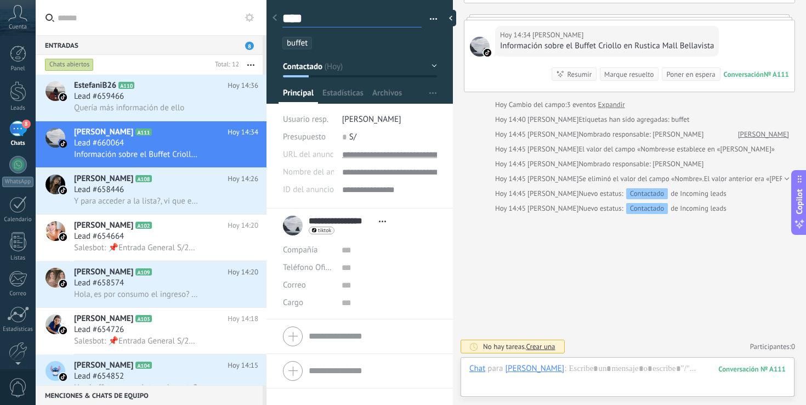
type textarea "***"
type textarea "****"
type textarea "*****"
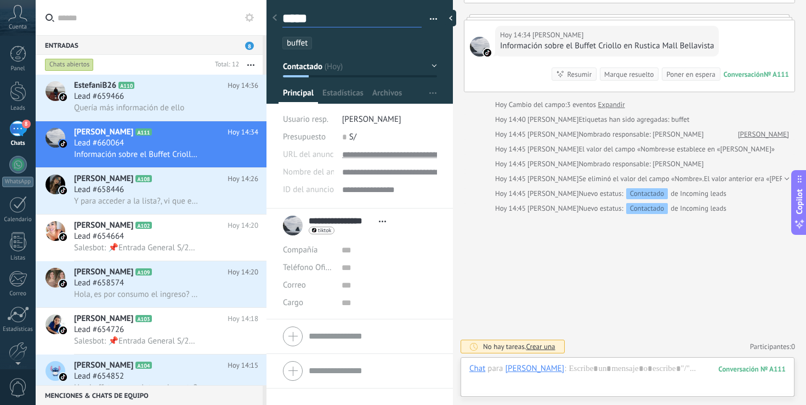
type textarea "****"
type textarea "*****"
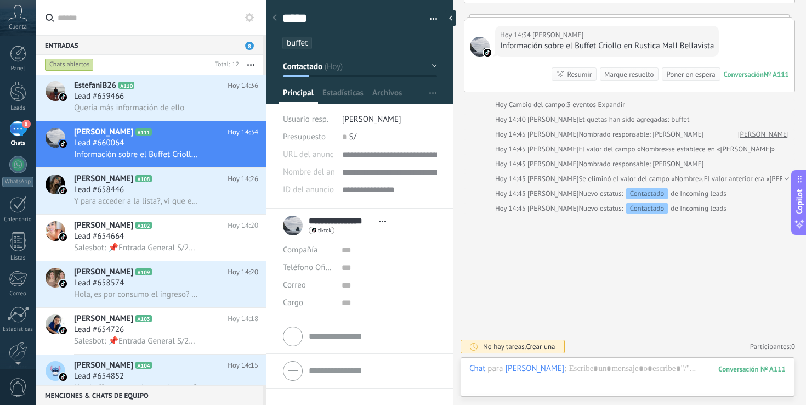
type textarea "******"
type textarea "*******"
type textarea "*********"
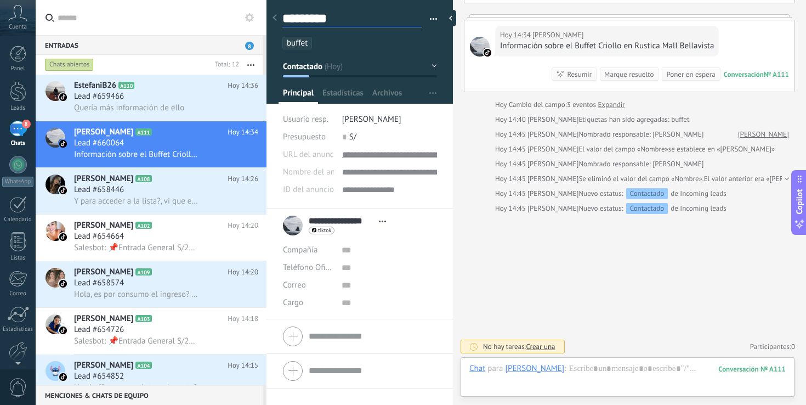
type textarea "**********"
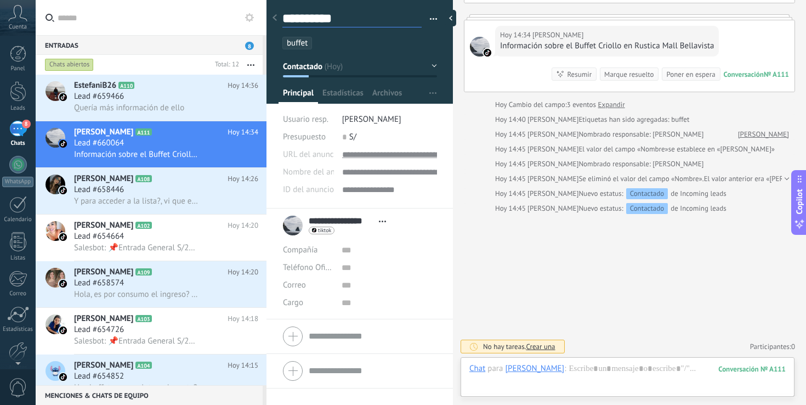
type textarea "*********"
type textarea "*******"
type textarea "*********"
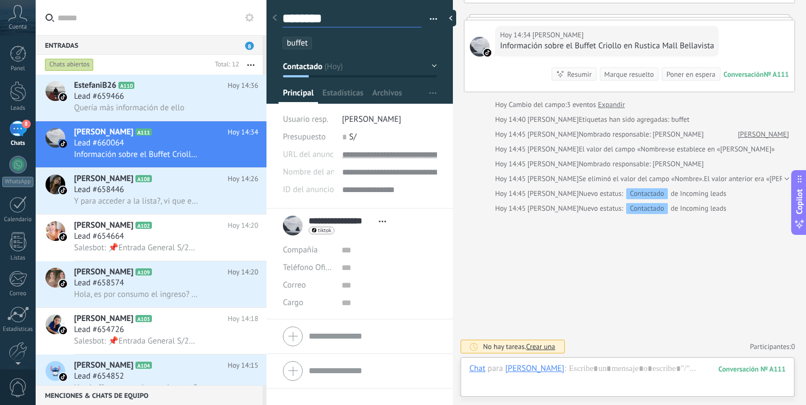
type textarea "*********"
type textarea "**********"
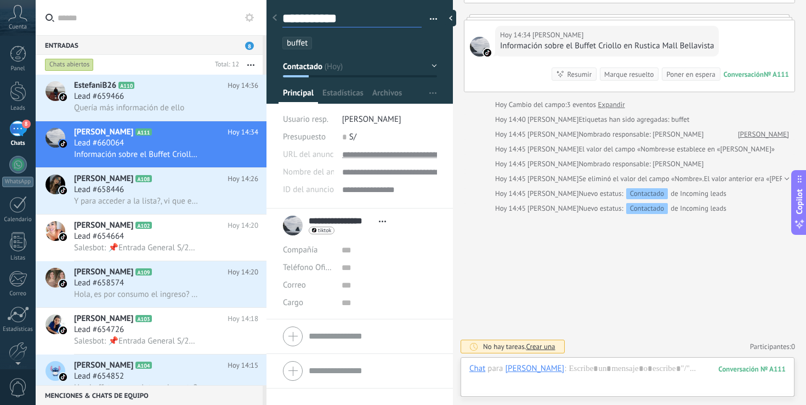
type textarea "**********"
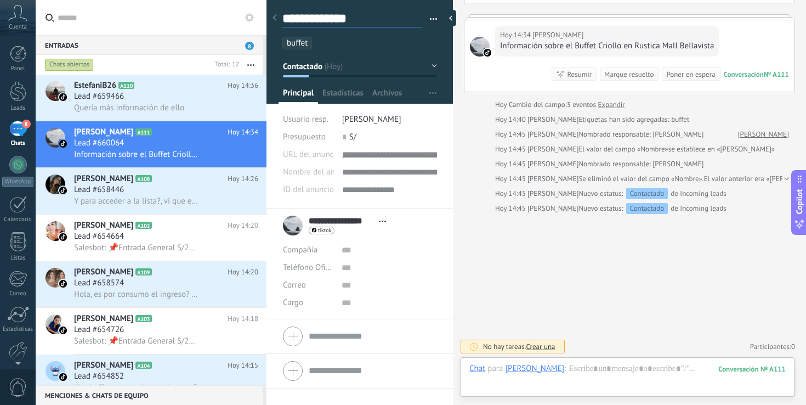
type textarea "**********"
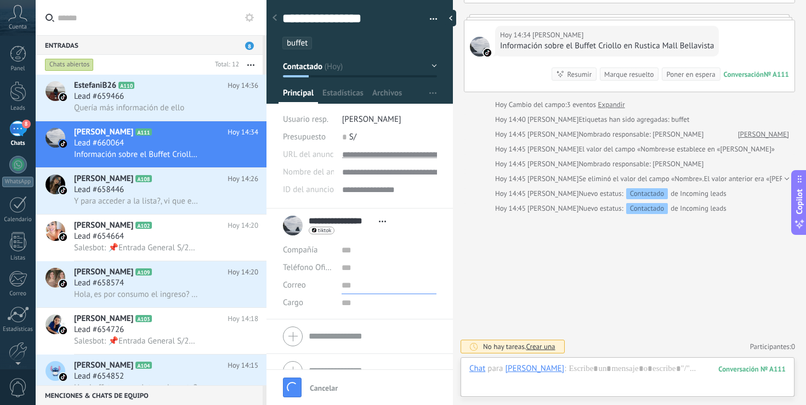
click at [395, 286] on input "text" at bounding box center [388, 285] width 95 height 18
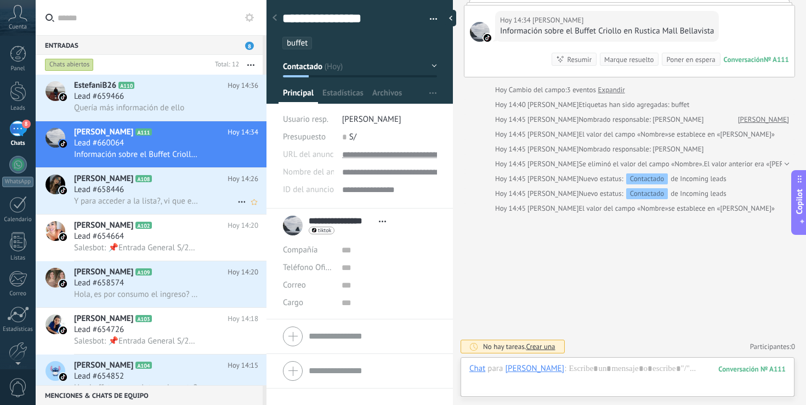
click at [145, 184] on h2 "Sharon A108" at bounding box center [150, 178] width 153 height 11
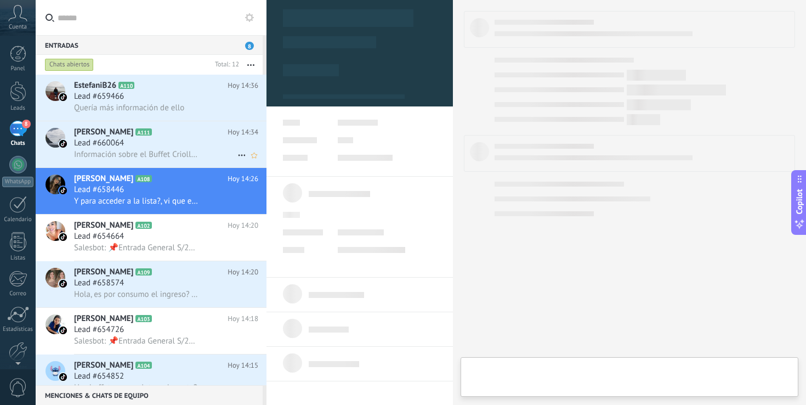
click at [168, 139] on div "Lead #660064" at bounding box center [166, 143] width 184 height 11
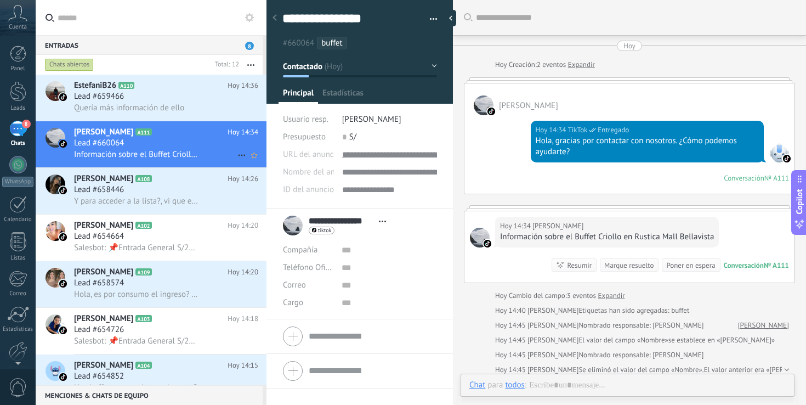
scroll to position [41, 0]
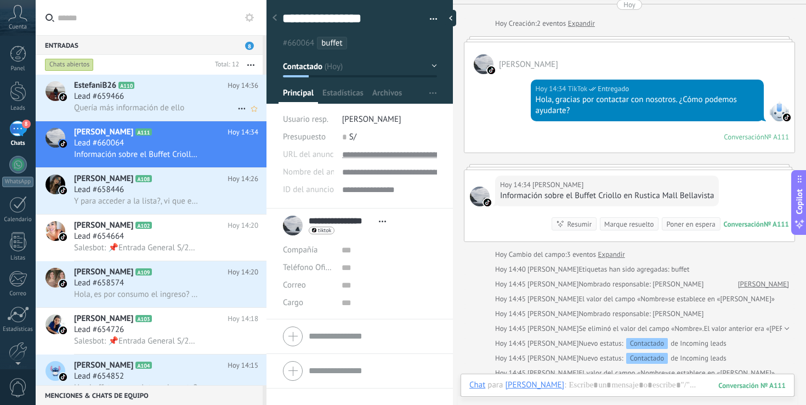
click at [181, 101] on div "Lead #659466" at bounding box center [166, 96] width 184 height 11
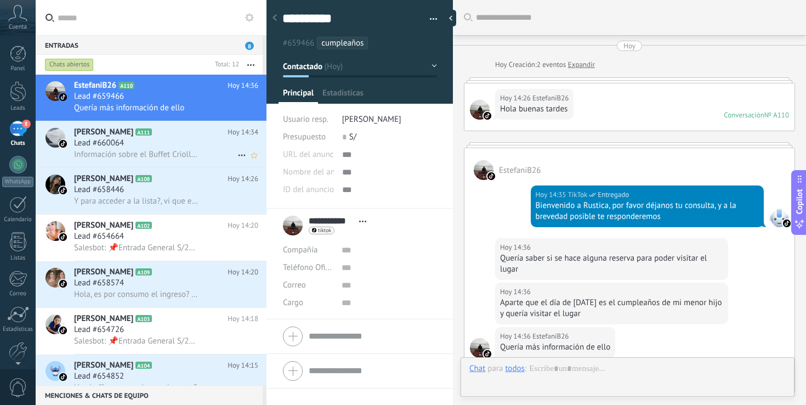
scroll to position [271, 0]
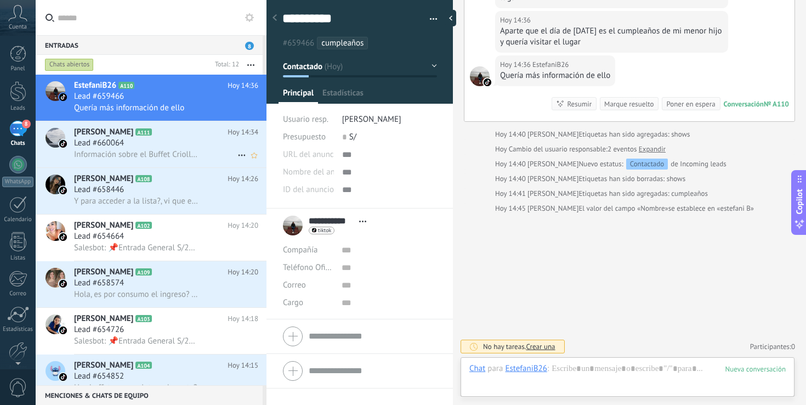
click at [184, 144] on div "Lead #660064" at bounding box center [166, 143] width 184 height 11
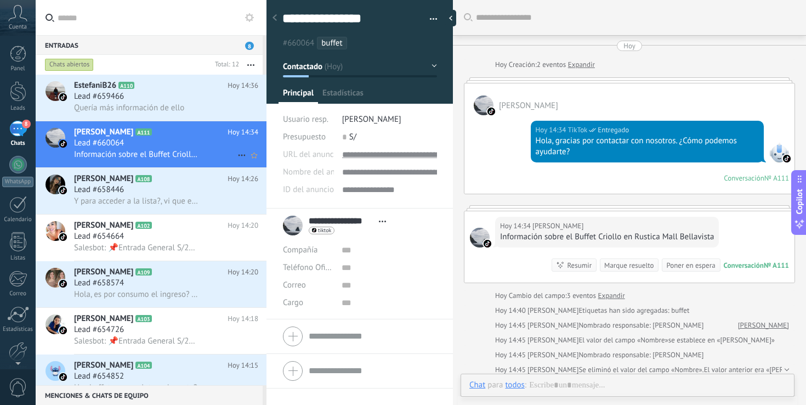
scroll to position [41, 0]
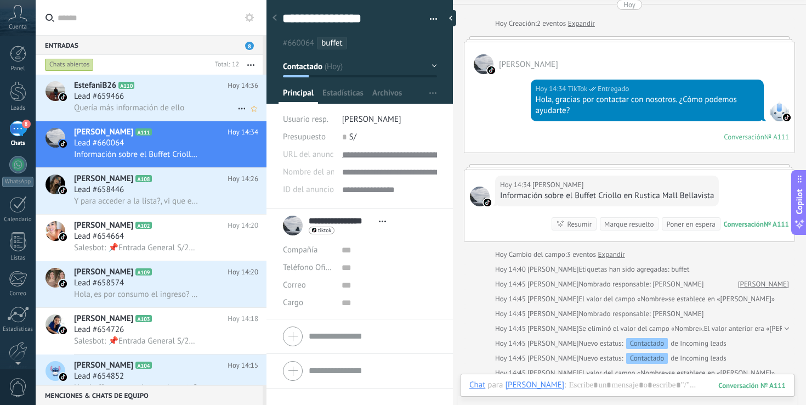
click at [155, 95] on div "Lead #659466" at bounding box center [166, 96] width 184 height 11
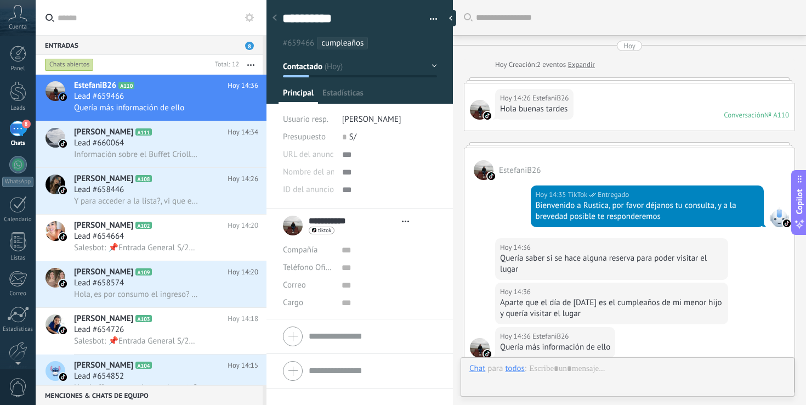
scroll to position [157, 0]
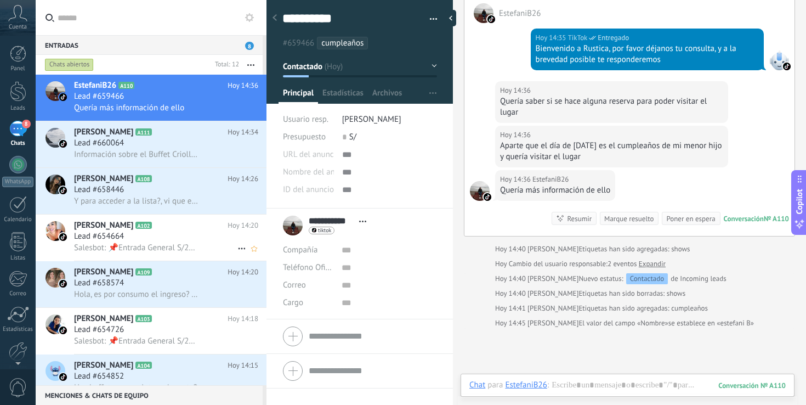
click at [184, 231] on h2 "M.Stefany A102" at bounding box center [150, 225] width 153 height 11
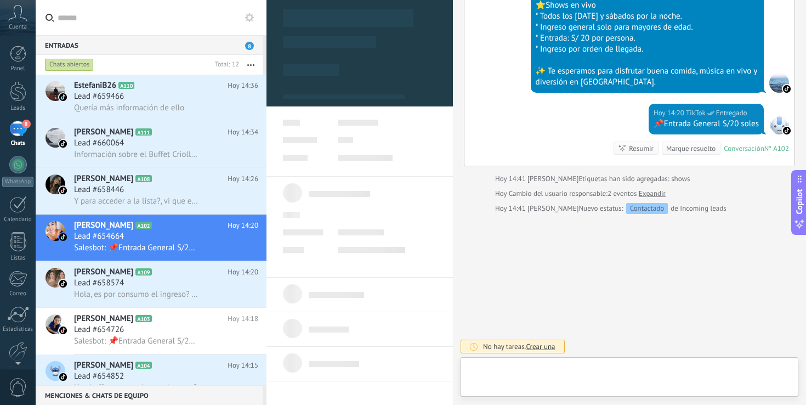
scroll to position [16, 0]
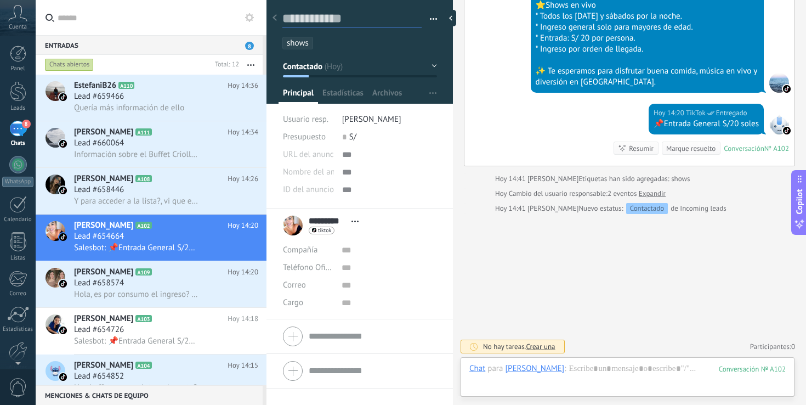
click at [340, 14] on textarea at bounding box center [351, 18] width 139 height 17
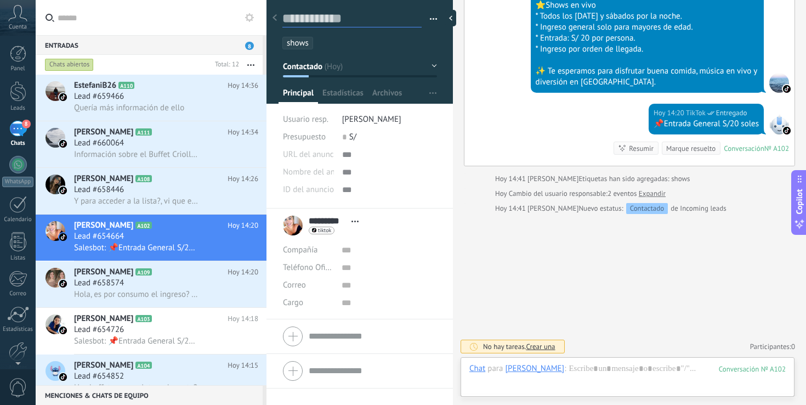
type textarea "*"
type textarea "***"
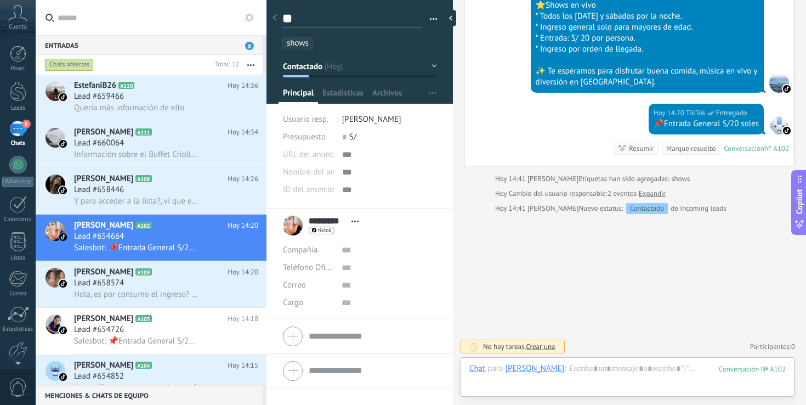
type textarea "***"
type textarea "****"
type textarea "*****"
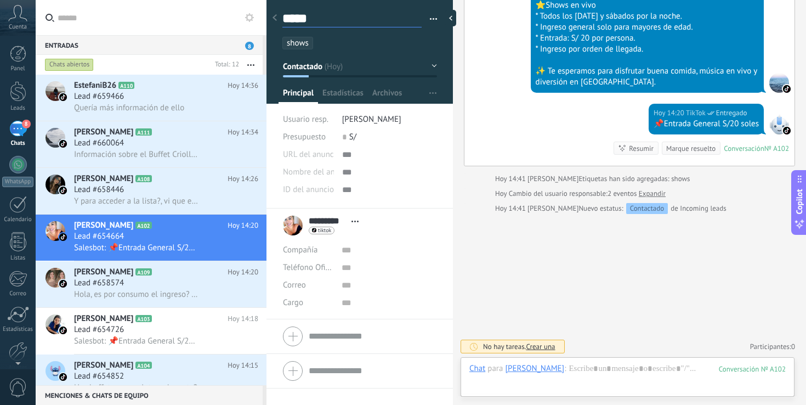
type textarea "******"
type textarea "*******"
type textarea "********"
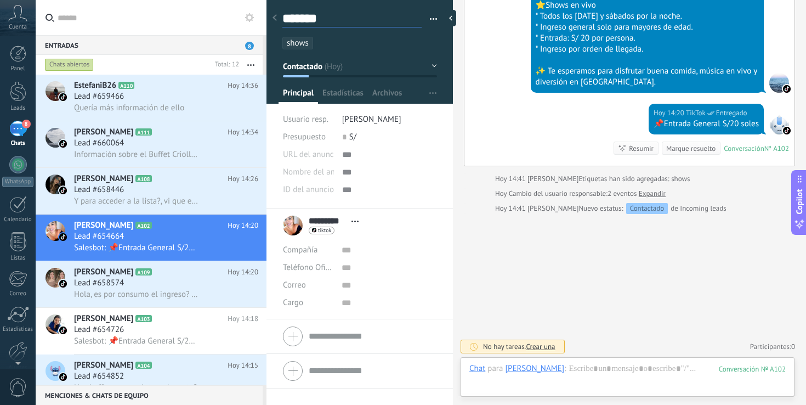
type textarea "********"
type textarea "*********"
click at [184, 285] on div "Lead #658574" at bounding box center [166, 282] width 184 height 11
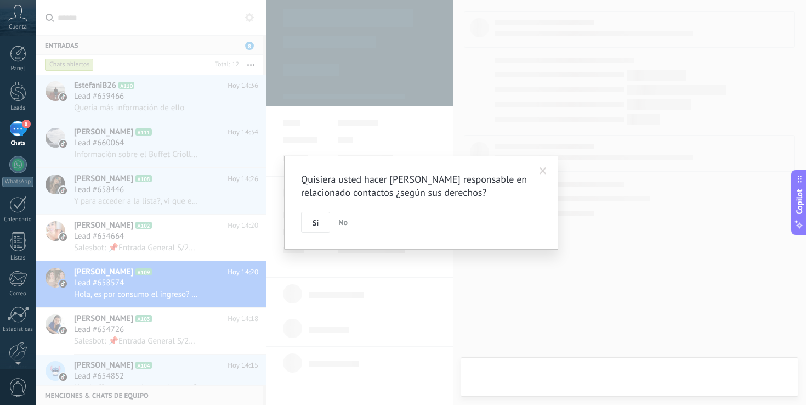
type textarea "**********"
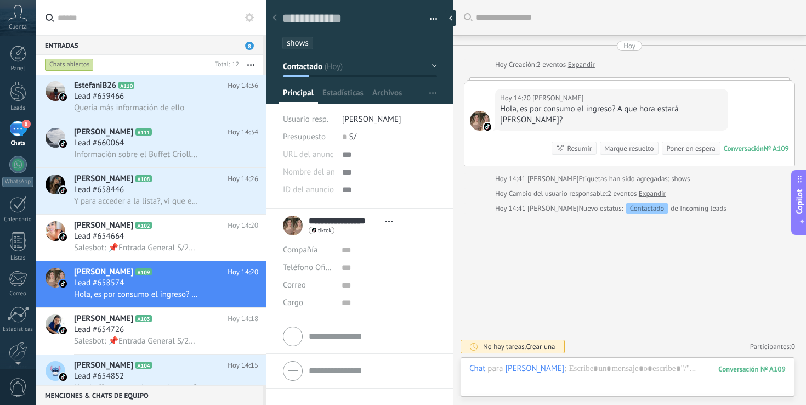
click at [335, 18] on textarea at bounding box center [351, 18] width 139 height 17
type textarea "*"
type textarea "**********"
type textarea "*"
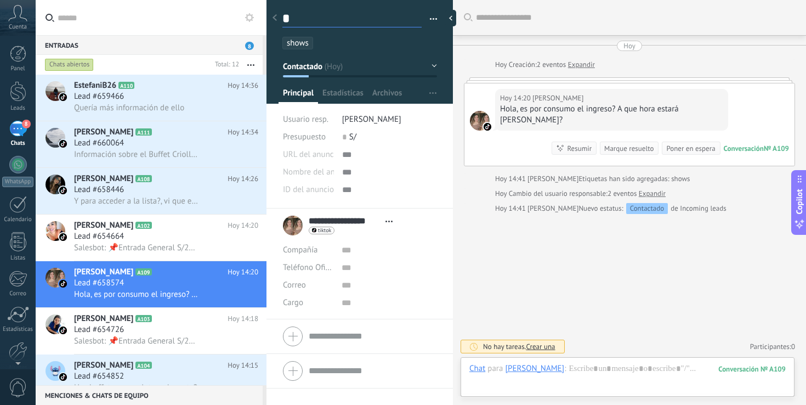
type textarea "**"
type textarea "***"
type textarea "****"
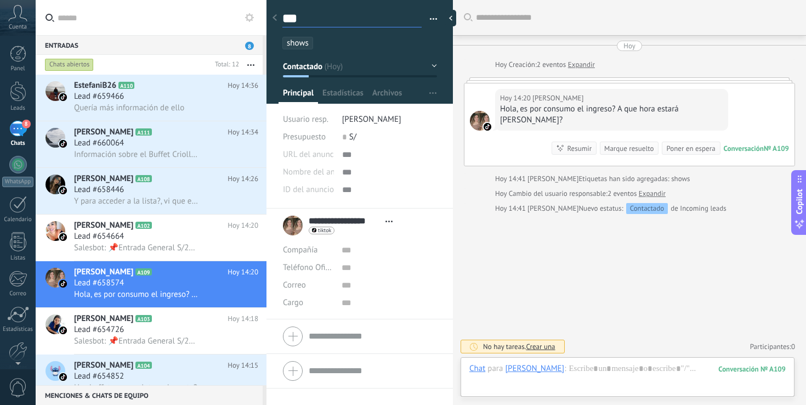
type textarea "****"
type textarea "*****"
type textarea "******"
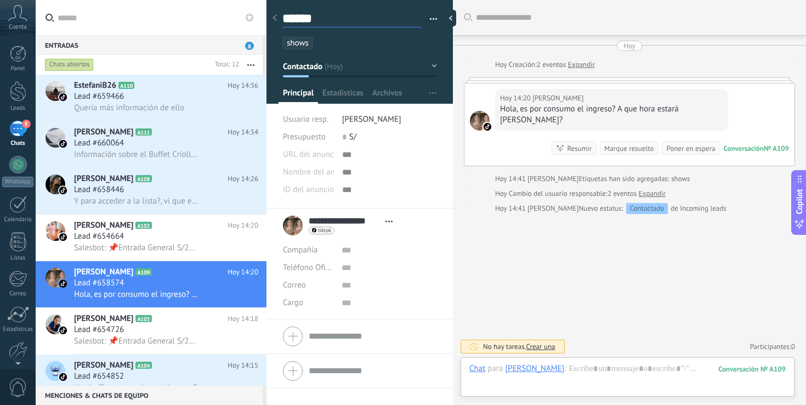
type textarea "*******"
type textarea "********"
type textarea "*********"
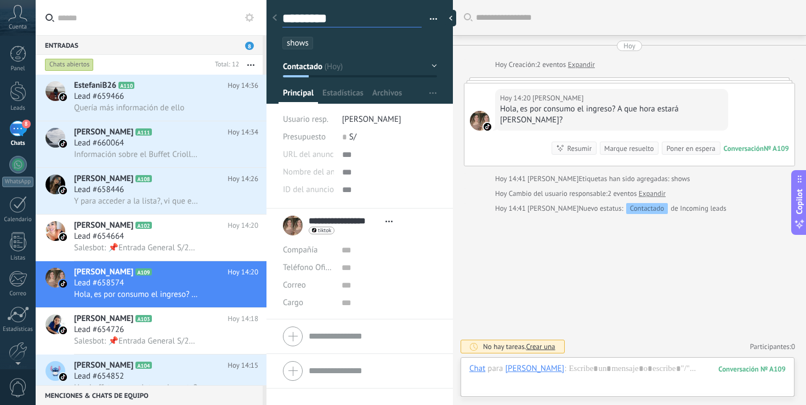
type textarea "*********"
type textarea "**********"
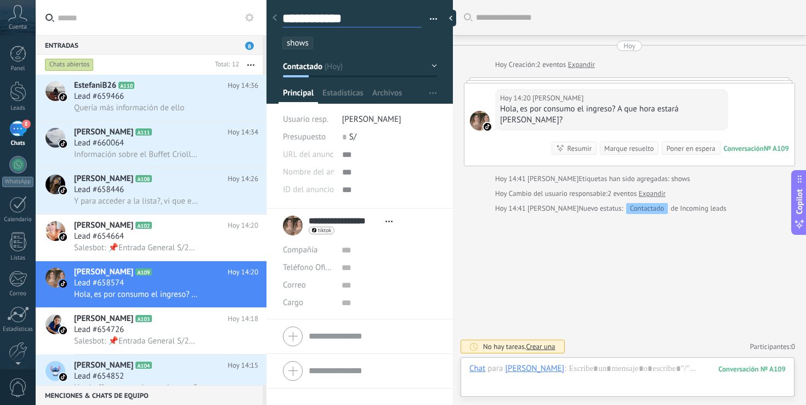
type textarea "**********"
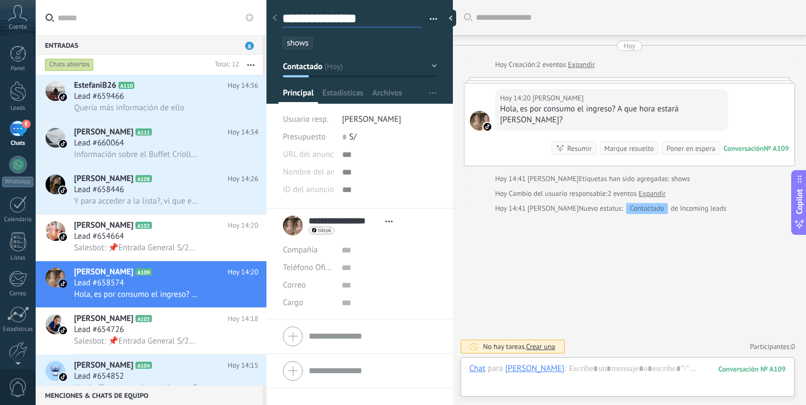
type textarea "**********"
click at [201, 242] on div "Lead #654664" at bounding box center [166, 236] width 184 height 11
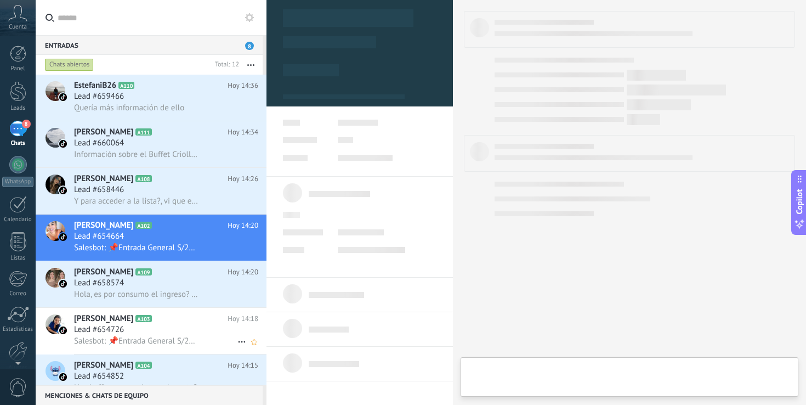
click at [172, 313] on div "beka bernal A103 Hoy 14:18 Lead #654726 Salesbot: 📌Entrada General S/20 soles" at bounding box center [170, 331] width 192 height 46
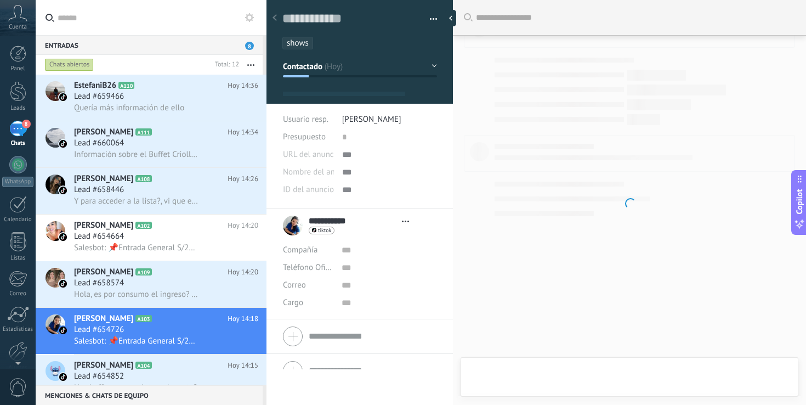
click at [182, 290] on div at bounding box center [421, 202] width 770 height 405
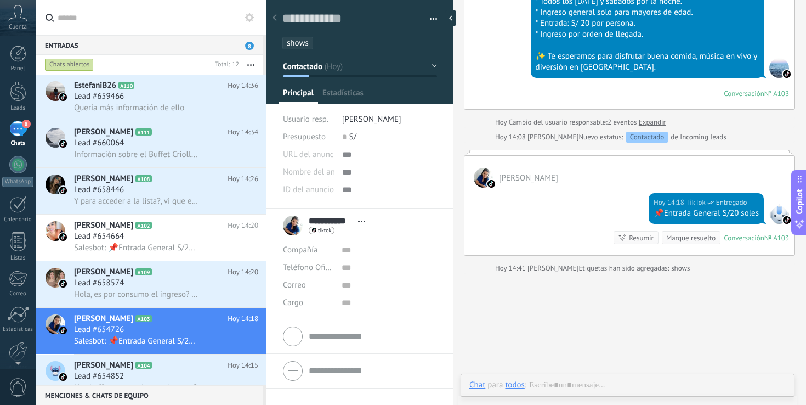
scroll to position [16, 0]
click at [177, 295] on span "Hola, es por consumo el ingreso? A que hora estará [PERSON_NAME]?" at bounding box center [136, 294] width 124 height 10
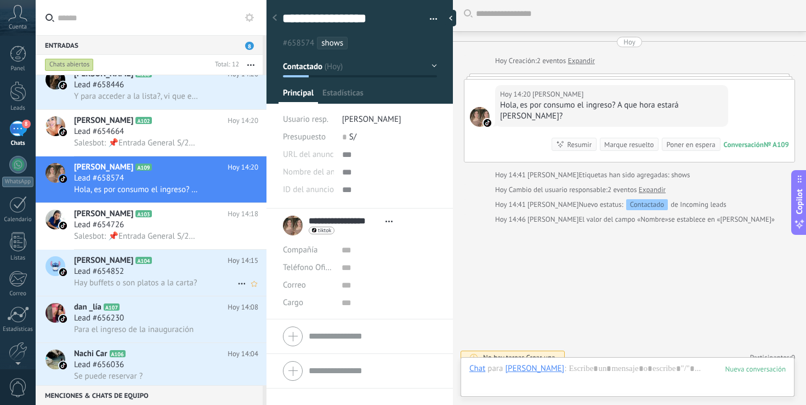
click at [185, 258] on h2 "Luciacq A104" at bounding box center [150, 260] width 153 height 11
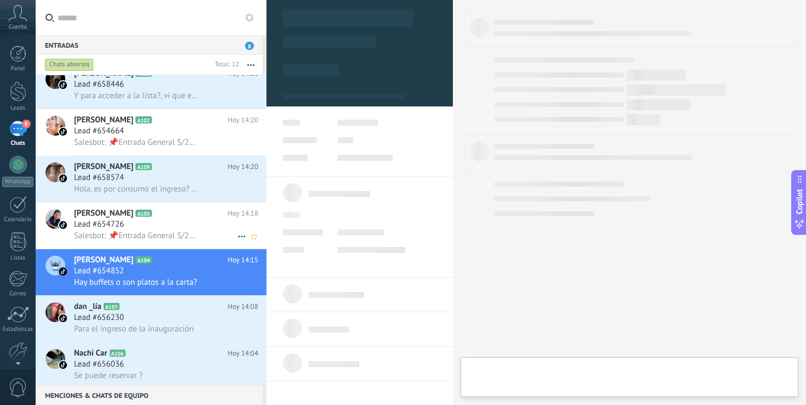
click at [193, 223] on div "Lead #654726" at bounding box center [166, 224] width 184 height 11
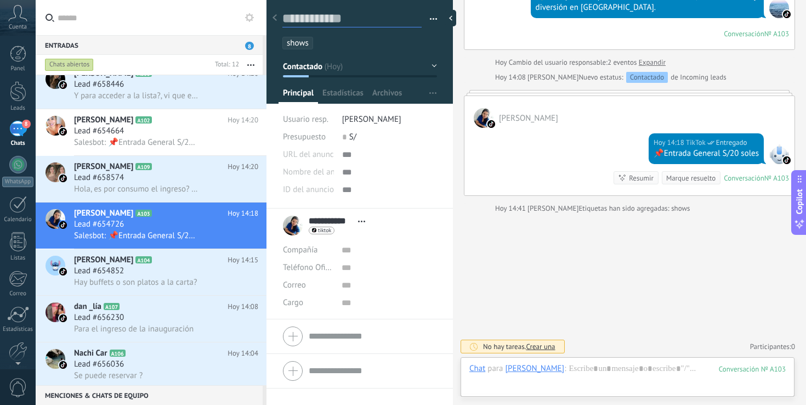
click at [337, 21] on textarea at bounding box center [351, 18] width 139 height 17
type textarea "*"
type textarea "**"
type textarea "***"
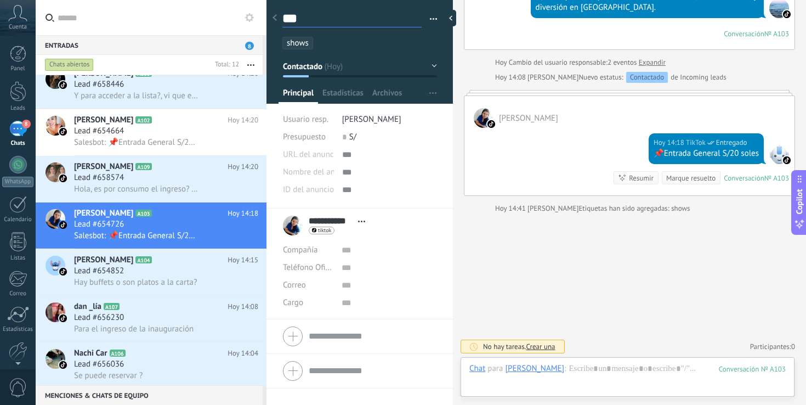
type textarea "****"
type textarea "******"
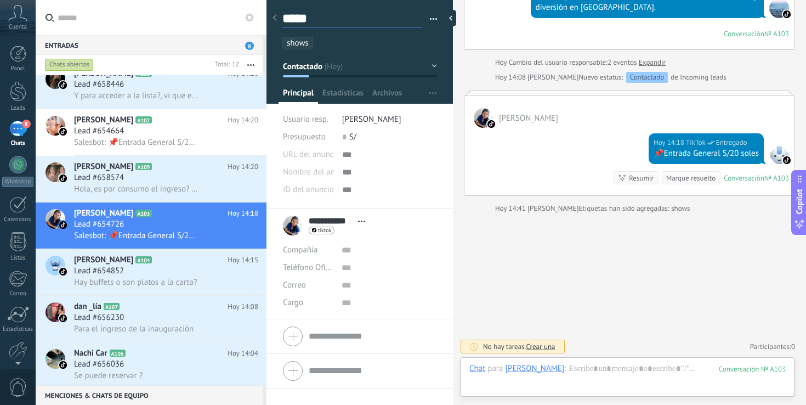
type textarea "******"
type textarea "*******"
type textarea "********"
type textarea "*********"
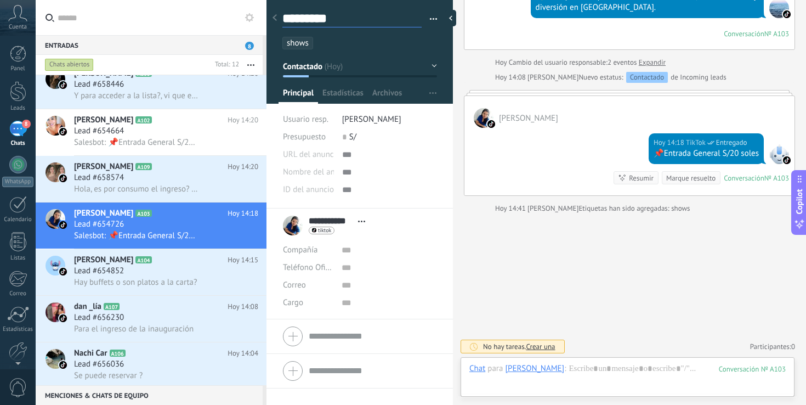
type textarea "**********"
click at [186, 259] on h2 "Luciacq A104" at bounding box center [150, 259] width 153 height 11
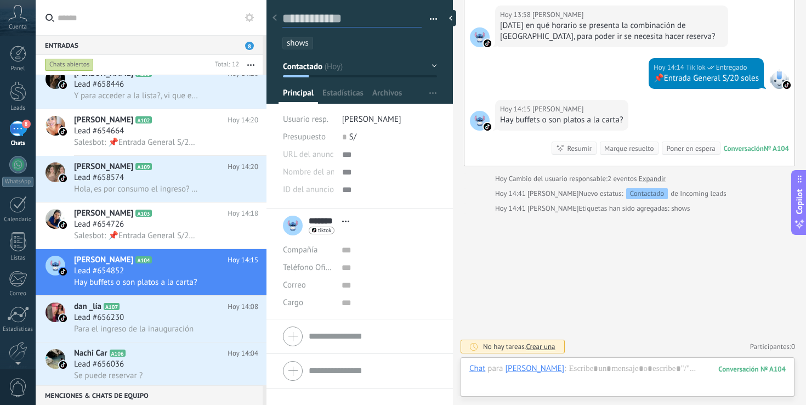
click at [329, 20] on textarea at bounding box center [351, 18] width 139 height 17
type textarea "*"
type textarea "**"
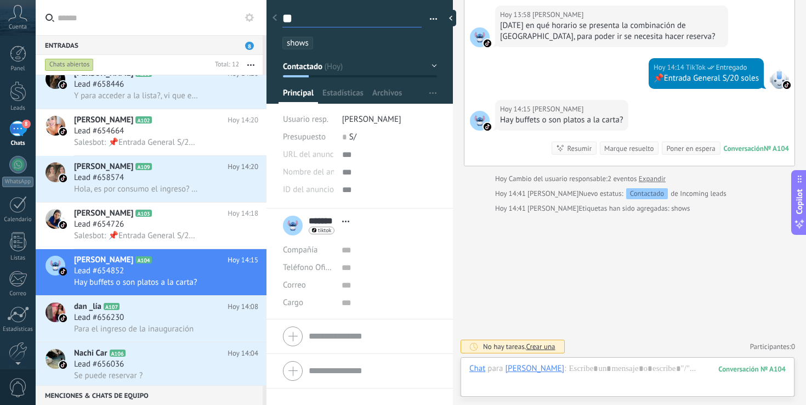
type textarea "***"
type textarea "****"
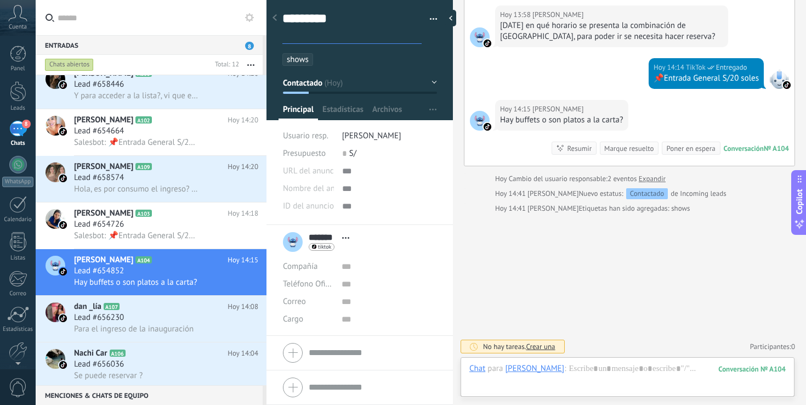
click at [335, 26] on textarea "********" at bounding box center [351, 26] width 139 height 33
click at [166, 208] on div "beka bernal A103 Hoy 14:18 Lead #654726 Salesbot: 📌Entrada General S/20 soles" at bounding box center [170, 225] width 192 height 46
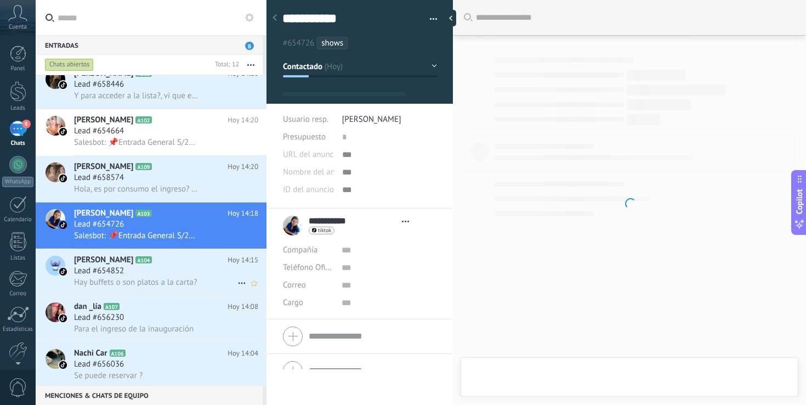
click at [160, 295] on div "Luciacq A104 Hoy 14:15 Lead #654852 Hay buffets o son platos a la carta?" at bounding box center [151, 272] width 231 height 47
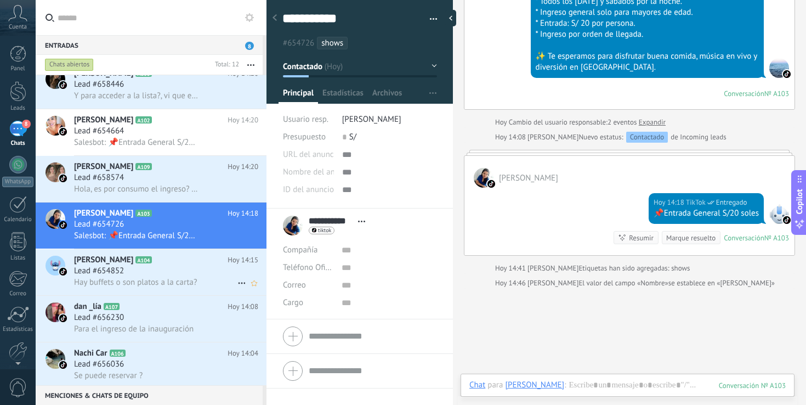
click at [168, 276] on div "Lead #654852" at bounding box center [166, 270] width 184 height 11
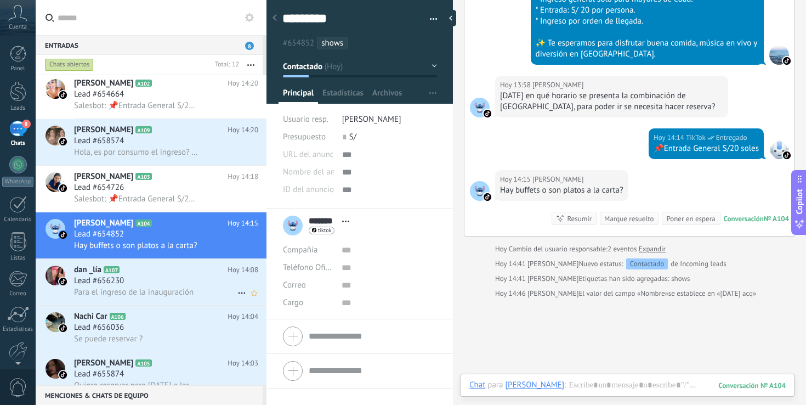
click at [162, 282] on div "Lead #656230" at bounding box center [166, 280] width 184 height 11
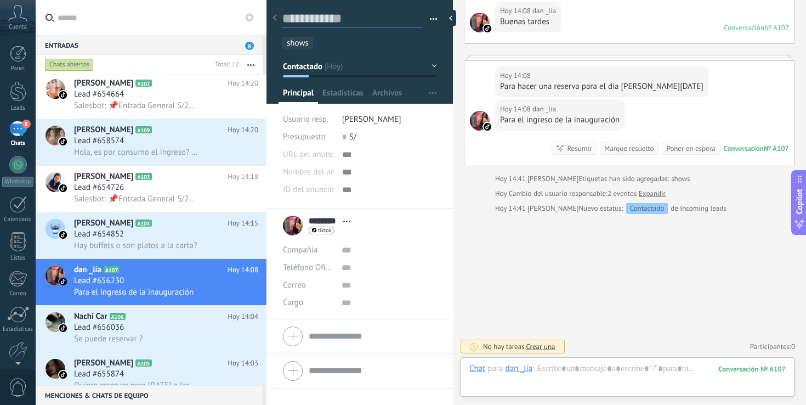
click at [304, 20] on textarea at bounding box center [351, 18] width 139 height 17
click at [149, 315] on h2 "Nachi Car A106" at bounding box center [150, 316] width 153 height 11
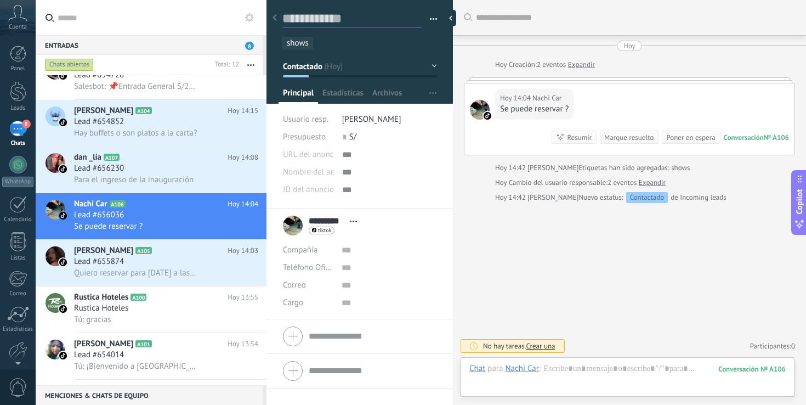
click at [333, 14] on textarea at bounding box center [351, 18] width 139 height 17
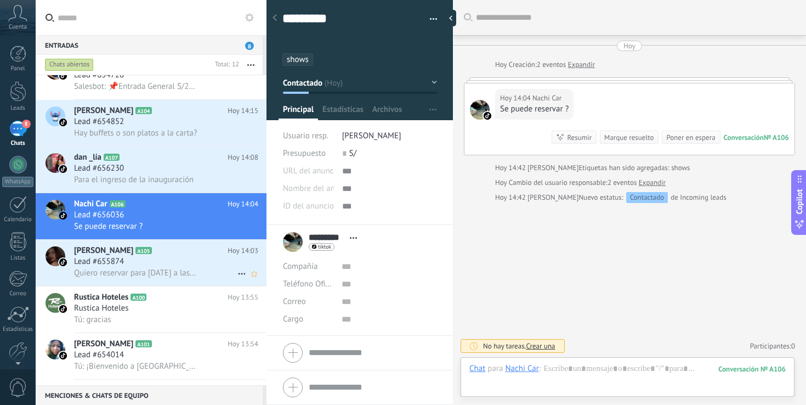
click at [178, 273] on span "Quiero reservar para [DATE] a las 12:00" at bounding box center [136, 272] width 124 height 10
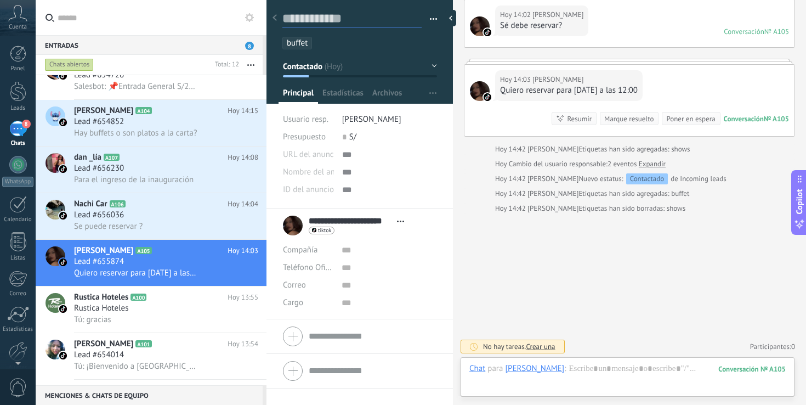
click at [352, 12] on textarea at bounding box center [351, 18] width 139 height 17
click at [158, 318] on div "Tú: gracias" at bounding box center [166, 320] width 184 height 12
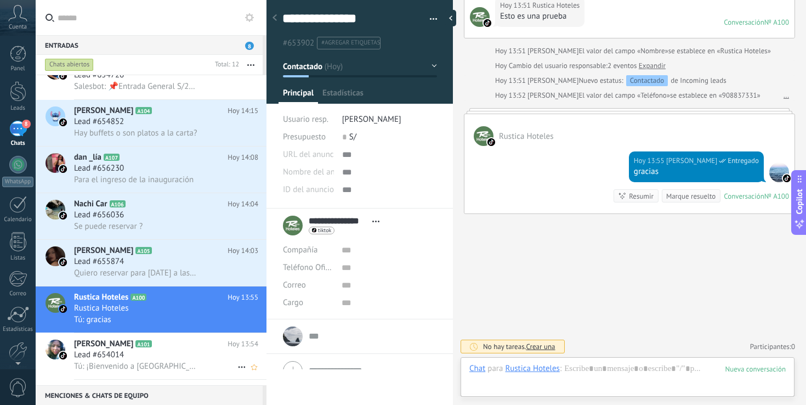
click at [155, 356] on div "Lead #654014" at bounding box center [166, 354] width 184 height 11
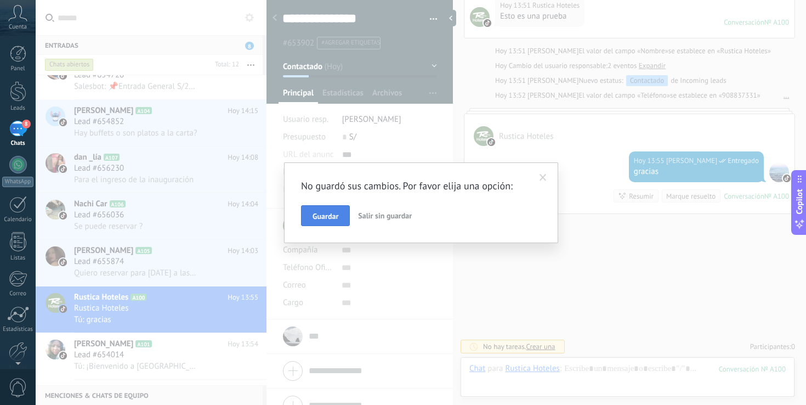
click at [335, 217] on span "Guardar" at bounding box center [325, 216] width 26 height 8
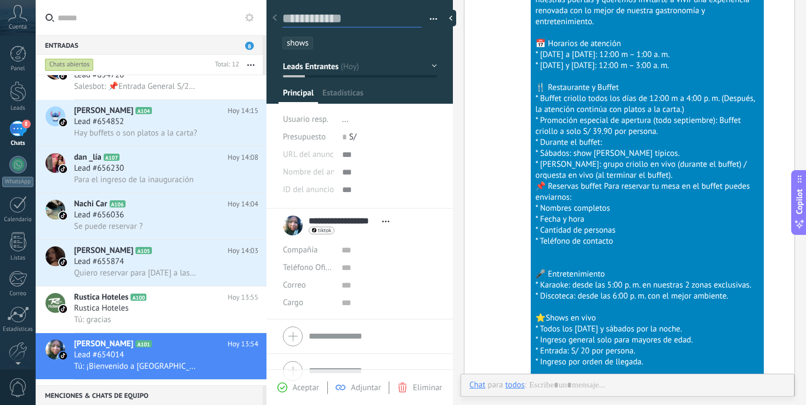
click at [331, 17] on textarea at bounding box center [351, 18] width 139 height 17
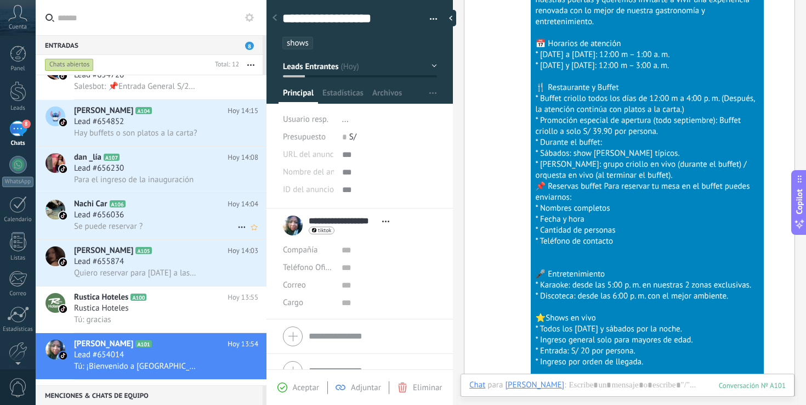
click at [183, 232] on div "Se puede reservar ?" at bounding box center [166, 226] width 184 height 12
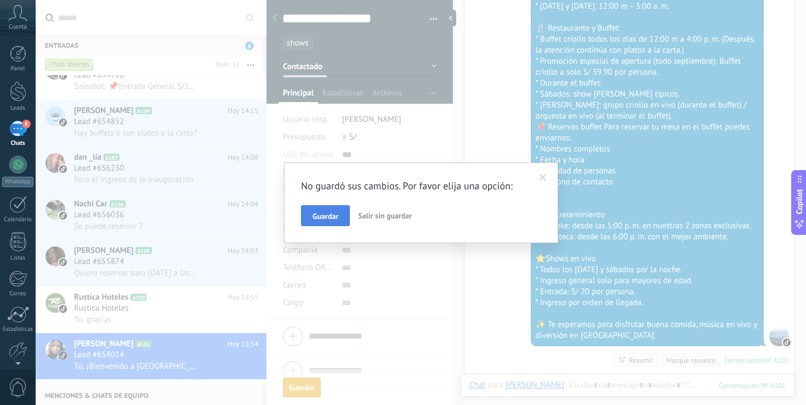
click at [337, 219] on span "Guardar" at bounding box center [325, 216] width 26 height 8
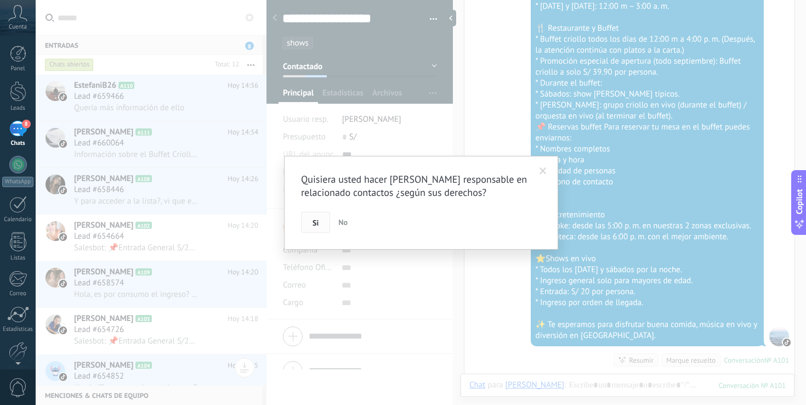
click at [311, 223] on button "Si" at bounding box center [315, 222] width 29 height 21
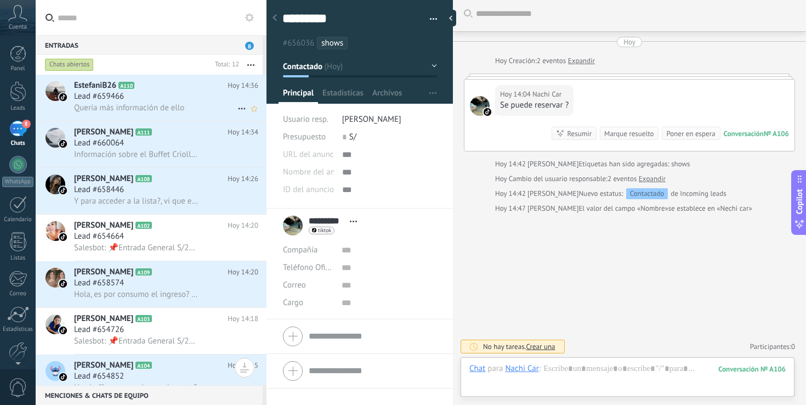
click at [162, 99] on div "Lead #659466" at bounding box center [166, 96] width 184 height 11
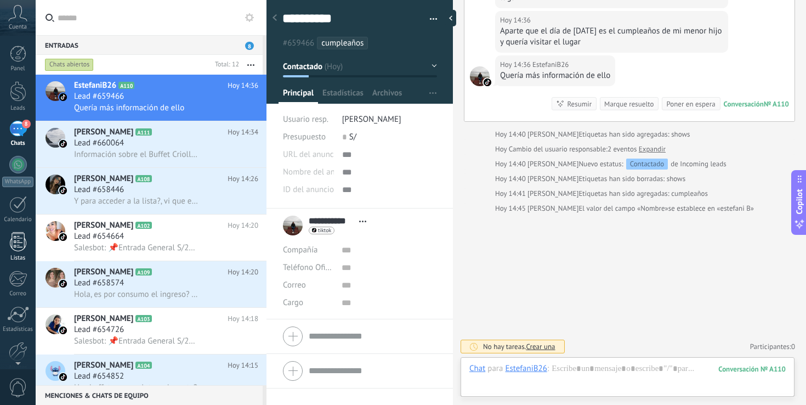
click at [18, 238] on div at bounding box center [18, 241] width 16 height 19
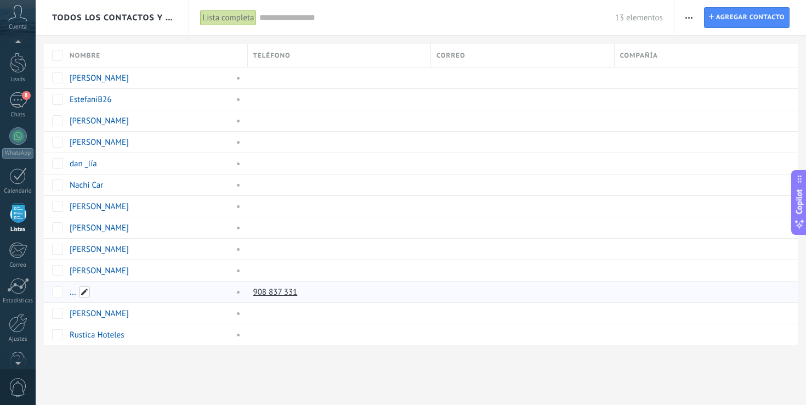
click at [83, 291] on span at bounding box center [84, 291] width 11 height 11
click at [353, 288] on div "908 837 331" at bounding box center [337, 291] width 178 height 21
click at [432, 283] on div at bounding box center [520, 291] width 178 height 21
click at [274, 294] on link "908 837 331" at bounding box center [276, 292] width 47 height 10
click at [75, 293] on link "..." at bounding box center [73, 292] width 7 height 10
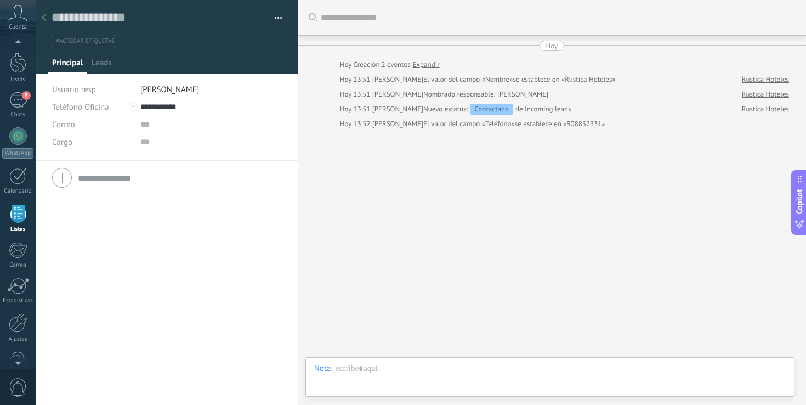
scroll to position [16, 0]
click at [139, 16] on textarea at bounding box center [159, 17] width 215 height 16
click at [74, 389] on span "Guardar" at bounding box center [71, 388] width 26 height 8
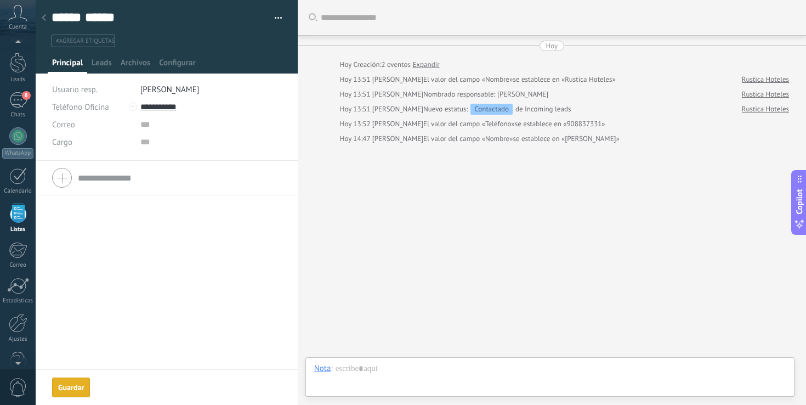
click at [15, 220] on div at bounding box center [18, 212] width 16 height 19
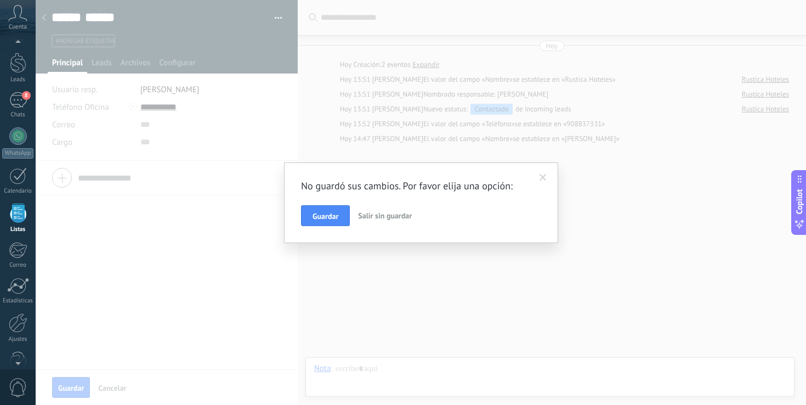
click at [343, 226] on div "No guardó sus cambios. Por favor elija una opción: Guardar Salir sin guardar" at bounding box center [421, 202] width 274 height 81
click at [340, 223] on button "Guardar" at bounding box center [325, 215] width 49 height 21
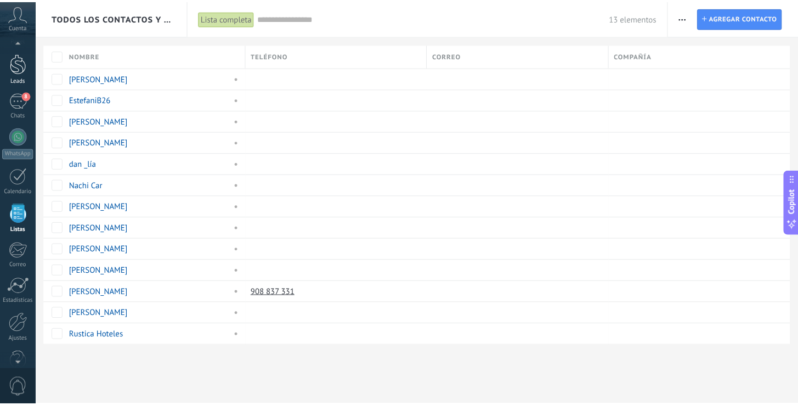
scroll to position [25, 0]
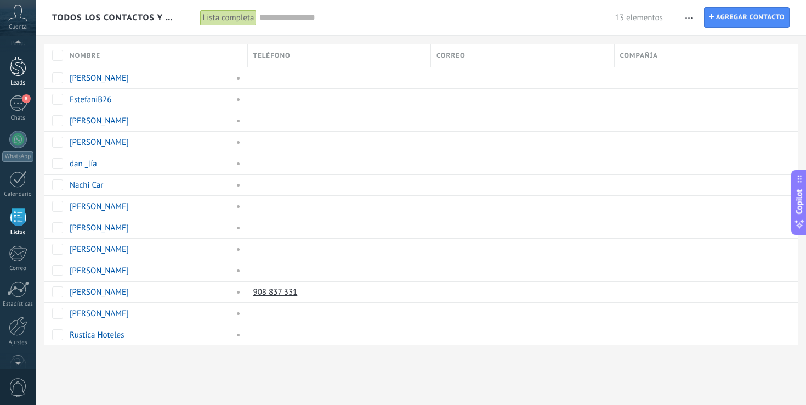
click at [21, 77] on link "Leads" at bounding box center [18, 71] width 36 height 31
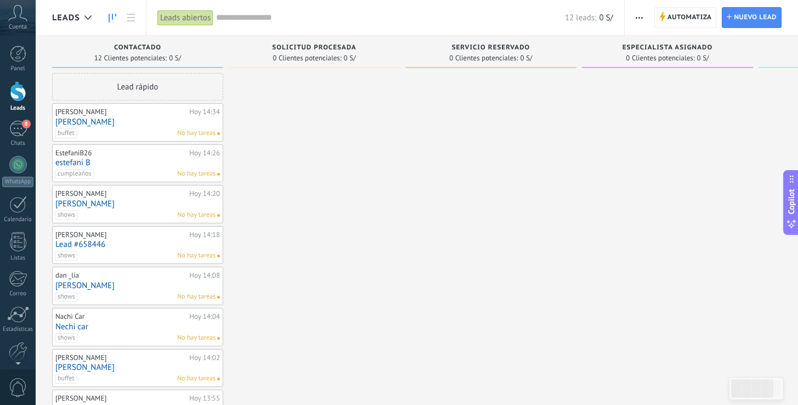
click at [156, 51] on span "Contactado" at bounding box center [137, 48] width 47 height 8
click at [154, 48] on span "Contactado" at bounding box center [137, 48] width 47 height 8
click at [644, 18] on button "button" at bounding box center [639, 17] width 16 height 21
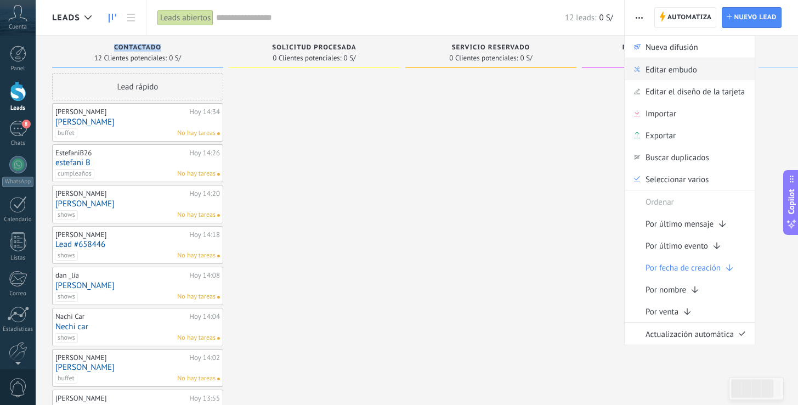
click at [705, 70] on div "Editar embudo" at bounding box center [689, 69] width 130 height 22
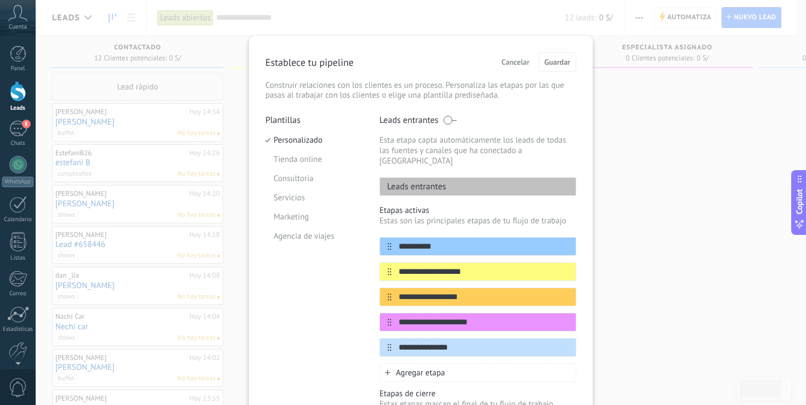
click at [430, 181] on p "Leads entrantes" at bounding box center [413, 186] width 66 height 11
click at [456, 177] on div "Leads entrantes" at bounding box center [477, 186] width 197 height 19
click at [458, 177] on div "Leads entrantes" at bounding box center [477, 186] width 197 height 19
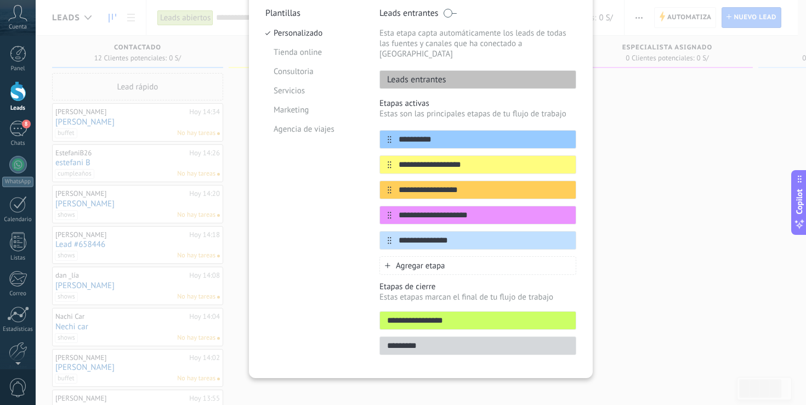
scroll to position [52, 0]
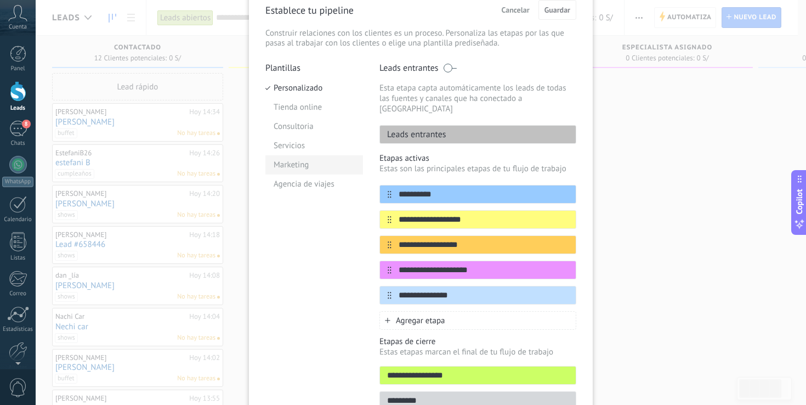
click at [314, 169] on li "Marketing" at bounding box center [314, 164] width 98 height 19
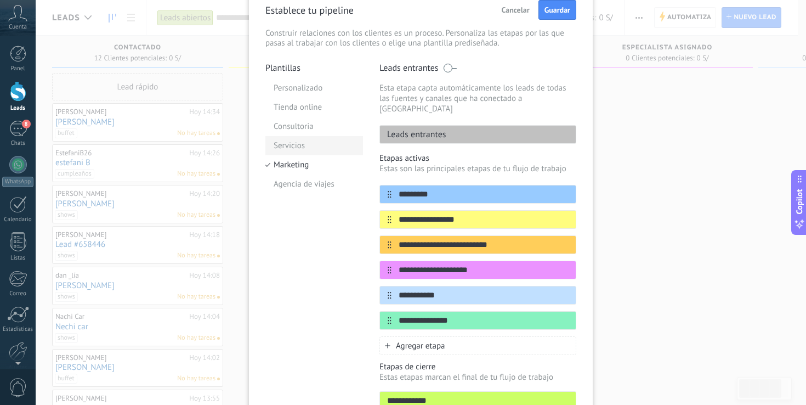
click at [319, 146] on li "Servicios" at bounding box center [314, 145] width 98 height 19
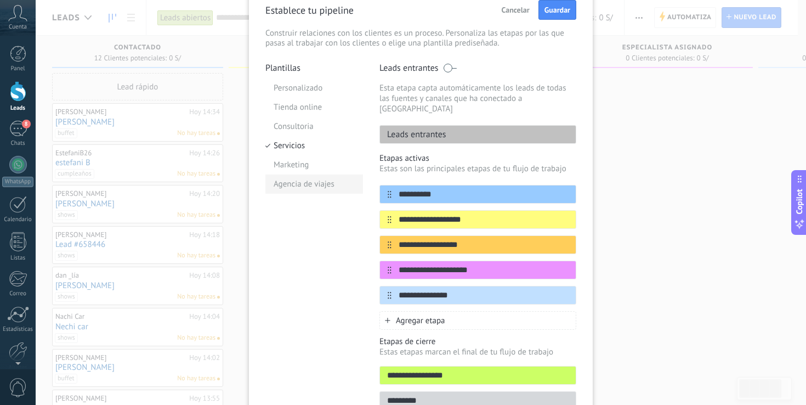
click at [317, 184] on li "Agencia de viajes" at bounding box center [314, 183] width 98 height 19
click at [314, 89] on li "Personalizado" at bounding box center [314, 87] width 98 height 19
click at [320, 105] on li "Tienda online" at bounding box center [314, 107] width 98 height 19
click at [314, 129] on li "Consultoria" at bounding box center [314, 126] width 98 height 19
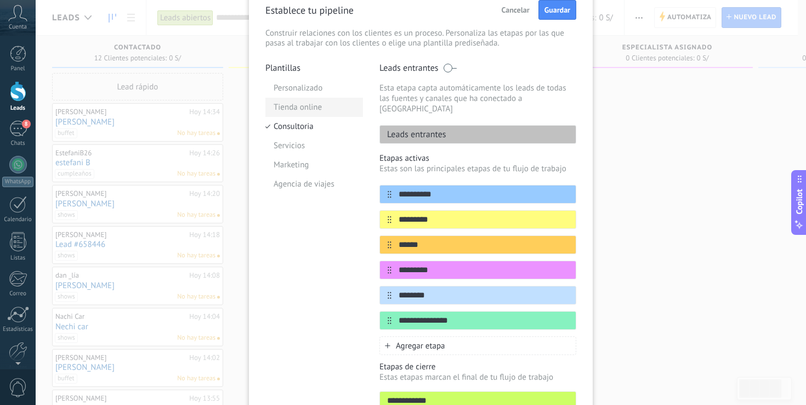
click at [321, 111] on li "Tienda online" at bounding box center [314, 107] width 98 height 19
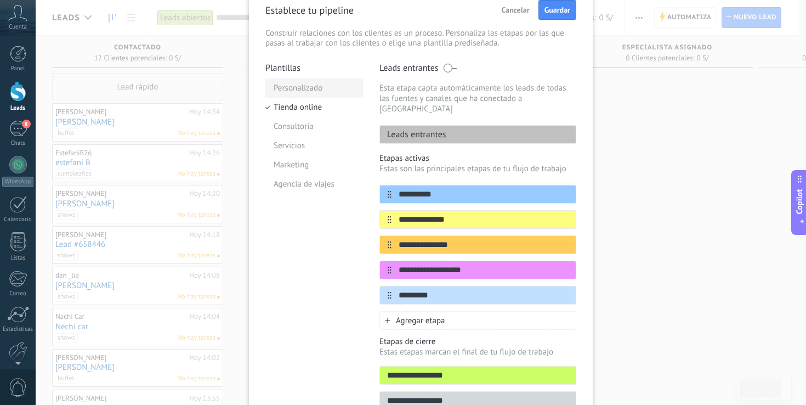
click at [312, 90] on li "Personalizado" at bounding box center [314, 87] width 98 height 19
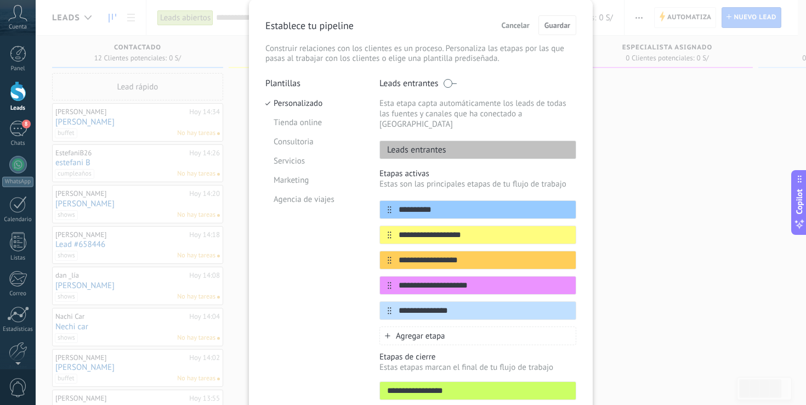
click at [445, 83] on span at bounding box center [450, 83] width 14 height 9
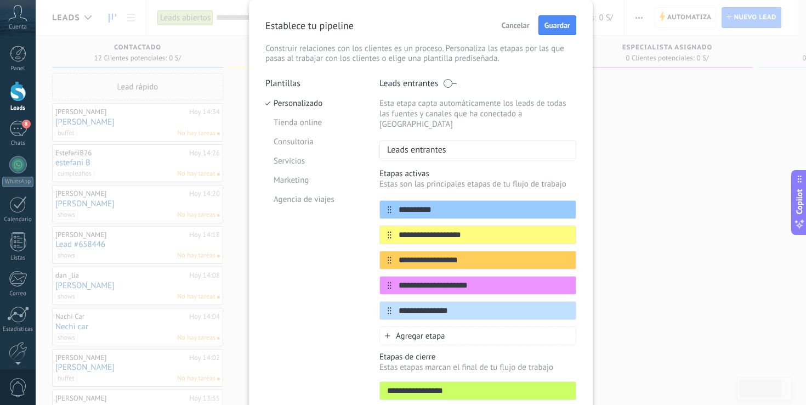
click at [452, 79] on span at bounding box center [450, 83] width 14 height 9
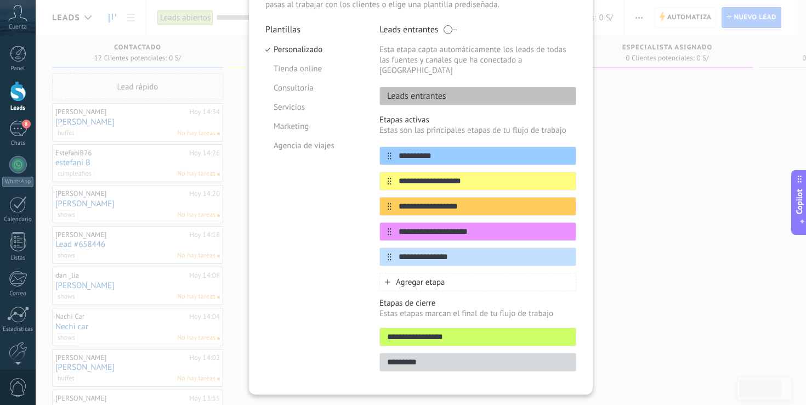
scroll to position [91, 0]
click at [555, 151] on icon at bounding box center [555, 154] width 6 height 7
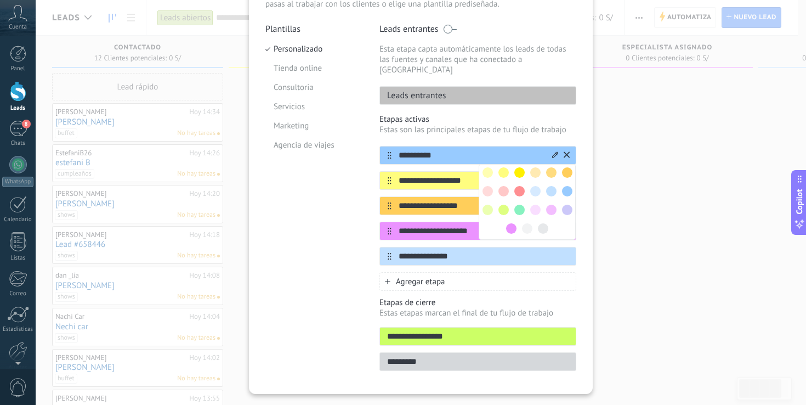
click at [555, 151] on icon at bounding box center [555, 154] width 6 height 7
click at [498, 150] on input "**********" at bounding box center [470, 156] width 159 height 12
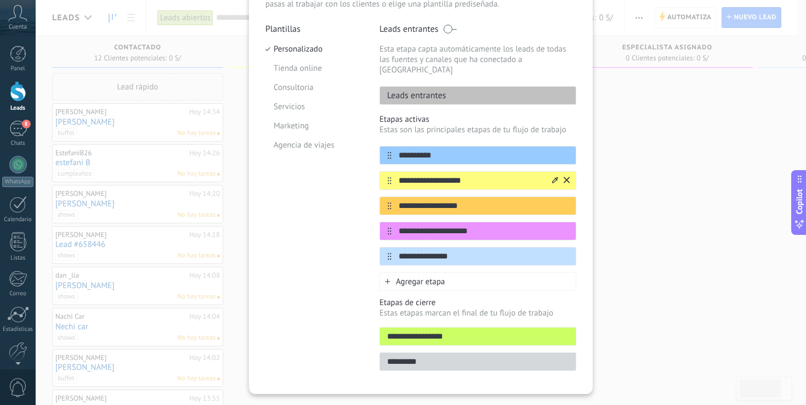
click at [553, 176] on icon at bounding box center [555, 179] width 6 height 6
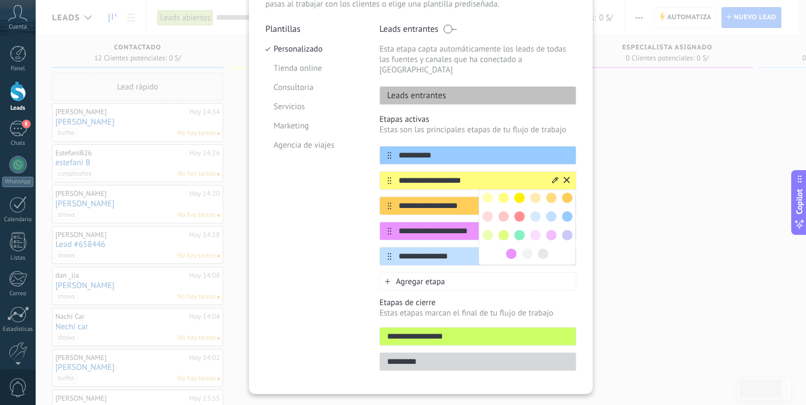
click at [485, 175] on input "**********" at bounding box center [470, 181] width 159 height 12
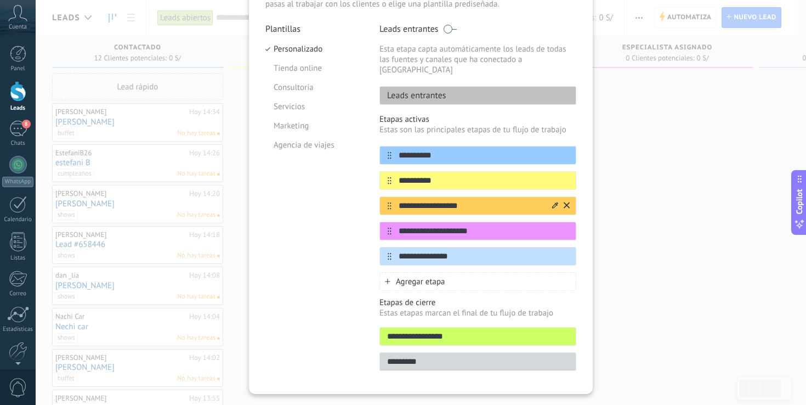
click at [552, 202] on icon at bounding box center [555, 205] width 6 height 6
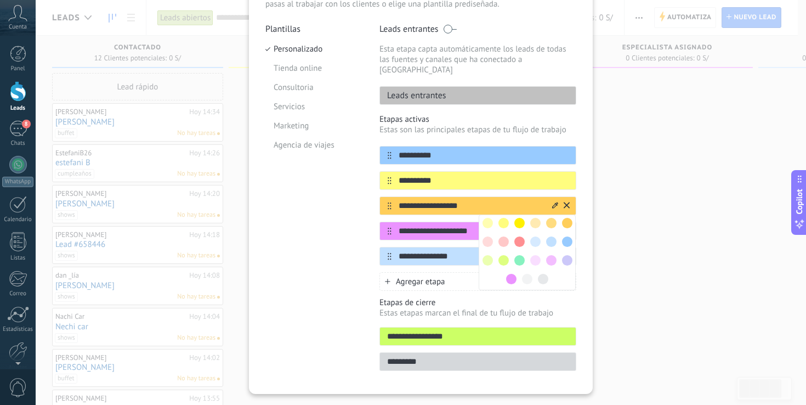
click at [454, 200] on input "**********" at bounding box center [470, 206] width 159 height 12
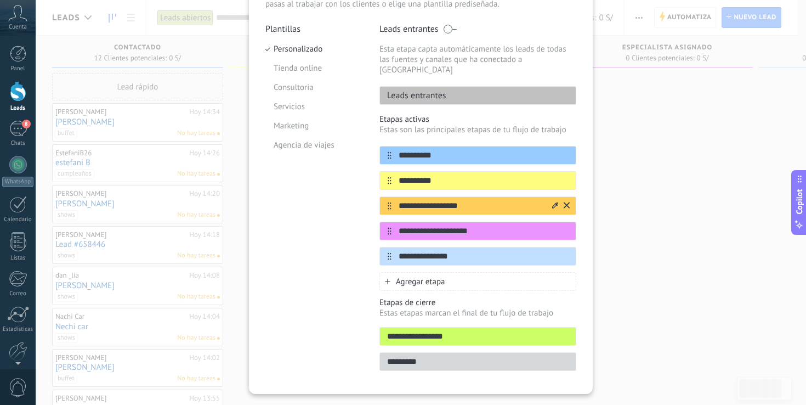
drag, startPoint x: 463, startPoint y: 196, endPoint x: 395, endPoint y: 196, distance: 68.0
click at [395, 200] on input "**********" at bounding box center [470, 206] width 159 height 12
click at [552, 227] on icon at bounding box center [555, 230] width 6 height 7
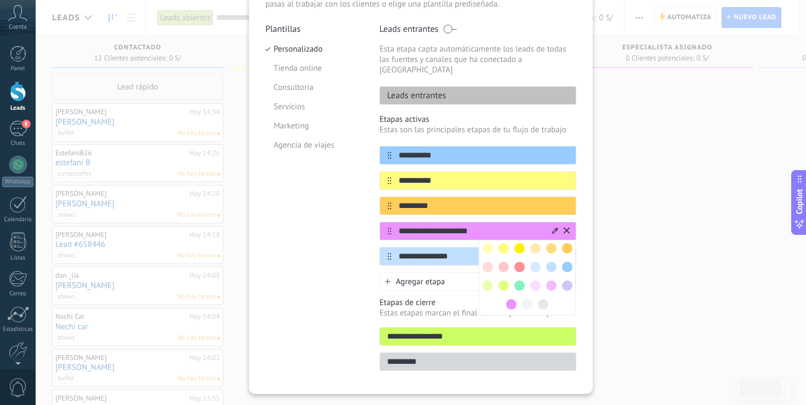
click at [483, 225] on input "**********" at bounding box center [470, 231] width 159 height 12
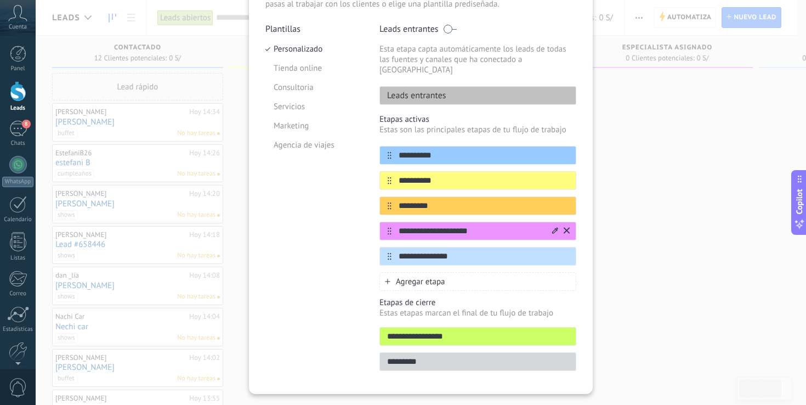
click at [483, 225] on input "**********" at bounding box center [470, 231] width 159 height 12
click at [552, 252] on icon at bounding box center [555, 255] width 6 height 7
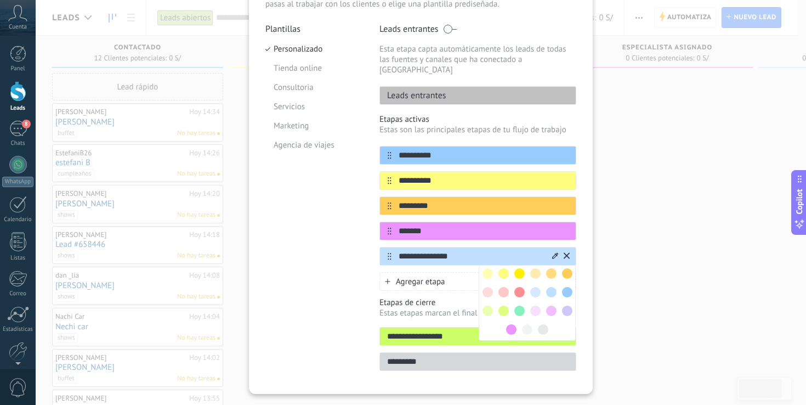
click at [465, 250] on input "**********" at bounding box center [470, 256] width 159 height 12
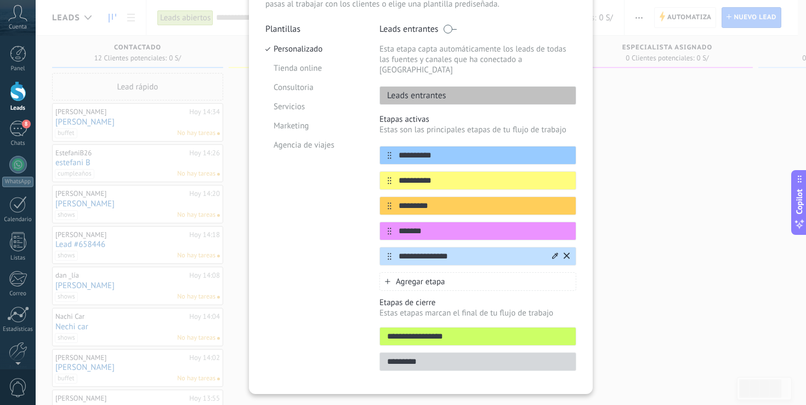
click at [465, 250] on input "**********" at bounding box center [470, 256] width 159 height 12
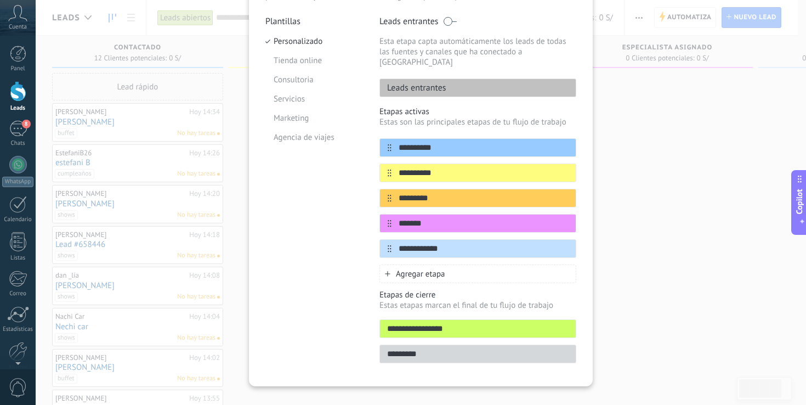
scroll to position [0, 0]
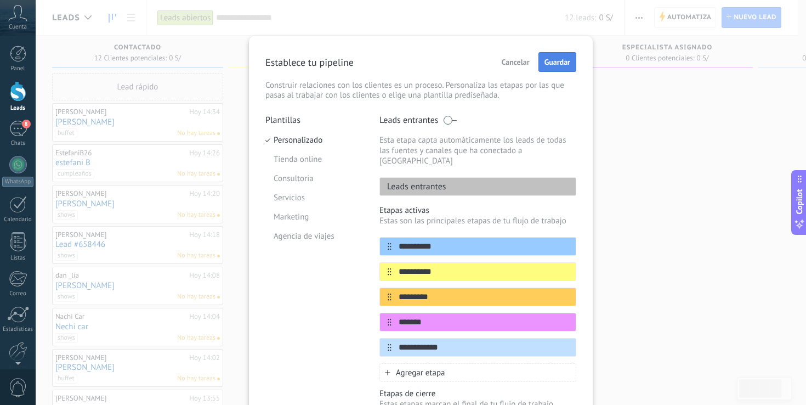
click at [560, 65] on span "Guardar" at bounding box center [557, 62] width 26 height 8
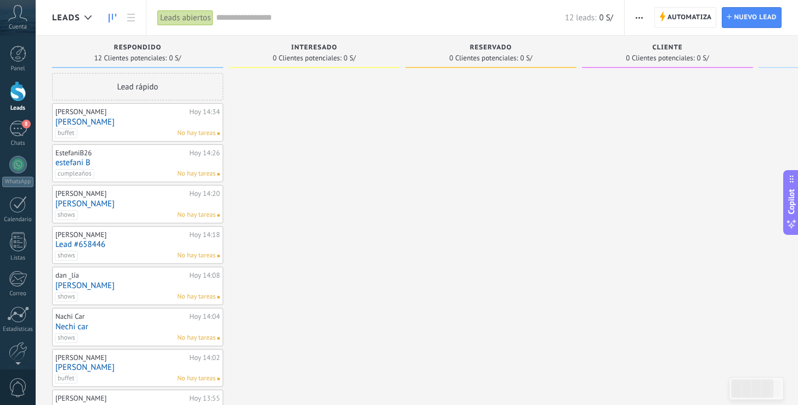
click at [161, 124] on link "[PERSON_NAME]" at bounding box center [137, 121] width 164 height 9
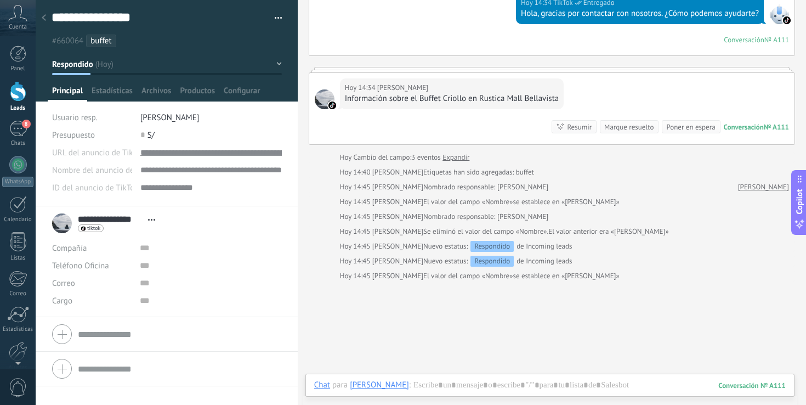
scroll to position [195, 0]
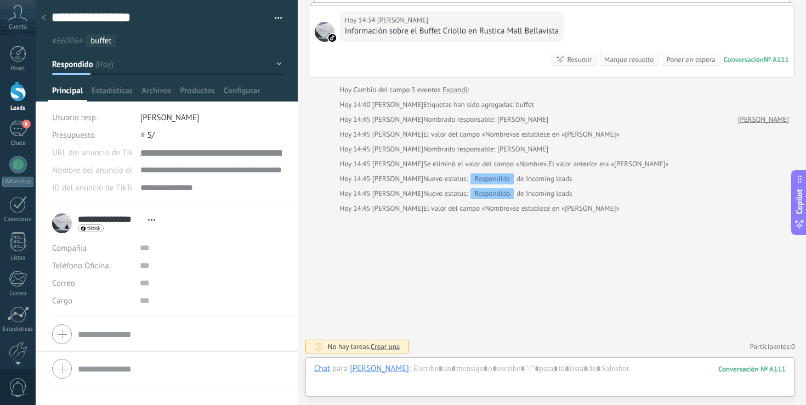
click at [220, 153] on div "**********" at bounding box center [210, 153] width 141 height 18
click at [174, 179] on div "Pasar" at bounding box center [167, 171] width 52 height 19
click at [745, 368] on div "111" at bounding box center [751, 368] width 67 height 9
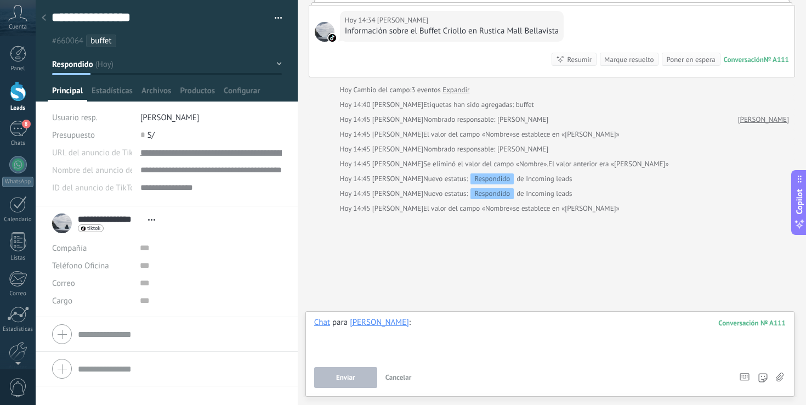
click at [455, 340] on div at bounding box center [549, 338] width 471 height 42
click at [781, 374] on icon at bounding box center [780, 376] width 8 height 9
click at [0, 0] on input "file" at bounding box center [0, 0] width 0 height 0
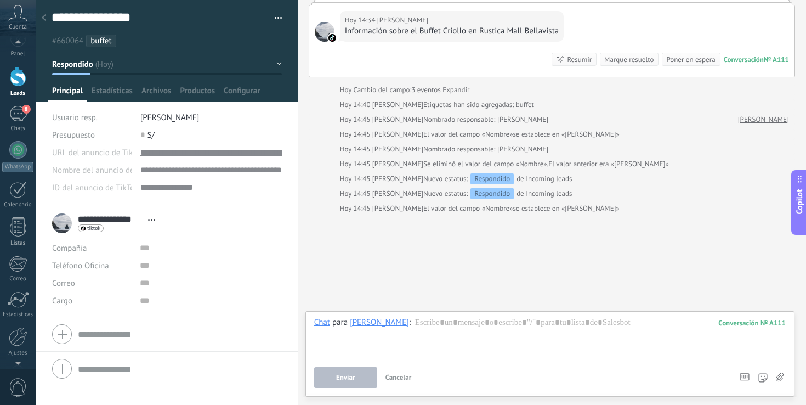
scroll to position [52, 0]
click at [21, 305] on div at bounding box center [18, 299] width 19 height 19
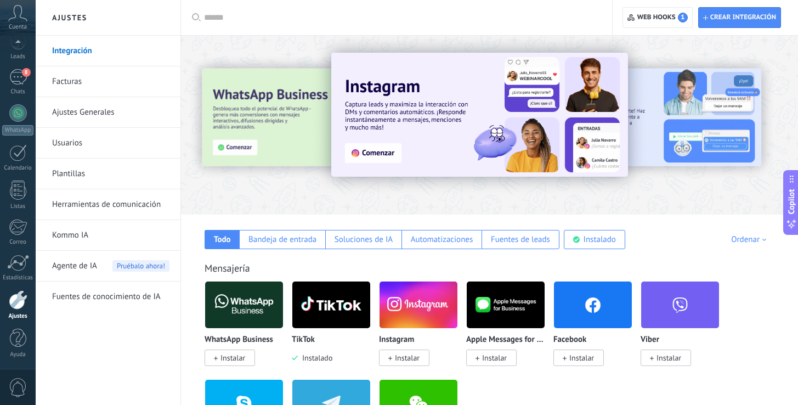
click at [95, 170] on link "Plantillas" at bounding box center [110, 173] width 117 height 31
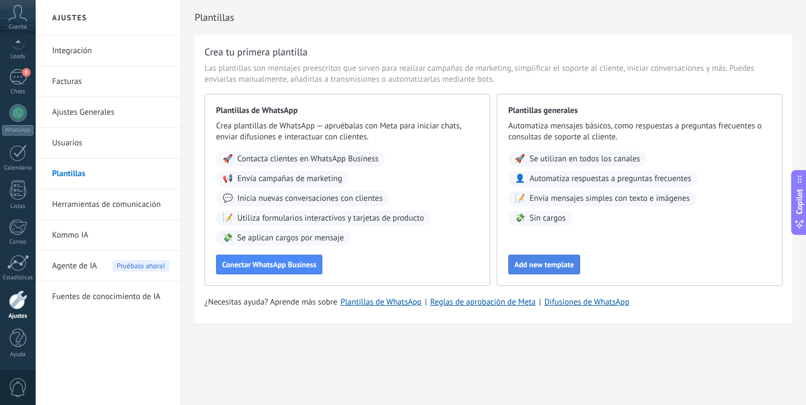
click at [564, 265] on span "Add new template" at bounding box center [544, 264] width 60 height 8
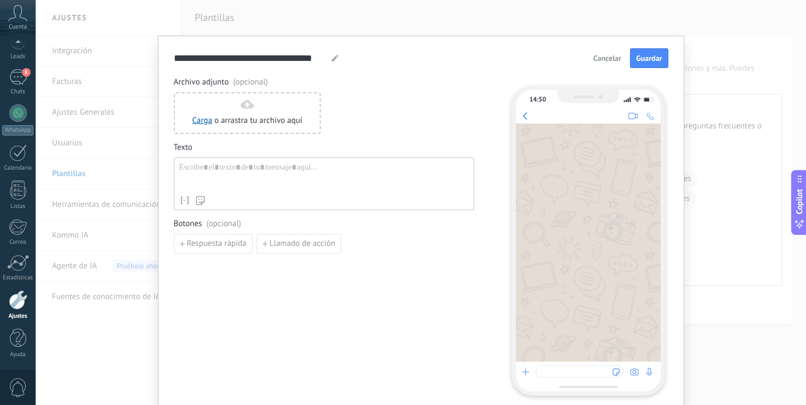
click at [394, 181] on div at bounding box center [323, 176] width 289 height 28
click at [291, 170] on div at bounding box center [323, 176] width 289 height 28
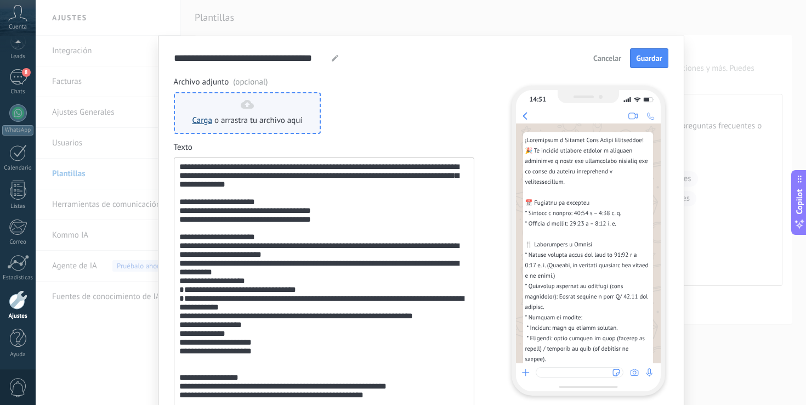
click at [203, 121] on link "Carga" at bounding box center [202, 120] width 20 height 10
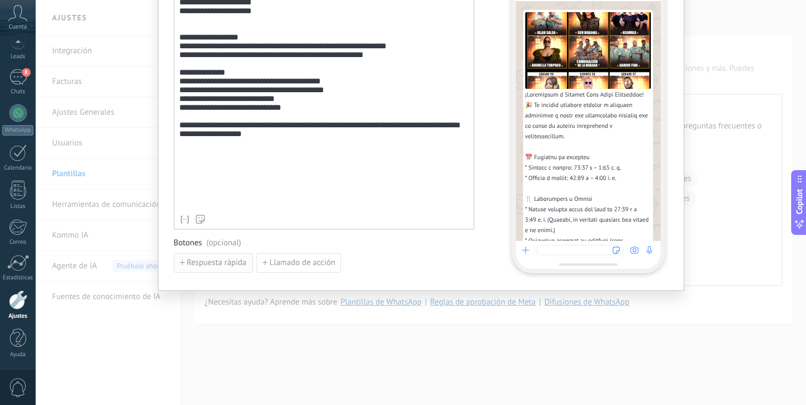
click at [223, 259] on span "Respuesta rápida" at bounding box center [217, 263] width 60 height 8
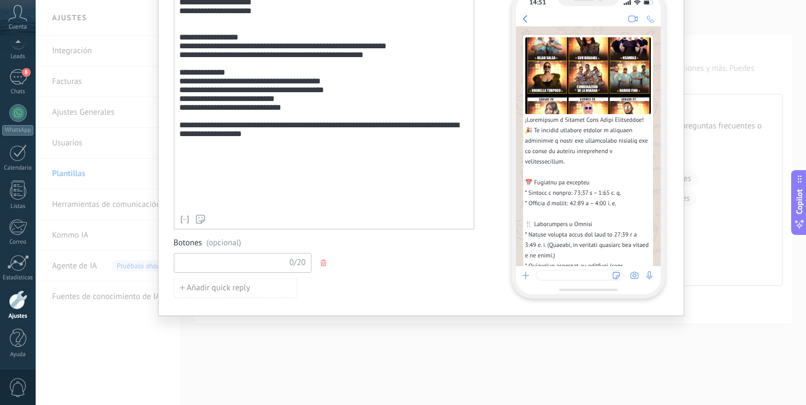
click at [241, 260] on input at bounding box center [232, 262] width 117 height 18
click at [394, 250] on div "Botones (opcional) 0/20 Añadir quick reply" at bounding box center [324, 267] width 300 height 60
click at [258, 254] on input at bounding box center [232, 262] width 117 height 18
click at [346, 253] on div "0/20" at bounding box center [324, 263] width 300 height 20
click at [249, 283] on button "Añadir quick reply" at bounding box center [235, 288] width 123 height 20
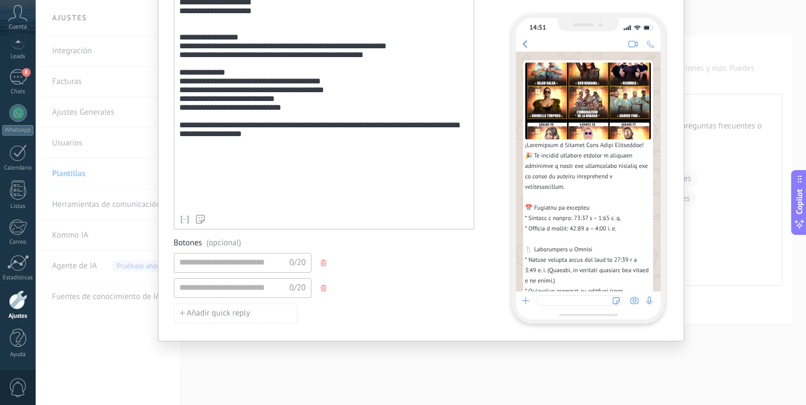
click at [325, 288] on span "button" at bounding box center [325, 287] width 8 height 7
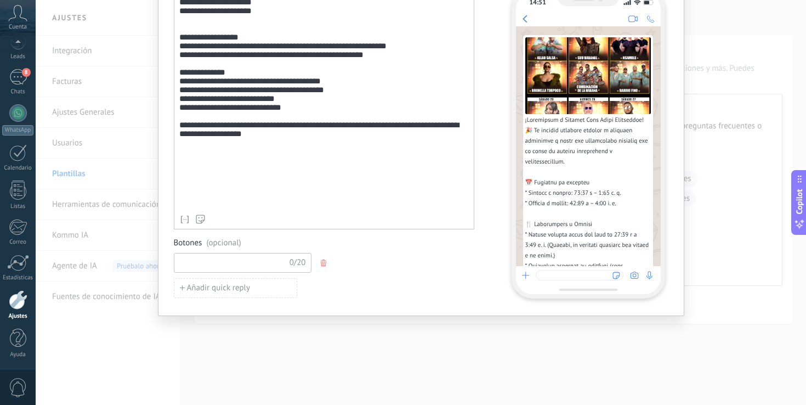
click at [252, 264] on input at bounding box center [232, 262] width 117 height 18
type input "*"
type input "**********"
click at [337, 288] on div "Añadir quick reply" at bounding box center [324, 288] width 300 height 20
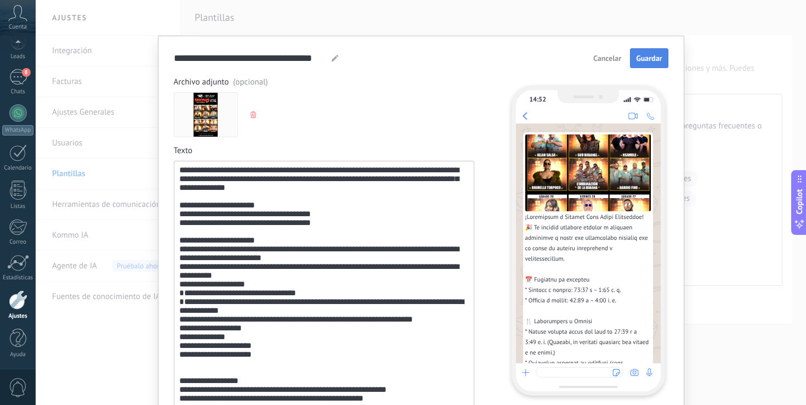
click at [643, 58] on span "Guardar" at bounding box center [649, 58] width 26 height 8
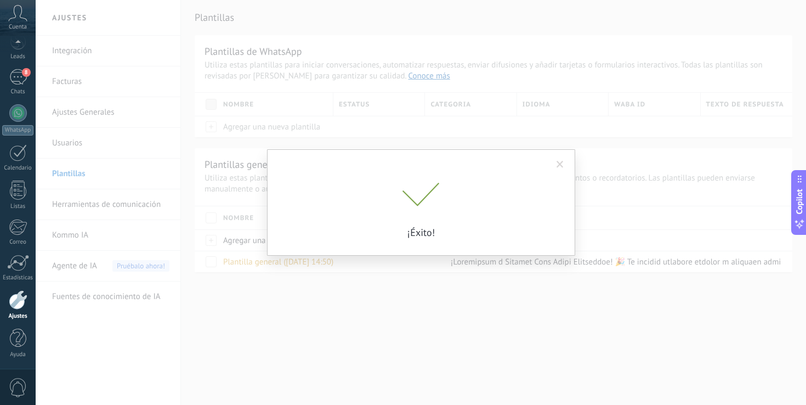
click at [332, 56] on div "¡Éxito!" at bounding box center [421, 202] width 770 height 405
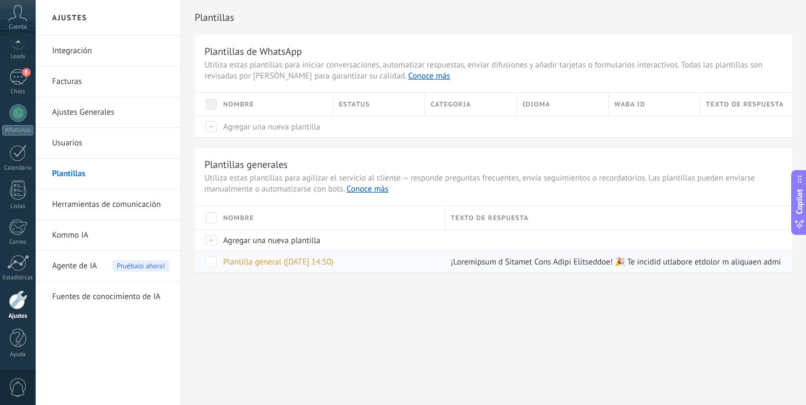
click at [266, 267] on span "Plantilla general ([DATE] 14:50)" at bounding box center [278, 262] width 110 height 10
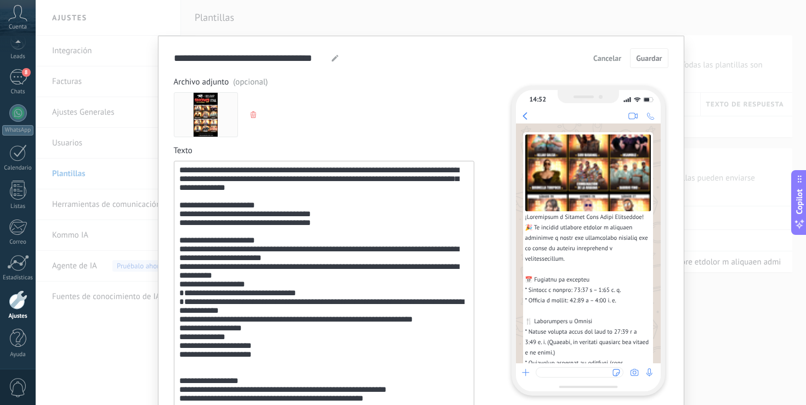
click at [335, 54] on div at bounding box center [335, 58] width 9 height 13
click at [332, 56] on icon at bounding box center [335, 58] width 7 height 7
click at [279, 56] on input "**********" at bounding box center [251, 58] width 154 height 13
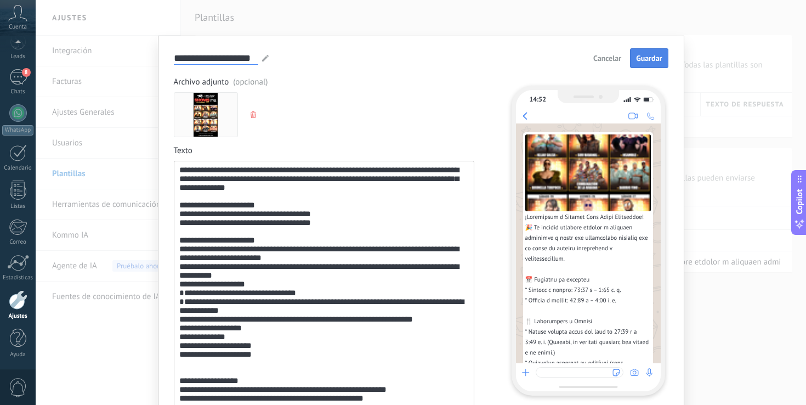
type input "**********"
click at [645, 59] on span "Guardar" at bounding box center [649, 58] width 26 height 8
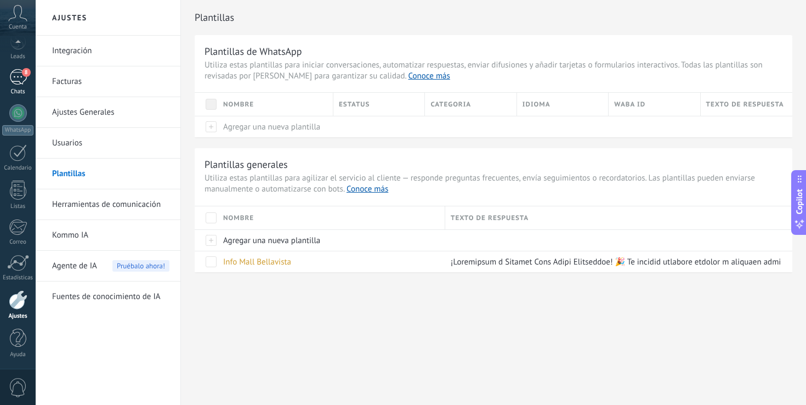
click at [20, 74] on div "8" at bounding box center [18, 77] width 18 height 16
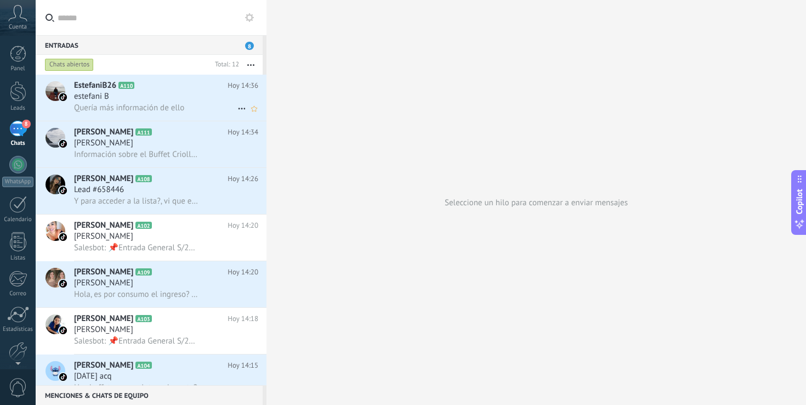
click at [204, 90] on h2 "EstefaniB26 A110" at bounding box center [150, 85] width 153 height 11
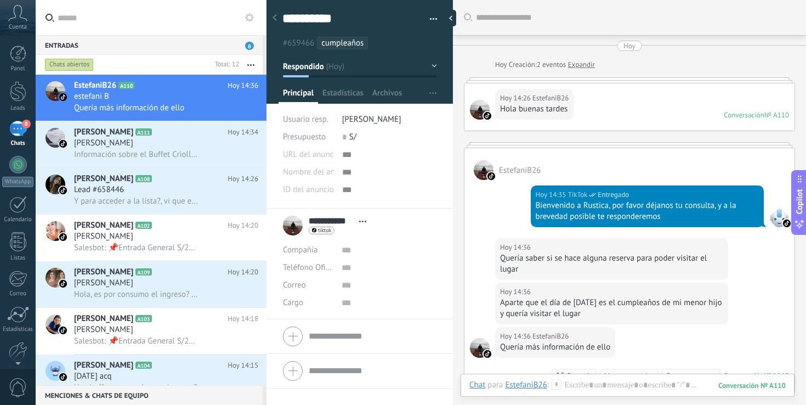
scroll to position [271, 0]
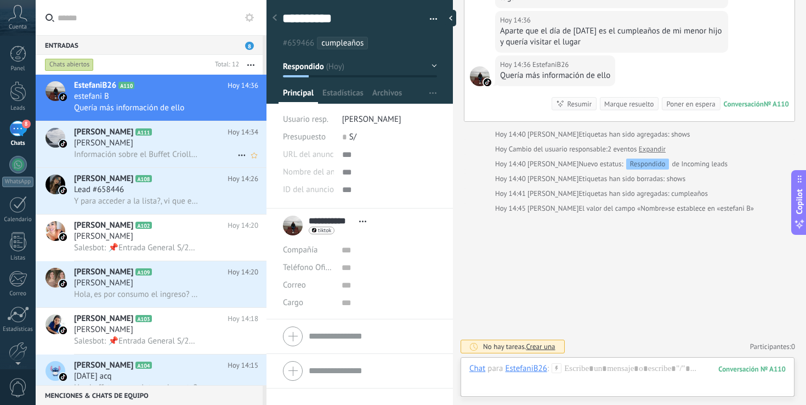
click at [182, 151] on span "Información sobre el Buffet Criollo en Rustica Mall Bellavista" at bounding box center [136, 154] width 124 height 10
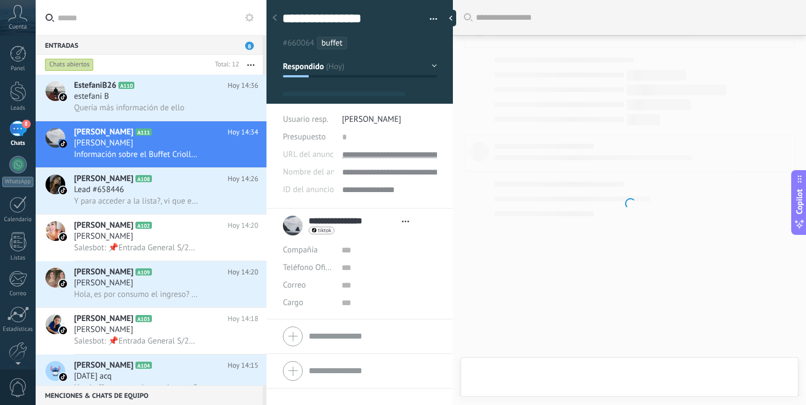
type textarea "**********"
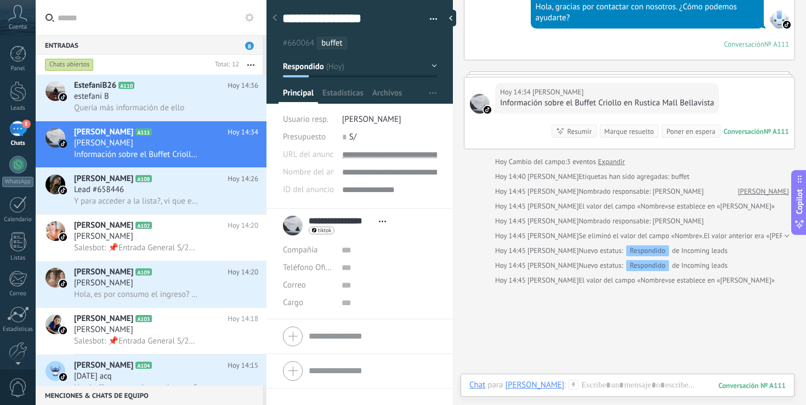
scroll to position [206, 0]
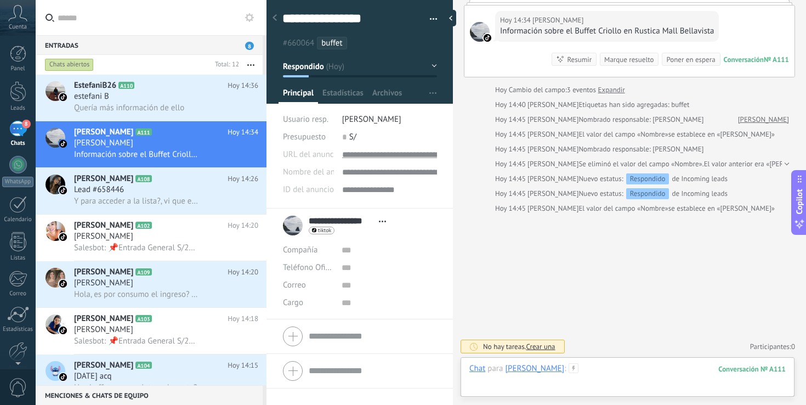
click at [596, 368] on div at bounding box center [627, 379] width 316 height 33
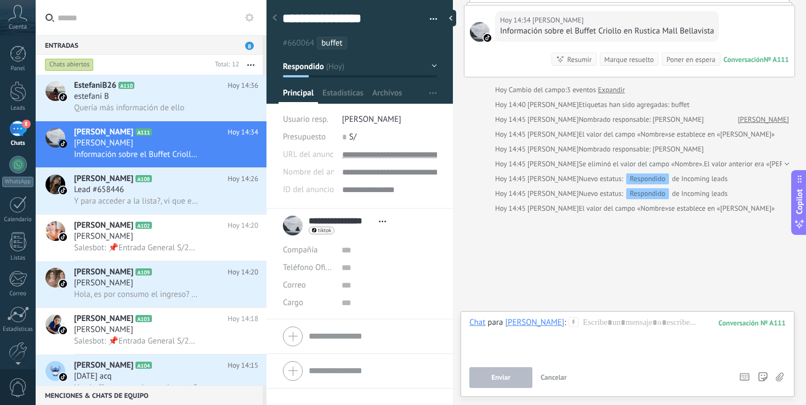
click at [577, 322] on icon at bounding box center [573, 322] width 10 height 10
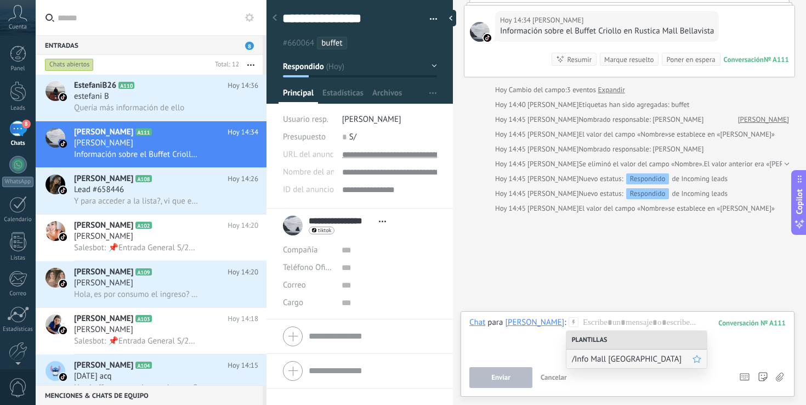
click at [591, 355] on span "/Info Mall [GEOGRAPHIC_DATA]" at bounding box center [632, 359] width 121 height 10
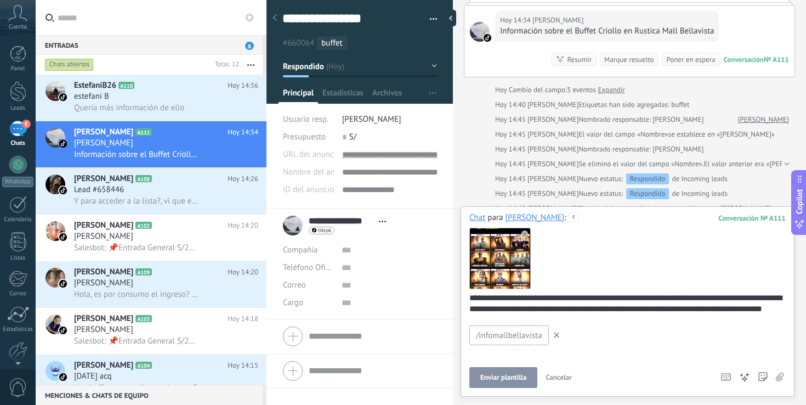
click at [514, 379] on span "Enviar plantilla" at bounding box center [503, 377] width 46 height 8
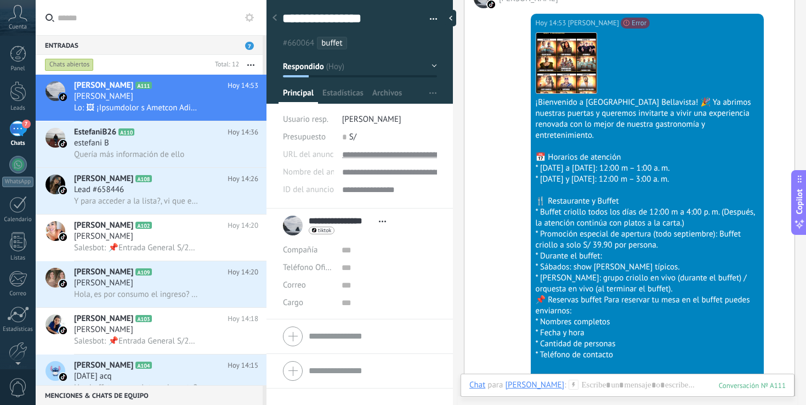
scroll to position [416, 0]
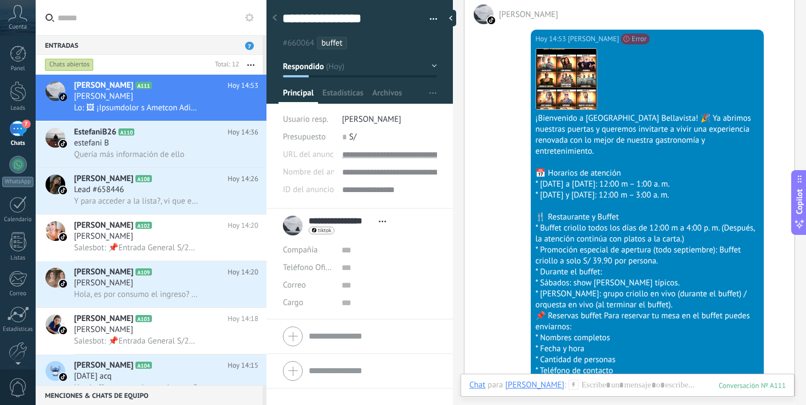
click at [574, 383] on use at bounding box center [573, 383] width 9 height 9
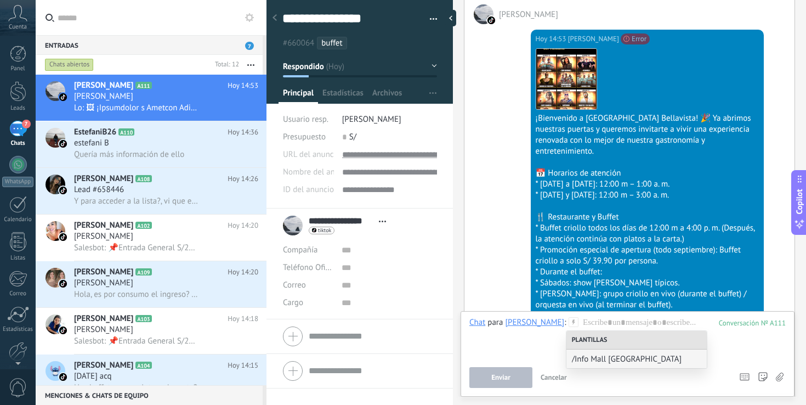
click at [506, 283] on div "[DATE] 14:53 [PERSON_NAME] Unable to send image with text Error Descargar ¡Bien…" at bounding box center [629, 295] width 330 height 542
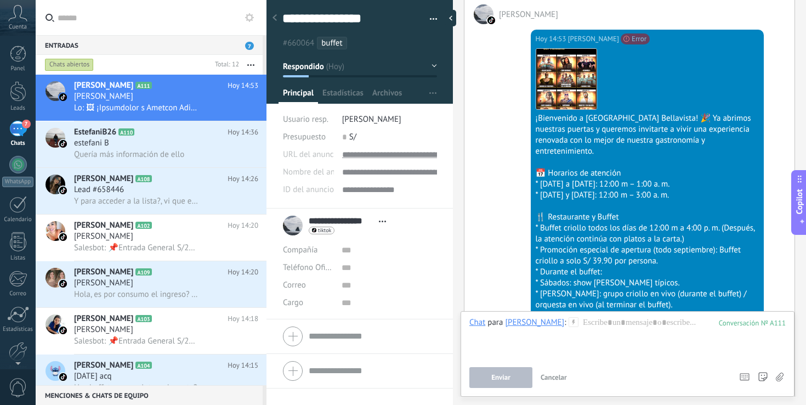
click at [511, 287] on div "[DATE] 14:53 [PERSON_NAME] Unable to send image with text Error Descargar ¡Bien…" at bounding box center [629, 295] width 330 height 542
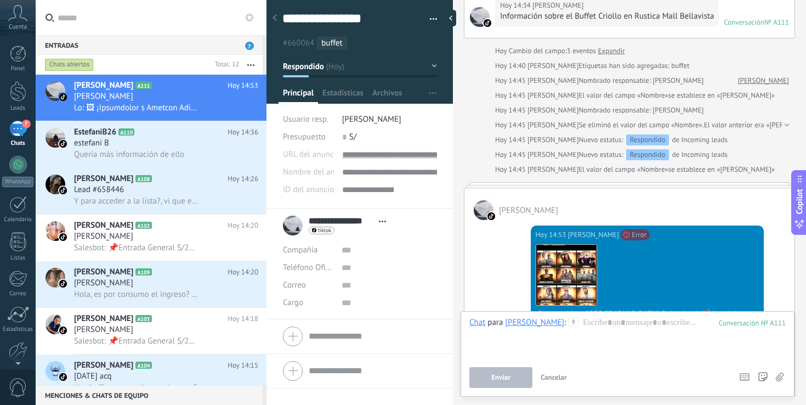
scroll to position [402, 0]
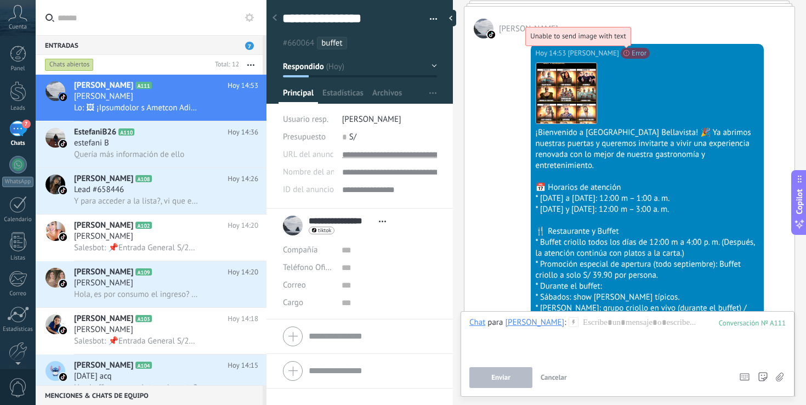
click at [626, 41] on span "Unable to send image with text" at bounding box center [578, 35] width 96 height 9
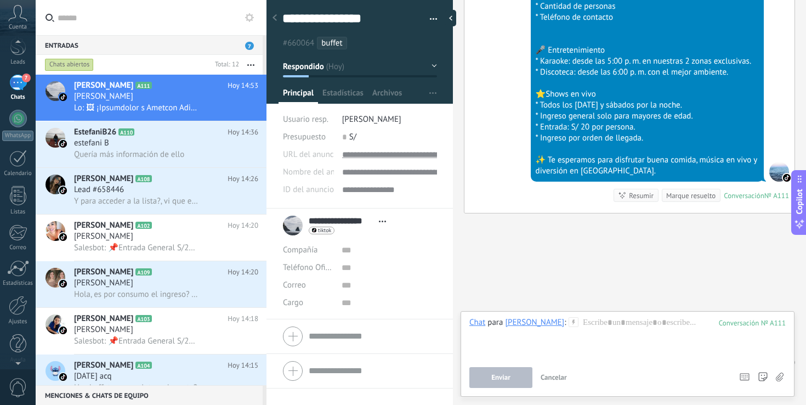
scroll to position [52, 0]
click at [20, 306] on div at bounding box center [18, 299] width 19 height 19
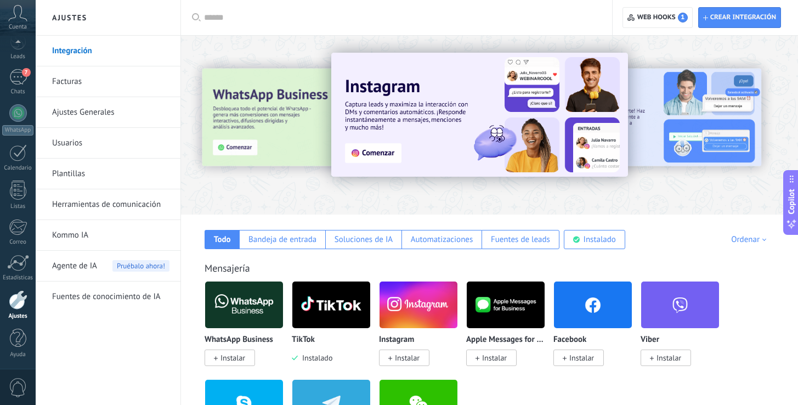
click at [87, 172] on link "Plantillas" at bounding box center [110, 173] width 117 height 31
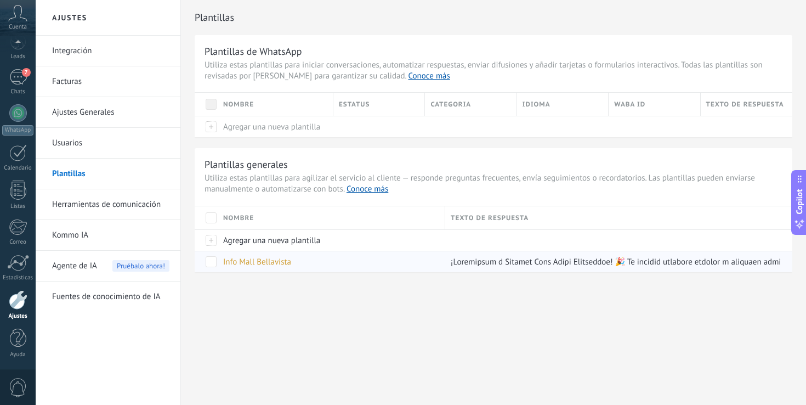
click at [273, 262] on span "Info Mall Bellavista" at bounding box center [257, 262] width 68 height 10
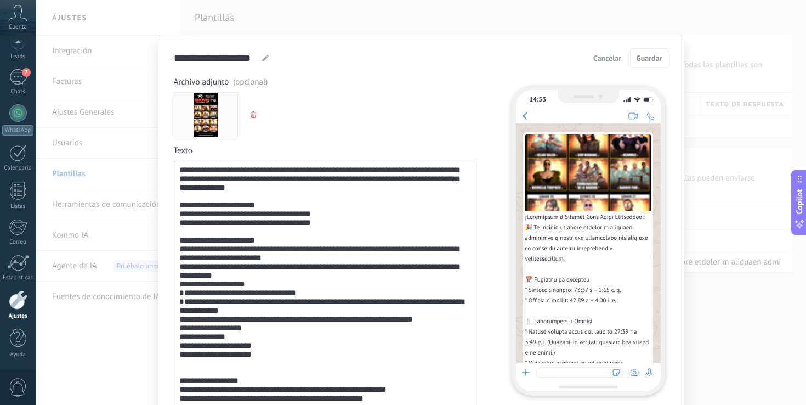
click at [250, 117] on icon "button" at bounding box center [252, 114] width 5 height 7
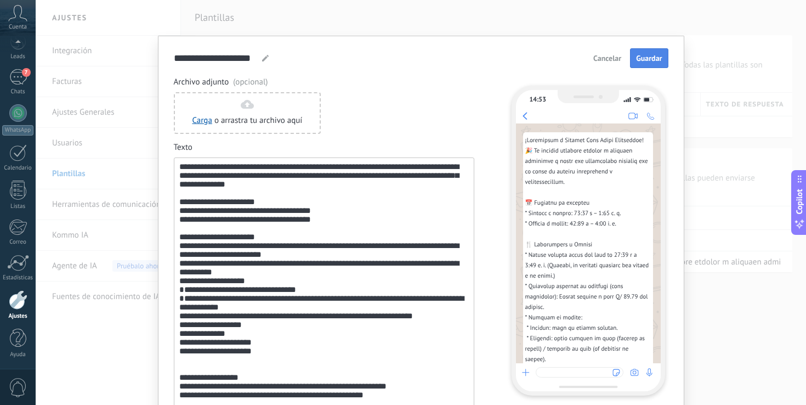
click at [650, 57] on span "Guardar" at bounding box center [649, 58] width 26 height 8
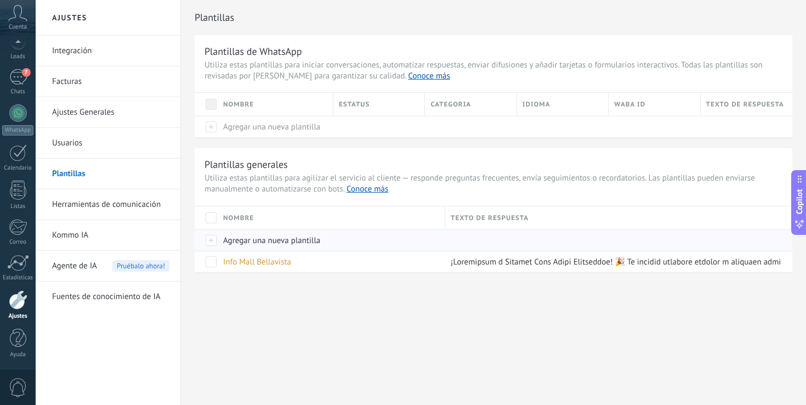
click at [266, 245] on span "Agregar una nueva plantilla" at bounding box center [271, 240] width 97 height 10
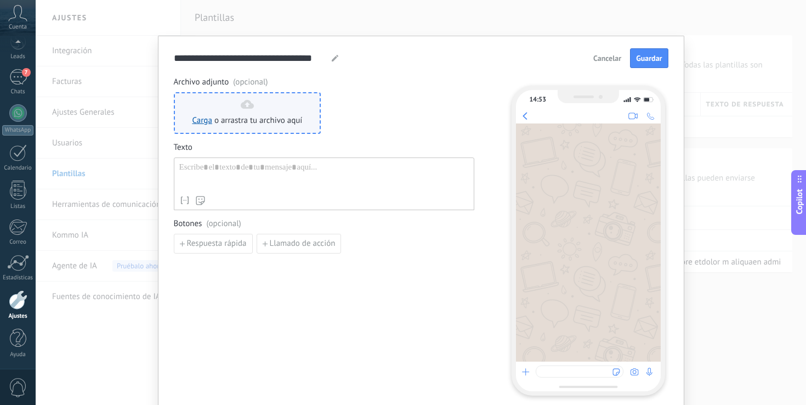
click at [256, 106] on div "Carga o arrastra tu archivo aquí Arrastra aquí" at bounding box center [247, 113] width 110 height 26
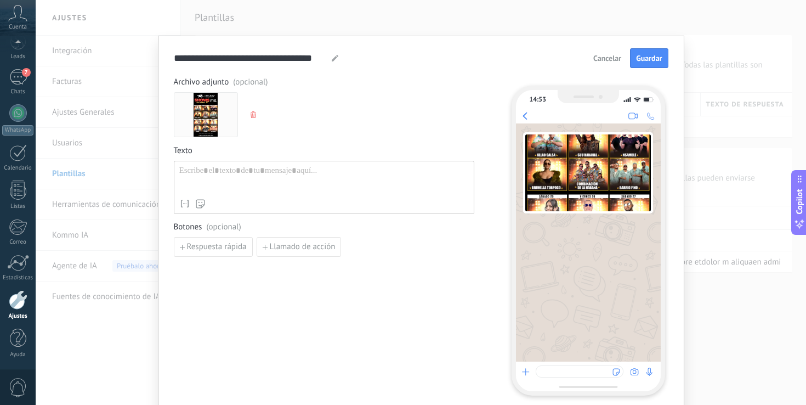
scroll to position [44, 0]
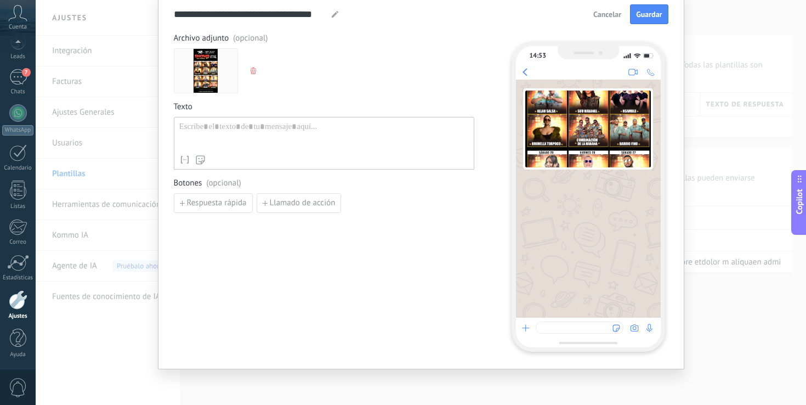
click at [334, 15] on icon at bounding box center [335, 14] width 7 height 7
click at [298, 14] on input "**********" at bounding box center [251, 14] width 154 height 13
type input "*"
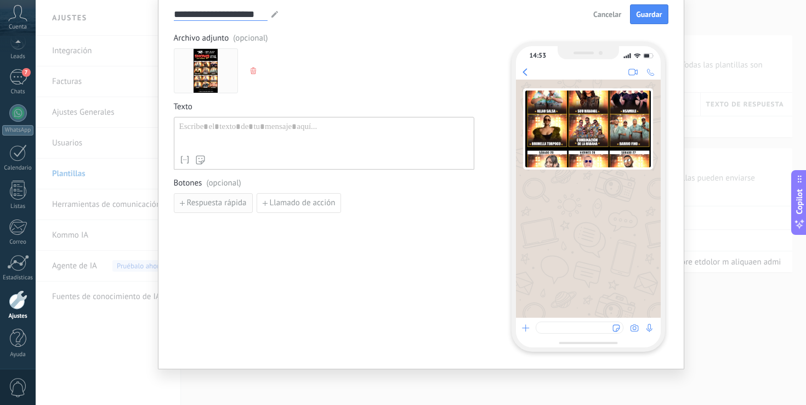
type input "**********"
click at [231, 208] on button "Respuesta rápida" at bounding box center [213, 203] width 79 height 20
click at [230, 203] on input at bounding box center [232, 202] width 117 height 18
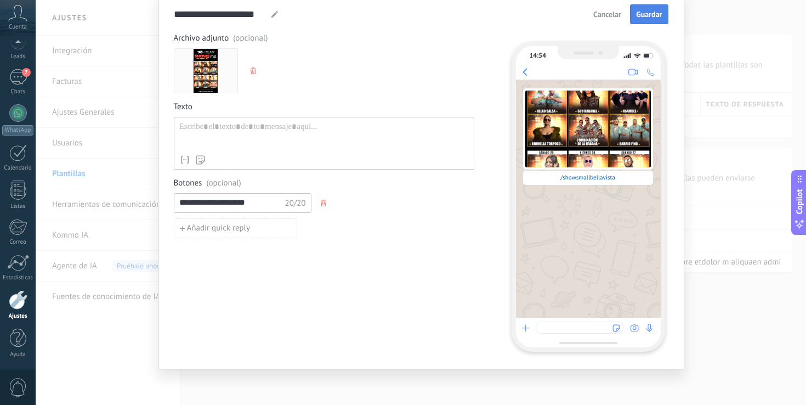
type input "**********"
click at [651, 14] on span "Guardar" at bounding box center [649, 14] width 26 height 8
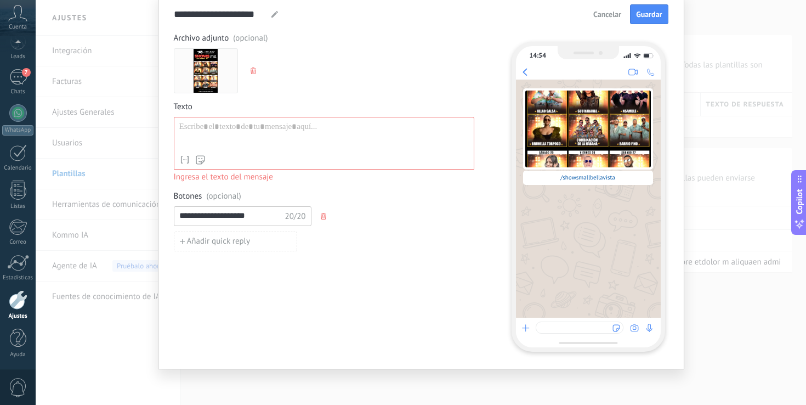
click at [272, 133] on div at bounding box center [323, 136] width 289 height 28
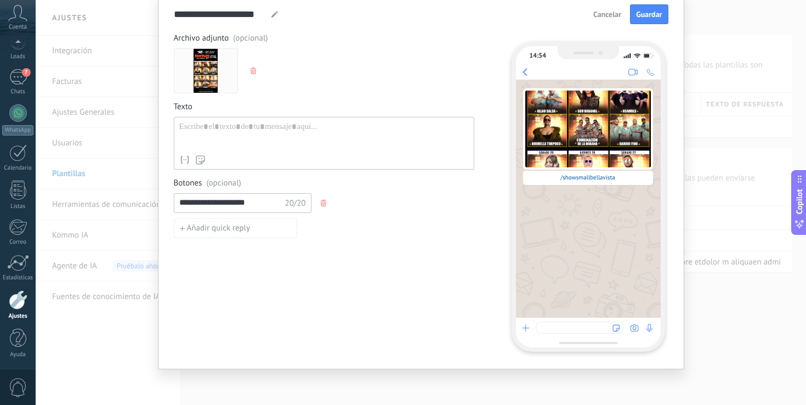
drag, startPoint x: 266, startPoint y: 200, endPoint x: 170, endPoint y: 200, distance: 95.9
click at [169, 200] on div "**********" at bounding box center [421, 180] width 526 height 377
click at [650, 7] on button "Guardar" at bounding box center [649, 14] width 38 height 20
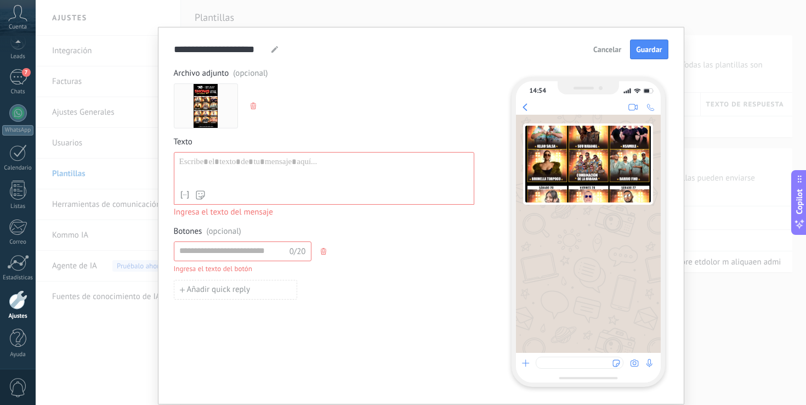
scroll to position [0, 0]
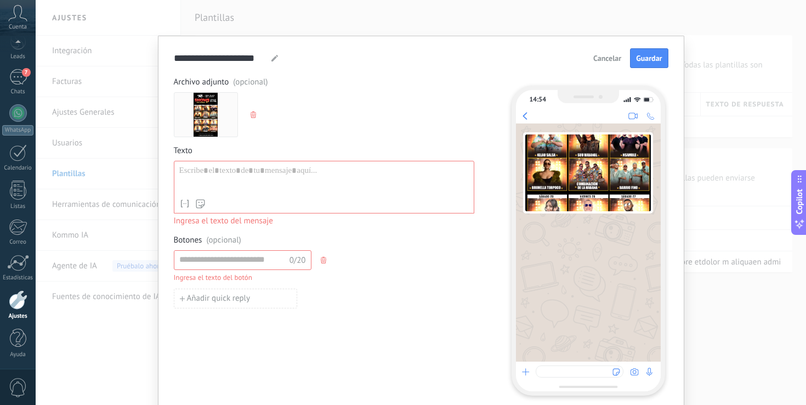
click at [253, 116] on use "button" at bounding box center [252, 114] width 5 height 7
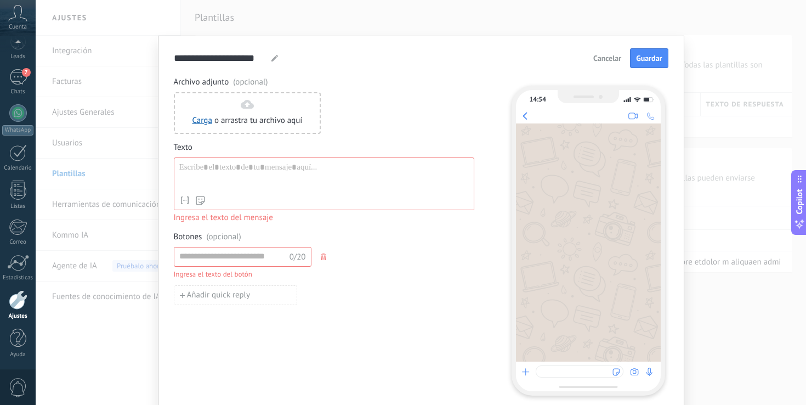
click at [601, 54] on span "Cancelar" at bounding box center [607, 58] width 28 height 8
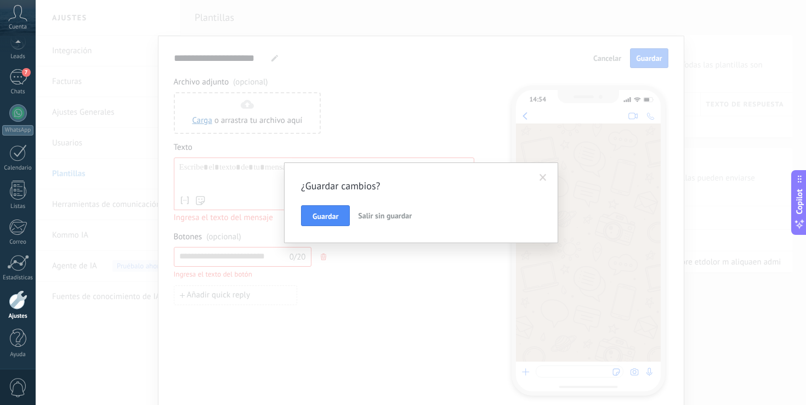
click at [384, 218] on span "Salir sin guardar" at bounding box center [385, 215] width 54 height 10
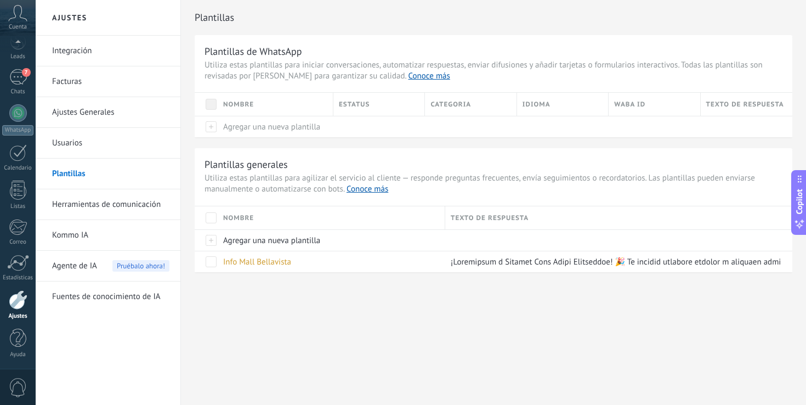
click at [379, 303] on div "Plantillas Plantillas de WhatsApp Utiliza estas plantillas para iniciar convers…" at bounding box center [493, 159] width 625 height 318
click at [266, 265] on span "Info Mall Bellavista" at bounding box center [257, 262] width 68 height 10
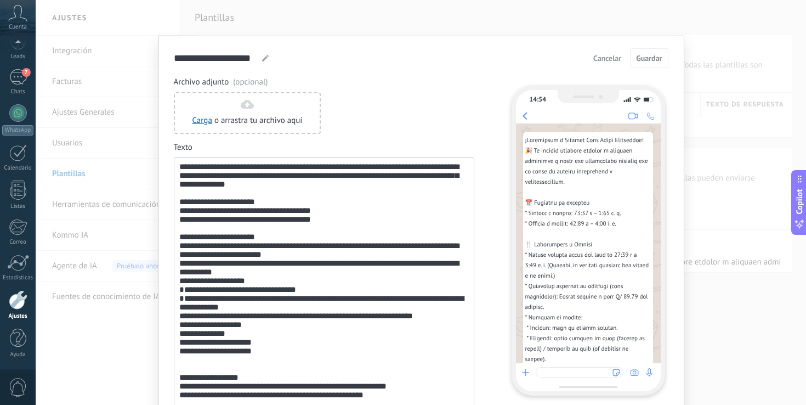
click at [604, 56] on span "Cancelar" at bounding box center [607, 58] width 28 height 8
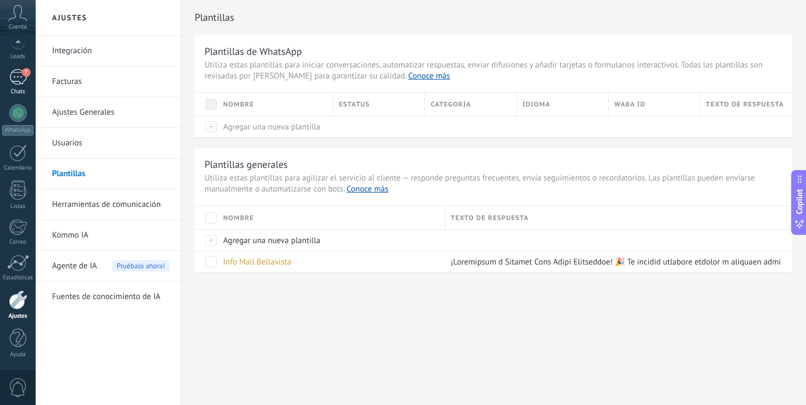
click at [17, 78] on div "7" at bounding box center [18, 77] width 18 height 16
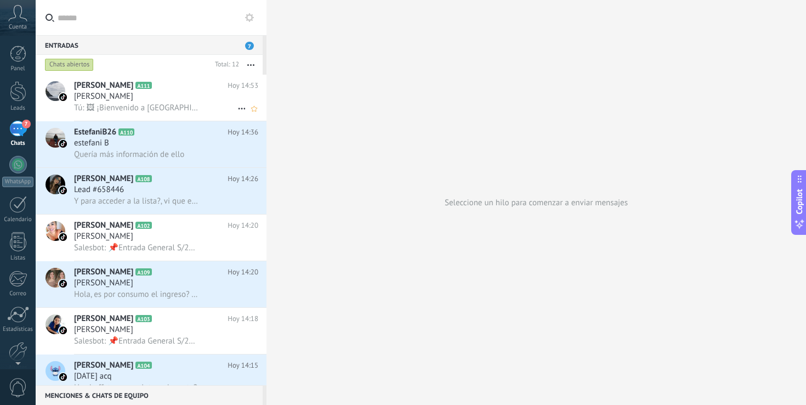
click at [178, 103] on span "Tú: 🖼 ¡Bienvenido a [GEOGRAPHIC_DATA] Bellavista! 🎉 Ya abrimos nuestras puertas…" at bounding box center [136, 108] width 124 height 10
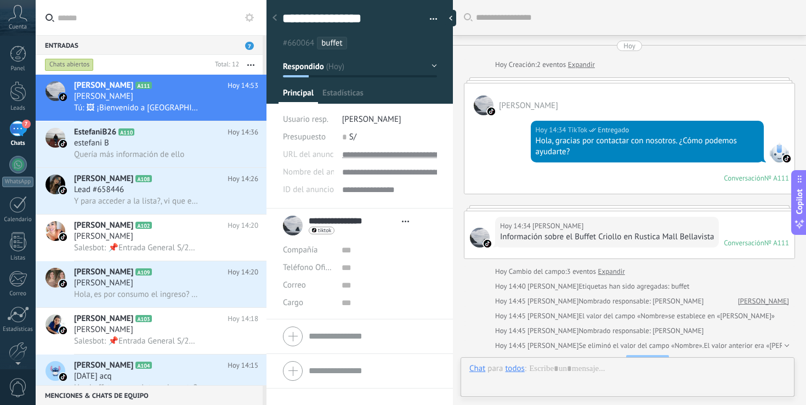
type textarea "**********"
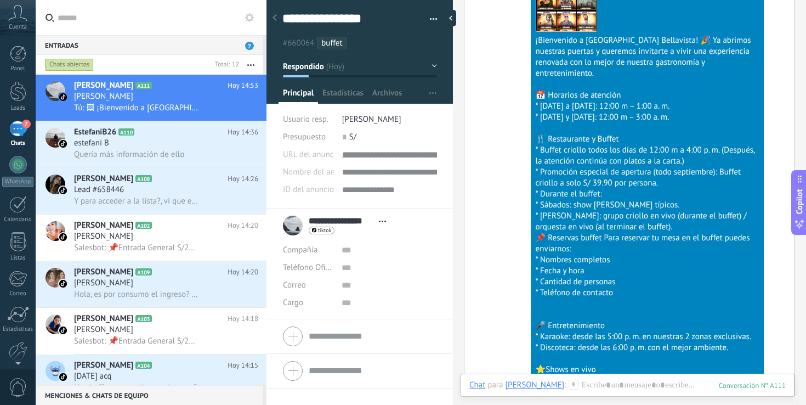
scroll to position [789, 0]
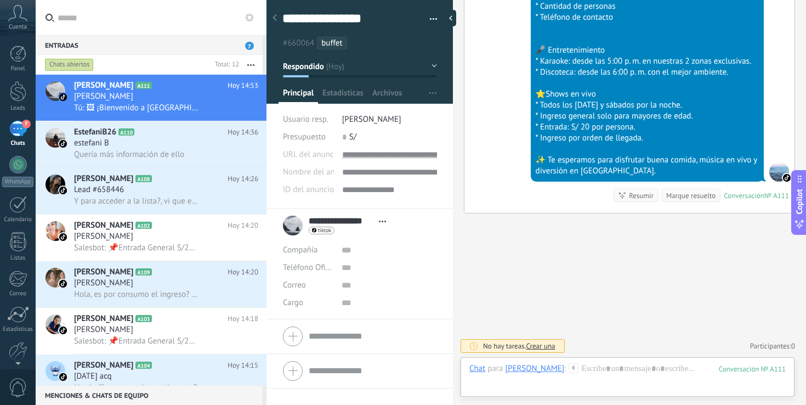
click at [575, 363] on use at bounding box center [573, 367] width 9 height 9
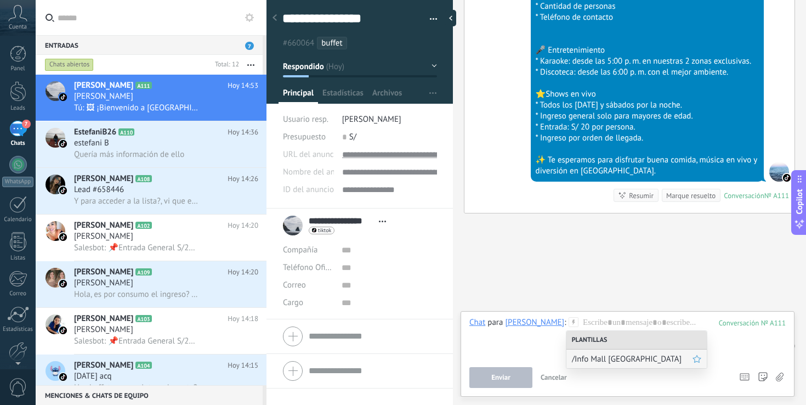
click at [589, 358] on span "/Info Mall [GEOGRAPHIC_DATA]" at bounding box center [632, 359] width 121 height 10
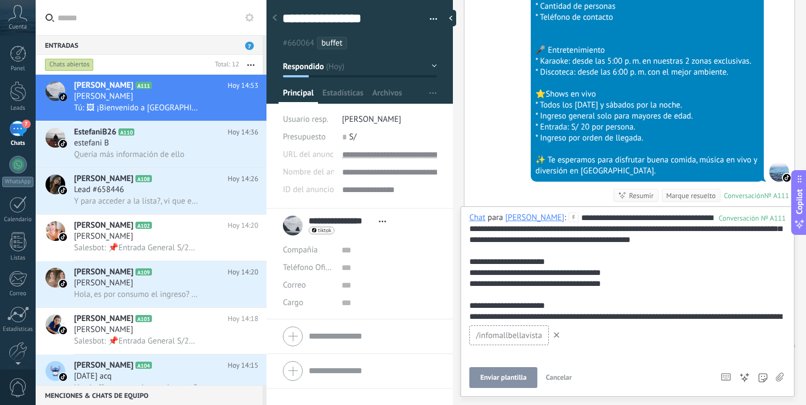
scroll to position [285, 0]
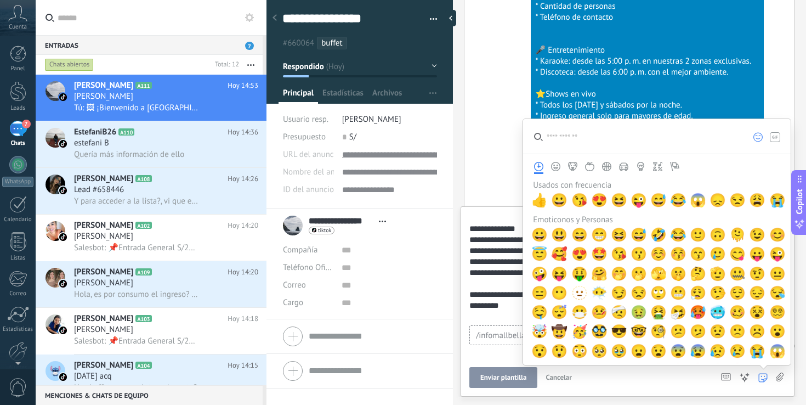
click at [504, 354] on div "Chat para [PERSON_NAME] : 111 /infomallbellavista Enviar plantilla Cancelar Ras…" at bounding box center [627, 299] width 316 height 175
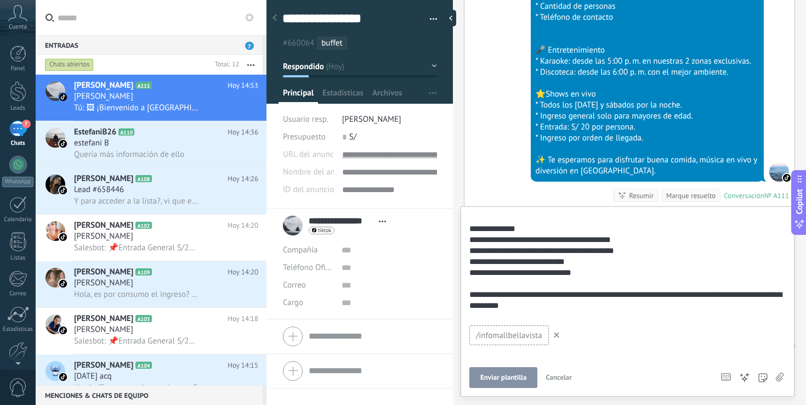
click at [579, 316] on div at bounding box center [625, 124] width 312 height 395
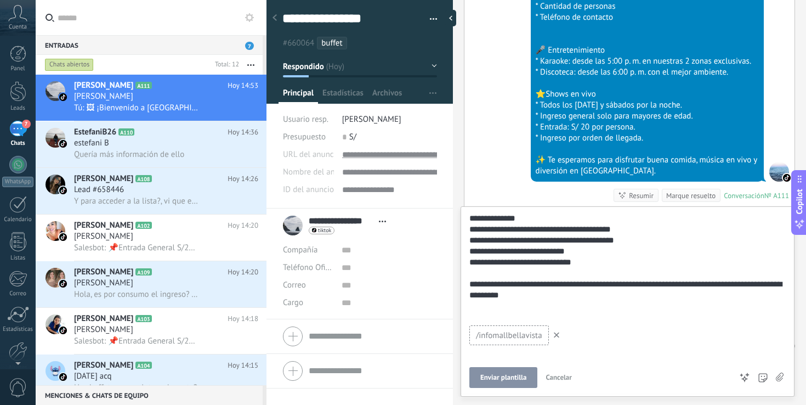
scroll to position [306, 0]
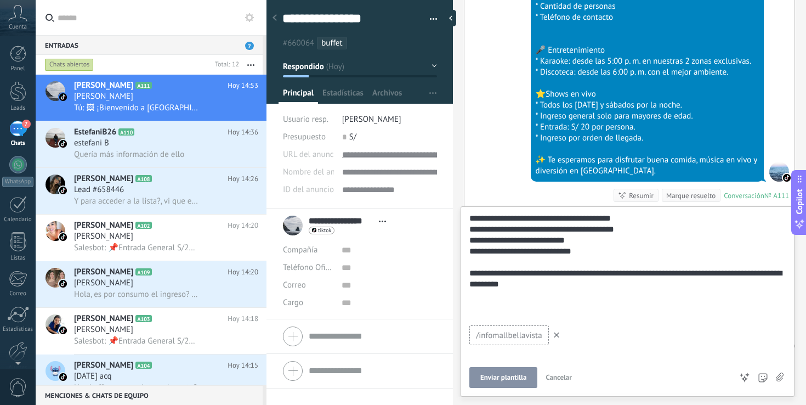
click at [516, 374] on span "Enviar plantilla" at bounding box center [503, 377] width 46 height 8
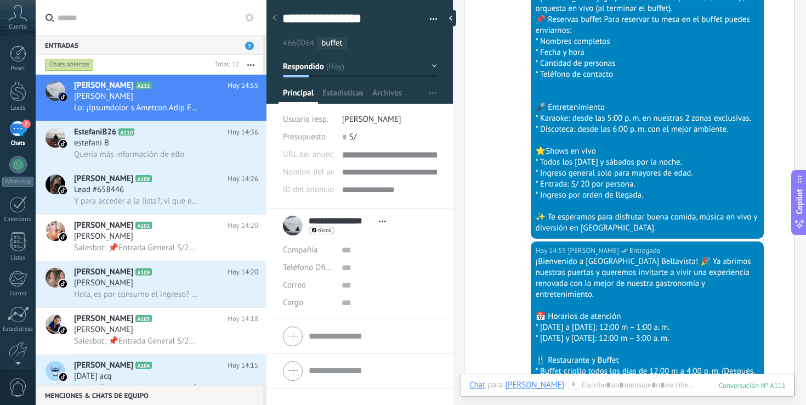
scroll to position [745, 0]
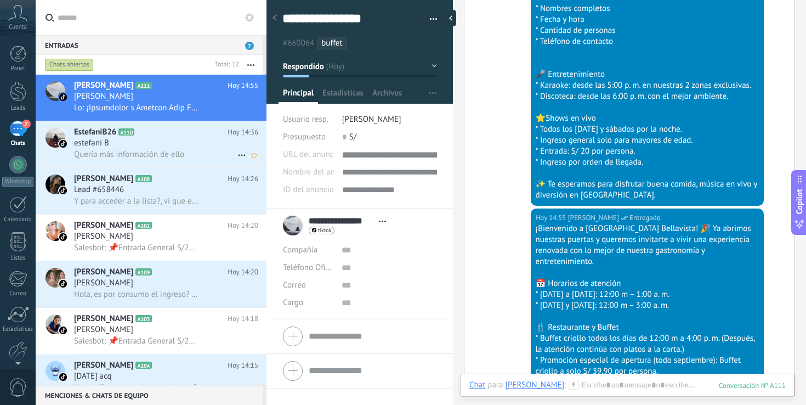
click at [163, 136] on h2 "EstefaniB26 A110" at bounding box center [150, 132] width 153 height 11
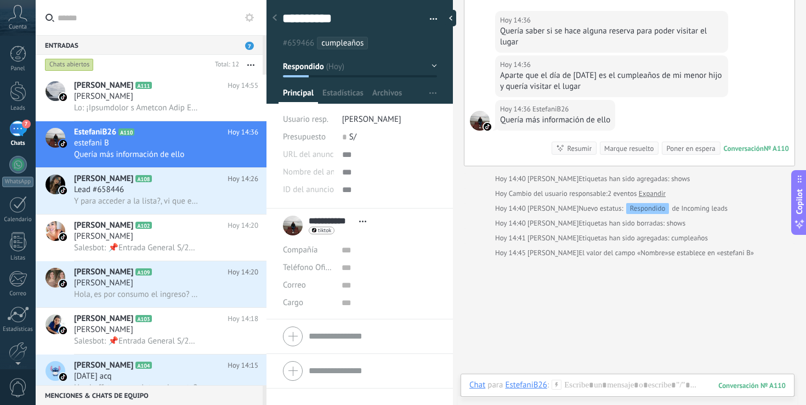
scroll to position [203, 0]
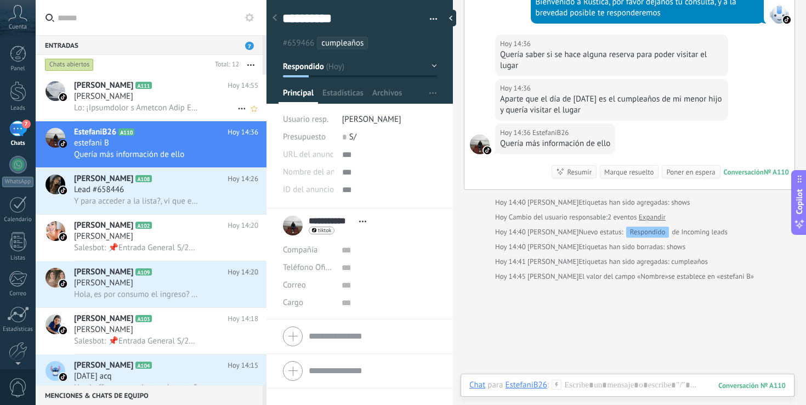
click at [190, 89] on h2 "[PERSON_NAME] A111" at bounding box center [150, 85] width 153 height 11
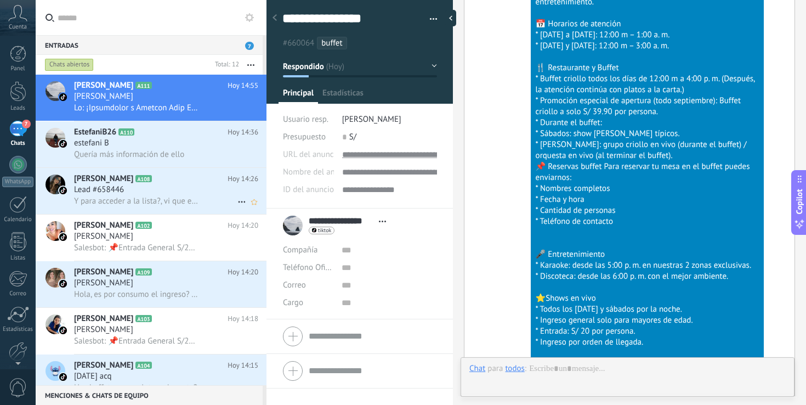
scroll to position [16, 0]
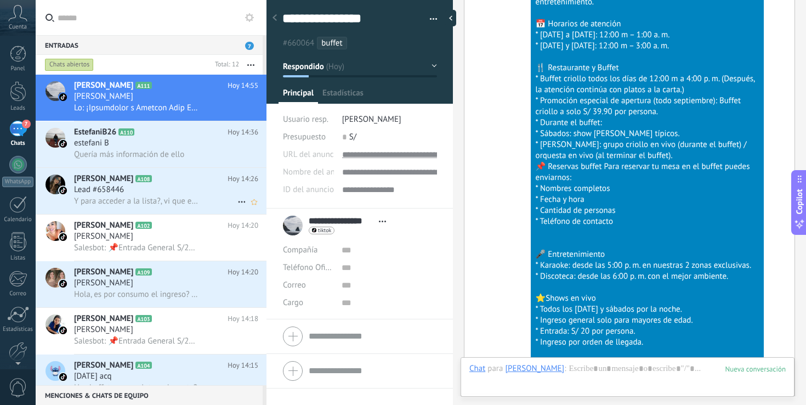
click at [191, 188] on div "Lead #658446" at bounding box center [166, 189] width 184 height 11
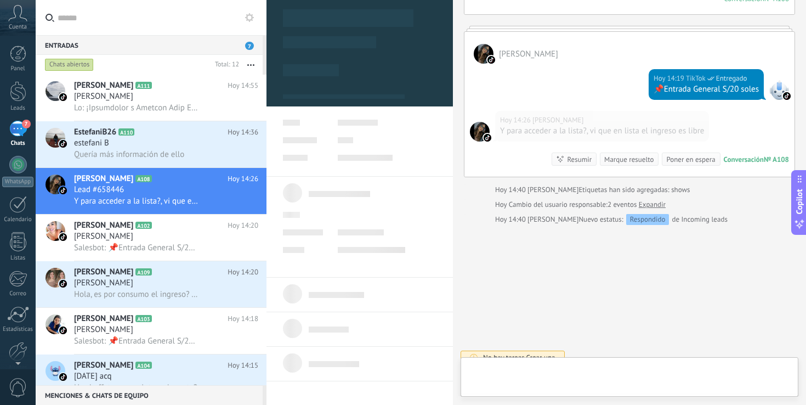
scroll to position [16, 0]
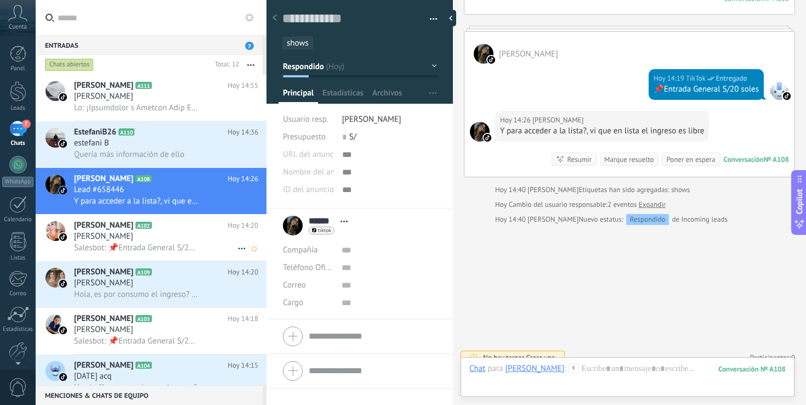
click at [195, 238] on div "[PERSON_NAME]" at bounding box center [166, 236] width 184 height 11
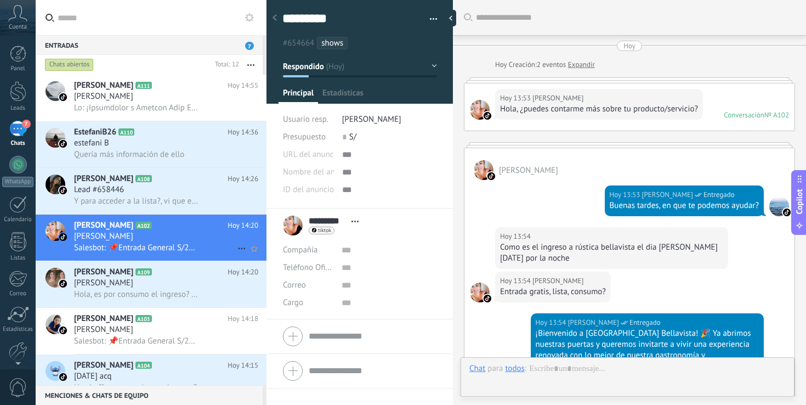
scroll to position [671, 0]
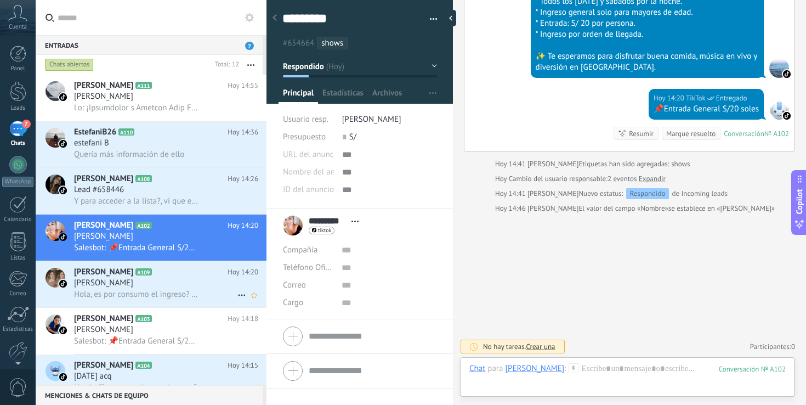
click at [194, 284] on div "[PERSON_NAME]" at bounding box center [166, 282] width 184 height 11
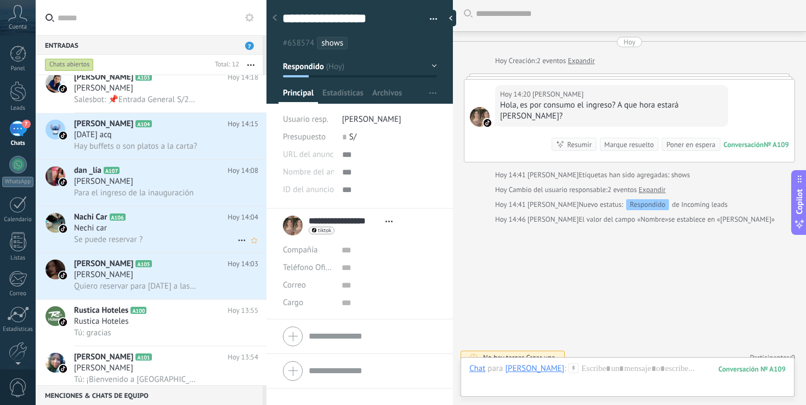
scroll to position [254, 0]
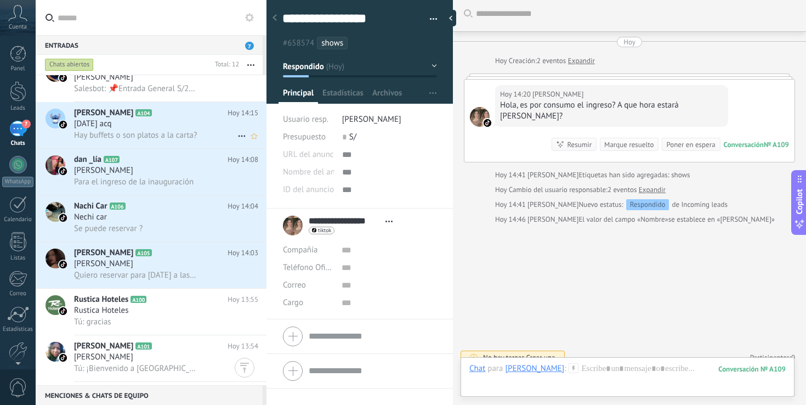
click at [178, 136] on span "Hay buffets o son platos a la carta?" at bounding box center [135, 135] width 123 height 10
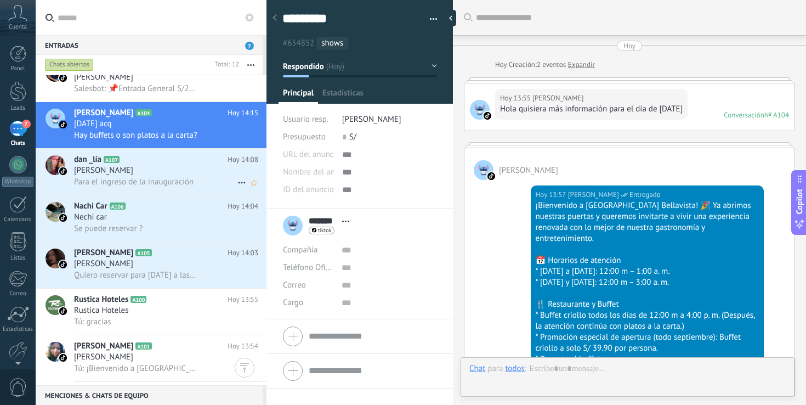
scroll to position [642, 0]
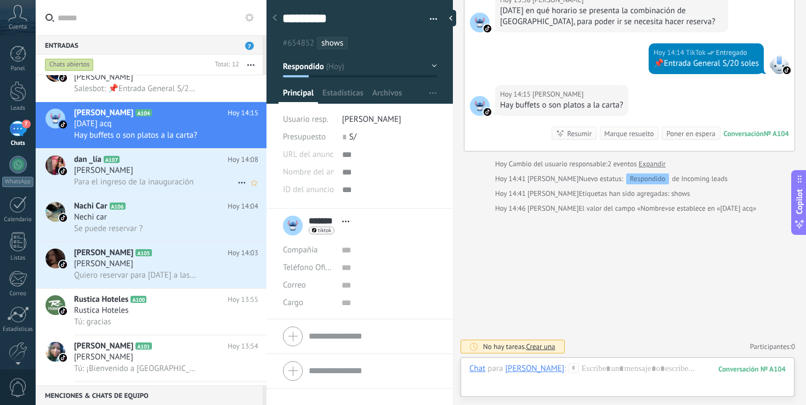
click at [172, 176] on div "[PERSON_NAME]" at bounding box center [166, 170] width 184 height 11
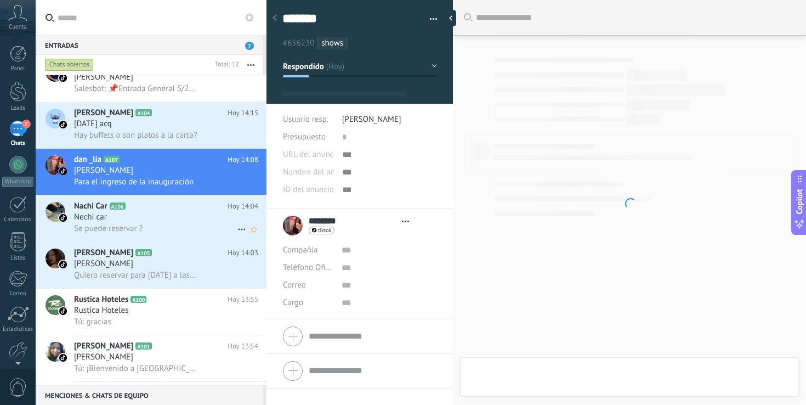
scroll to position [17, 0]
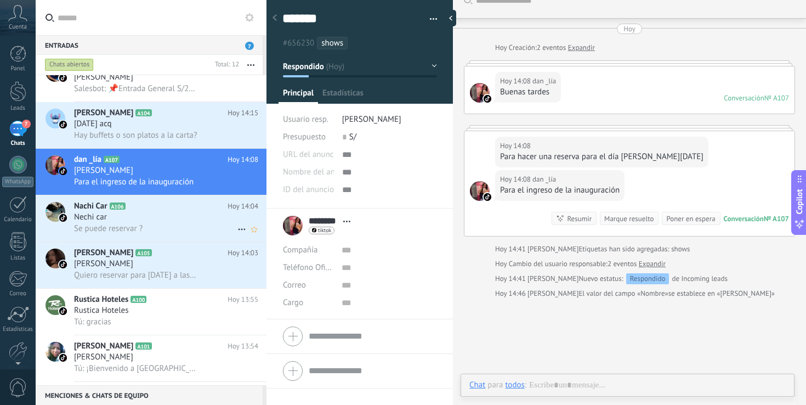
click at [169, 212] on h2 "Nachi Car A106" at bounding box center [150, 206] width 153 height 11
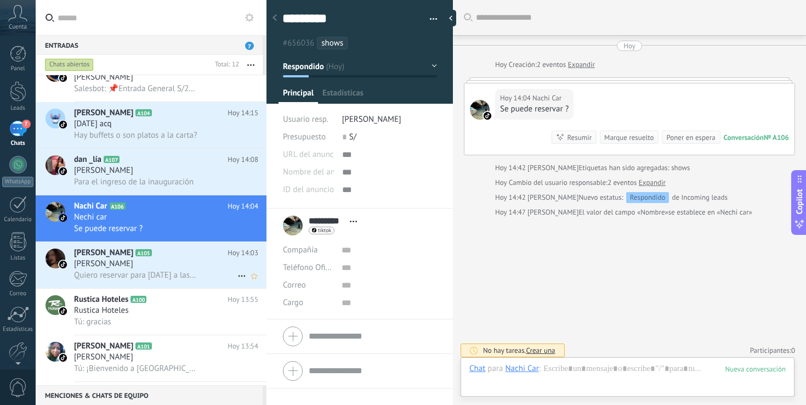
scroll to position [4, 0]
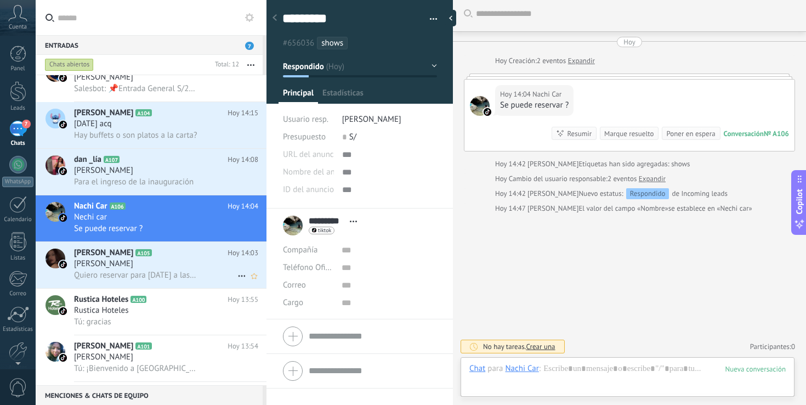
click at [179, 267] on div "[PERSON_NAME]" at bounding box center [166, 263] width 184 height 11
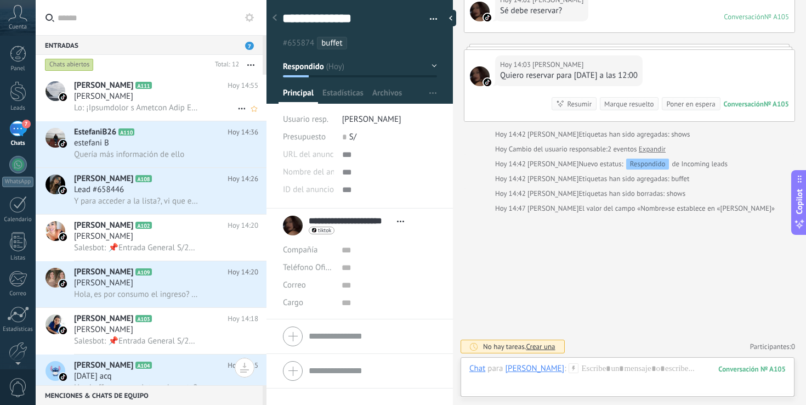
click at [190, 105] on span at bounding box center [136, 108] width 124 height 10
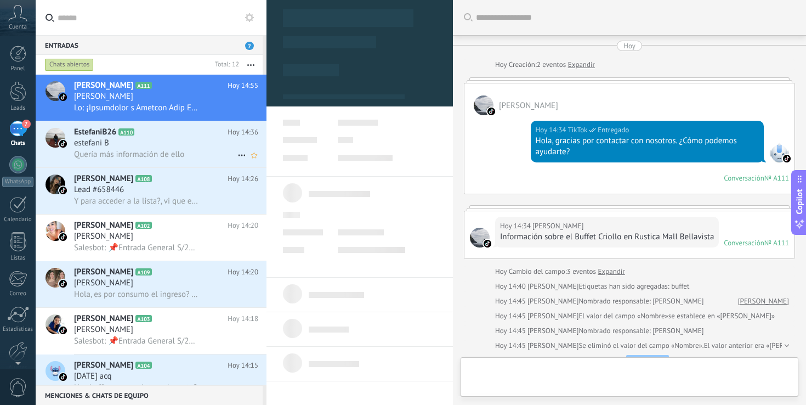
scroll to position [1004, 0]
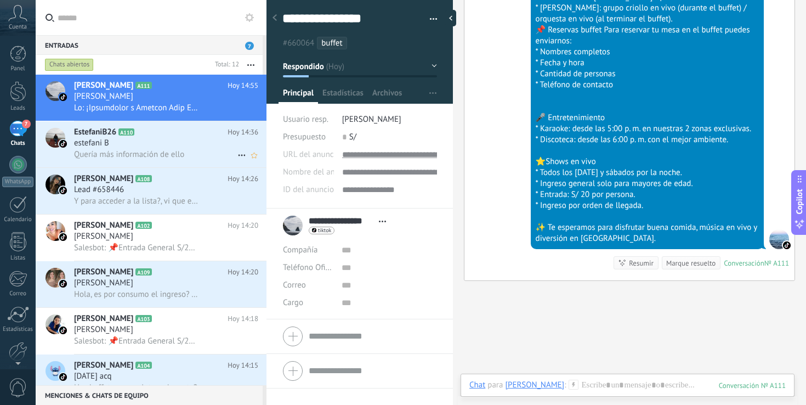
click at [176, 138] on h2 "EstefaniB26 A110" at bounding box center [150, 132] width 153 height 11
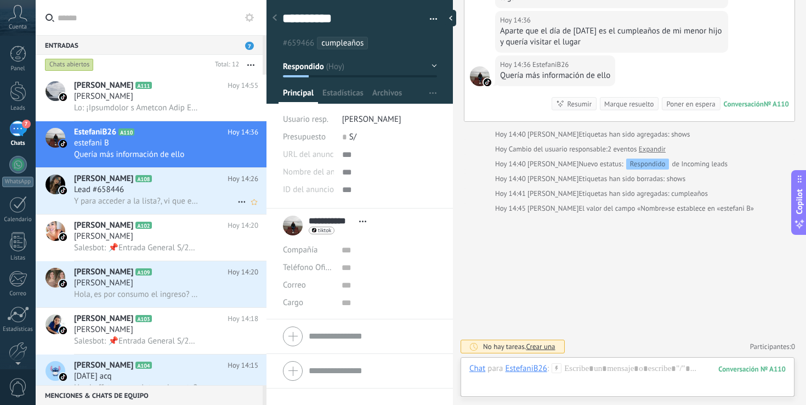
click at [169, 181] on h2 "[PERSON_NAME] A108" at bounding box center [150, 178] width 153 height 11
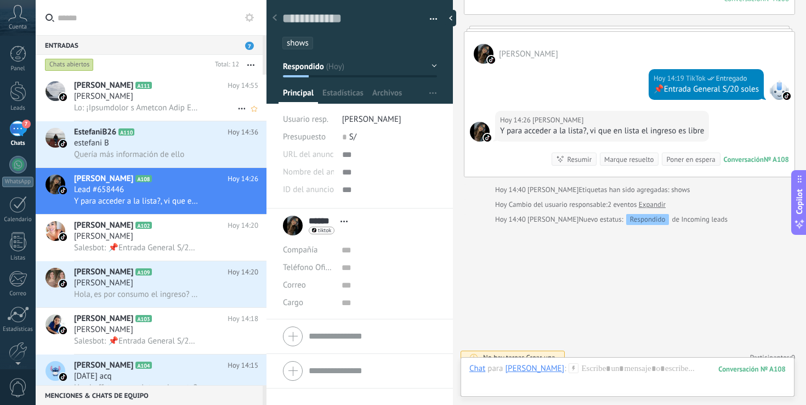
click at [168, 88] on h2 "[PERSON_NAME] A111" at bounding box center [150, 85] width 153 height 11
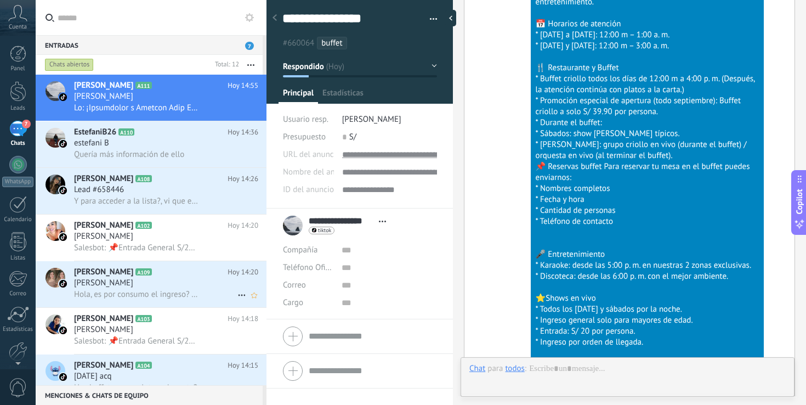
click at [191, 282] on div "[PERSON_NAME]" at bounding box center [166, 282] width 184 height 11
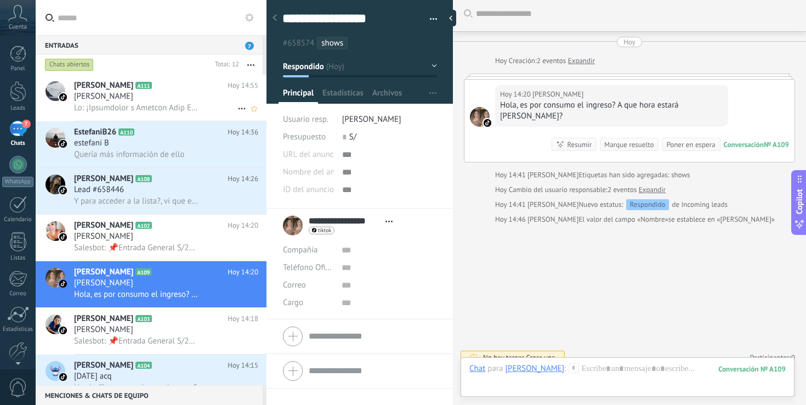
click at [199, 100] on div "[PERSON_NAME]" at bounding box center [166, 96] width 184 height 11
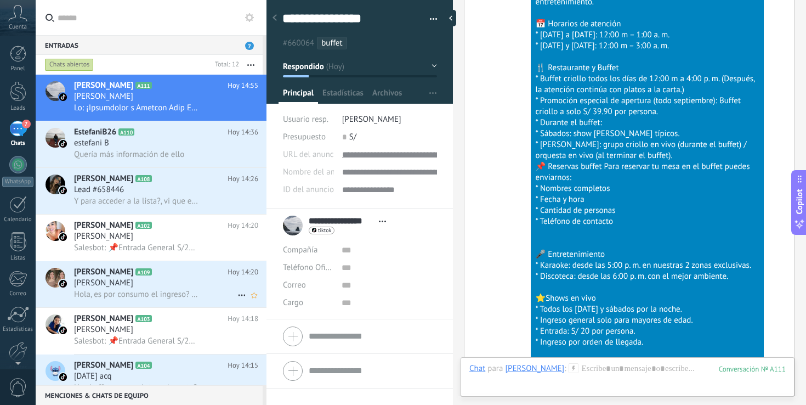
click at [163, 305] on div "[PERSON_NAME] A109 [DATE] 14:20 [PERSON_NAME], es por consumo el ingreso? A que…" at bounding box center [170, 284] width 192 height 46
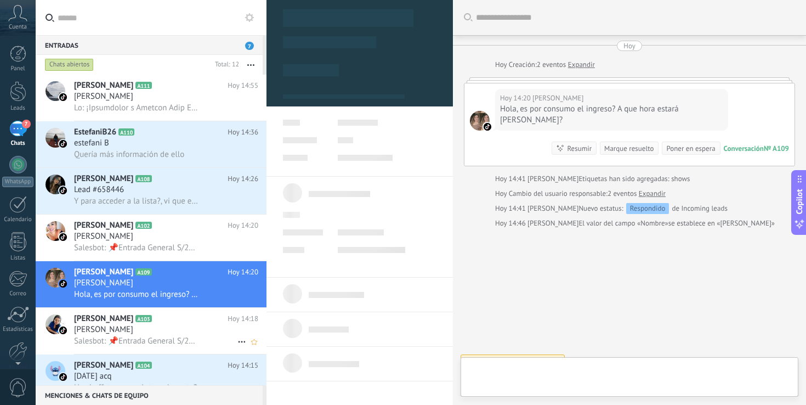
click at [166, 318] on h2 "[PERSON_NAME] A103" at bounding box center [150, 318] width 153 height 11
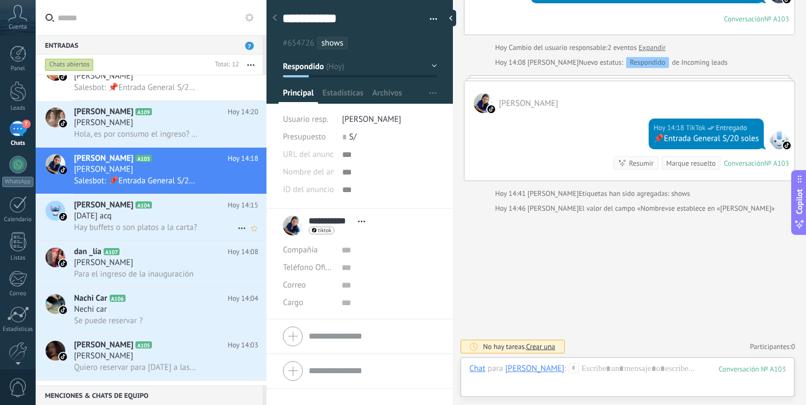
click at [175, 233] on h3 "Hay buffets o son platos a la carta?" at bounding box center [138, 227] width 129 height 11
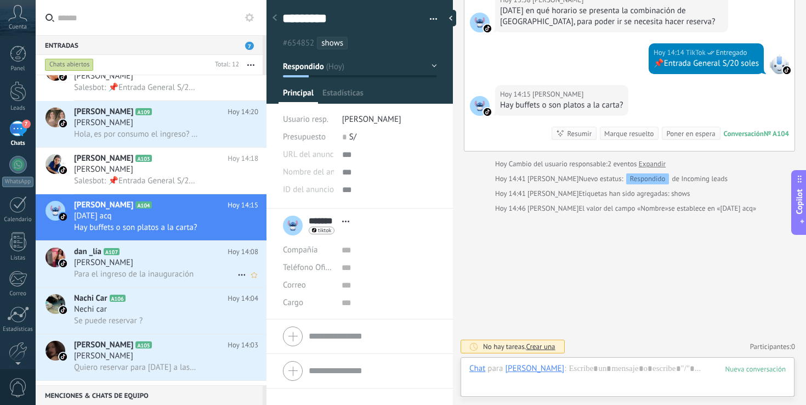
click at [172, 261] on div "dan _lía A107 [DATE] 14:08 [PERSON_NAME] Para el ingreso de la inauguración" at bounding box center [170, 264] width 192 height 46
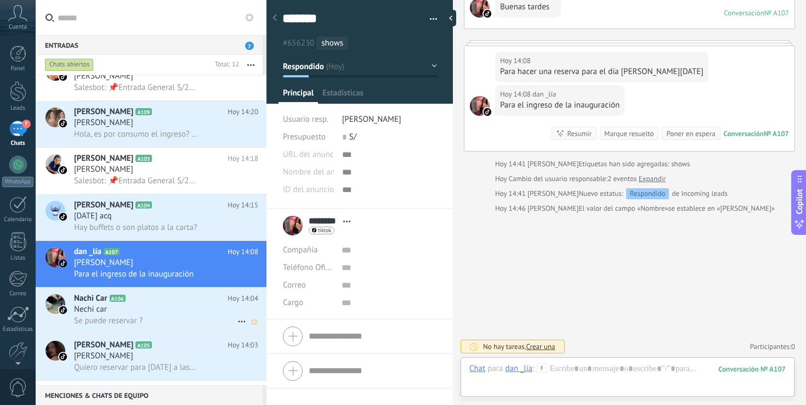
click at [180, 311] on div "Nechi car" at bounding box center [166, 309] width 184 height 11
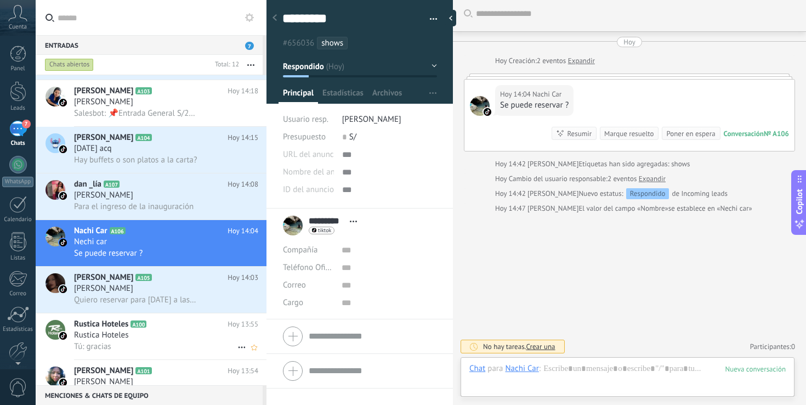
click at [200, 324] on h2 "Rustica Hoteles A100" at bounding box center [150, 323] width 153 height 11
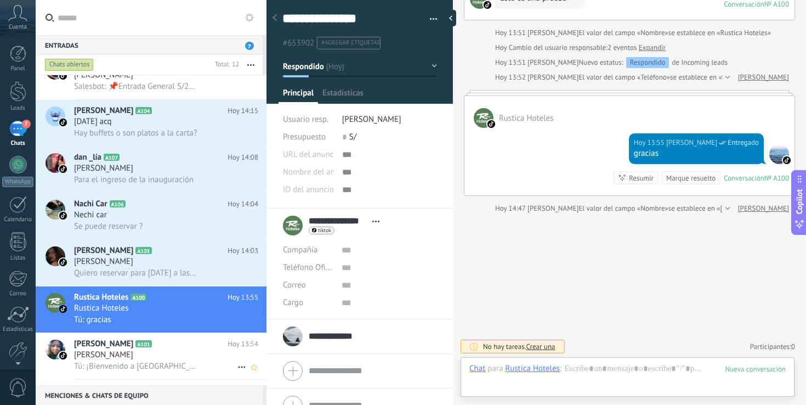
click at [191, 343] on div "[PERSON_NAME] A101 [DATE] 13:54 [PERSON_NAME] Tú: ¡Bienvenido a [GEOGRAPHIC_DAT…" at bounding box center [170, 356] width 192 height 46
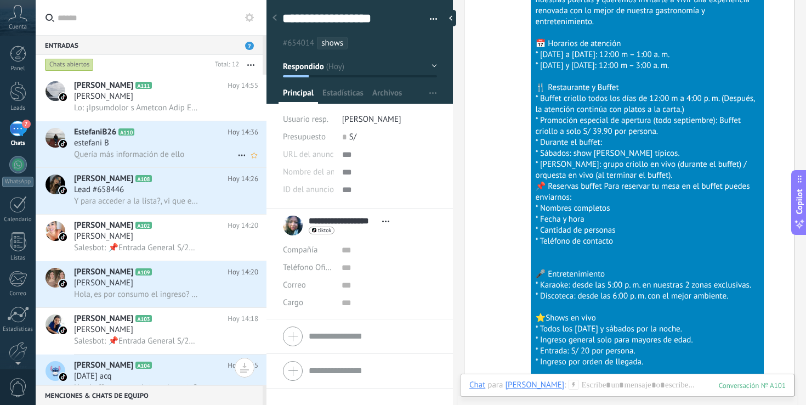
click at [197, 122] on div "EstefaniB26 A110 [DATE] 14:36 estefani B Quería más información de ello" at bounding box center [170, 144] width 192 height 46
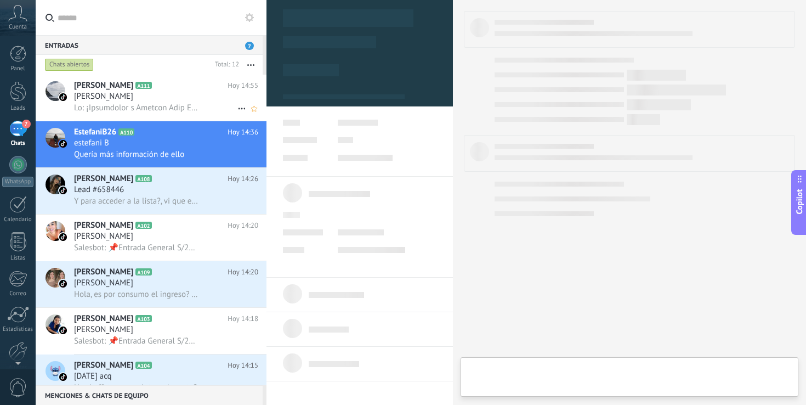
click at [200, 77] on div "[PERSON_NAME] A111 [DATE] 14:55 [PERSON_NAME]" at bounding box center [170, 98] width 192 height 46
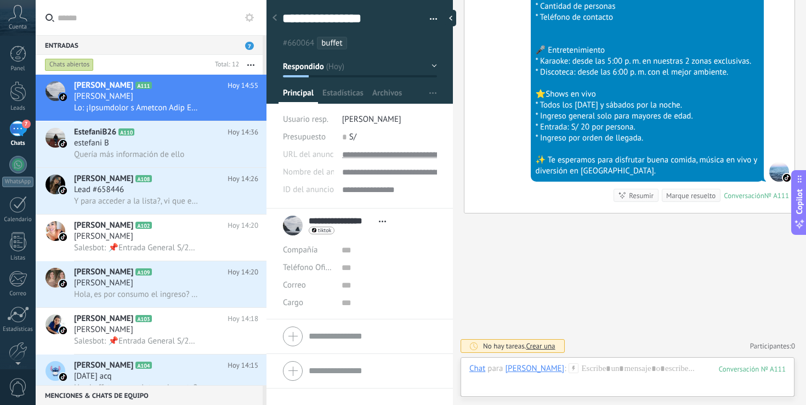
click at [776, 173] on div at bounding box center [779, 172] width 20 height 20
click at [783, 176] on img at bounding box center [787, 178] width 8 height 8
click at [342, 136] on input "text" at bounding box center [345, 137] width 7 height 18
click at [149, 138] on h2 "EstefaniB26 A110" at bounding box center [150, 132] width 153 height 11
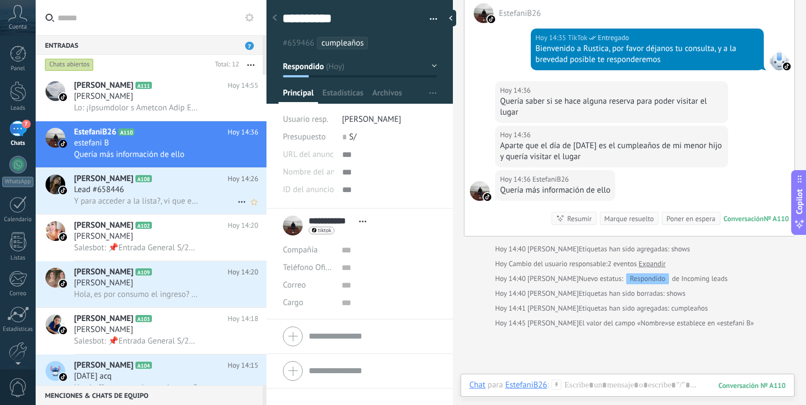
click at [158, 210] on div "[PERSON_NAME] A108 [DATE] 14:26 Lead #658446 Y para acceder a la lista?, vi que…" at bounding box center [170, 191] width 192 height 46
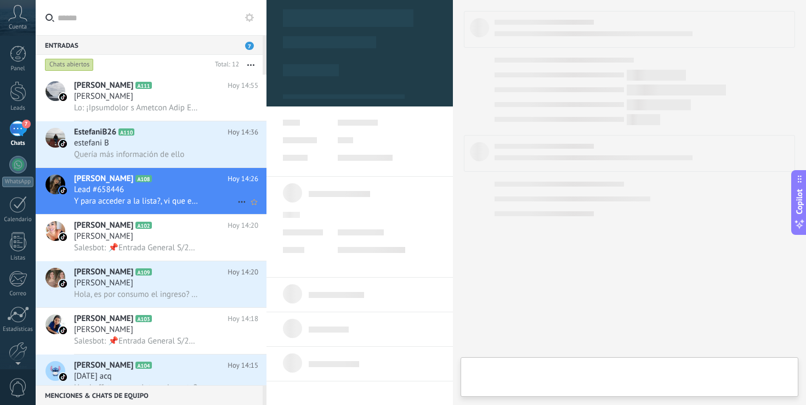
type textarea "**********"
